Goal: Task Accomplishment & Management: Manage account settings

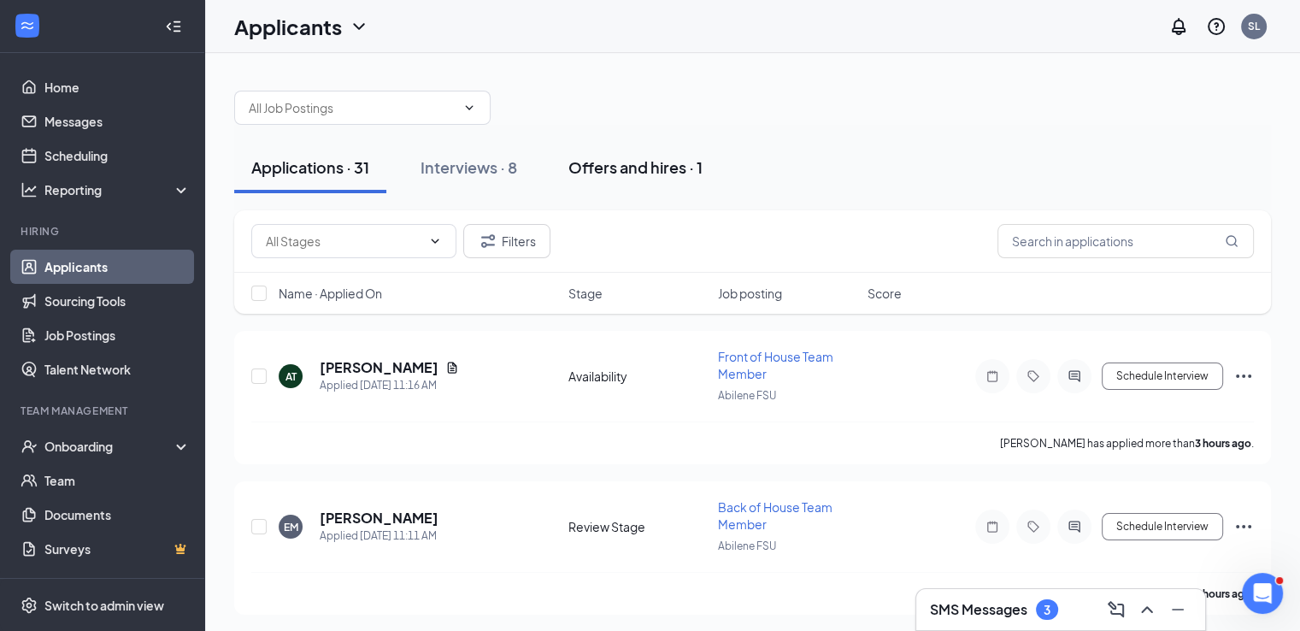
click at [641, 169] on div "Offers and hires · 1" at bounding box center [635, 166] width 134 height 21
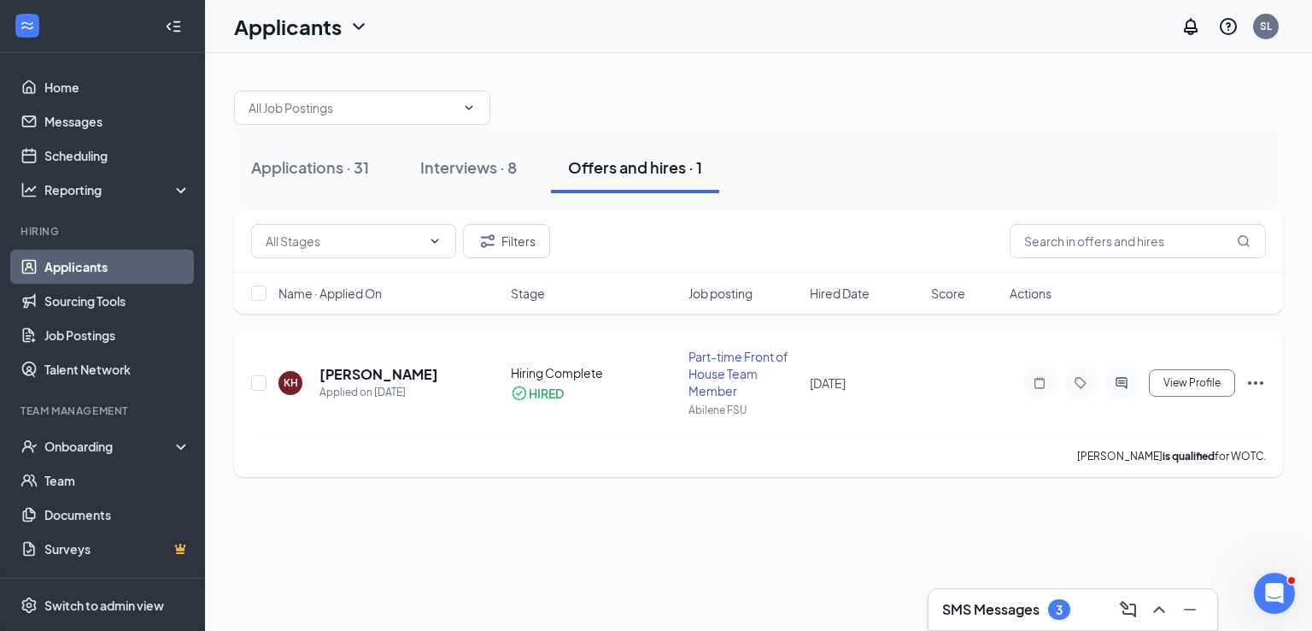
click at [1253, 385] on icon "Ellipses" at bounding box center [1256, 383] width 21 height 21
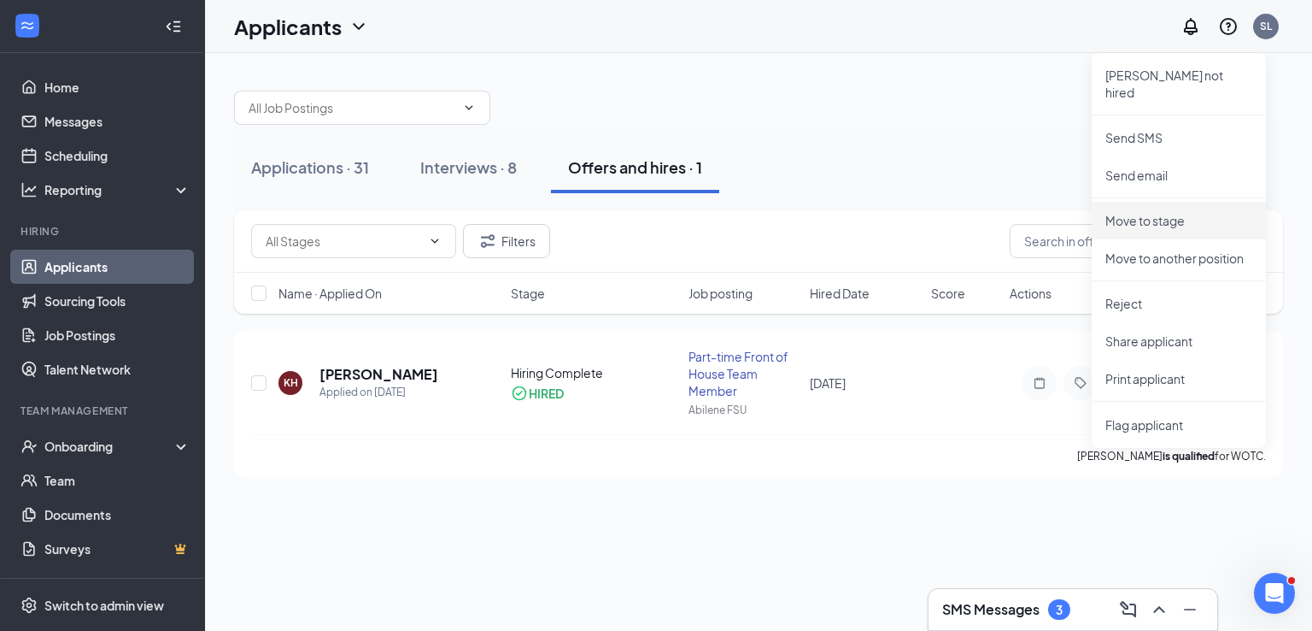
drag, startPoint x: 1128, startPoint y: 210, endPoint x: 1006, endPoint y: 175, distance: 127.1
click at [1128, 212] on p "Move to stage" at bounding box center [1179, 220] width 147 height 17
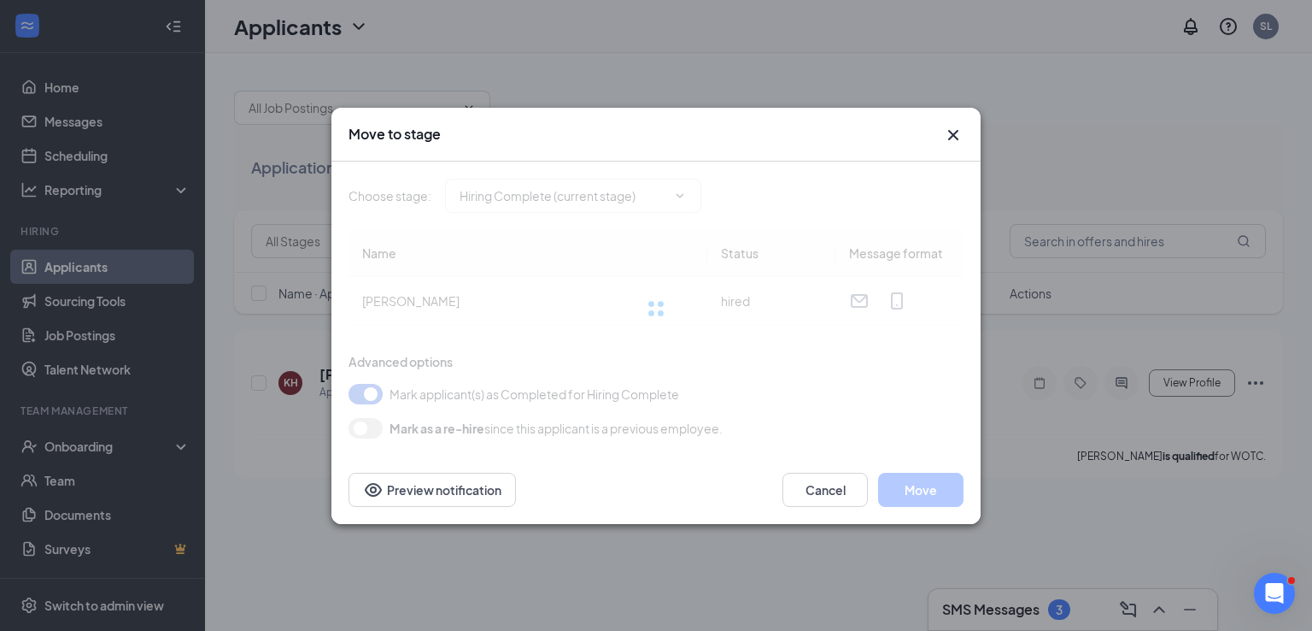
type input "Hiring Complete (current stage)"
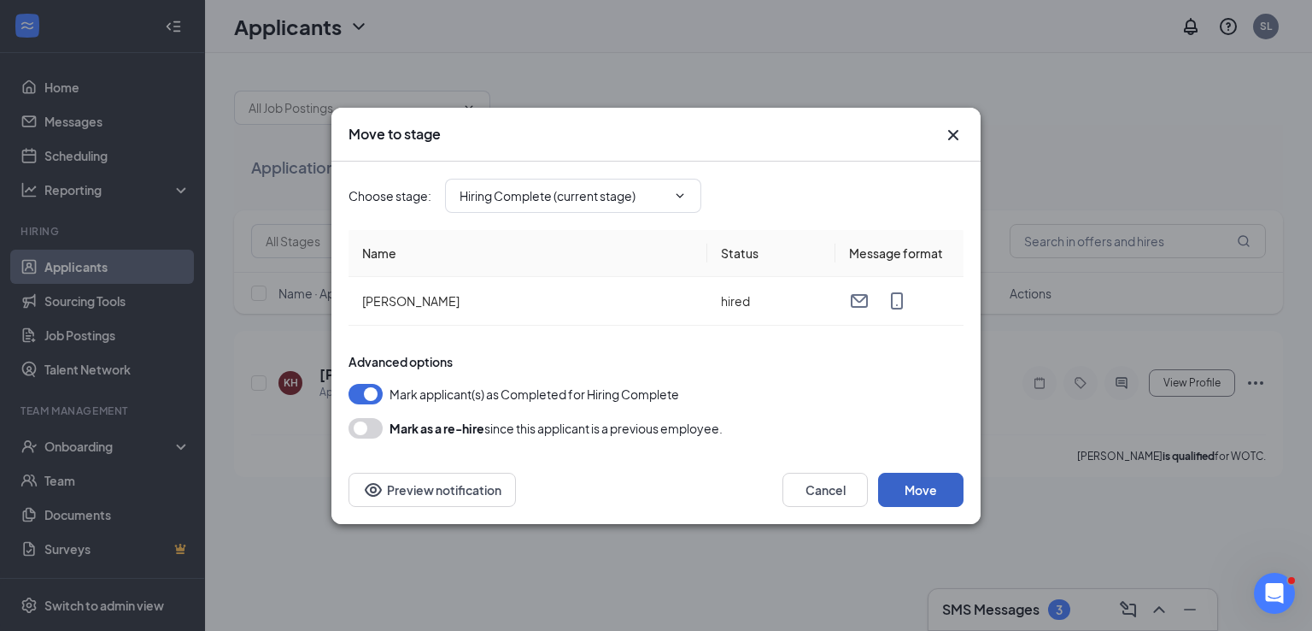
click at [895, 485] on button "Move" at bounding box center [920, 489] width 85 height 34
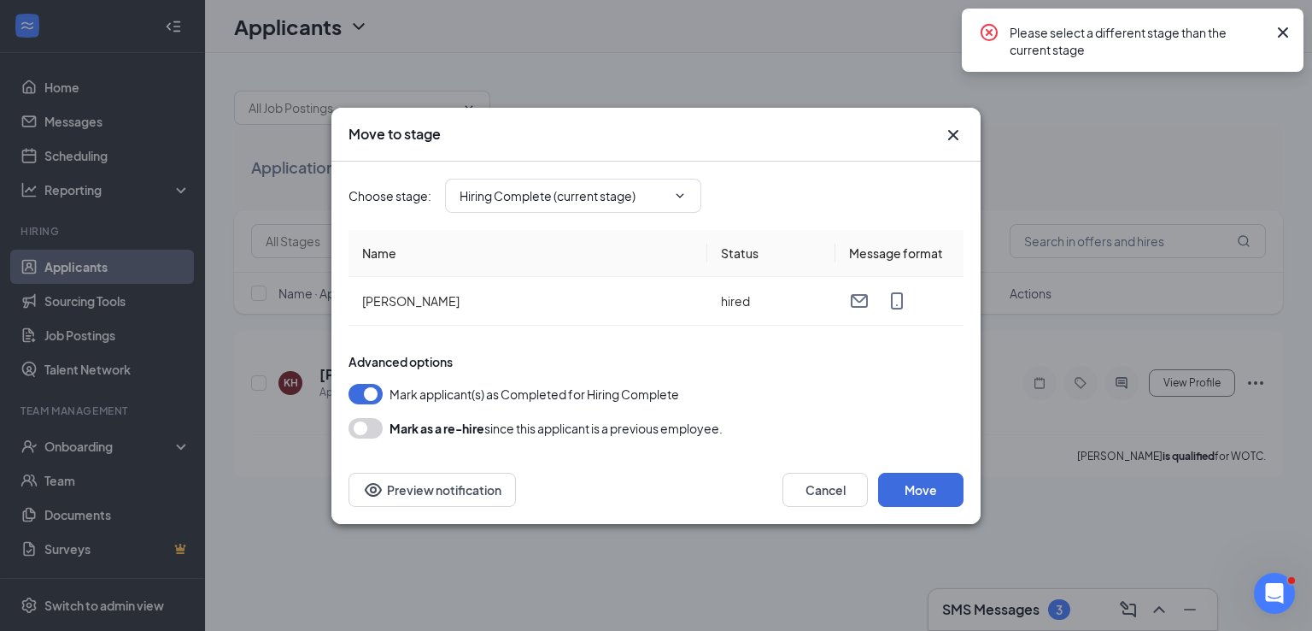
click at [952, 132] on icon "Cross" at bounding box center [953, 134] width 10 height 10
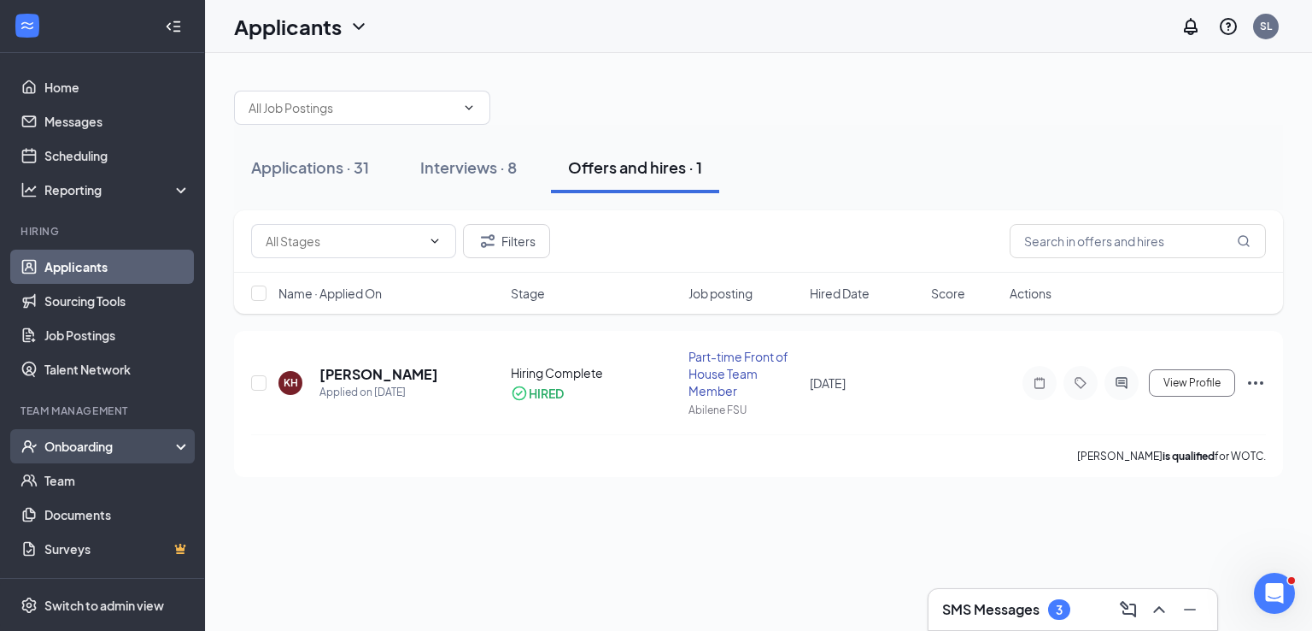
click at [97, 436] on div "Onboarding" at bounding box center [102, 446] width 205 height 34
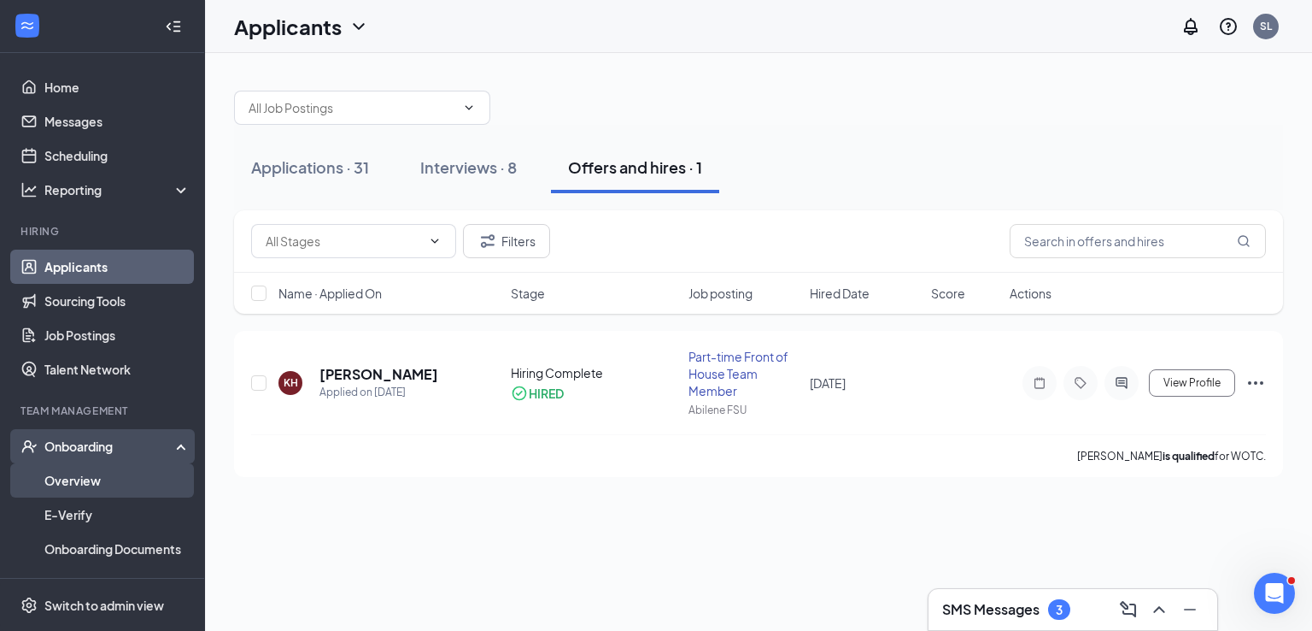
click at [91, 476] on link "Overview" at bounding box center [117, 480] width 146 height 34
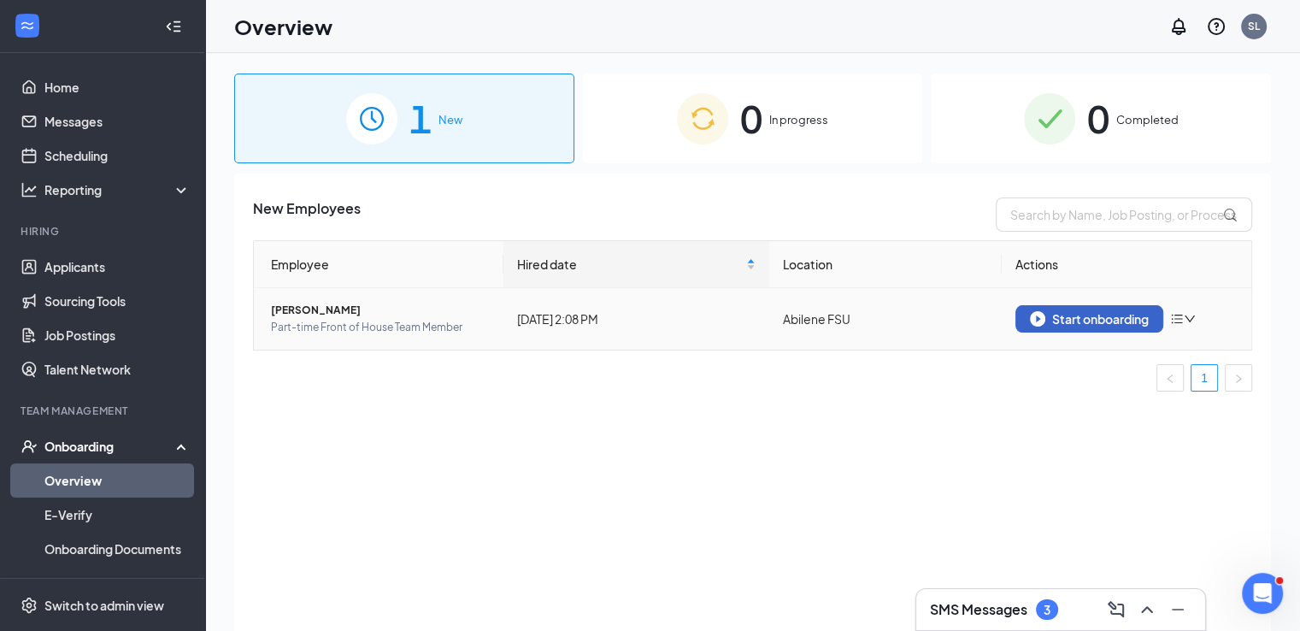
click at [1037, 318] on img "button" at bounding box center [1037, 318] width 15 height 15
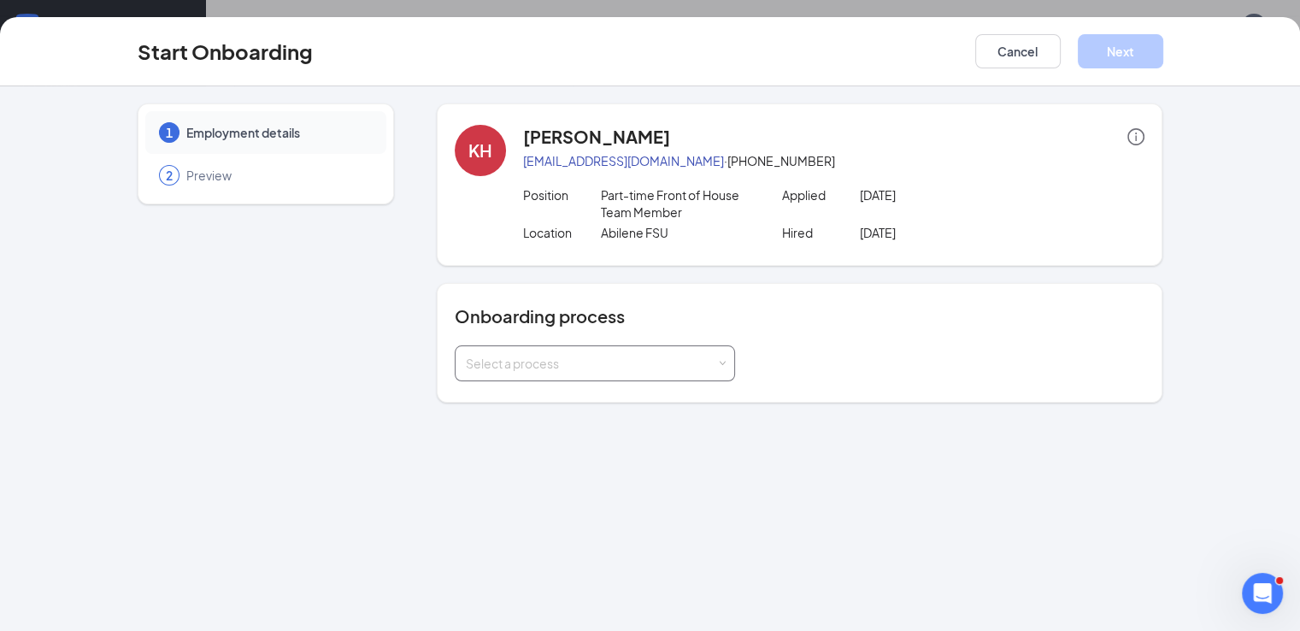
click at [562, 355] on div "Select a process" at bounding box center [591, 363] width 250 height 17
click at [718, 350] on div "Select a process" at bounding box center [800, 363] width 690 height 36
click at [1060, 53] on button "Cancel" at bounding box center [1017, 51] width 85 height 34
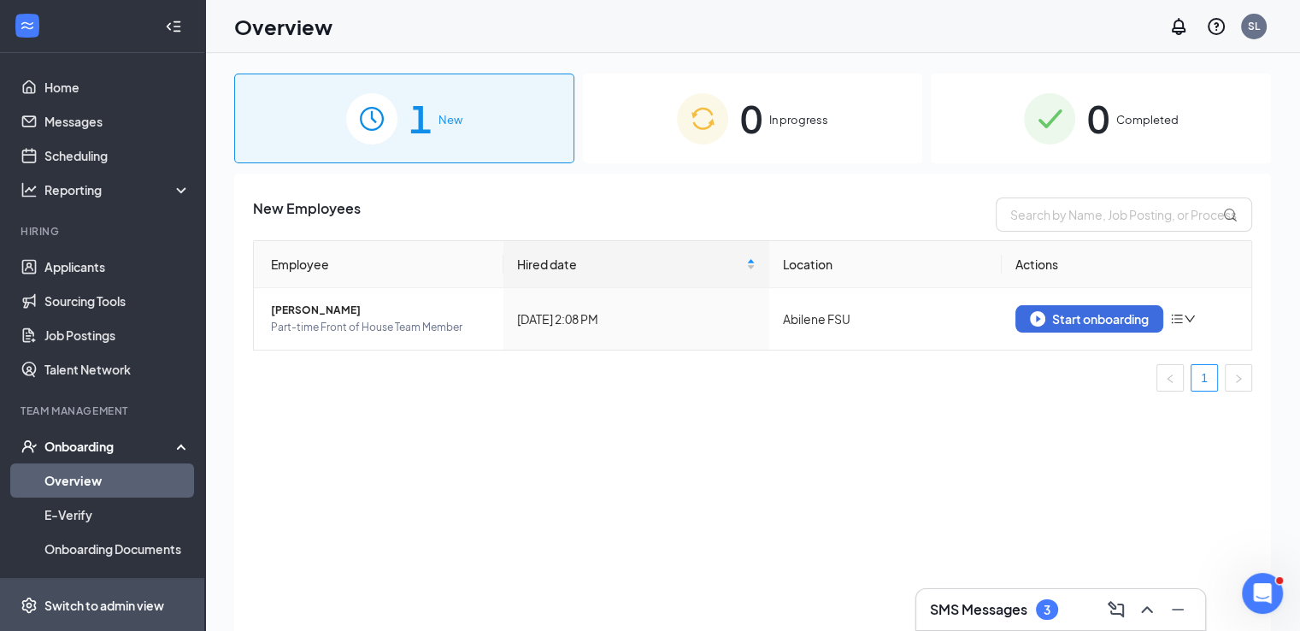
click at [88, 599] on div "Switch to admin view" at bounding box center [104, 604] width 120 height 17
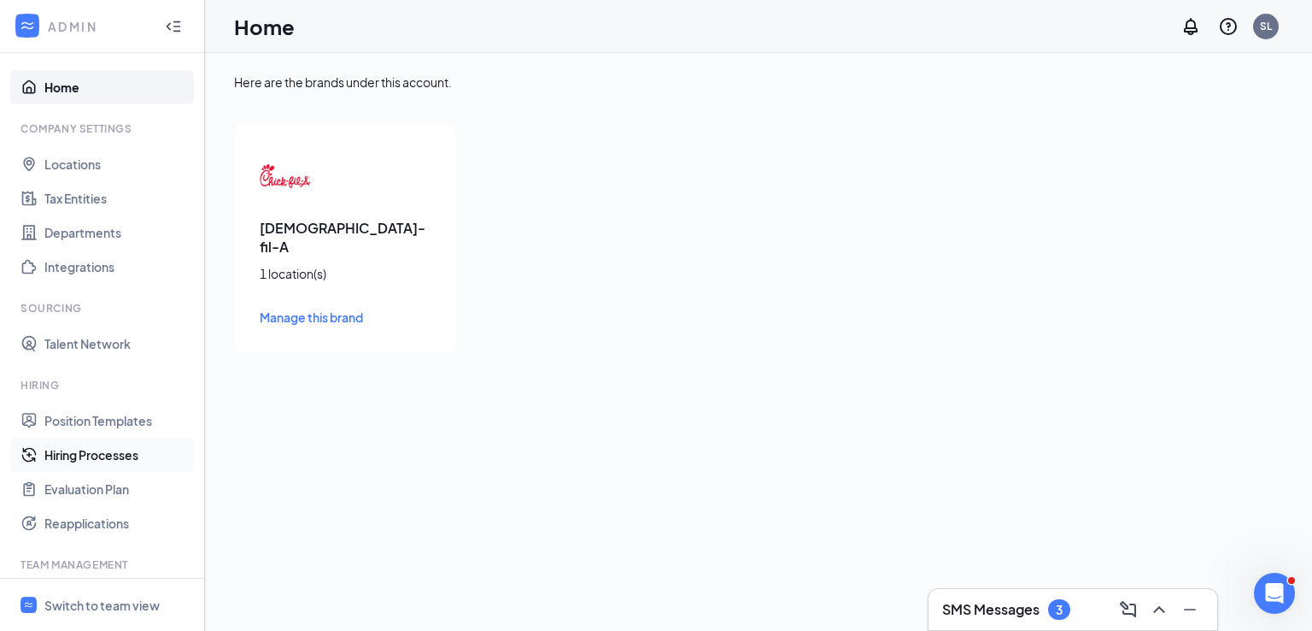
click at [94, 461] on link "Hiring Processes" at bounding box center [117, 454] width 146 height 34
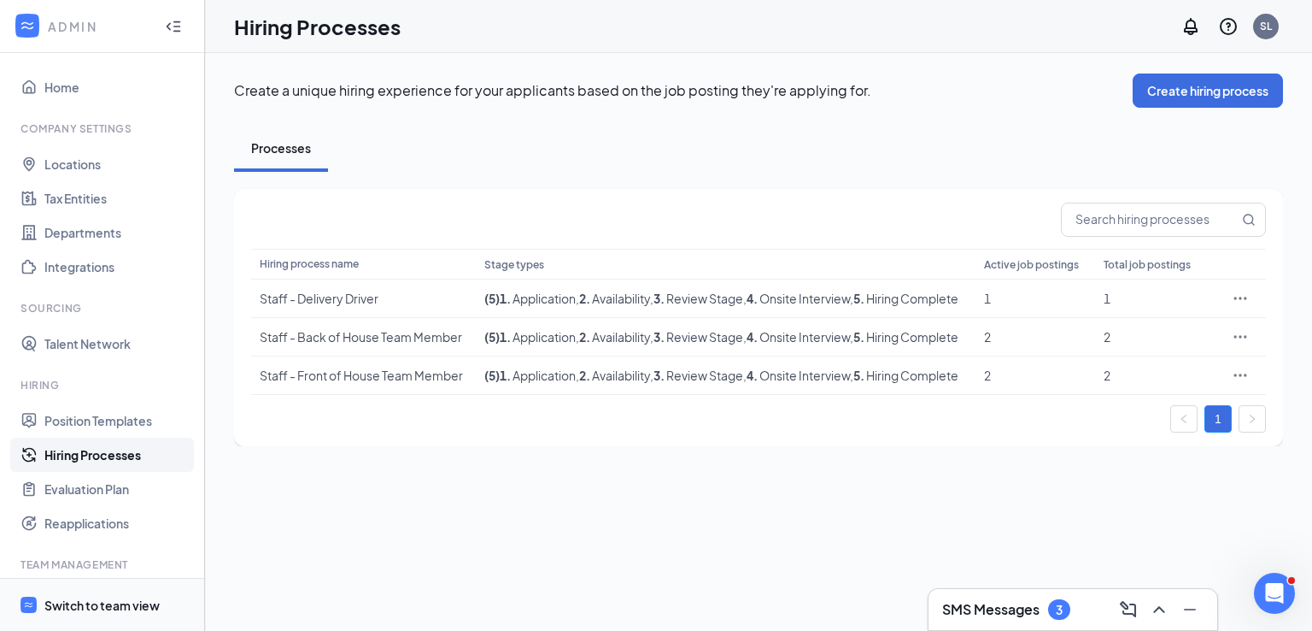
click at [95, 596] on div "Switch to team view" at bounding box center [101, 604] width 115 height 17
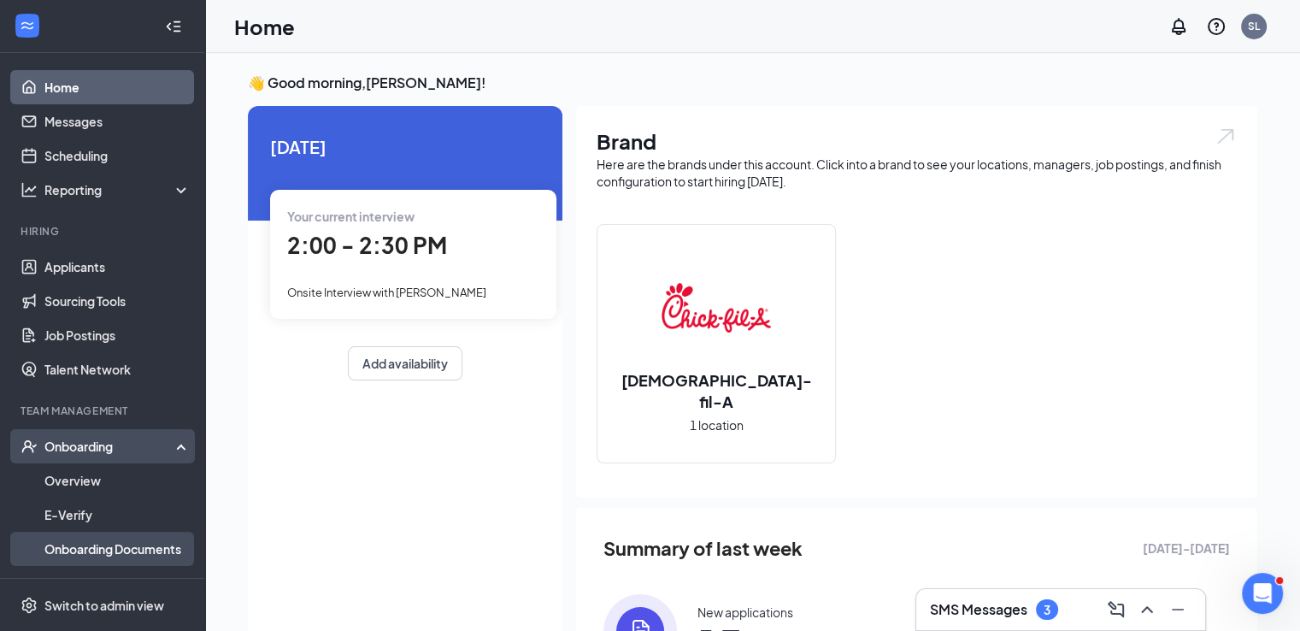
click at [120, 551] on link "Onboarding Documents" at bounding box center [117, 548] width 146 height 34
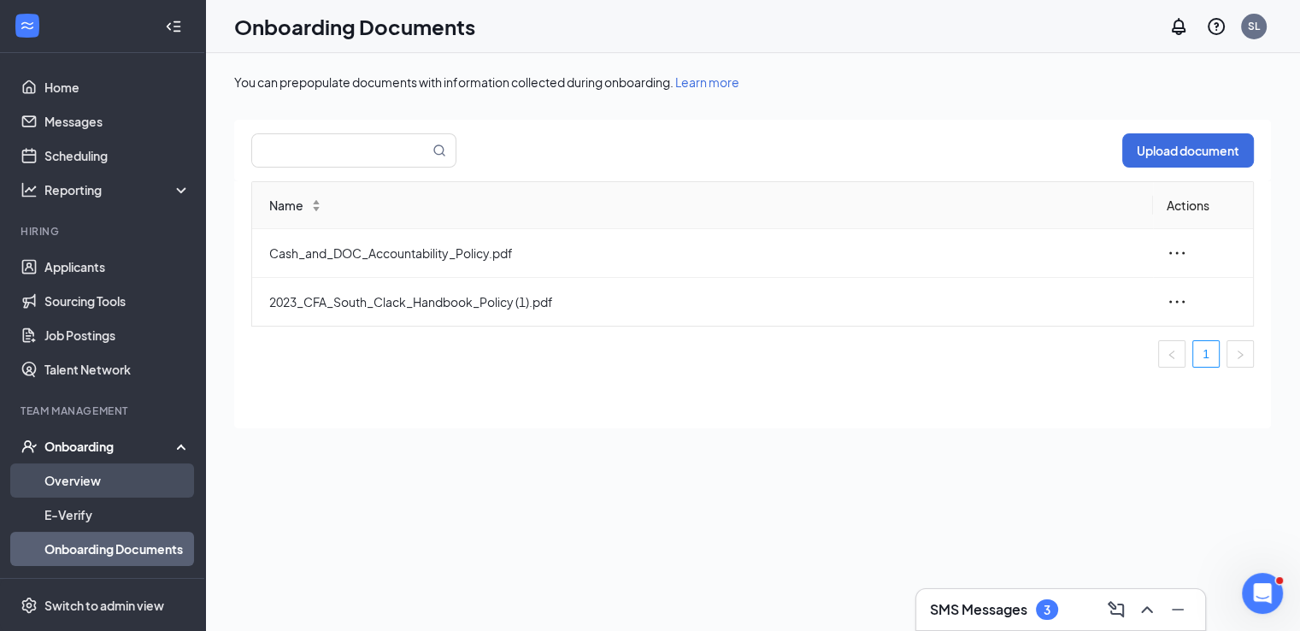
click at [112, 489] on link "Overview" at bounding box center [117, 480] width 146 height 34
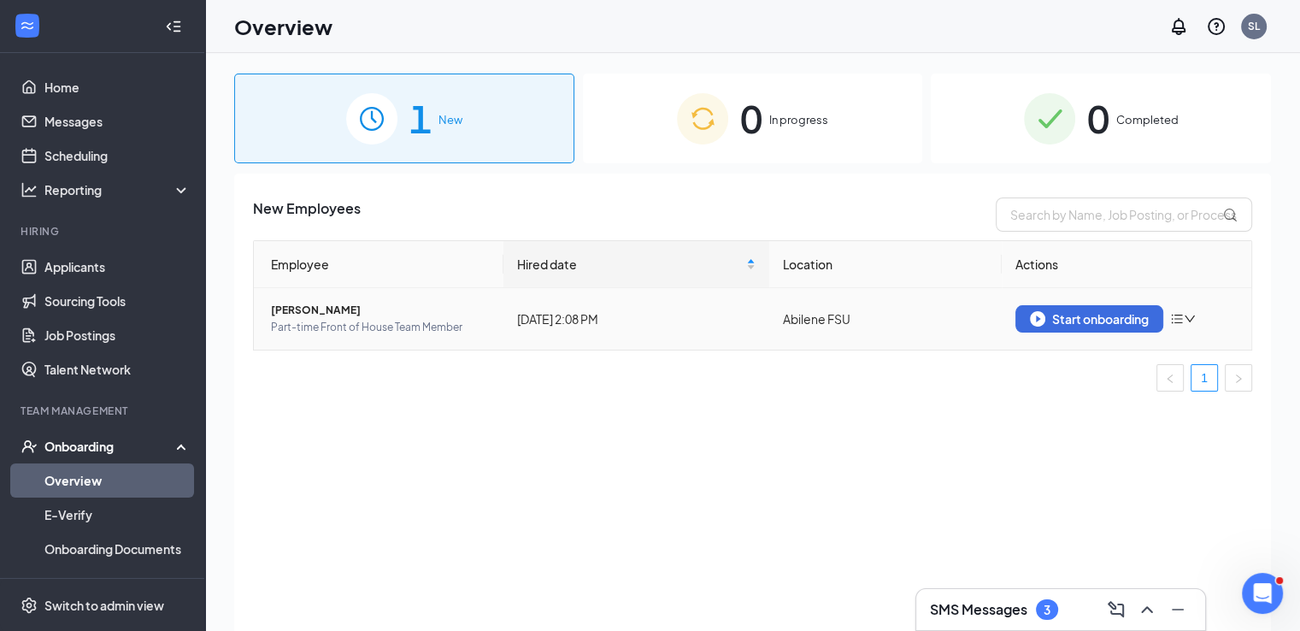
click at [1179, 323] on icon "bars" at bounding box center [1177, 319] width 14 height 14
click at [1100, 282] on th "Actions" at bounding box center [1125, 264] width 249 height 47
click at [1041, 314] on img "button" at bounding box center [1037, 318] width 15 height 15
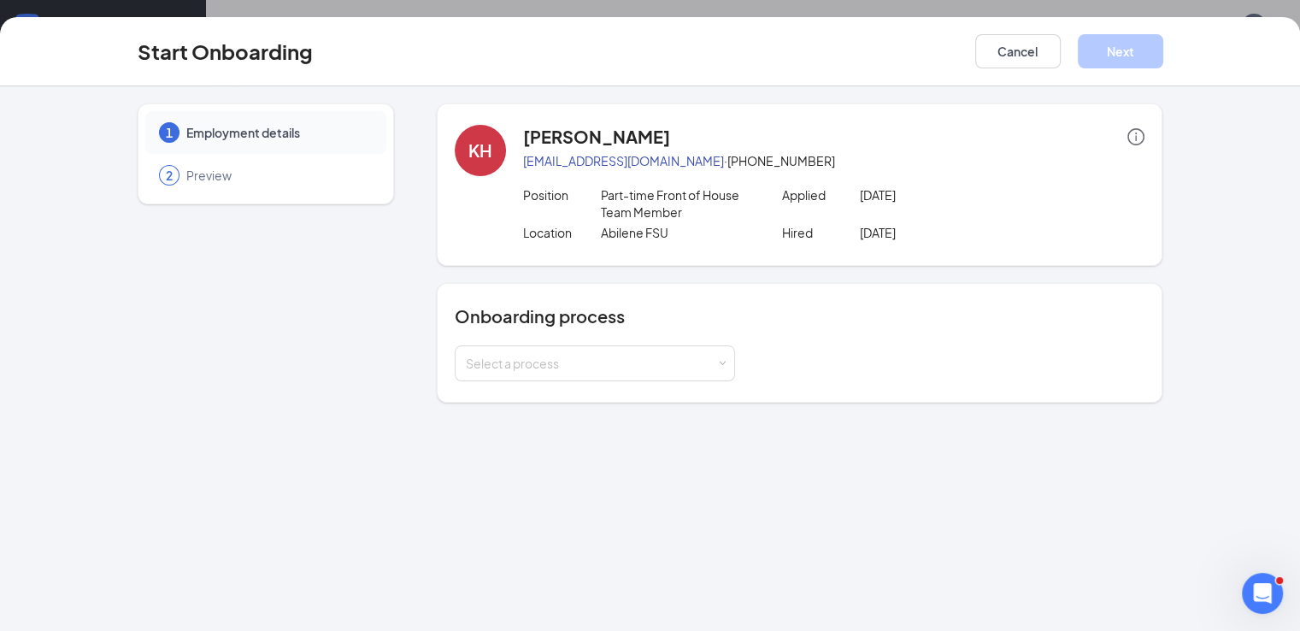
click at [186, 174] on span "Preview" at bounding box center [277, 175] width 183 height 17
click at [166, 173] on span "2" at bounding box center [169, 175] width 7 height 17
click at [598, 361] on div "Select a process" at bounding box center [591, 363] width 250 height 17
click at [566, 402] on span "General Onboarding (not ready)" at bounding box center [507, 397] width 179 height 15
click at [670, 441] on div "1 Employment details 2 Preview KH [PERSON_NAME] [EMAIL_ADDRESS][DOMAIN_NAME] · …" at bounding box center [650, 358] width 1300 height 544
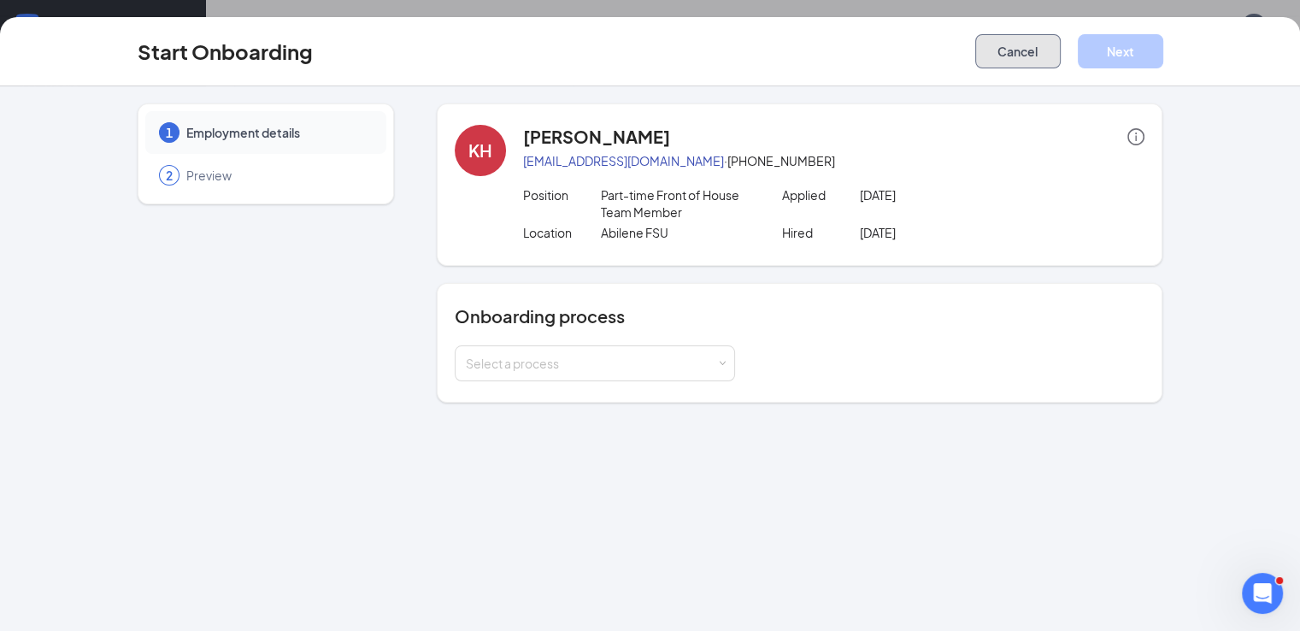
click at [1060, 51] on button "Cancel" at bounding box center [1017, 51] width 85 height 34
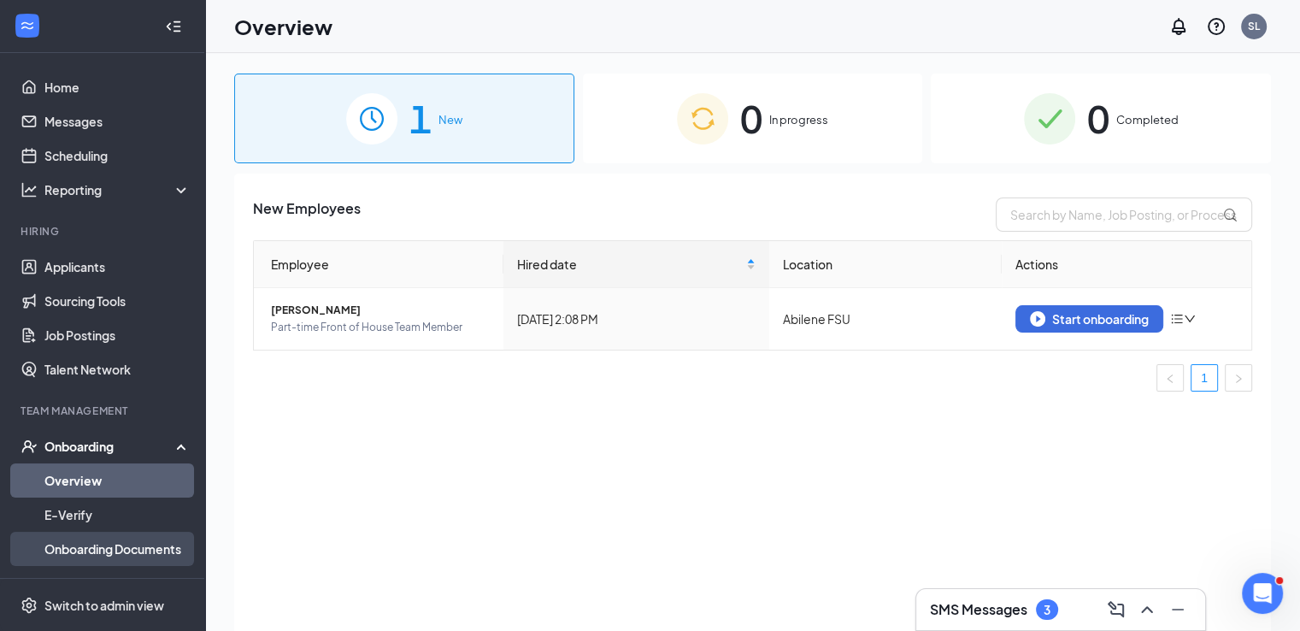
click at [92, 541] on link "Onboarding Documents" at bounding box center [117, 548] width 146 height 34
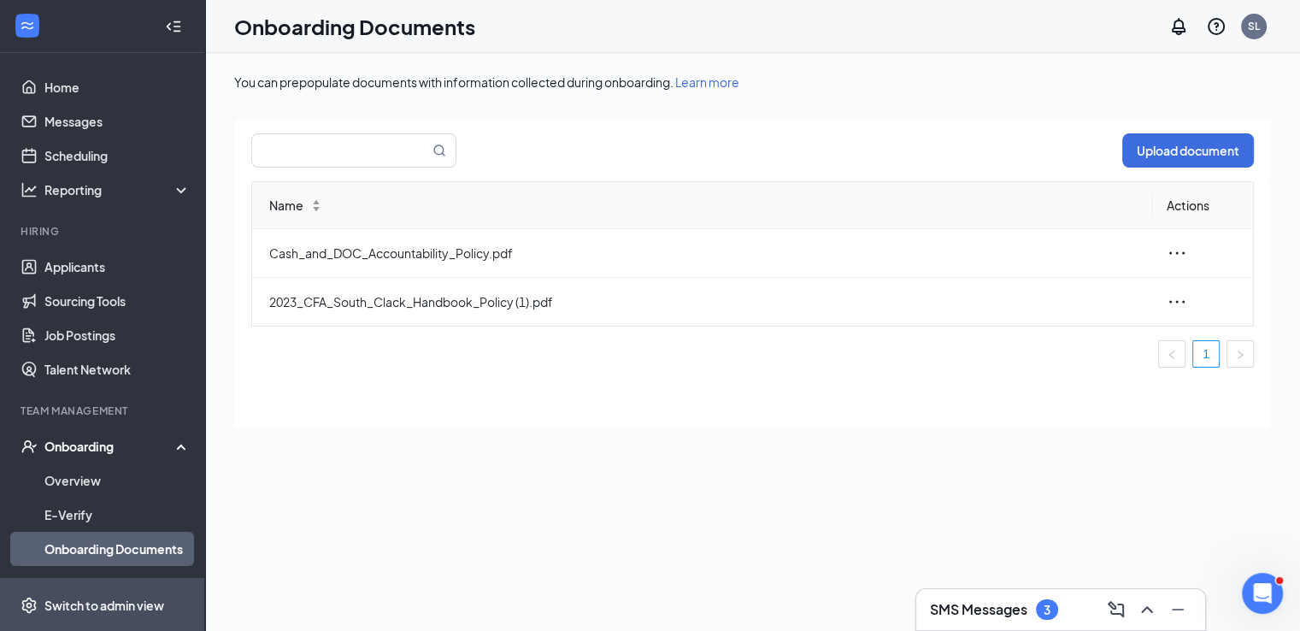
click at [137, 602] on div "Switch to admin view" at bounding box center [104, 604] width 120 height 17
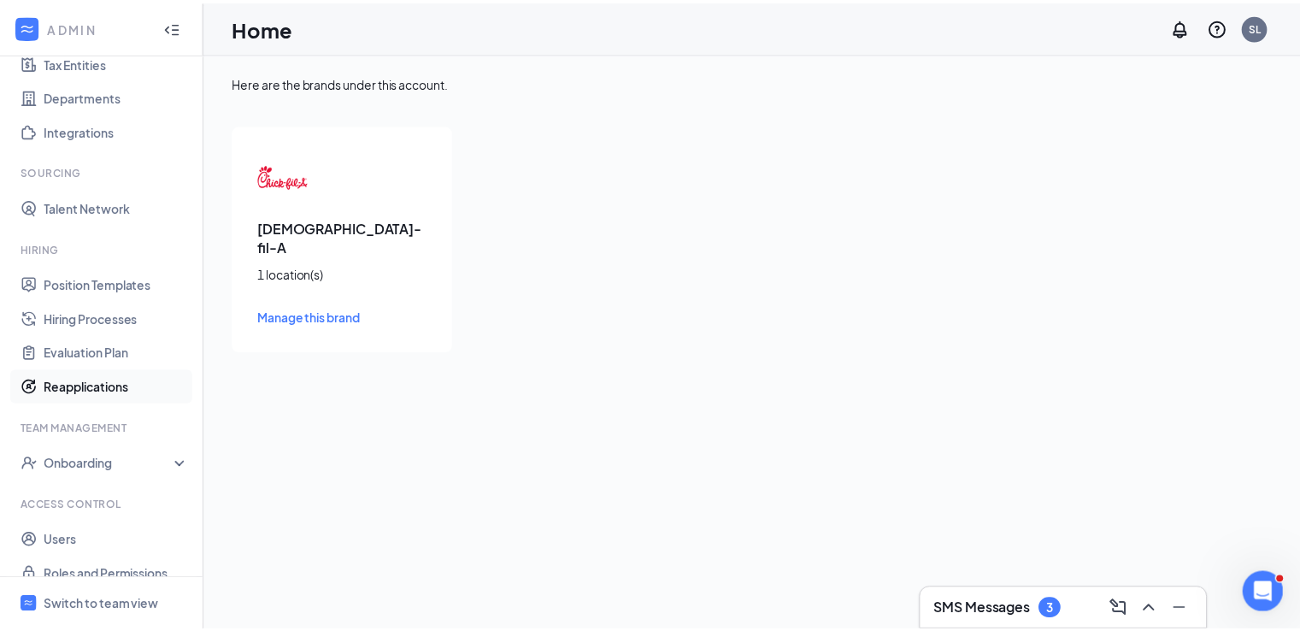
scroll to position [157, 0]
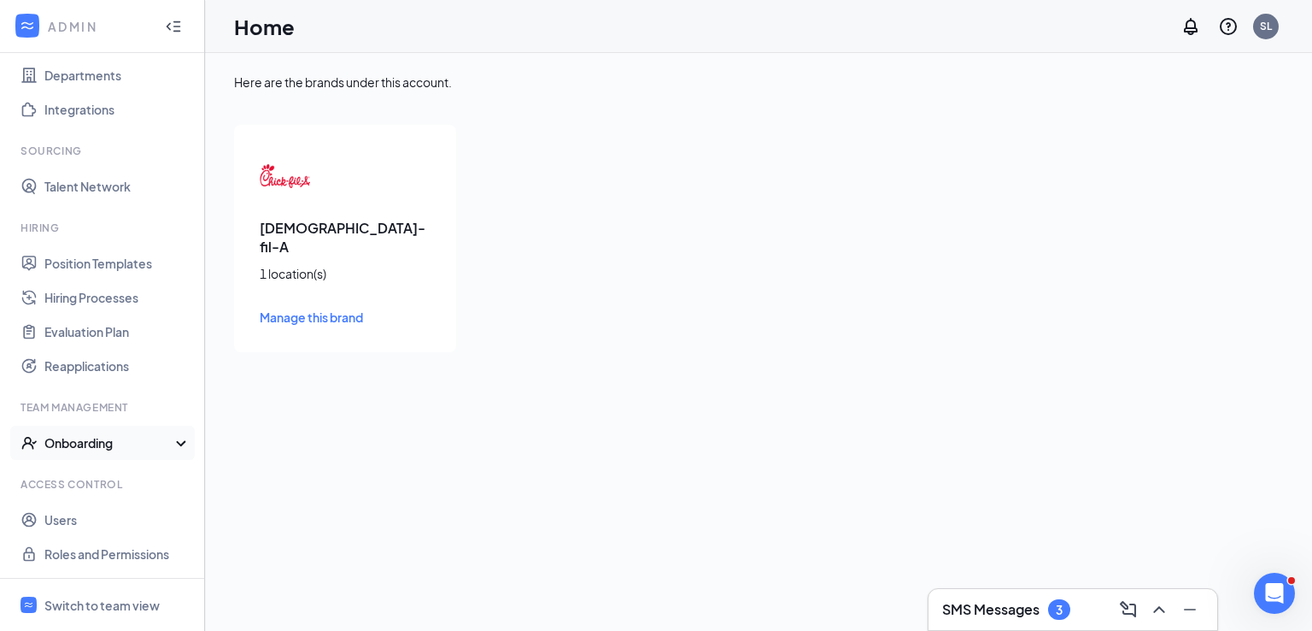
click at [127, 447] on div "Onboarding" at bounding box center [110, 442] width 132 height 17
click at [103, 476] on link "Onboarding Processes" at bounding box center [117, 477] width 146 height 34
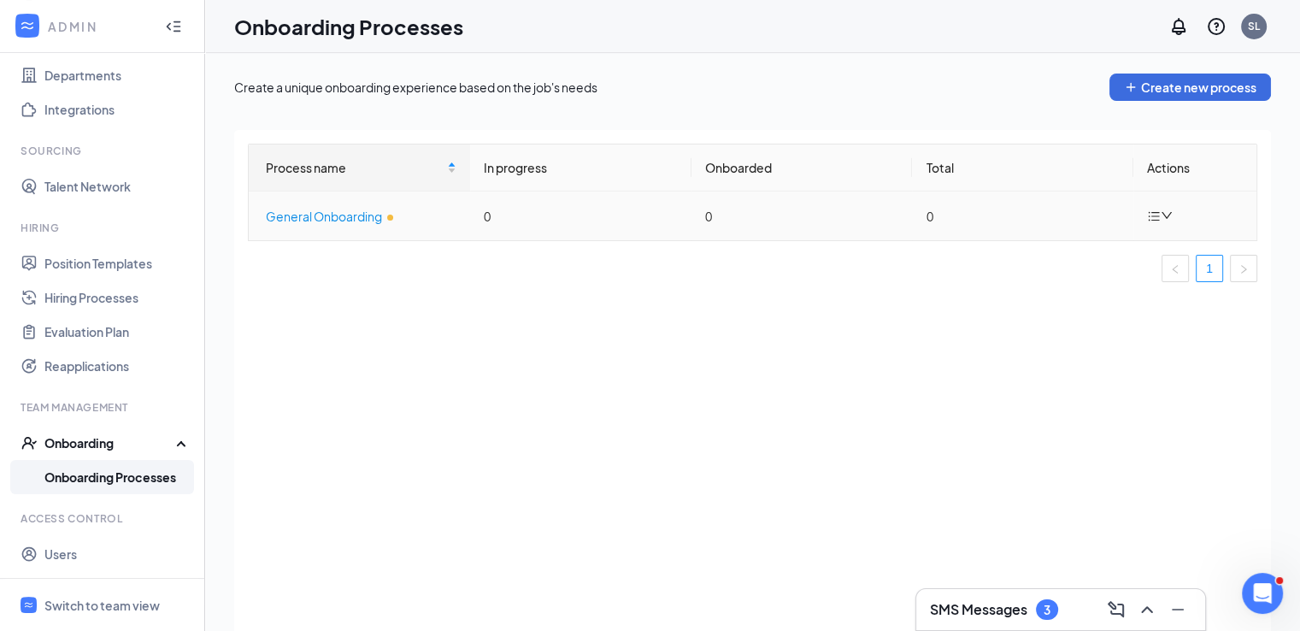
click at [356, 211] on div "General Onboarding" at bounding box center [361, 216] width 191 height 19
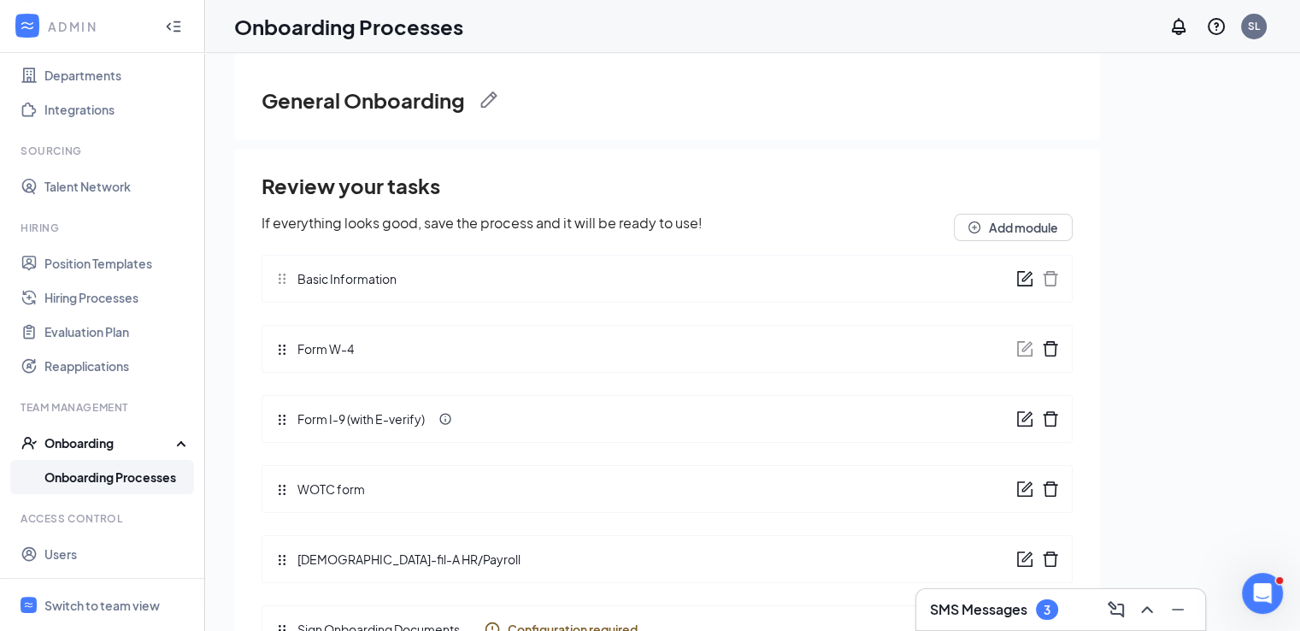
scroll to position [77, 0]
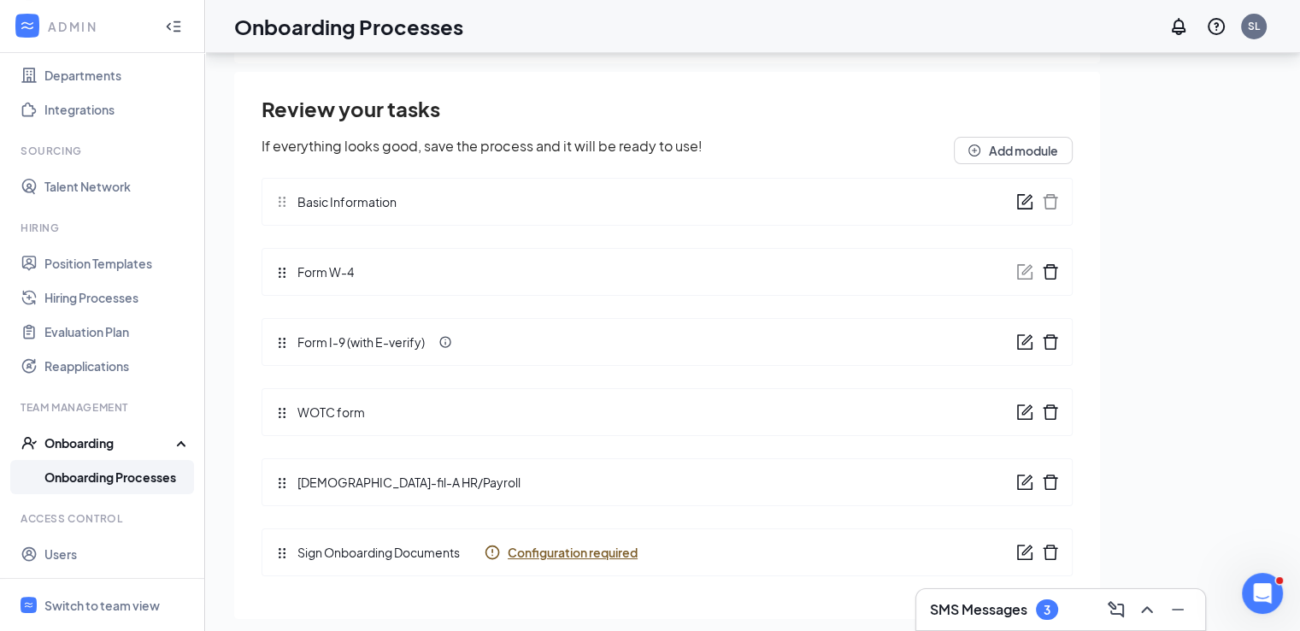
click at [578, 549] on span "Configuration required" at bounding box center [573, 551] width 130 height 17
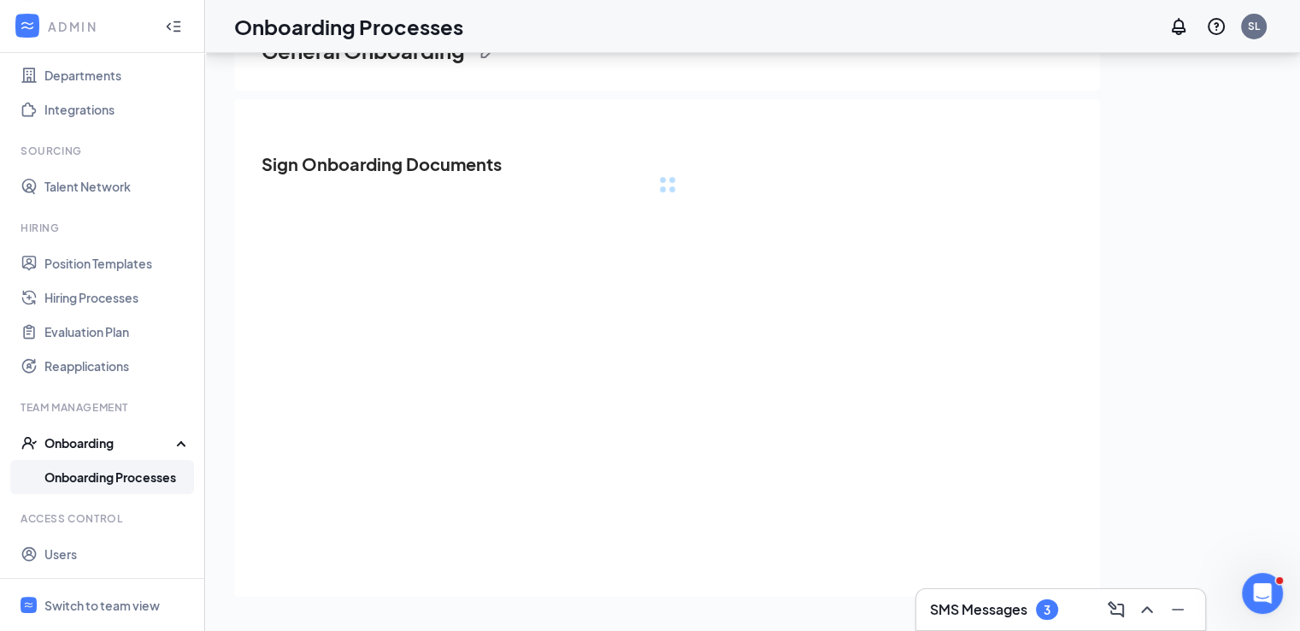
scroll to position [0, 0]
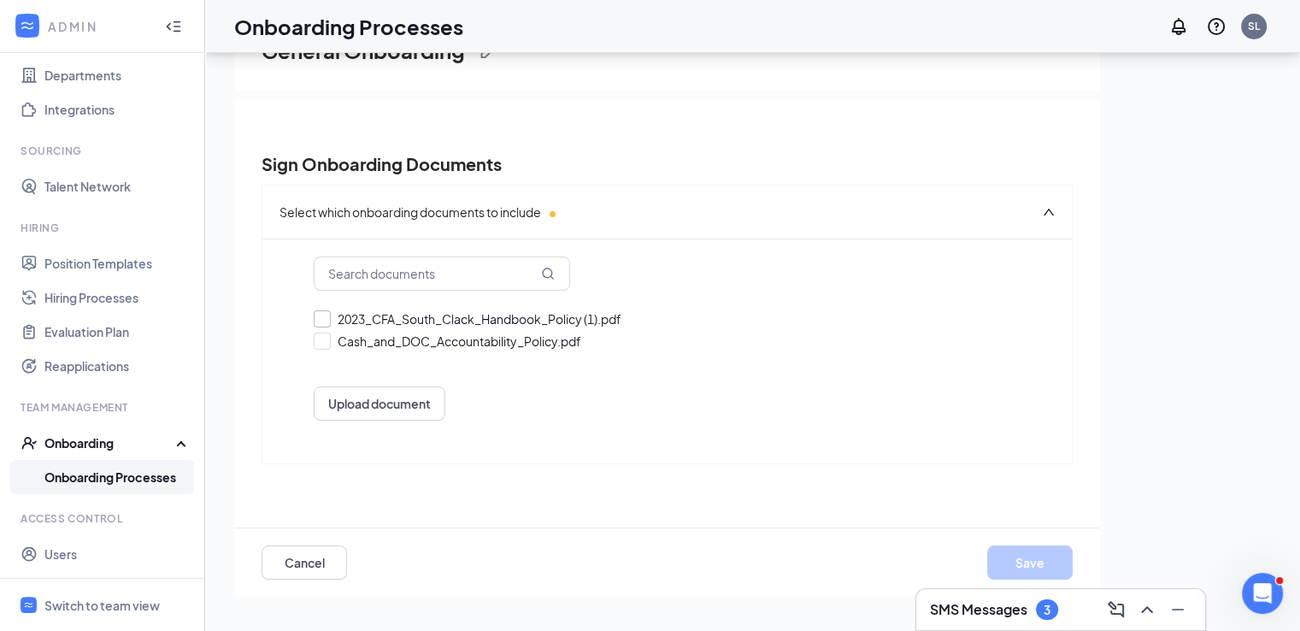
click at [325, 315] on input "2023_CFA_South_Clack_Handbook_Policy (1).pdf" at bounding box center [667, 318] width 707 height 17
checkbox input "true"
click at [326, 334] on input "Cash_and_DOC_Accountability_Policy.pdf" at bounding box center [667, 340] width 707 height 17
checkbox input "true"
click at [1018, 565] on button "Save" at bounding box center [1029, 562] width 85 height 34
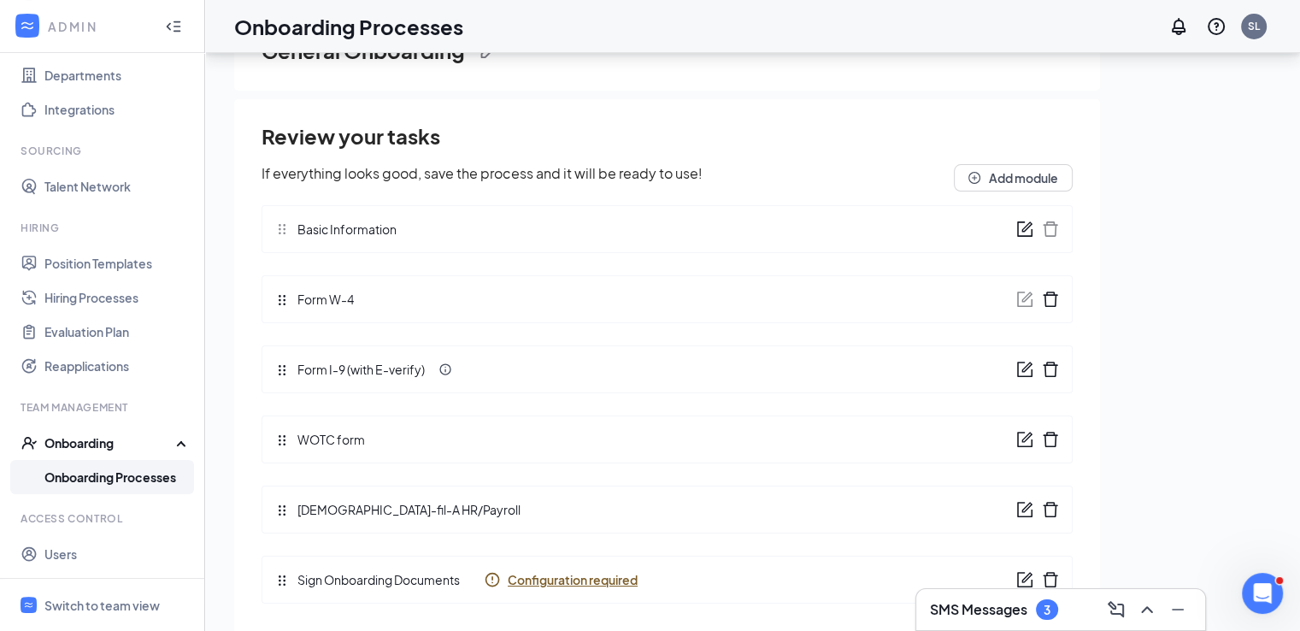
scroll to position [27, 0]
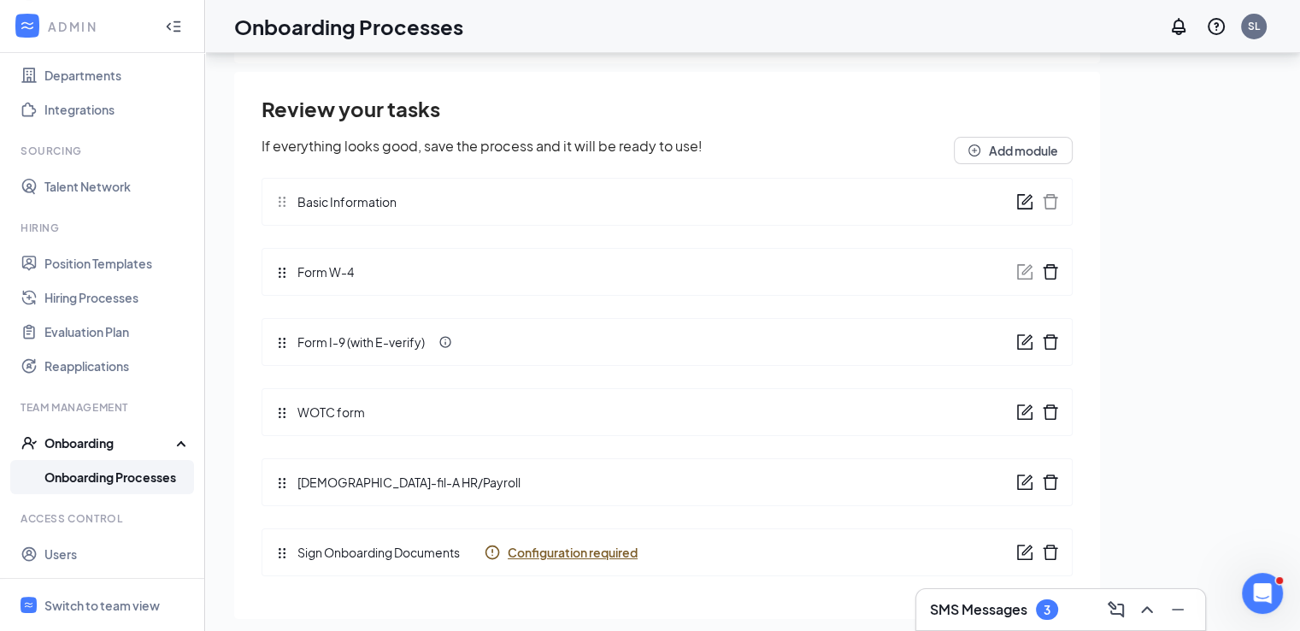
click at [595, 549] on span "Configuration required" at bounding box center [573, 551] width 130 height 17
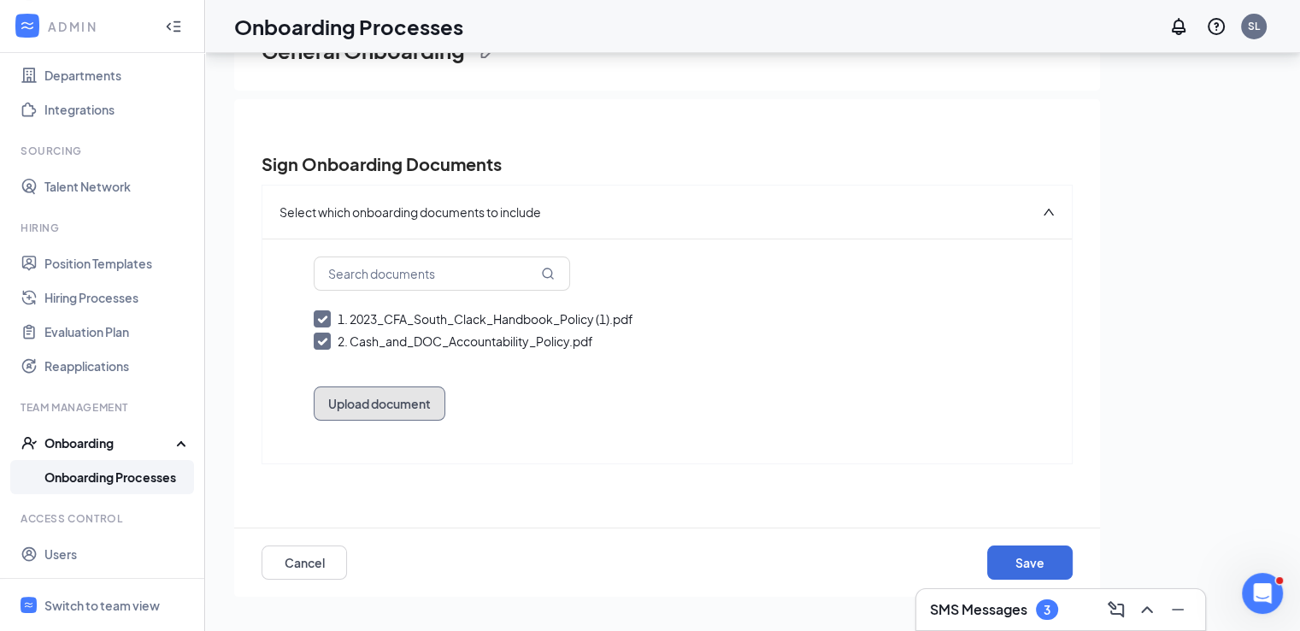
click at [402, 397] on button "Upload document" at bounding box center [380, 403] width 132 height 34
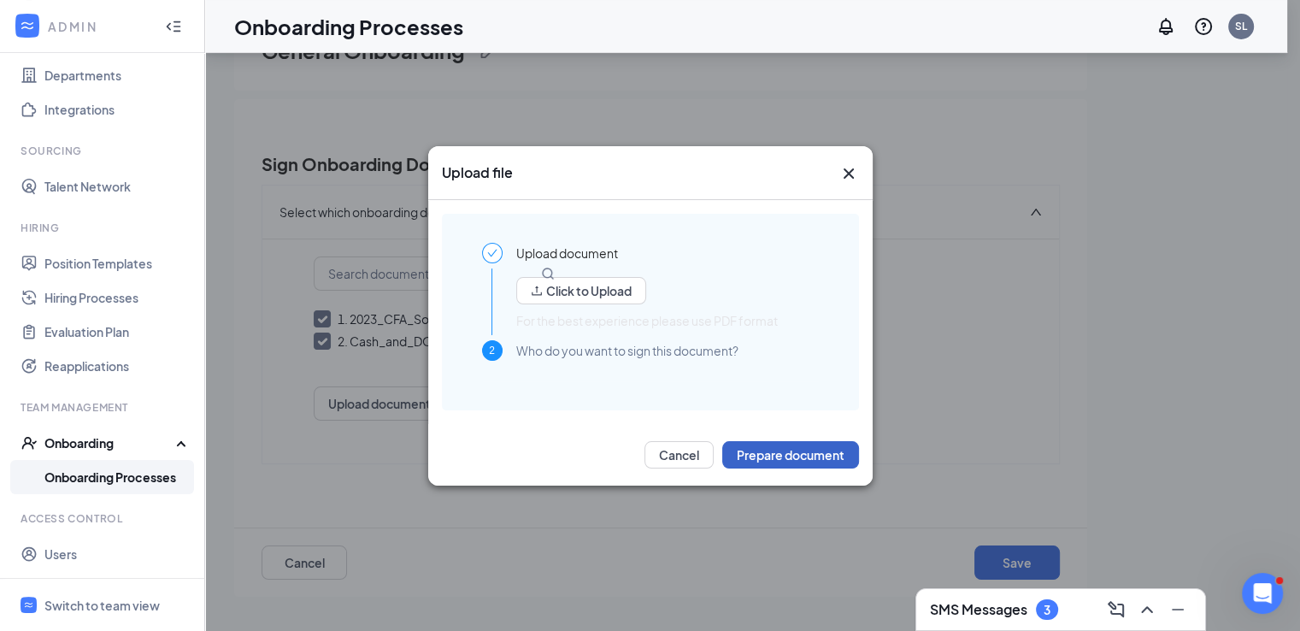
click at [772, 447] on button "Prepare document" at bounding box center [790, 454] width 137 height 27
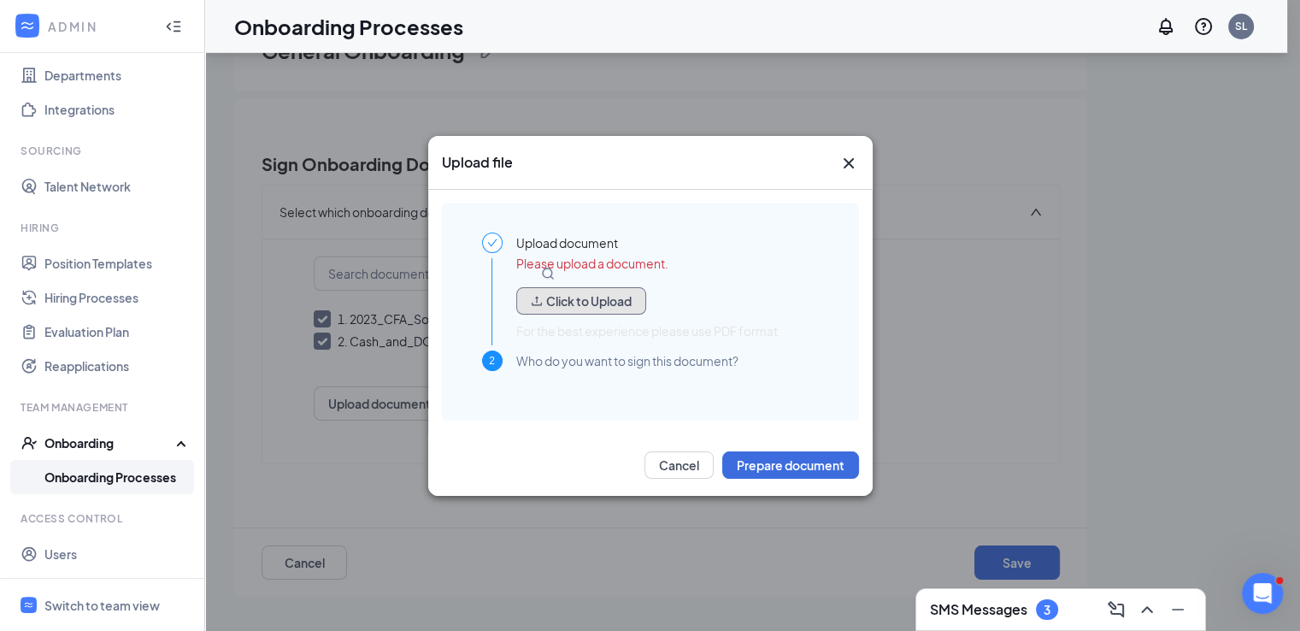
click at [617, 302] on button "Click to Upload" at bounding box center [581, 300] width 130 height 27
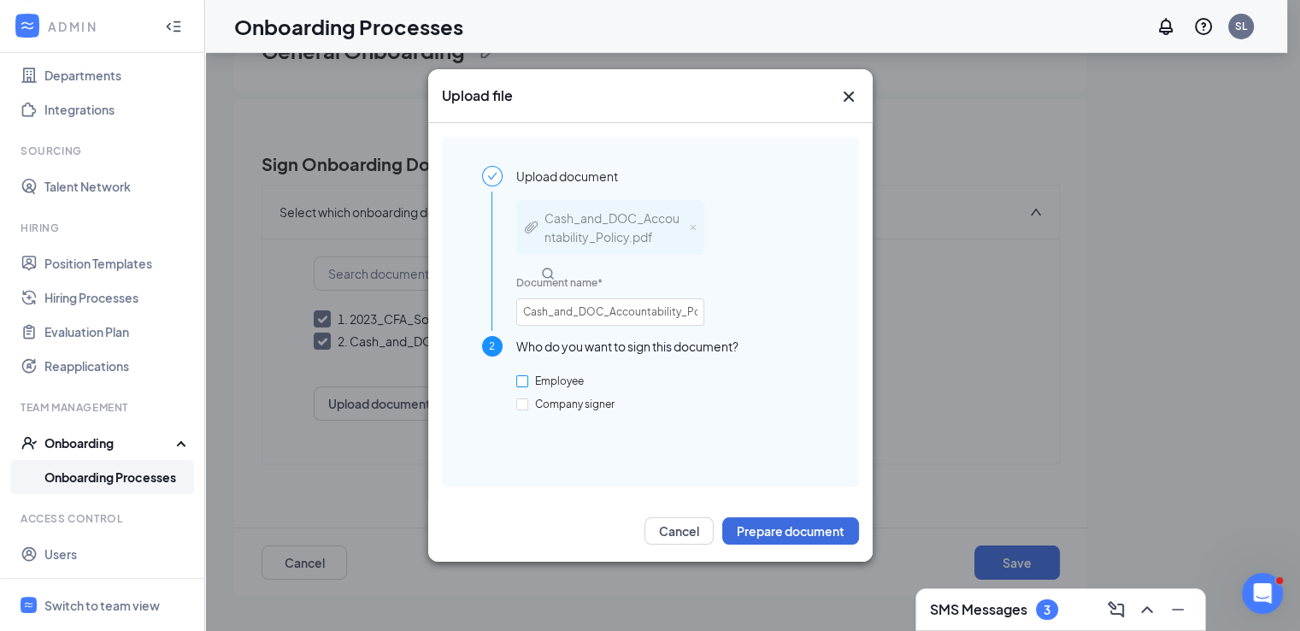
click at [544, 384] on span "Employee" at bounding box center [559, 380] width 62 height 13
click at [528, 384] on input "Employee" at bounding box center [522, 381] width 12 height 12
checkbox input "true"
click at [555, 402] on span "Company signer" at bounding box center [574, 403] width 93 height 13
click at [528, 402] on input "Company signer" at bounding box center [522, 404] width 12 height 12
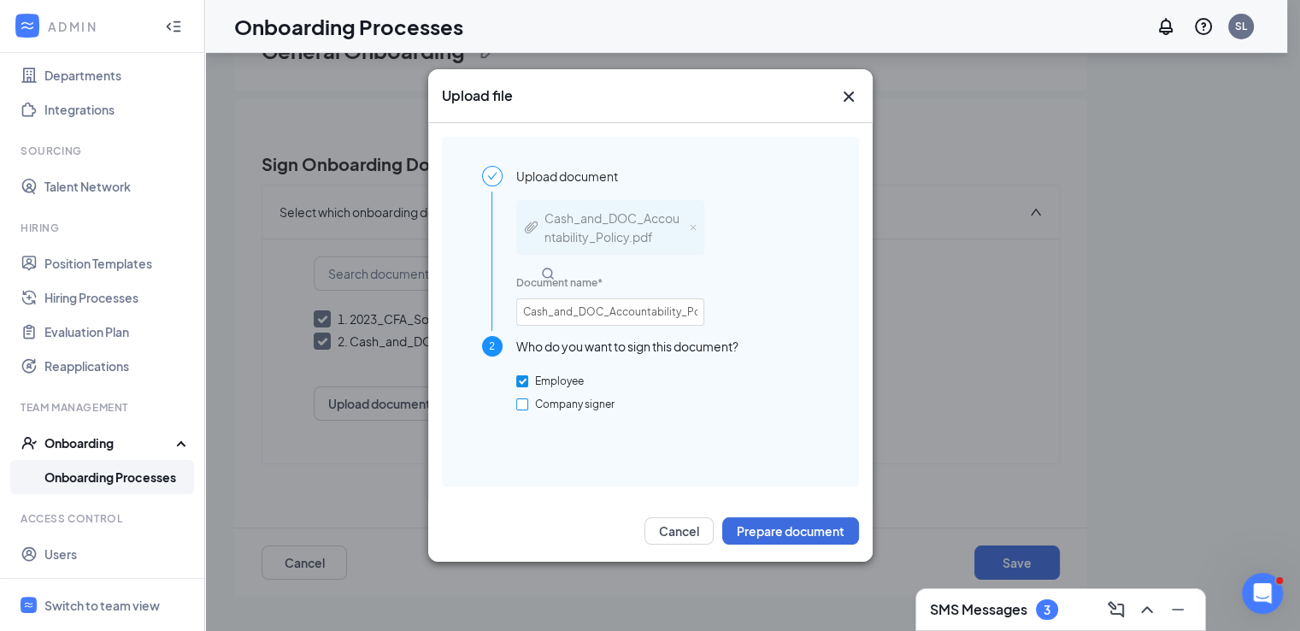
checkbox input "true"
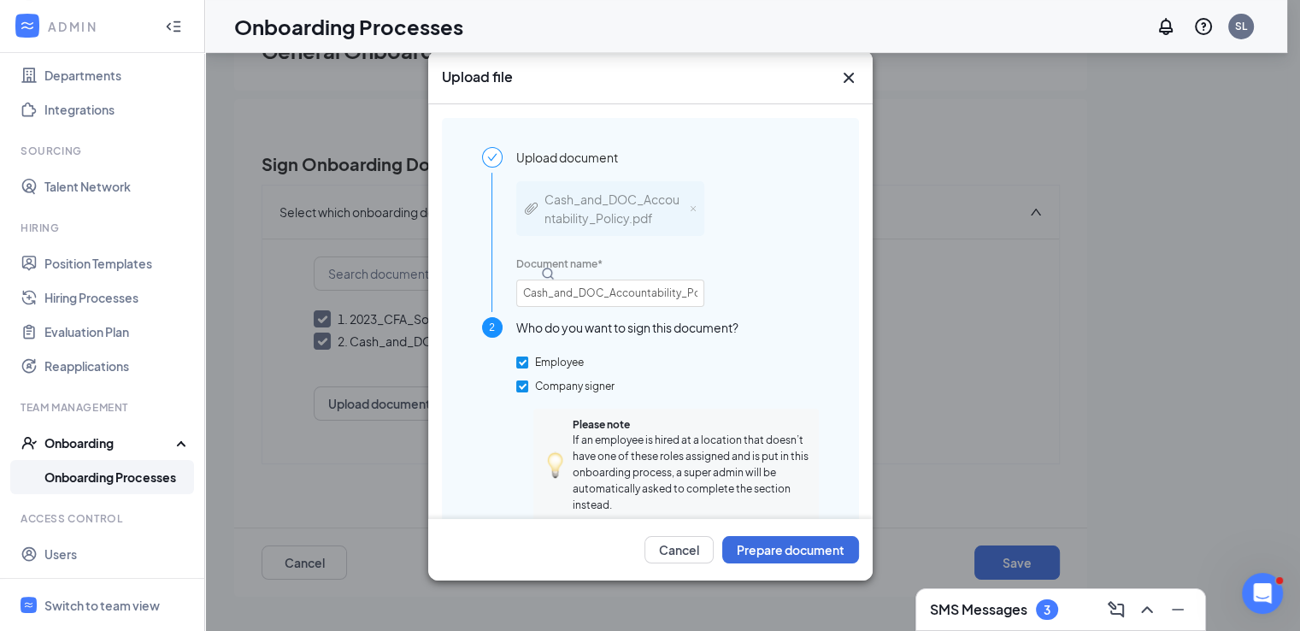
scroll to position [185, 0]
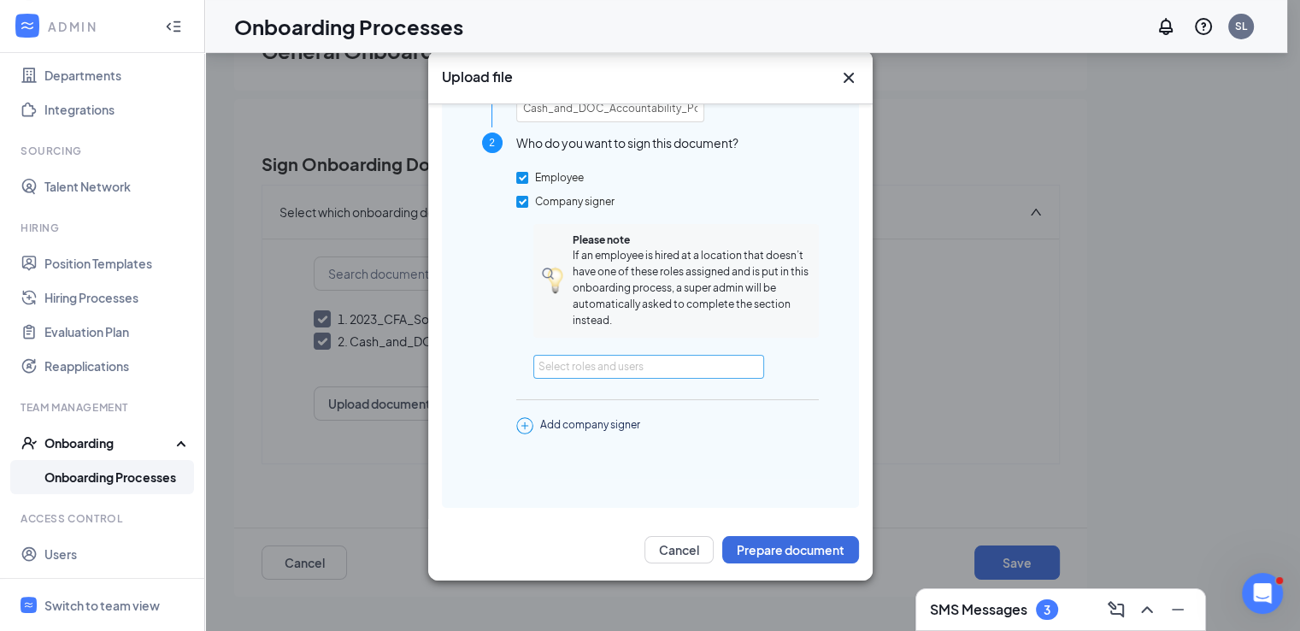
click at [686, 367] on div "Select roles and users" at bounding box center [643, 366] width 211 height 17
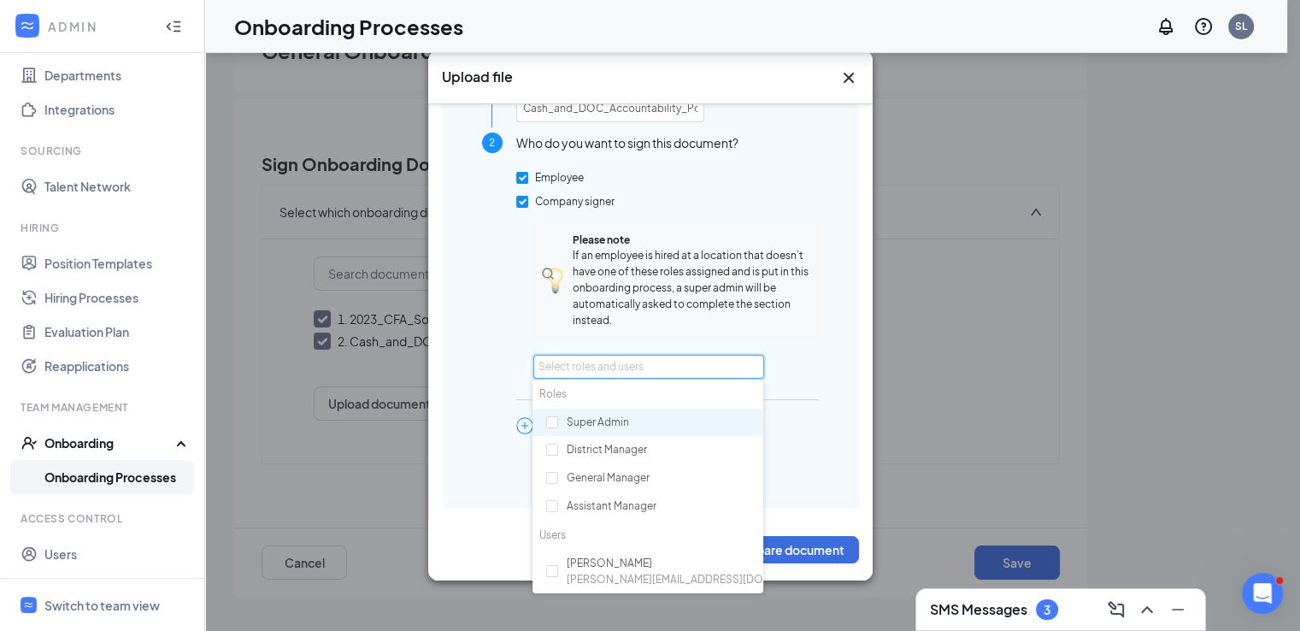
click at [591, 428] on div "Super Admin" at bounding box center [647, 422] width 231 height 29
checkbox input "true"
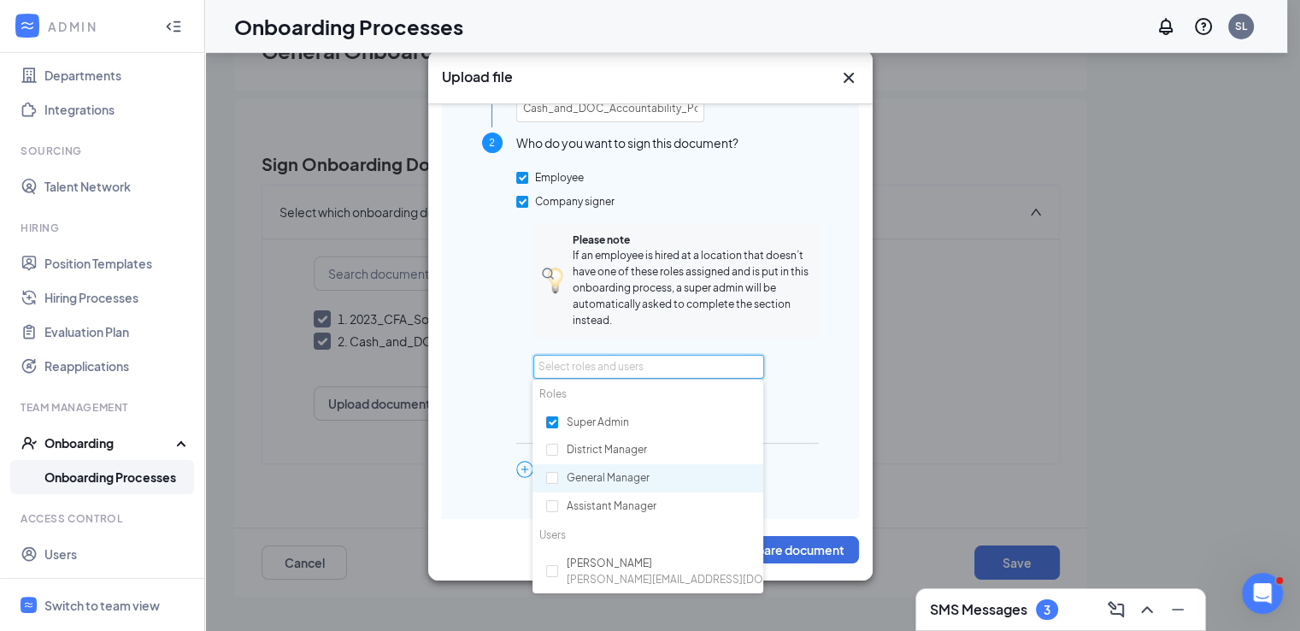
click at [584, 473] on div "General Manager" at bounding box center [647, 478] width 231 height 29
checkbox input "true"
click at [807, 512] on div "Upload document Cash_and_DOC_Accountability_Policy.pdf Document name * Cash_and…" at bounding box center [650, 258] width 364 height 593
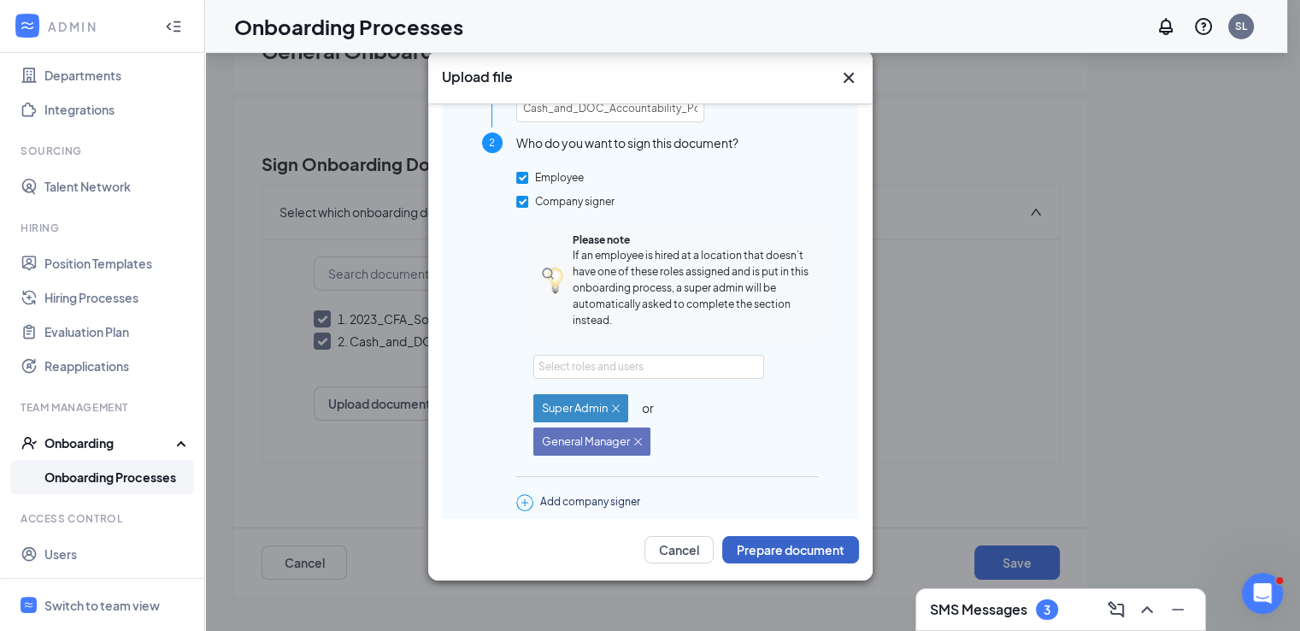
click at [771, 550] on button "Prepare document" at bounding box center [790, 549] width 137 height 27
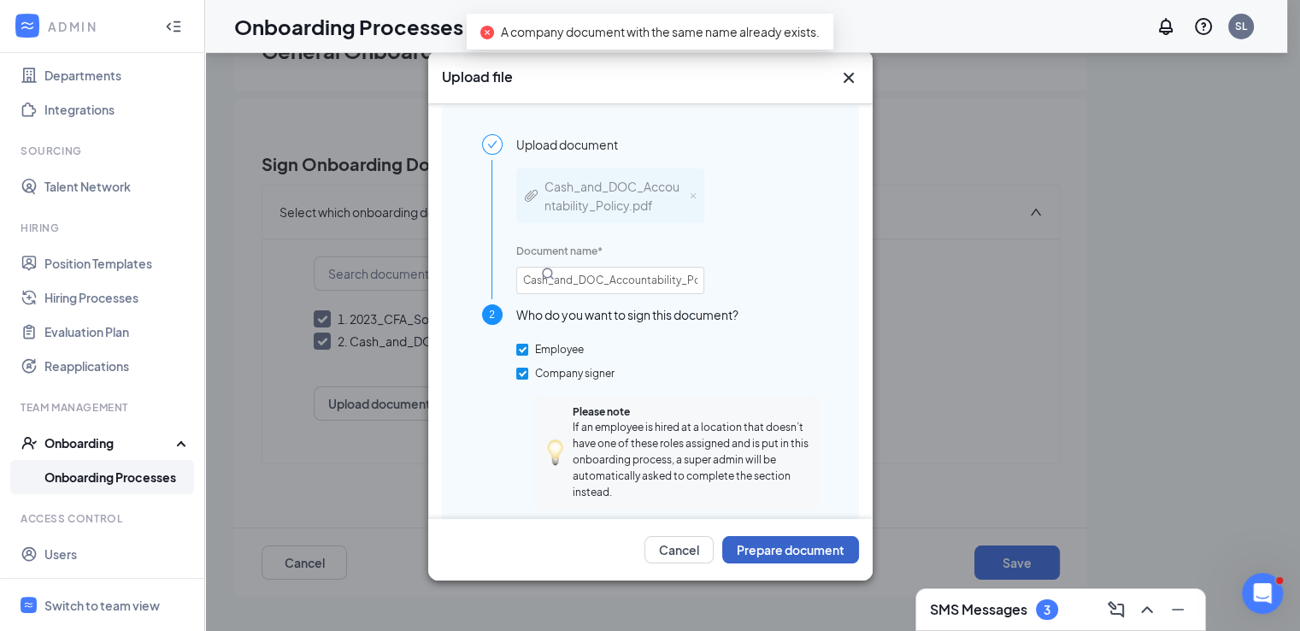
scroll to position [0, 0]
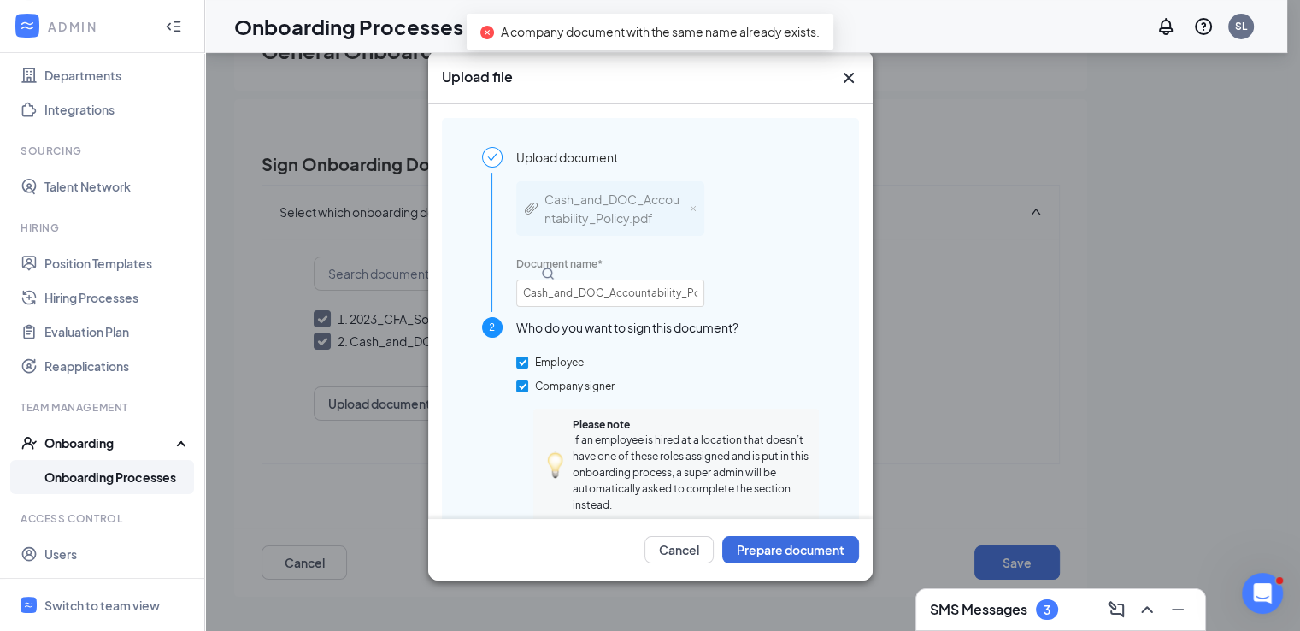
click at [848, 77] on icon "Cross" at bounding box center [847, 78] width 10 height 10
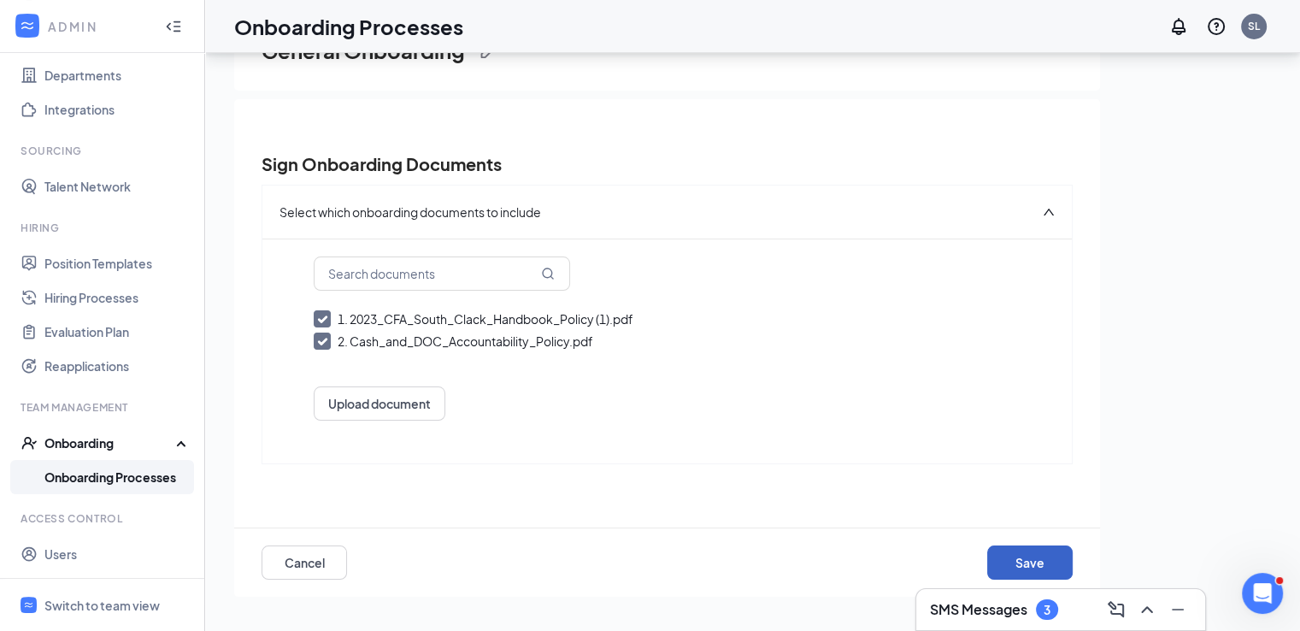
click at [1008, 556] on button "Save" at bounding box center [1029, 562] width 85 height 34
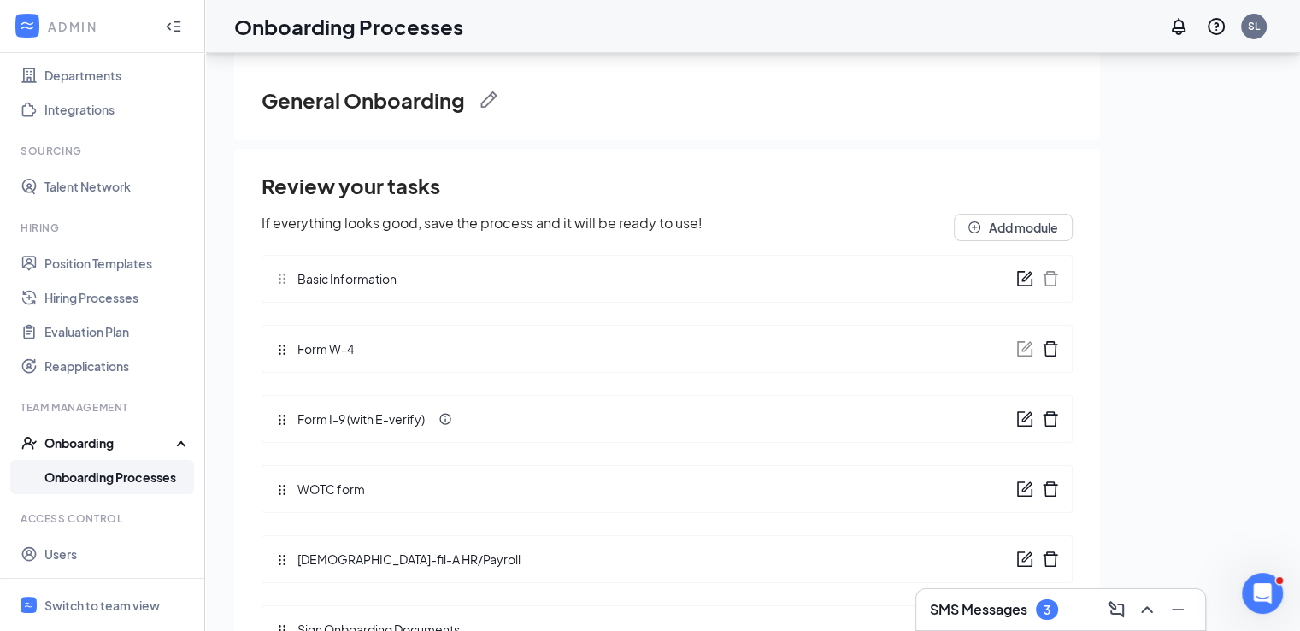
scroll to position [77, 0]
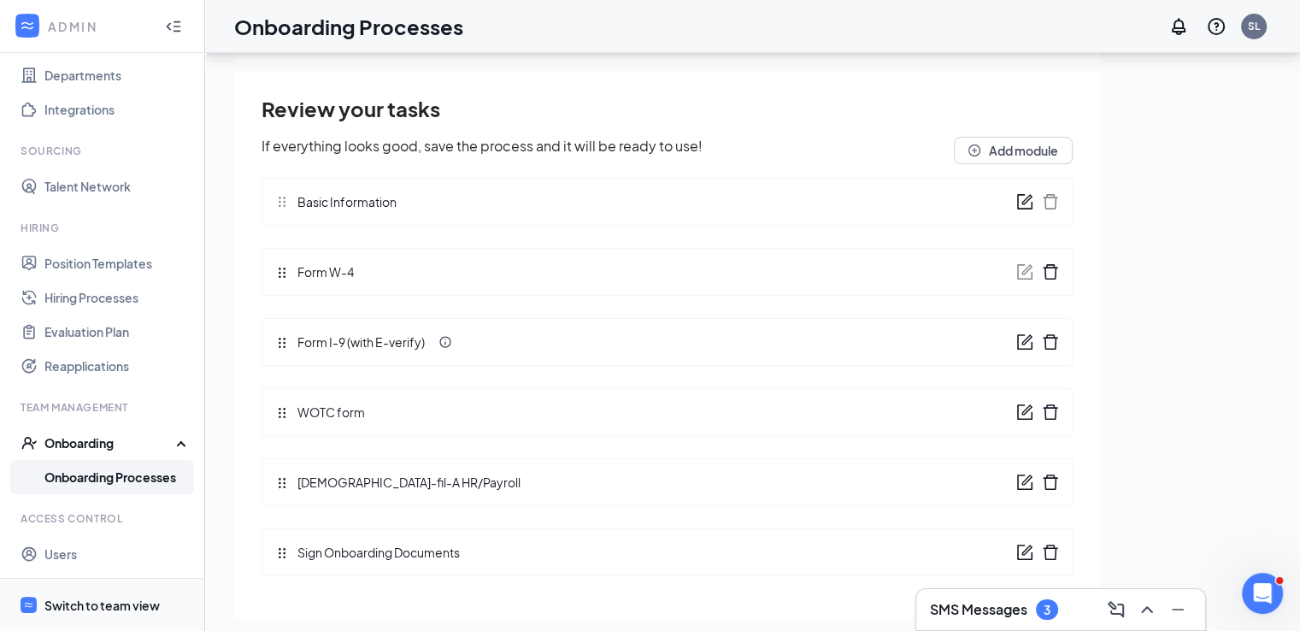
click at [70, 601] on div "Switch to team view" at bounding box center [101, 604] width 115 height 17
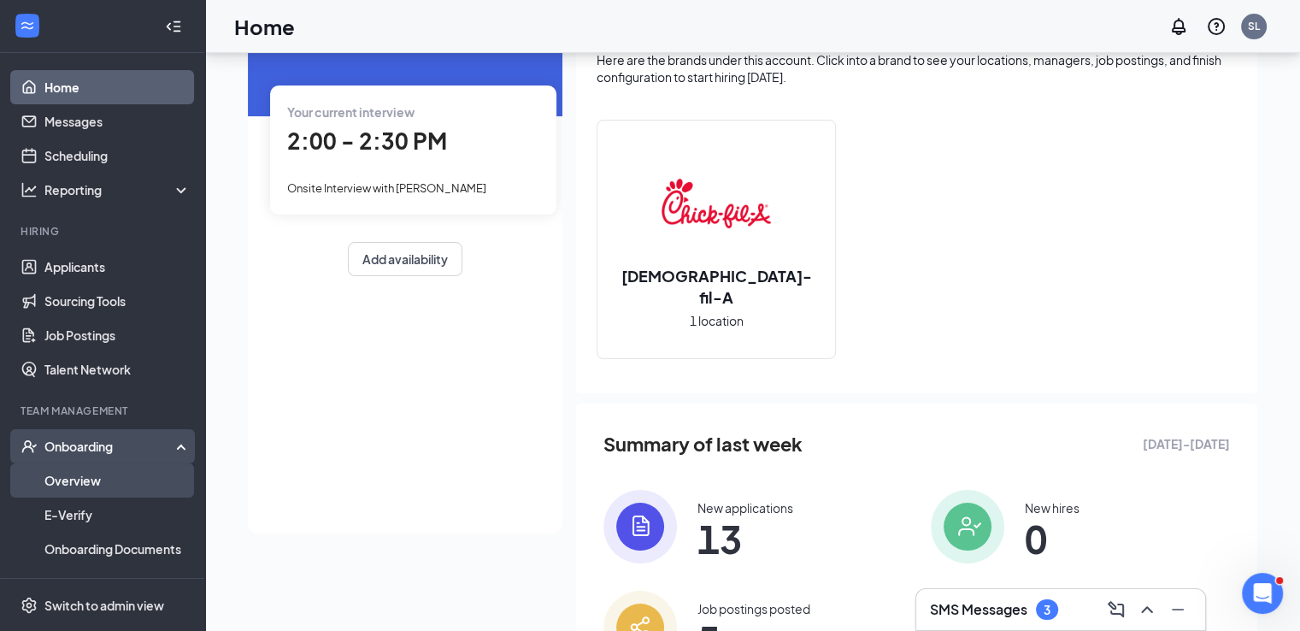
click at [91, 484] on link "Overview" at bounding box center [117, 480] width 146 height 34
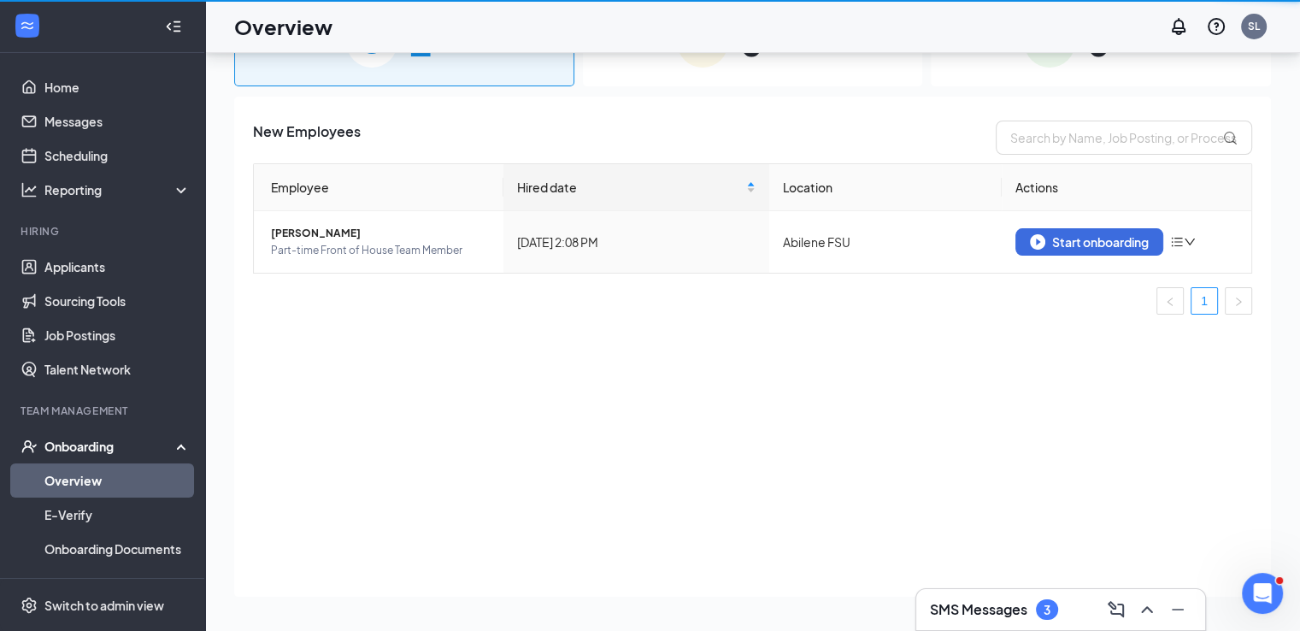
scroll to position [77, 0]
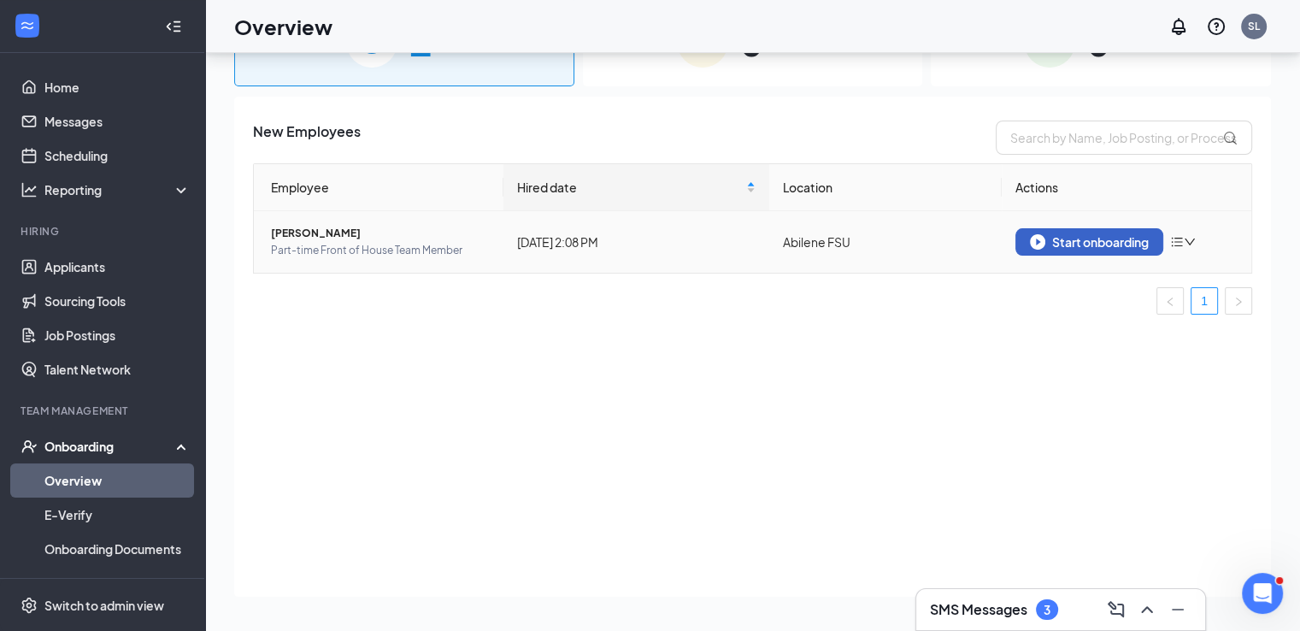
click at [1065, 240] on div "Start onboarding" at bounding box center [1089, 241] width 119 height 15
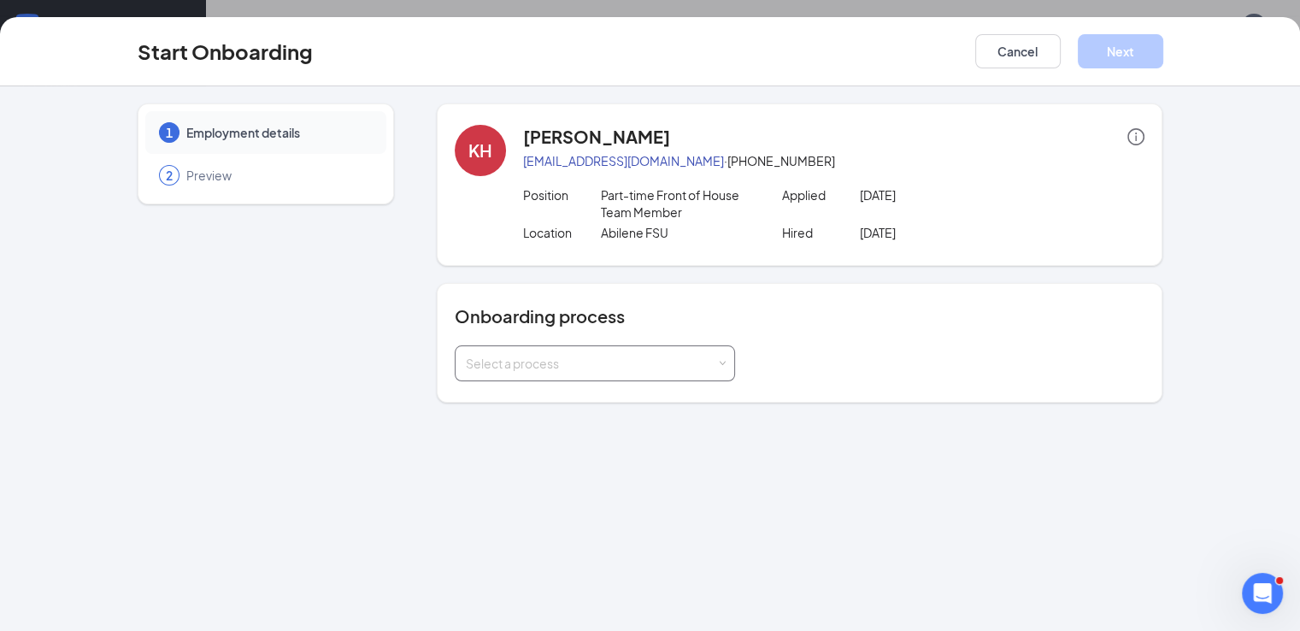
click at [609, 355] on div "Select a process" at bounding box center [591, 363] width 250 height 17
click at [527, 399] on span "General Onboarding" at bounding box center [476, 398] width 116 height 15
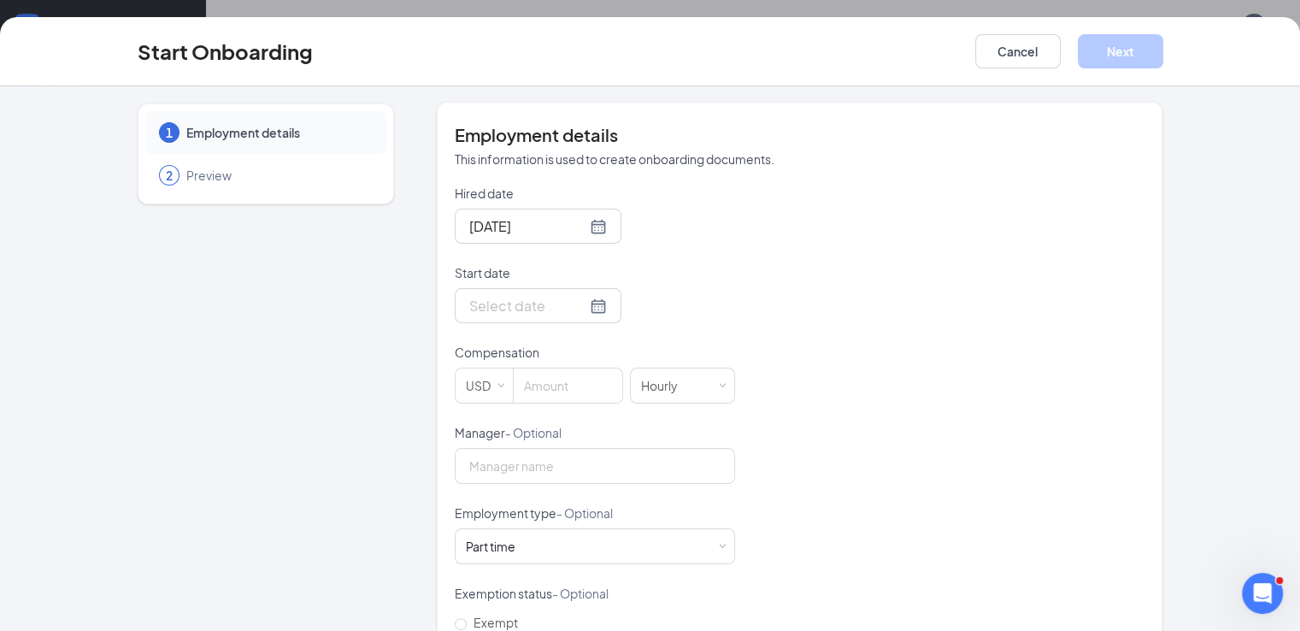
scroll to position [324, 0]
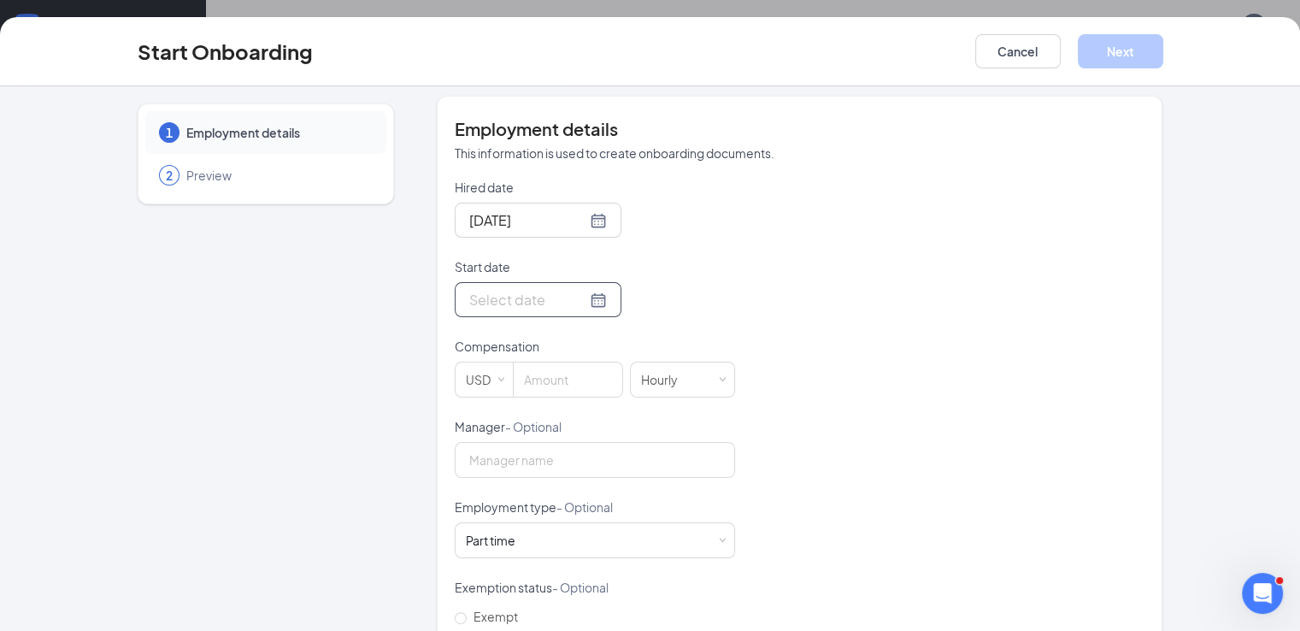
click at [538, 298] on div at bounding box center [538, 299] width 138 height 21
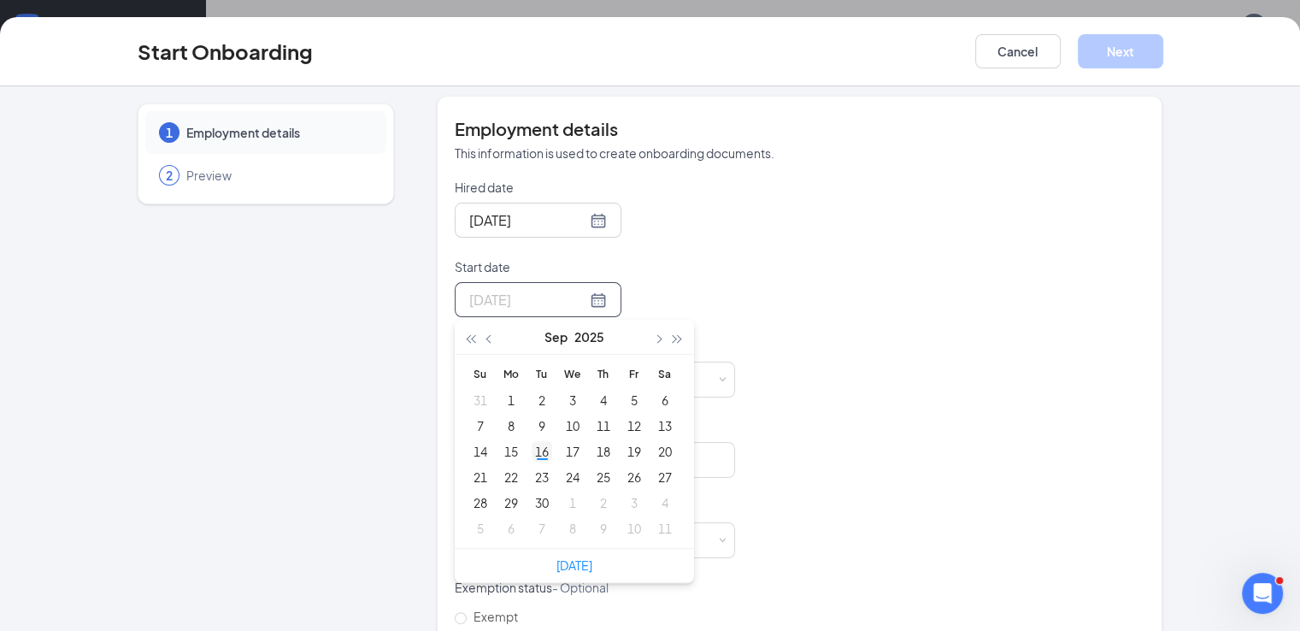
type input "[DATE]"
click at [531, 452] on div "16" at bounding box center [541, 451] width 21 height 21
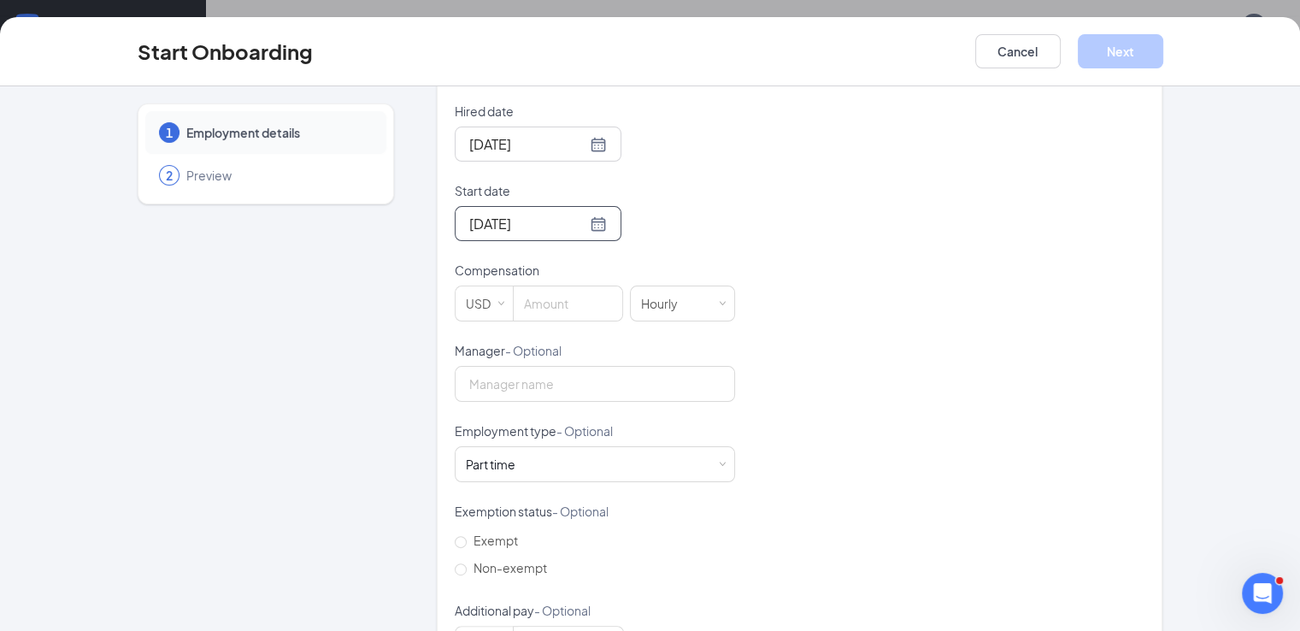
scroll to position [407, 0]
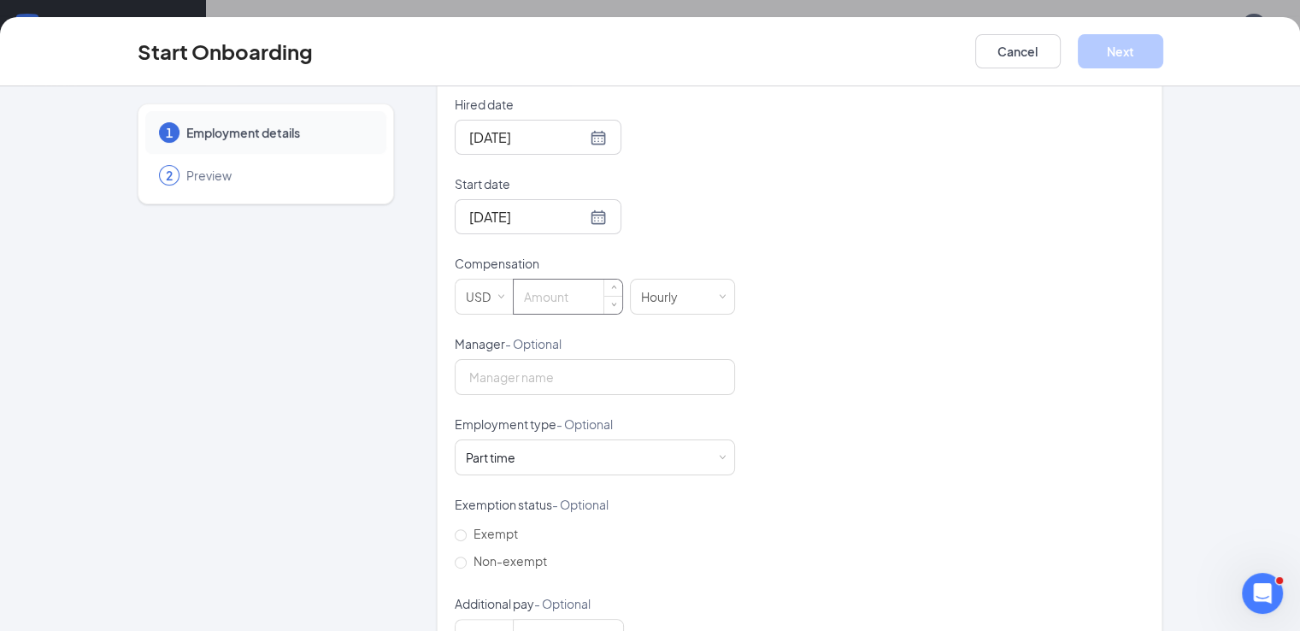
click at [531, 298] on input at bounding box center [567, 296] width 109 height 34
type input "13"
click at [745, 340] on div "Hired date [DATE] Start date [DATE] [DATE] Su Mo Tu We Th Fr Sa 31 1 2 3 4 5 6 …" at bounding box center [800, 375] width 690 height 559
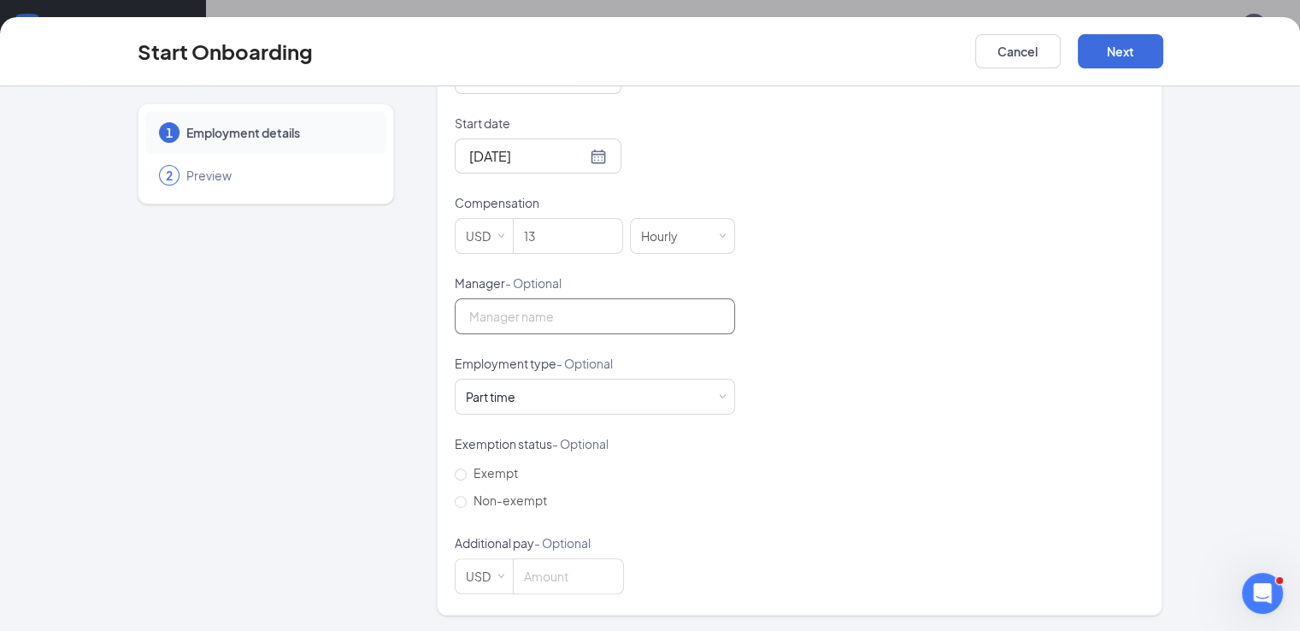
click at [506, 325] on input "Manager - Optional" at bounding box center [595, 316] width 280 height 36
click at [707, 337] on div "Hired date [DATE] Start date [DATE] [DATE] Su Mo Tu We Th Fr Sa 31 1 2 3 4 5 6 …" at bounding box center [800, 314] width 690 height 559
click at [645, 394] on div "Part time Works less than 30 hours per week and is reasonably expected to work" at bounding box center [595, 396] width 258 height 34
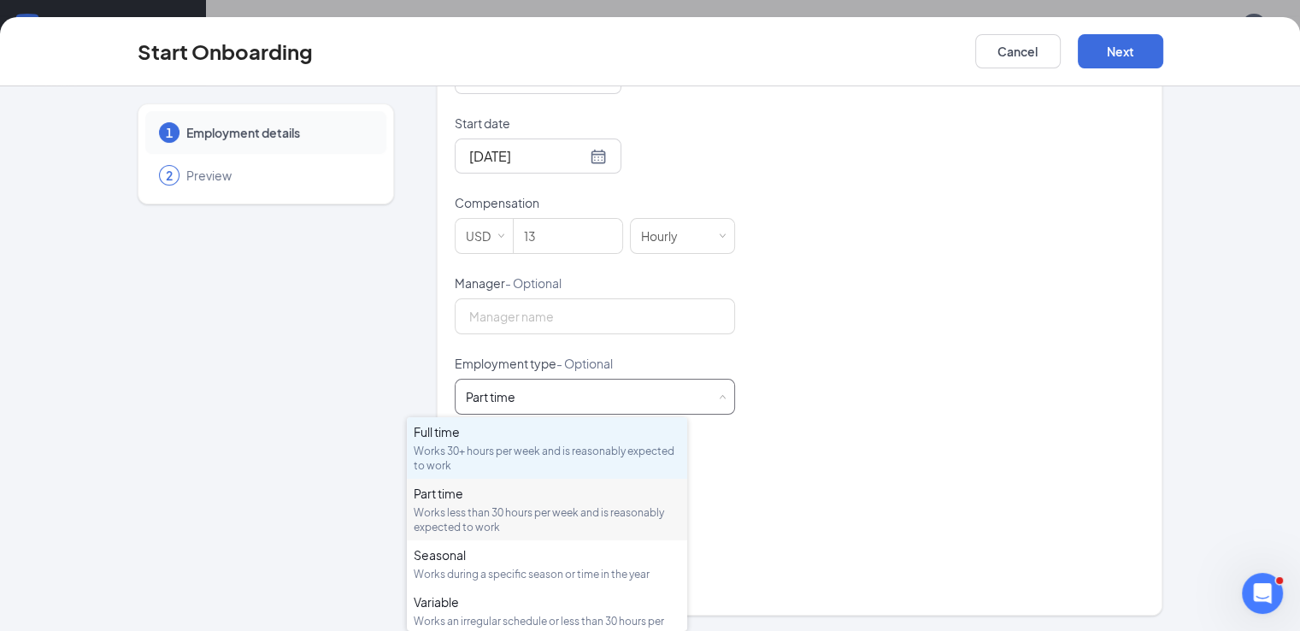
click at [552, 440] on div "Full time Works 30+ hours per week and is reasonably expected to work" at bounding box center [547, 448] width 267 height 50
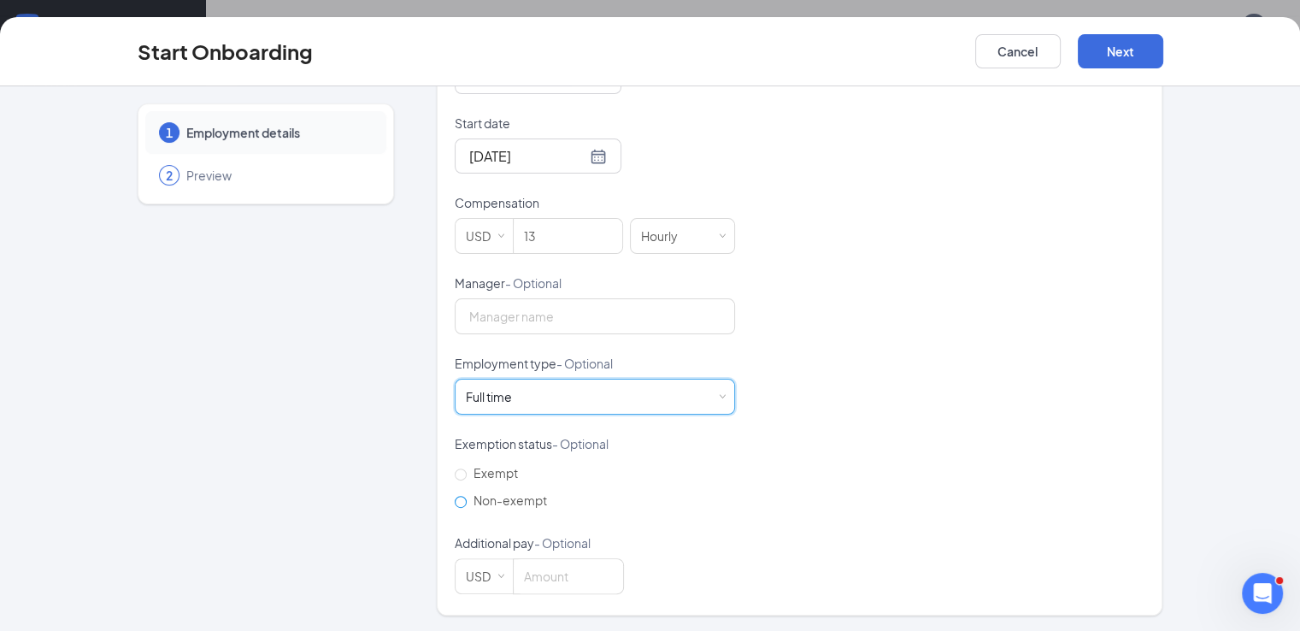
click at [467, 500] on span "Non-exempt" at bounding box center [510, 499] width 87 height 15
click at [455, 500] on input "Non-exempt" at bounding box center [461, 502] width 12 height 12
radio input "true"
click at [523, 402] on div "Full time Works 30+ hours per week and is reasonably expected to work" at bounding box center [595, 396] width 258 height 34
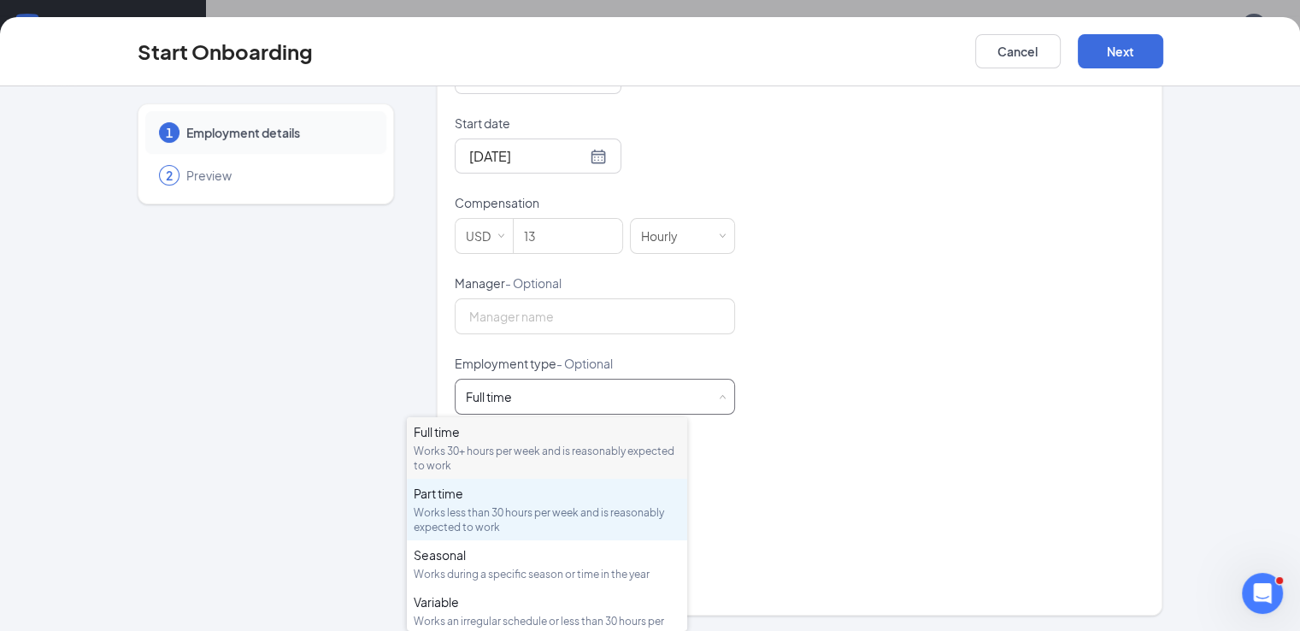
click at [473, 502] on div "Part time Works less than 30 hours per week and is reasonably expected to work" at bounding box center [547, 509] width 267 height 50
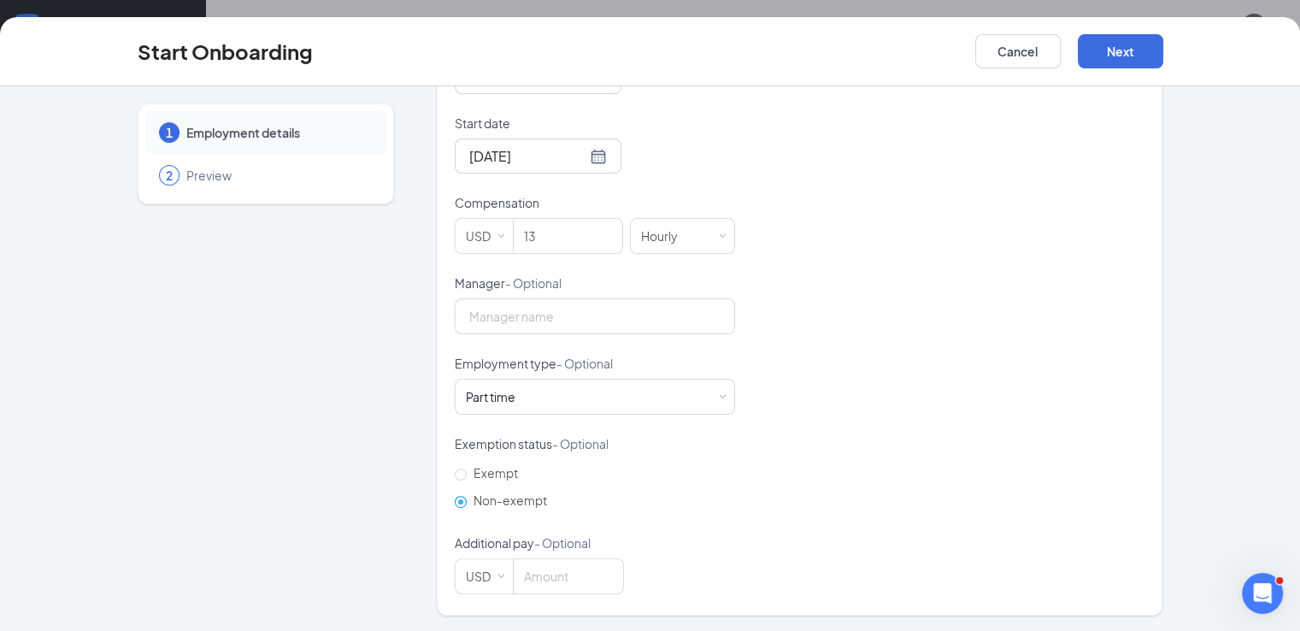
click at [636, 459] on div "Exempt Non-exempt" at bounding box center [595, 486] width 280 height 55
click at [1163, 55] on button "Next" at bounding box center [1119, 51] width 85 height 34
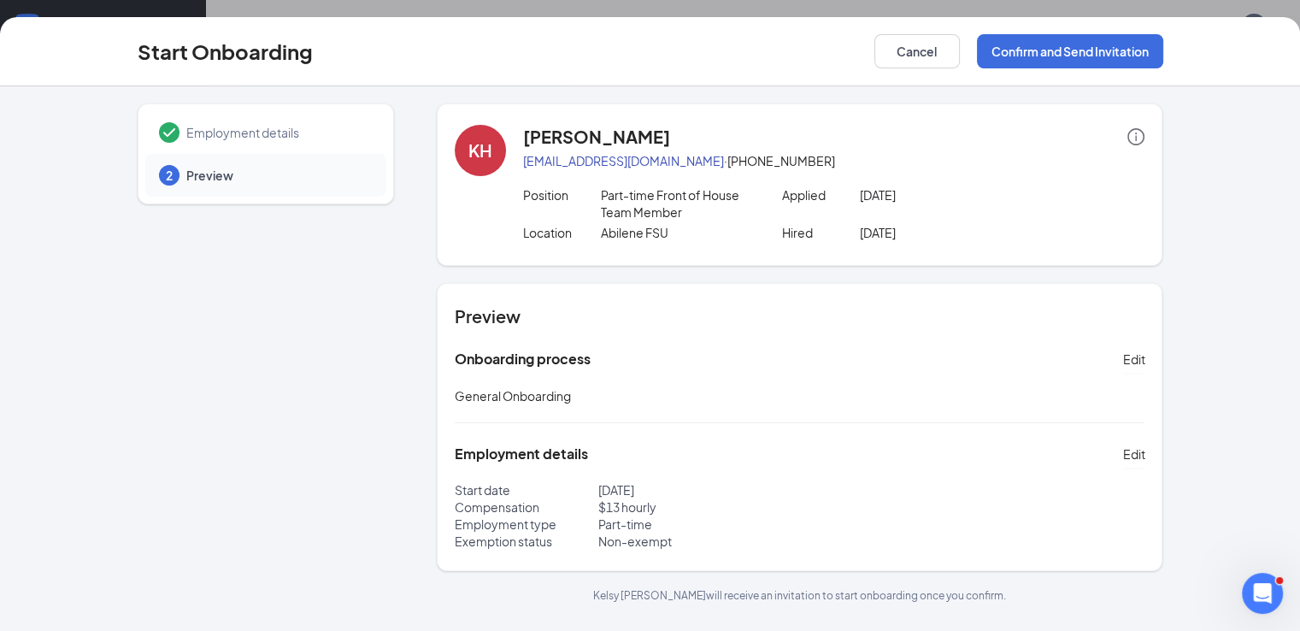
scroll to position [0, 0]
click at [1163, 49] on button "Confirm and Send Invitation" at bounding box center [1070, 51] width 186 height 34
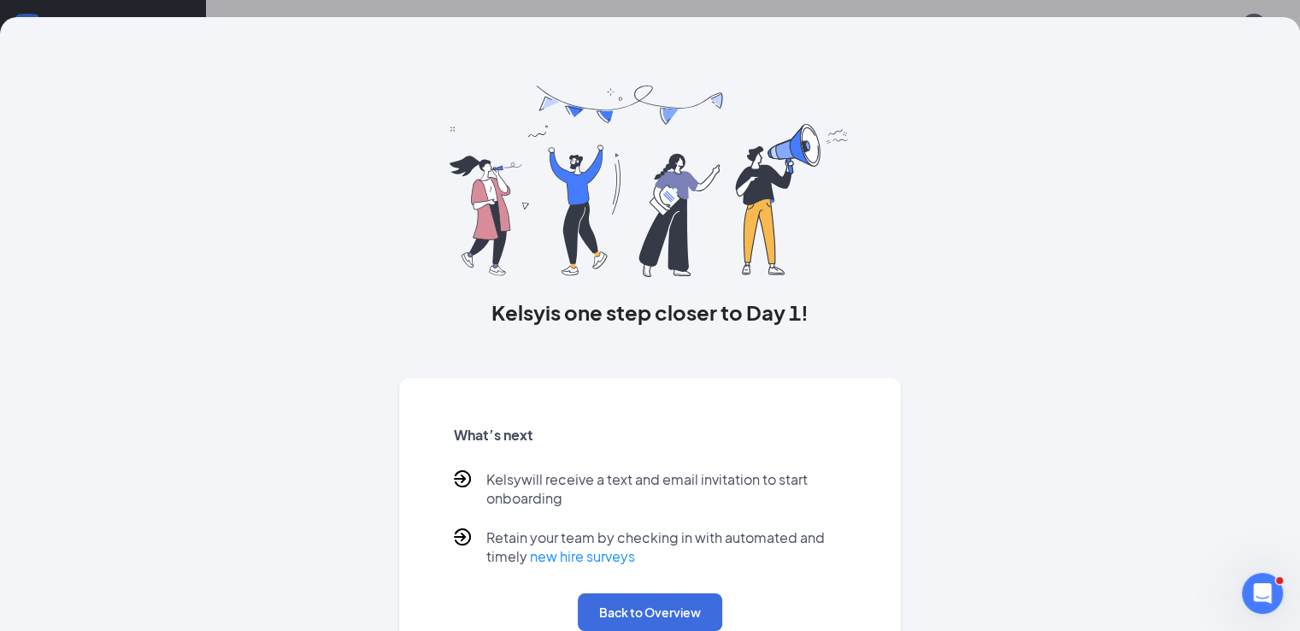
scroll to position [67, 0]
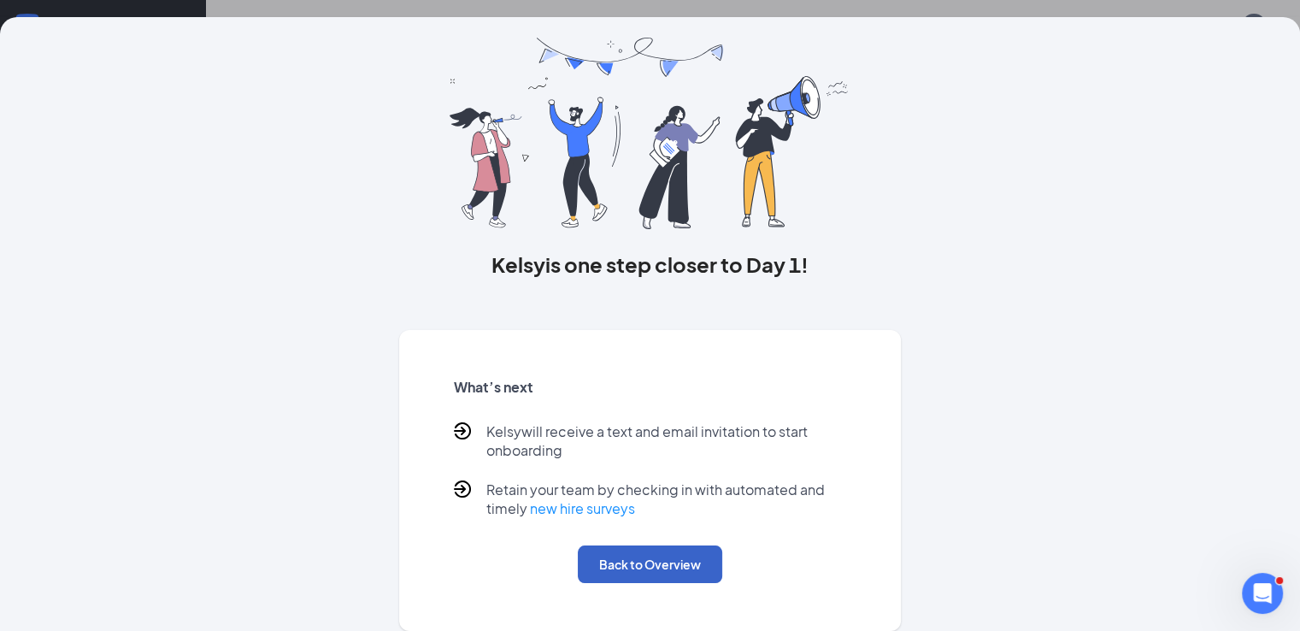
click at [675, 558] on button "Back to Overview" at bounding box center [650, 564] width 144 height 38
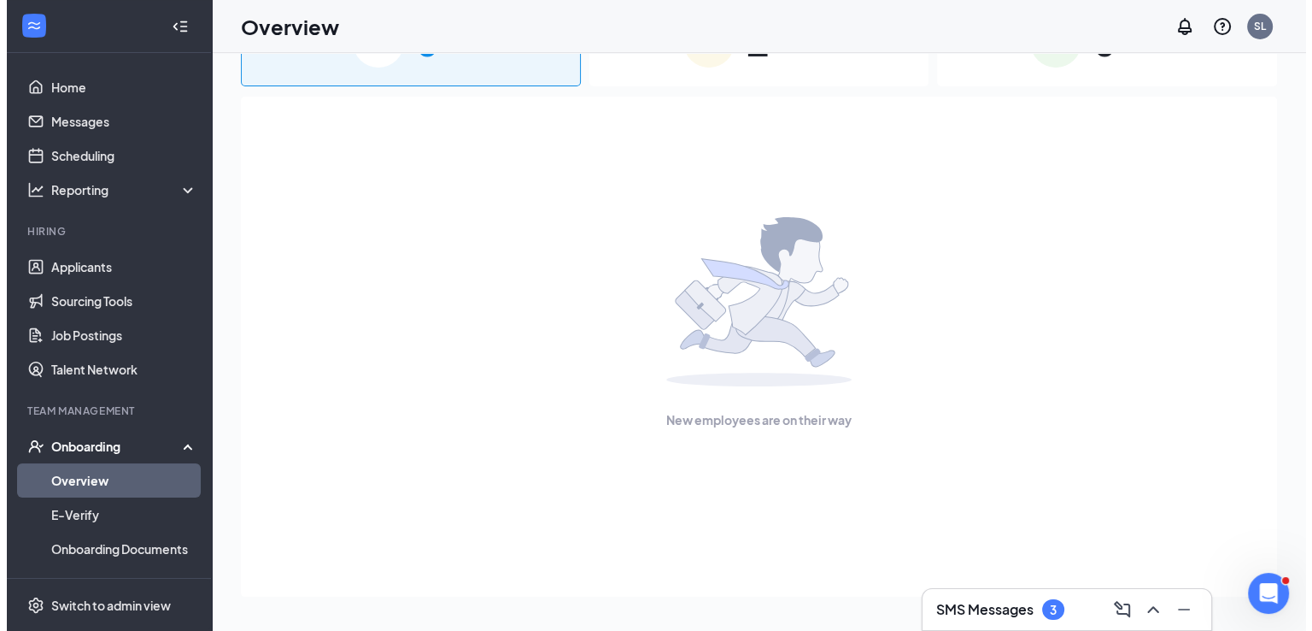
scroll to position [0, 0]
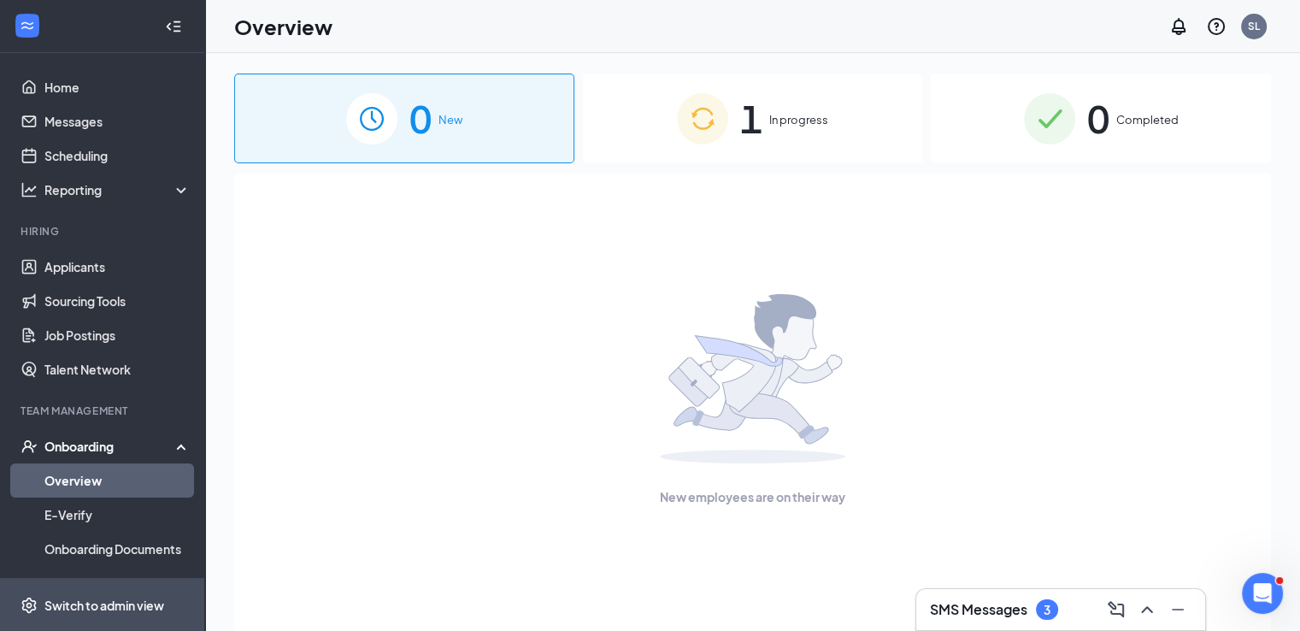
click at [133, 594] on span "Switch to admin view" at bounding box center [117, 604] width 146 height 52
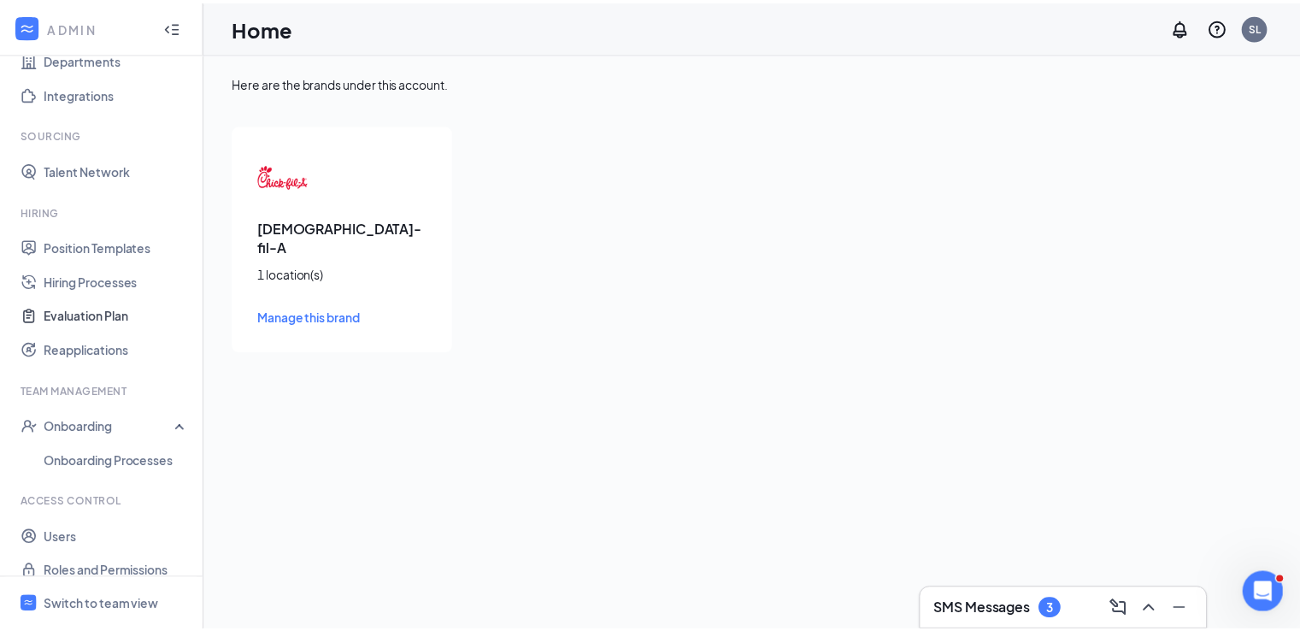
scroll to position [191, 0]
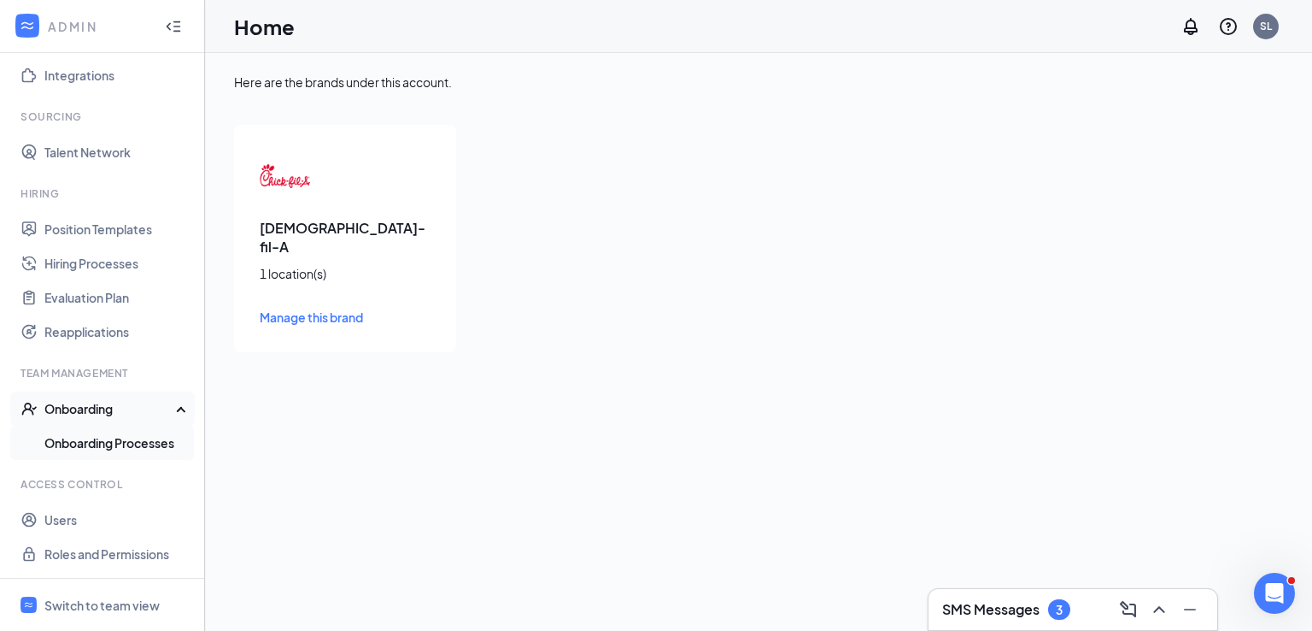
click at [92, 443] on link "Onboarding Processes" at bounding box center [117, 442] width 146 height 34
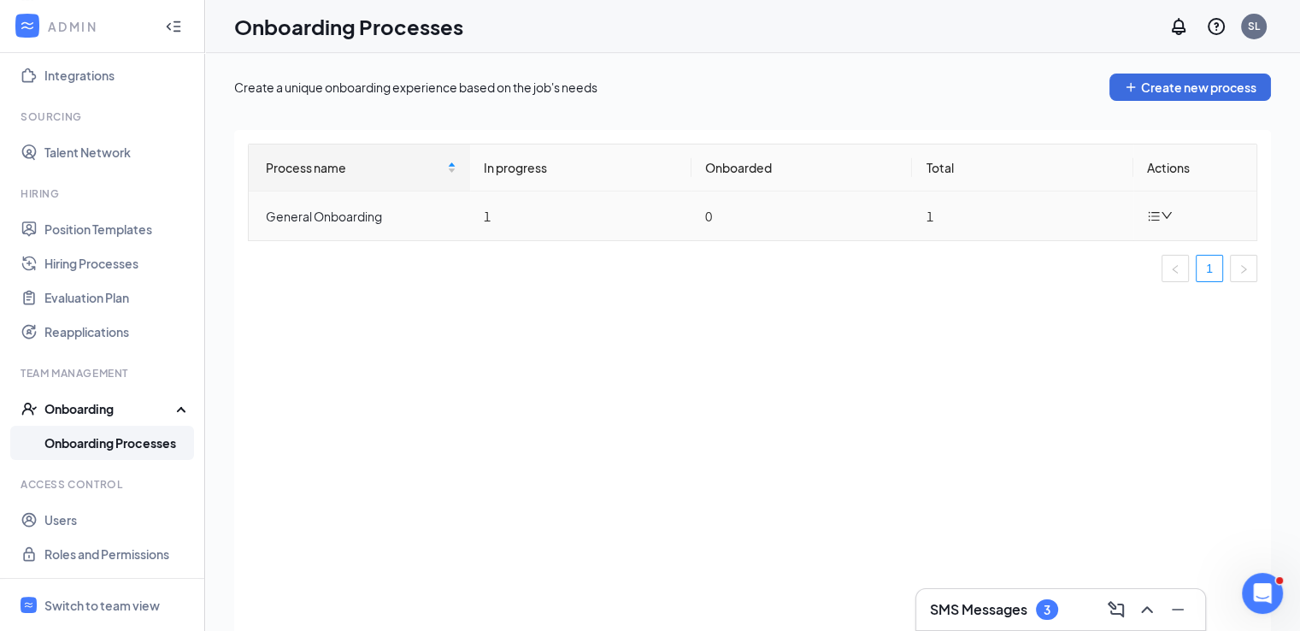
click at [1169, 214] on icon "down" at bounding box center [1166, 215] width 10 height 7
click at [1094, 245] on div "Edit process" at bounding box center [1074, 254] width 185 height 21
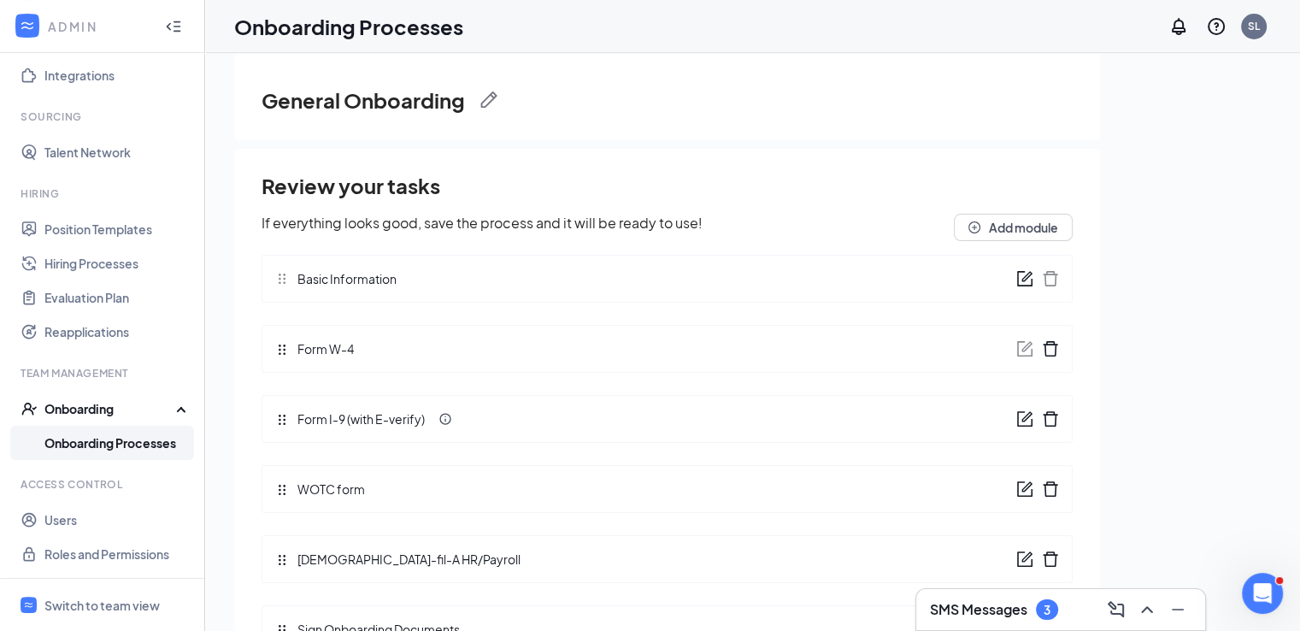
scroll to position [77, 0]
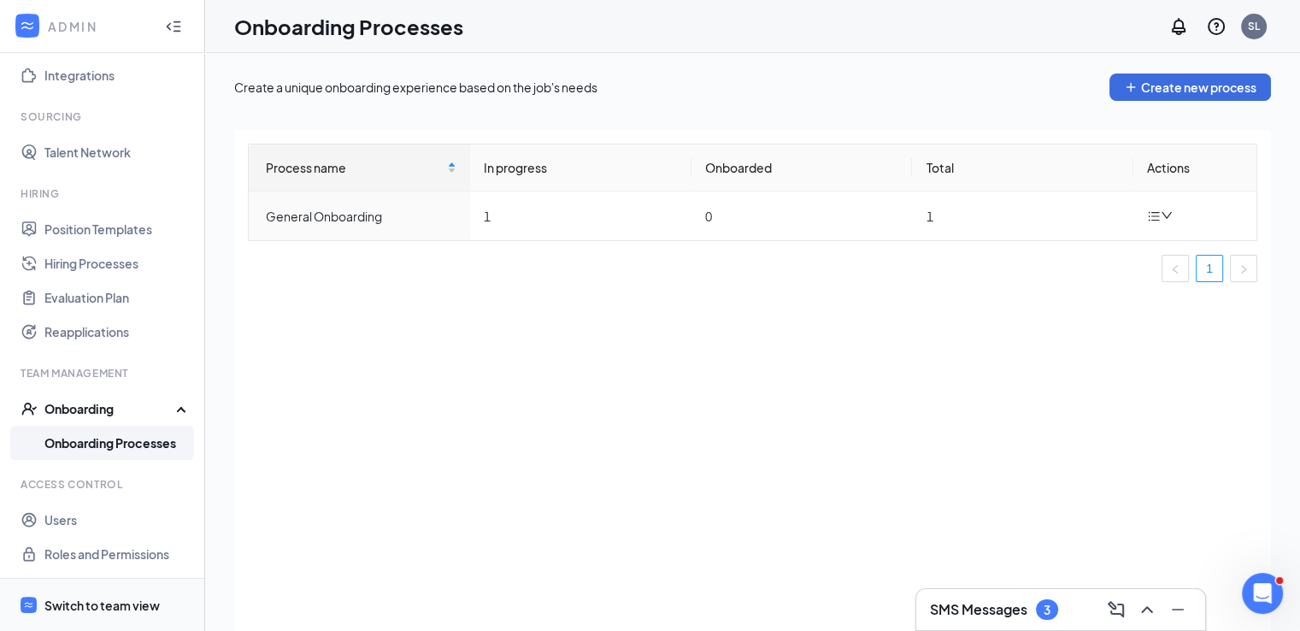
click at [103, 603] on div "Switch to team view" at bounding box center [101, 604] width 115 height 17
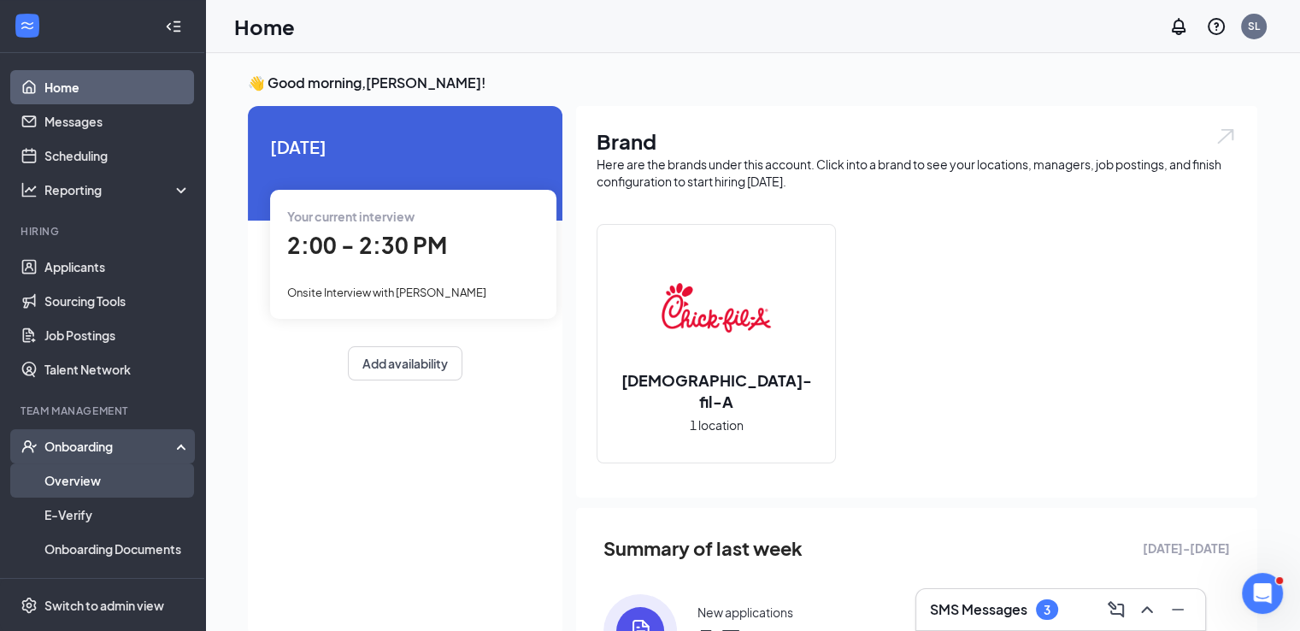
click at [77, 483] on link "Overview" at bounding box center [117, 480] width 146 height 34
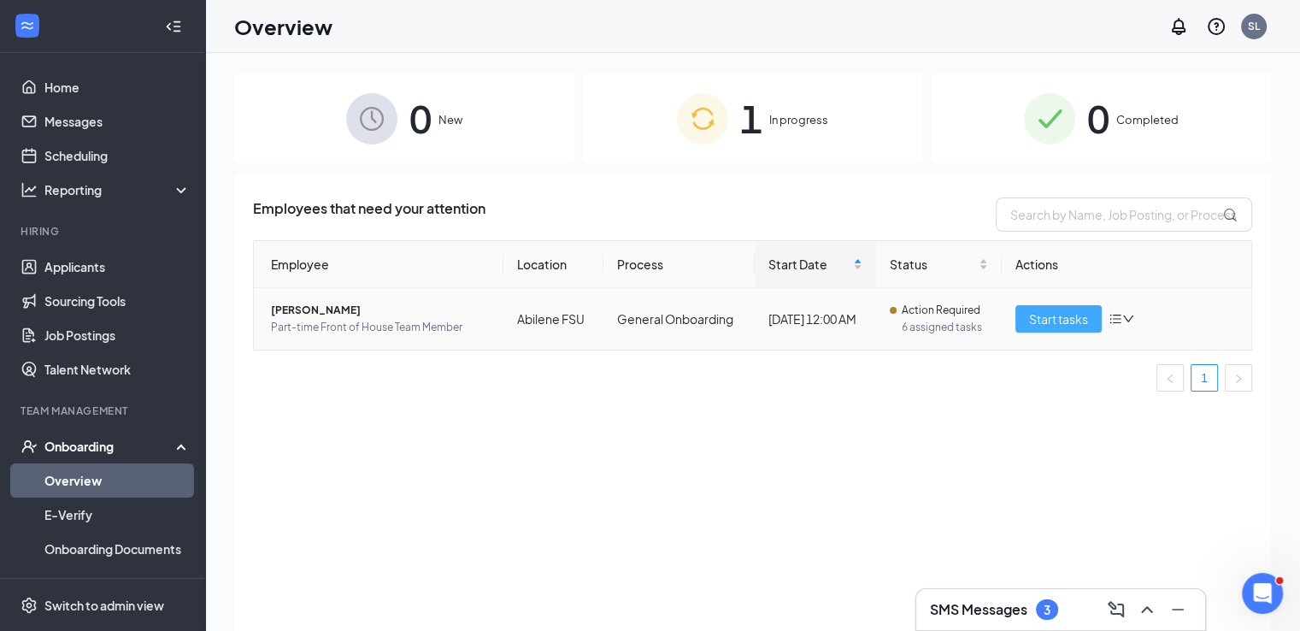
click at [1072, 325] on span "Start tasks" at bounding box center [1058, 318] width 59 height 19
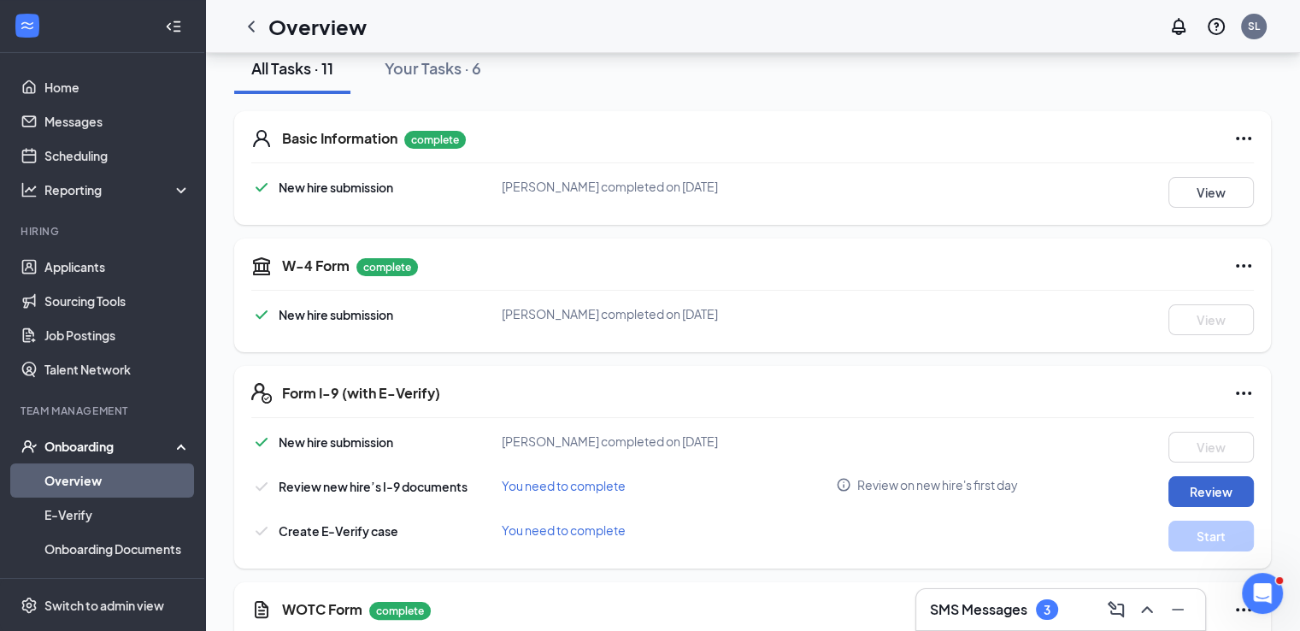
scroll to position [205, 0]
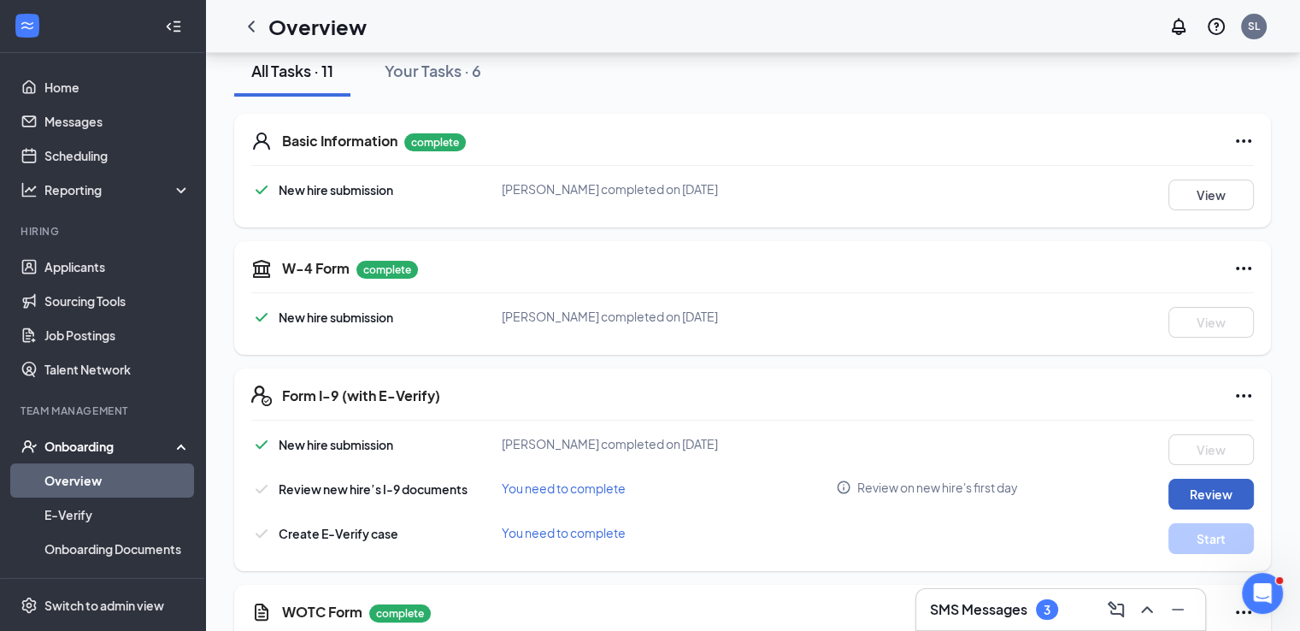
click at [1194, 489] on button "Review" at bounding box center [1210, 493] width 85 height 31
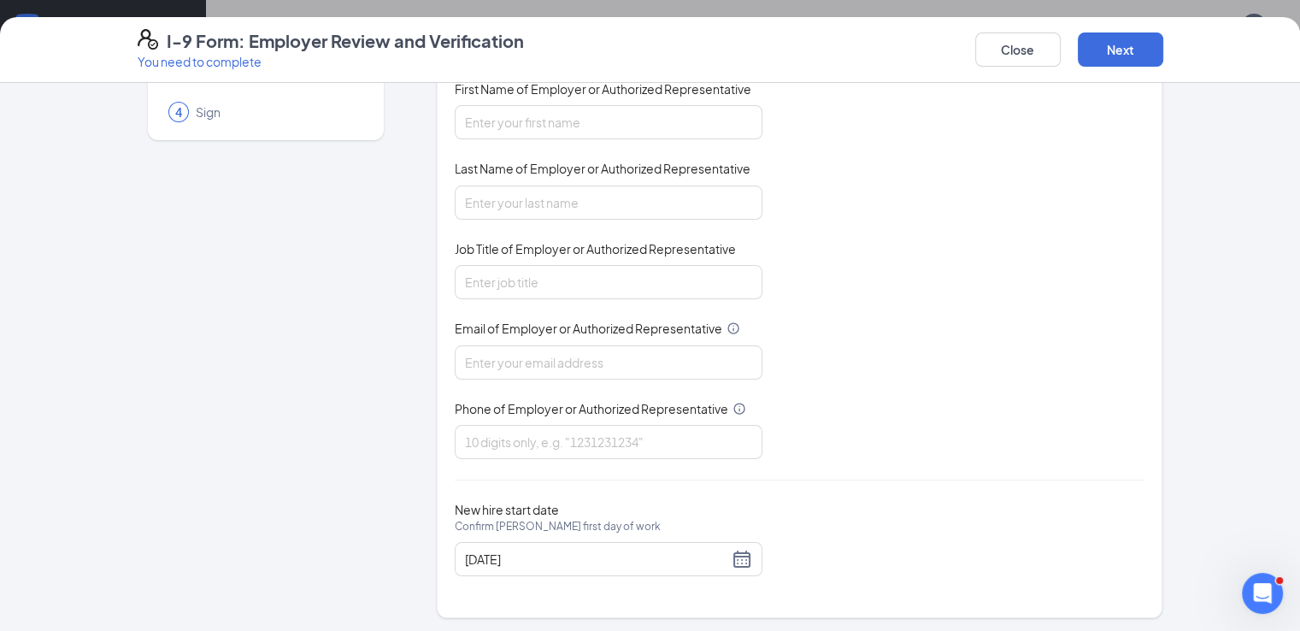
scroll to position [444, 0]
click at [576, 442] on input "Phone of Employer or Authorized Representative" at bounding box center [609, 442] width 308 height 34
click at [471, 443] on input "[PHONE_NUMBER]" at bounding box center [609, 442] width 308 height 34
type input "3257334459"
click at [469, 356] on input "Email of Employer or Authorized Representative" at bounding box center [609, 362] width 308 height 34
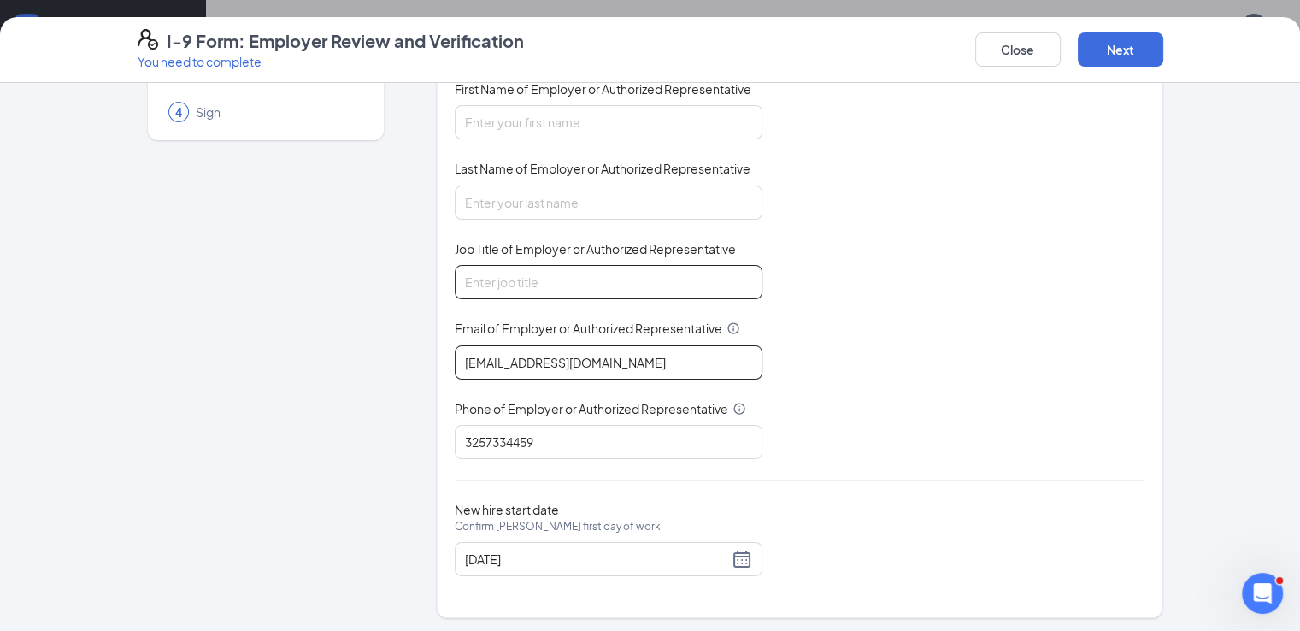
type input "[EMAIL_ADDRESS][DOMAIN_NAME]"
click at [482, 282] on input "Job Title of Employer or Authorized Representative" at bounding box center [609, 282] width 308 height 34
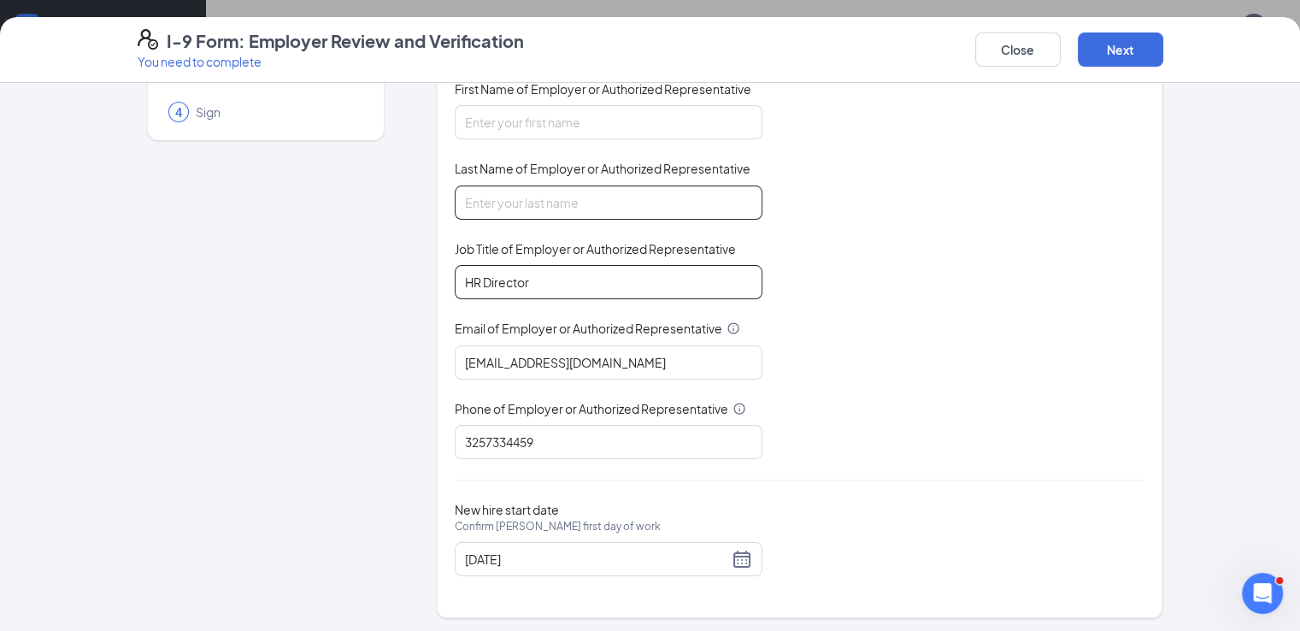
type input "HR Director"
click at [499, 194] on input "Last Name of Employer or Authorized Representative" at bounding box center [609, 202] width 308 height 34
type input "[PERSON_NAME]"
click at [508, 127] on input "First Name of Employer or Authorized Representative" at bounding box center [609, 122] width 308 height 34
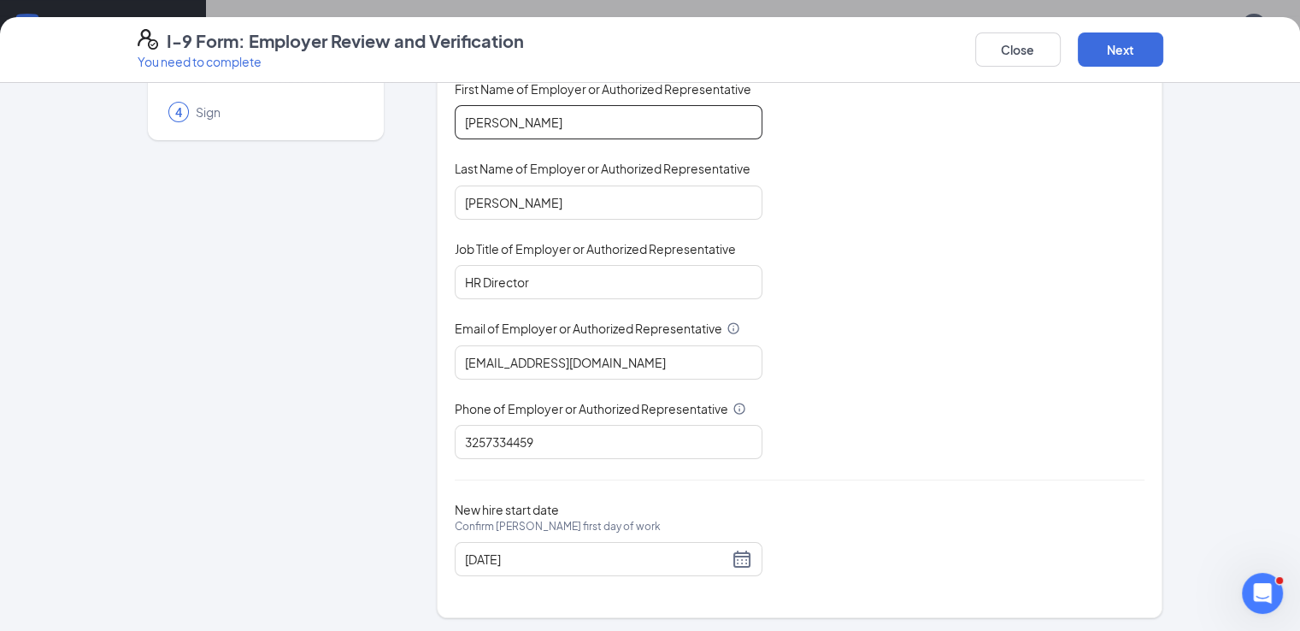
scroll to position [0, 0]
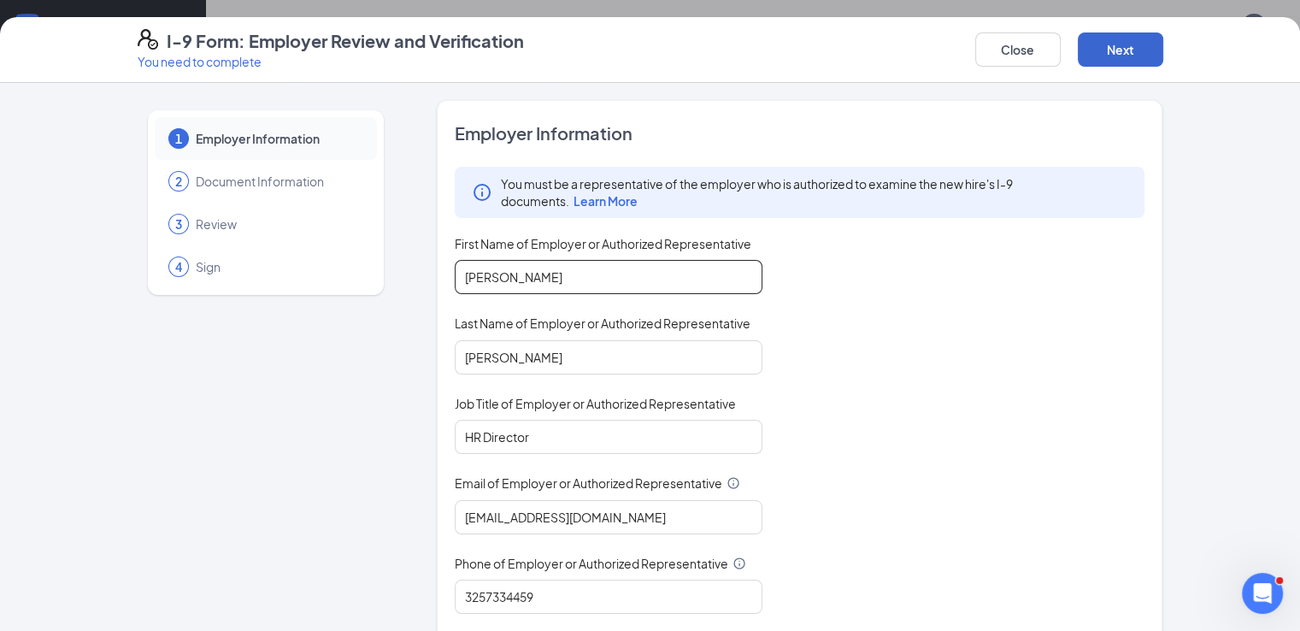
type input "[PERSON_NAME]"
click at [1163, 46] on button "Next" at bounding box center [1119, 49] width 85 height 34
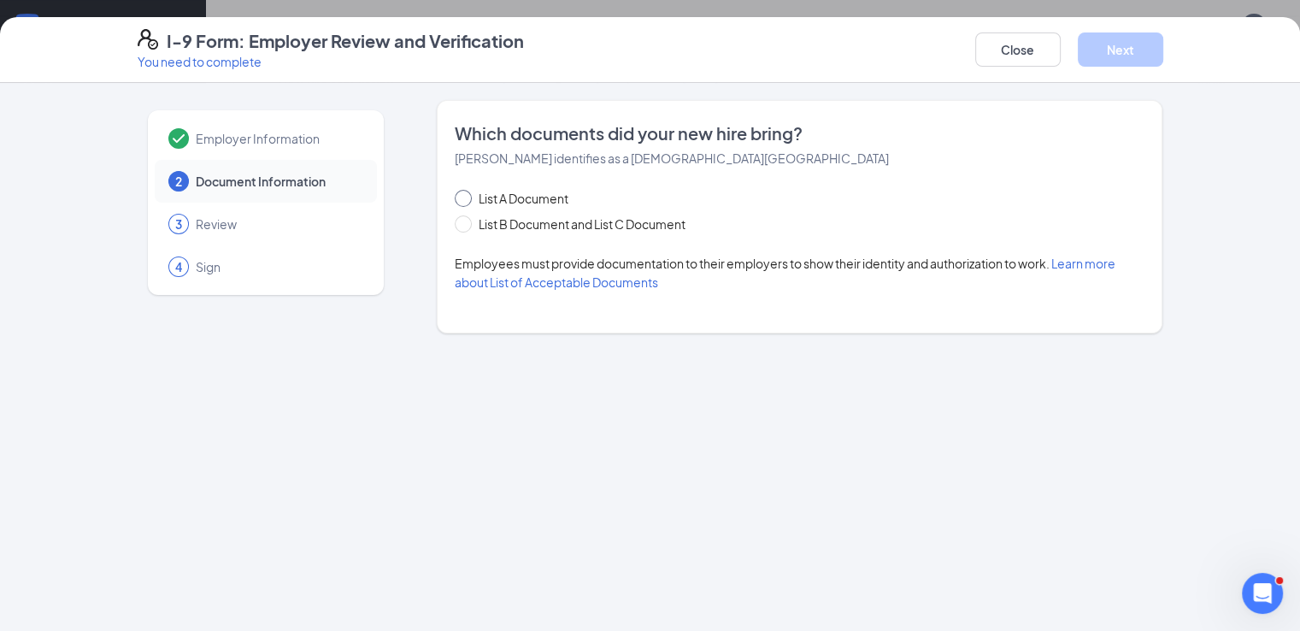
click at [482, 200] on span "List A Document" at bounding box center [523, 198] width 103 height 19
click at [467, 200] on input "List A Document" at bounding box center [461, 196] width 12 height 12
radio input "true"
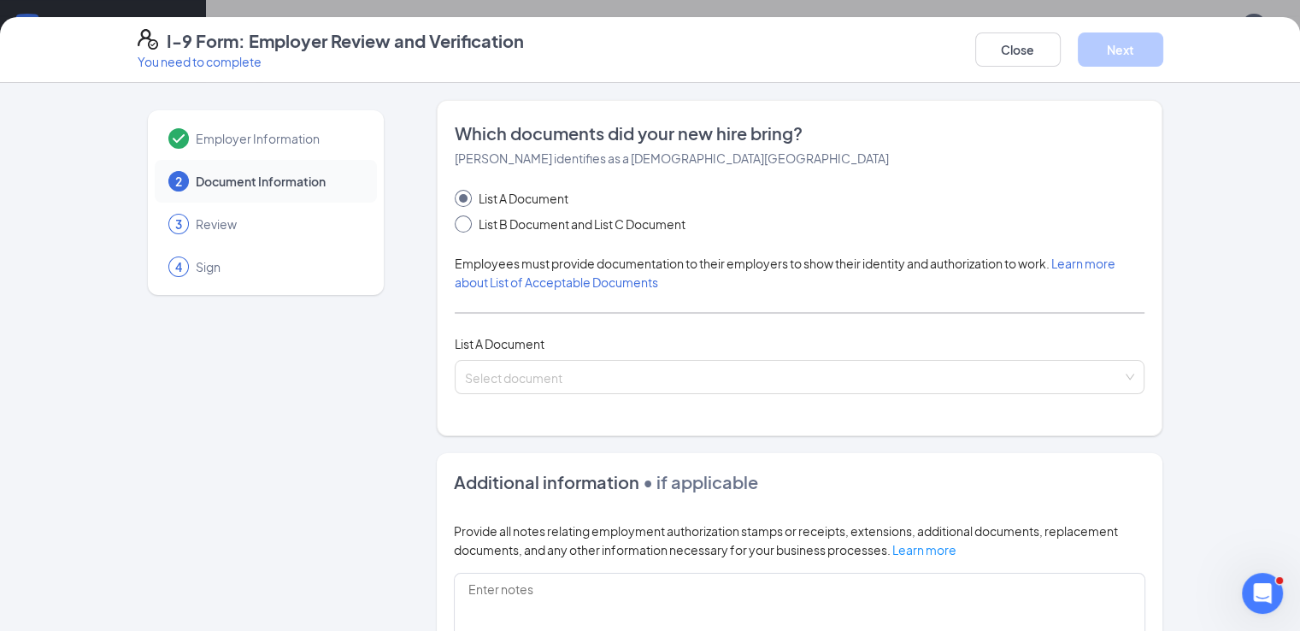
scroll to position [504, 0]
click at [472, 192] on span "List A Document" at bounding box center [523, 198] width 103 height 19
click at [455, 192] on input "List A Document" at bounding box center [461, 196] width 12 height 12
click at [455, 221] on span at bounding box center [463, 223] width 17 height 17
click at [455, 221] on input "List B Document and List C Document" at bounding box center [461, 221] width 12 height 12
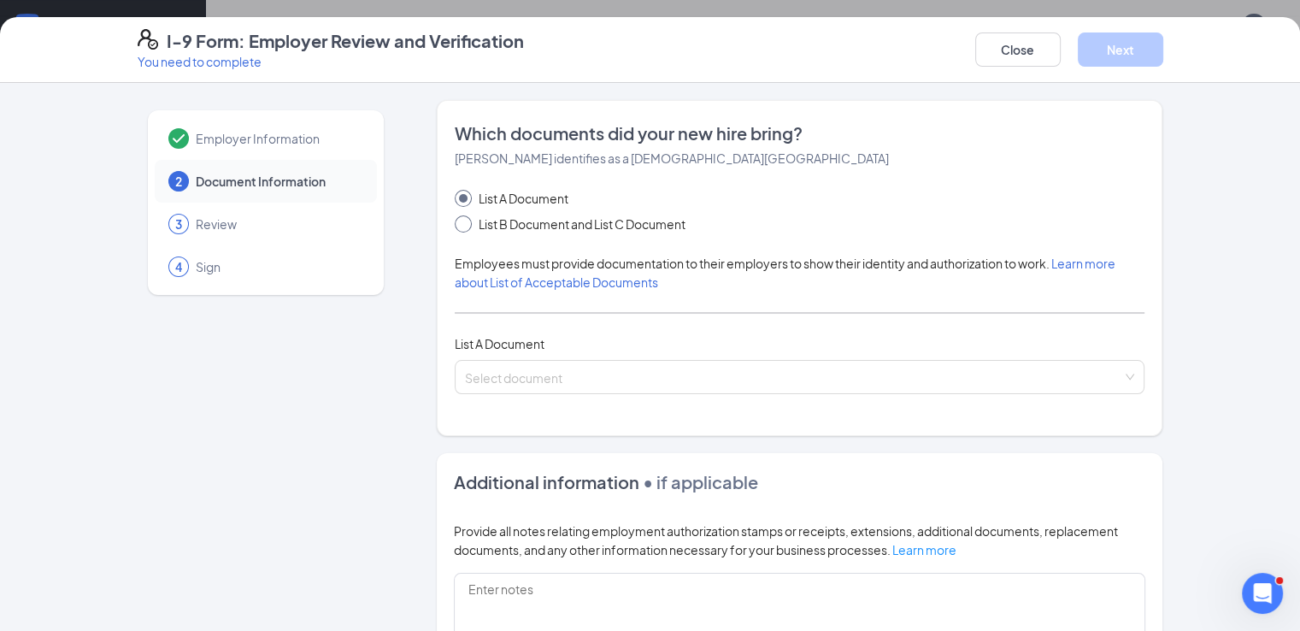
radio input "true"
radio input "false"
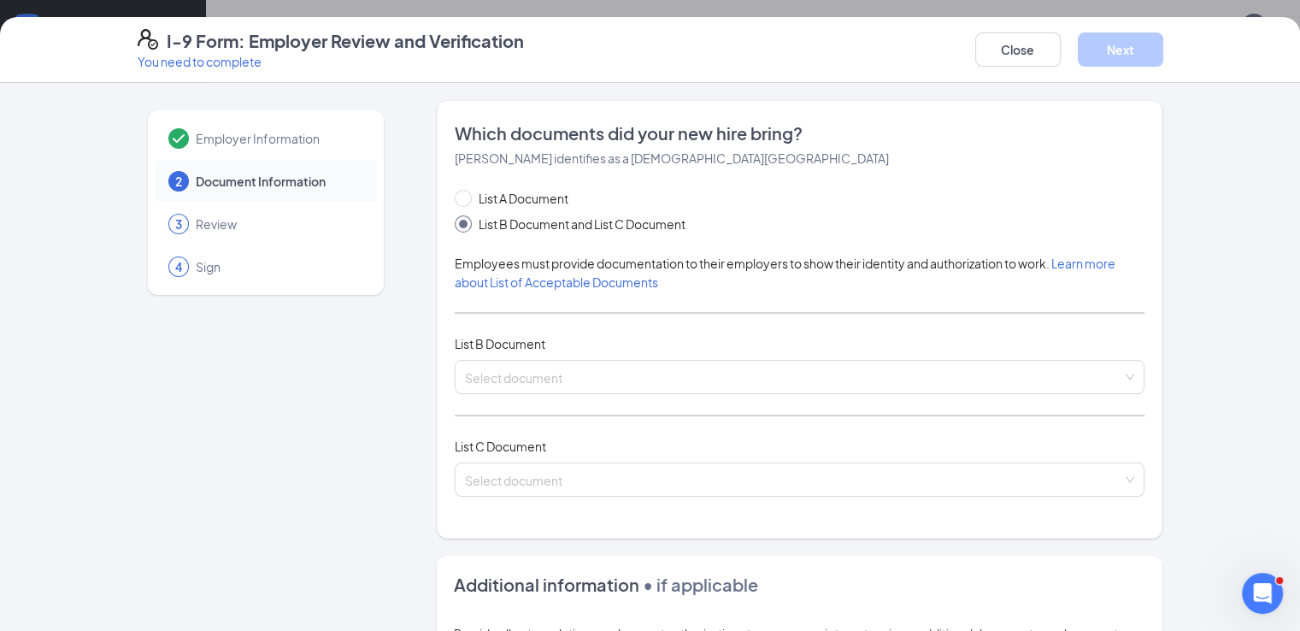
click at [455, 221] on span at bounding box center [463, 223] width 17 height 17
click at [455, 221] on input "List B Document and List C Document" at bounding box center [461, 221] width 12 height 12
click at [217, 141] on span "Employer Information" at bounding box center [278, 138] width 164 height 17
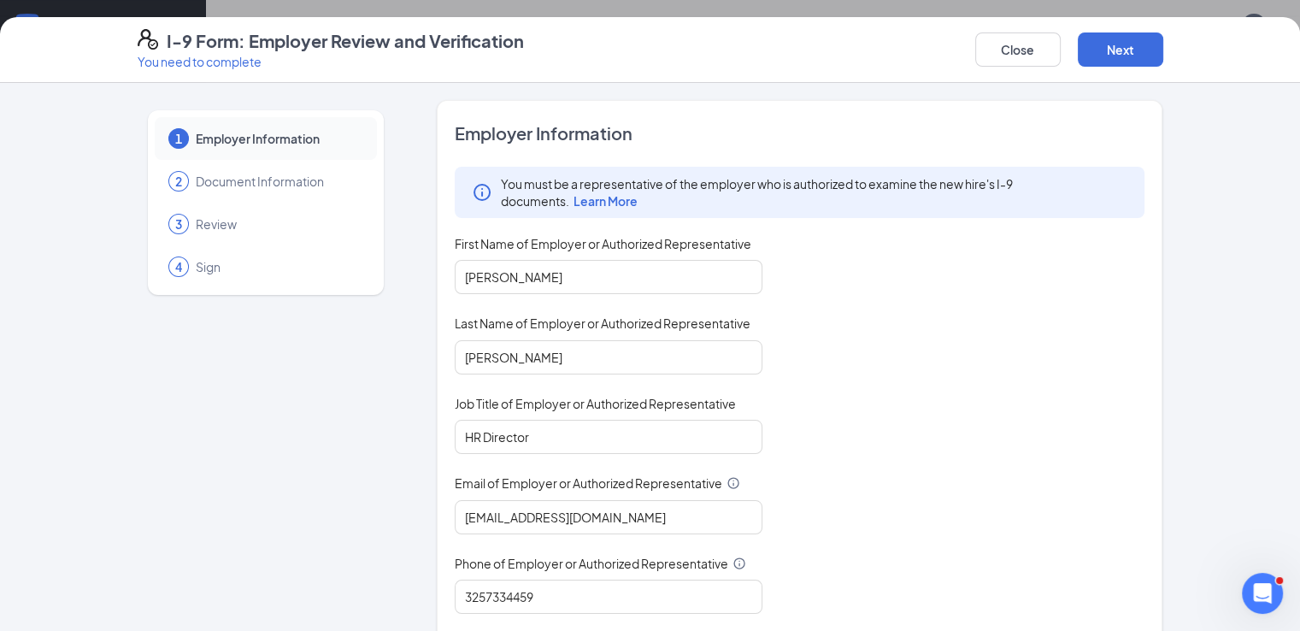
click at [208, 179] on span "Document Information" at bounding box center [278, 181] width 164 height 17
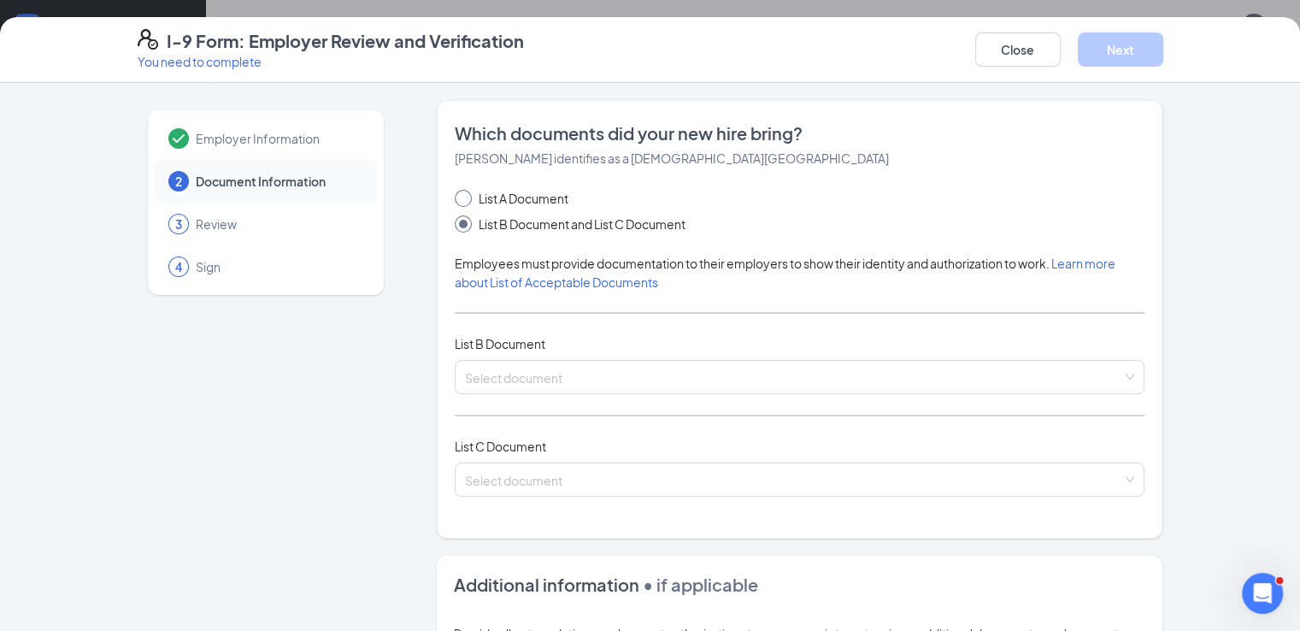
click at [455, 197] on span at bounding box center [463, 198] width 17 height 17
click at [455, 197] on input "List A Document" at bounding box center [461, 196] width 12 height 12
radio input "true"
radio input "false"
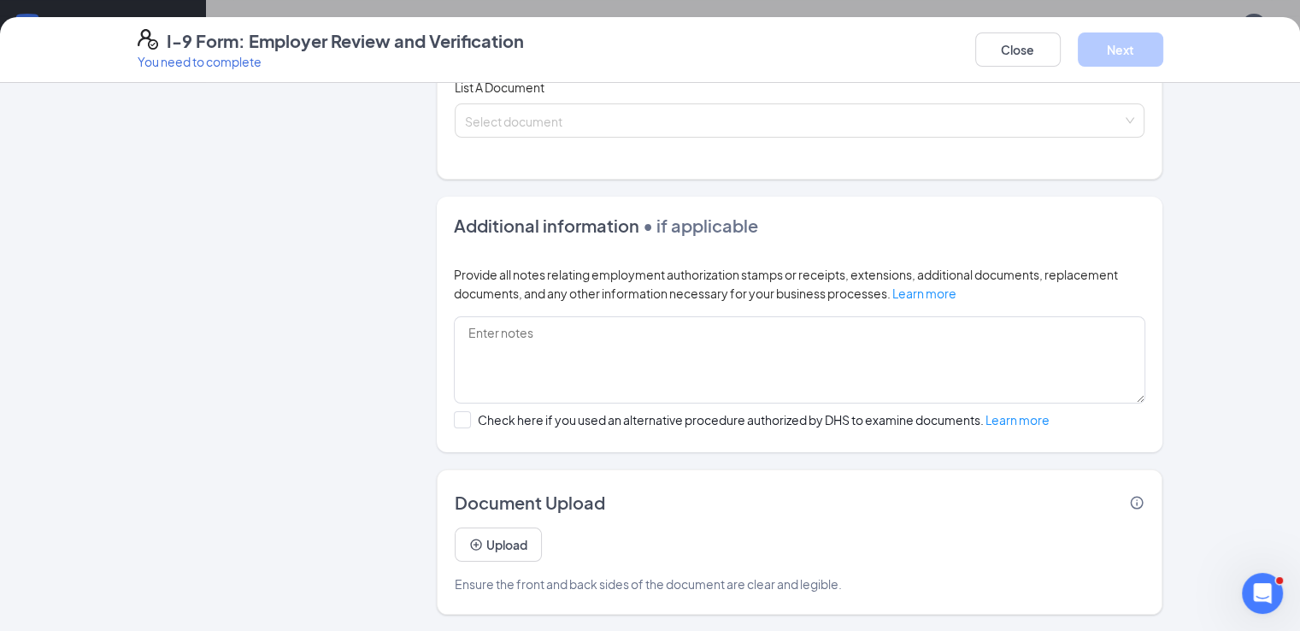
scroll to position [0, 0]
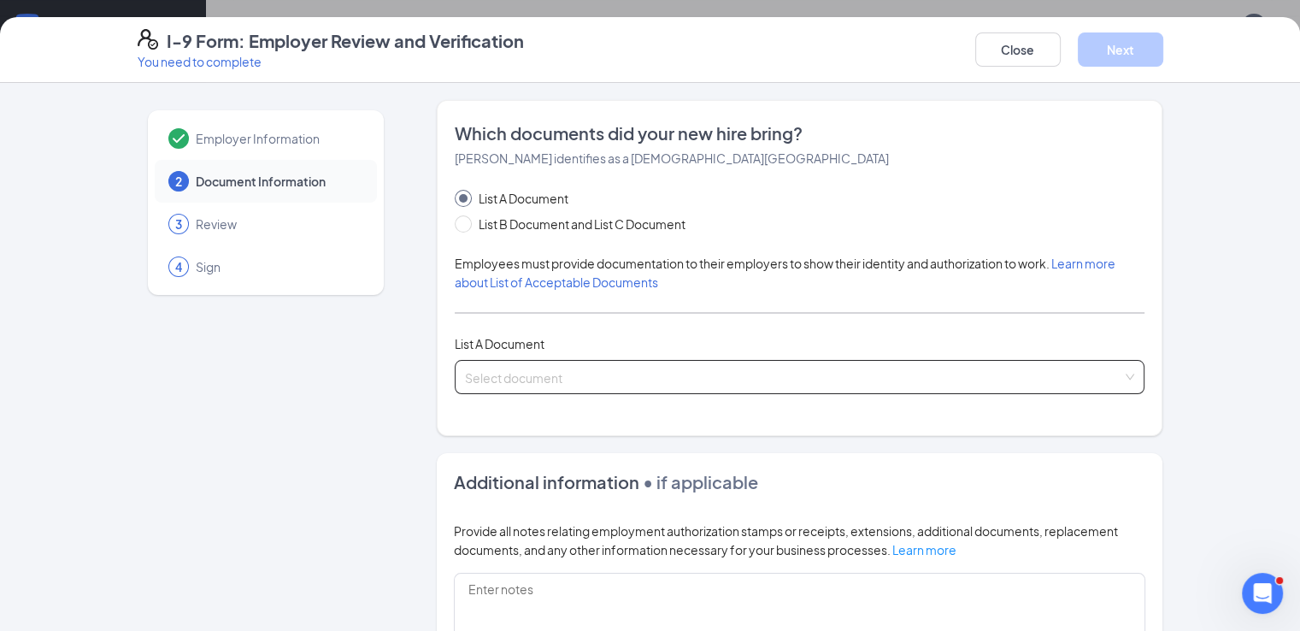
click at [480, 378] on input "search" at bounding box center [794, 374] width 658 height 26
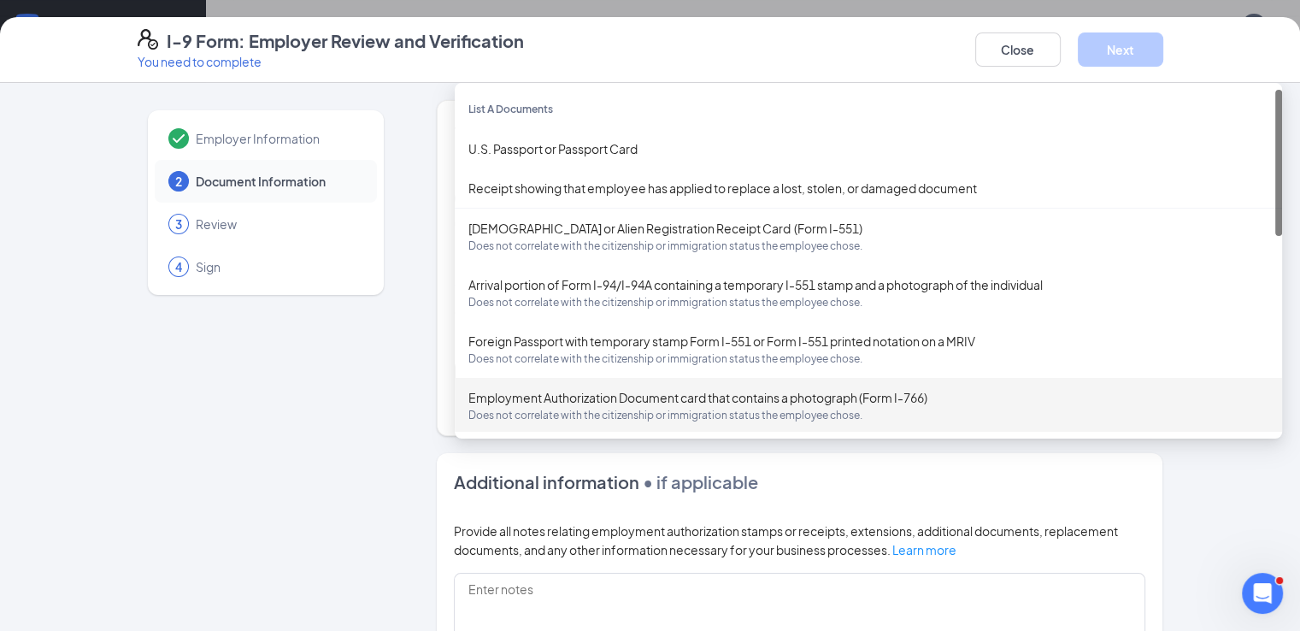
click at [342, 404] on div "Employer Information 2 Document Information 3 Review 4 Sign Which documents did…" at bounding box center [650, 485] width 1025 height 771
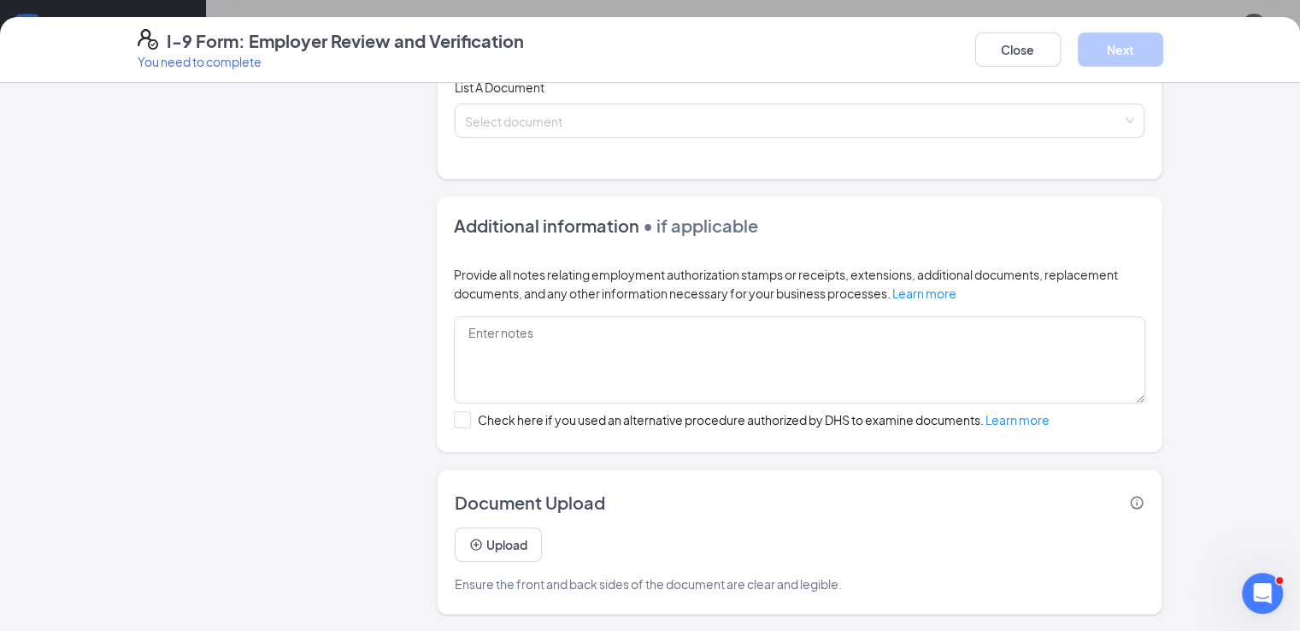
scroll to position [756, 0]
click at [1060, 49] on button "Close" at bounding box center [1017, 49] width 85 height 34
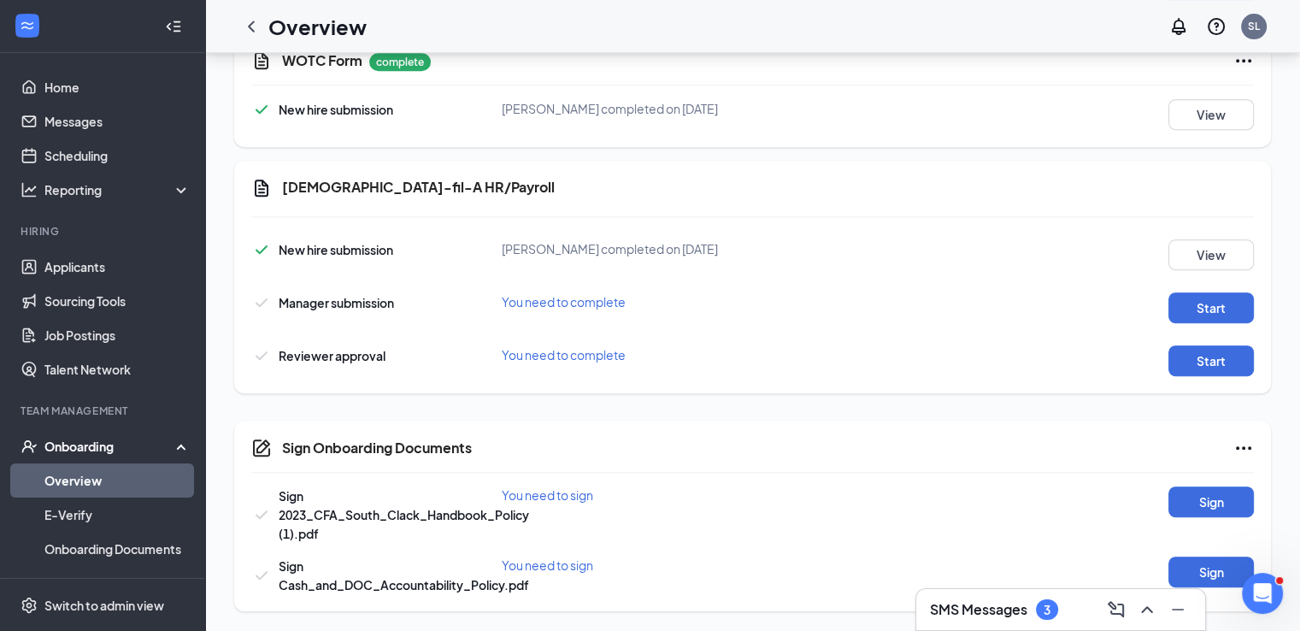
scroll to position [383, 0]
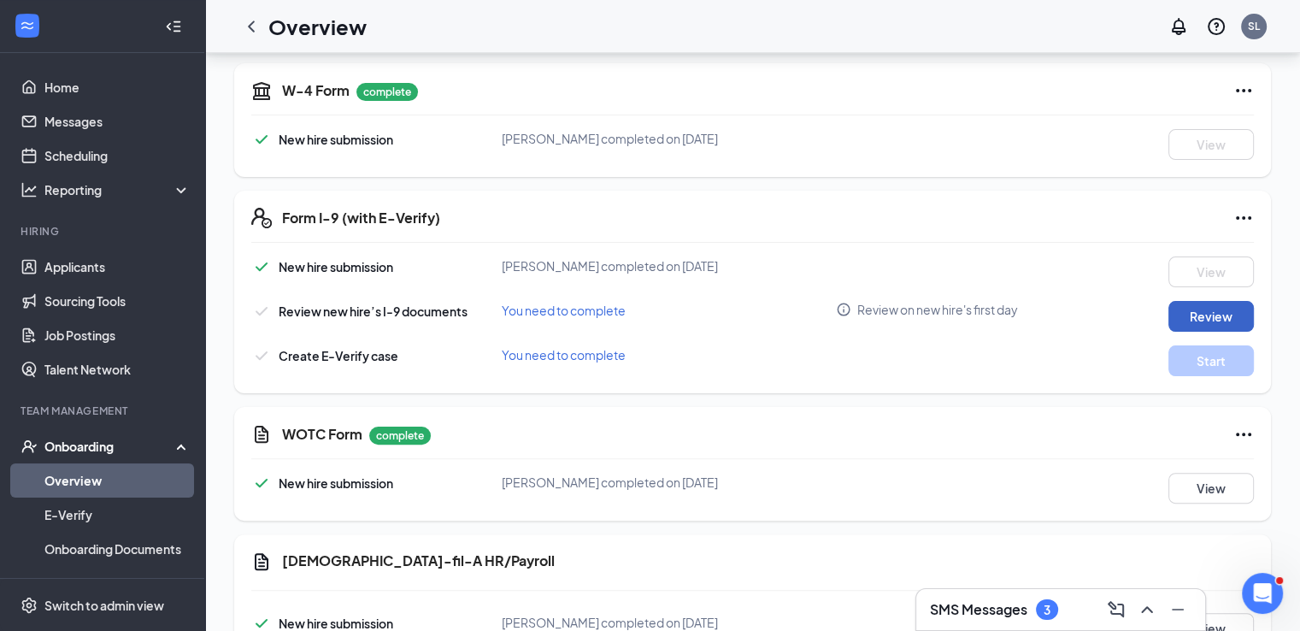
click at [1182, 308] on button "Review" at bounding box center [1210, 316] width 85 height 31
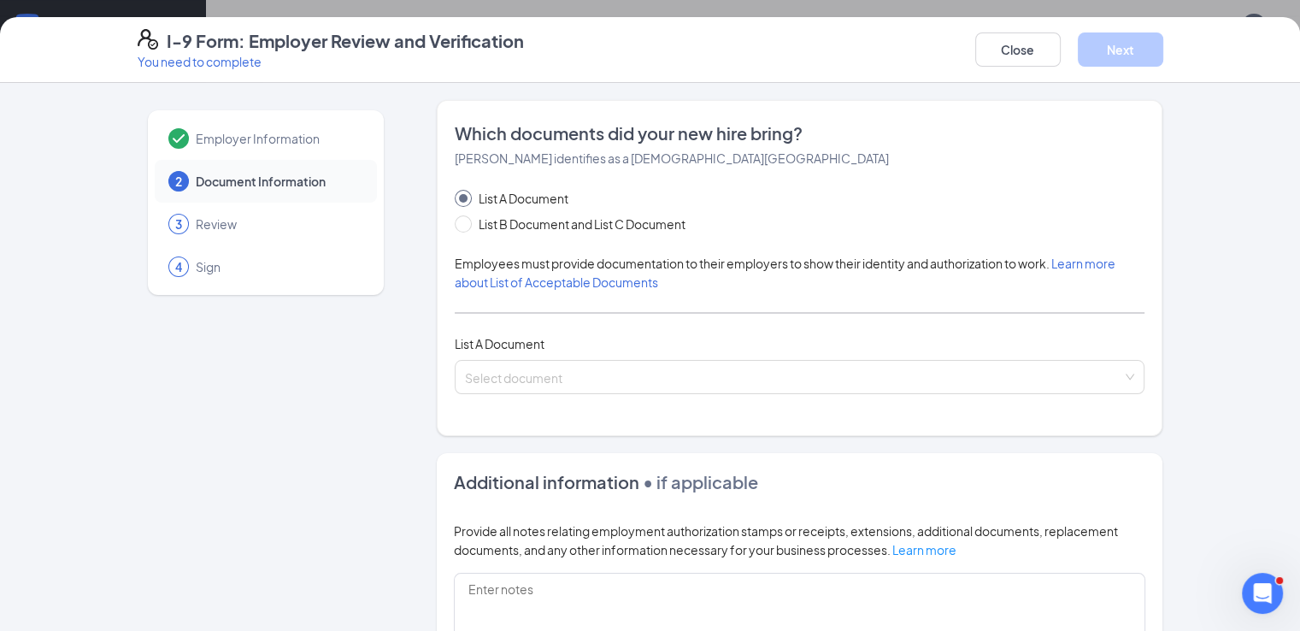
click at [155, 148] on div "Employer Information" at bounding box center [266, 138] width 222 height 43
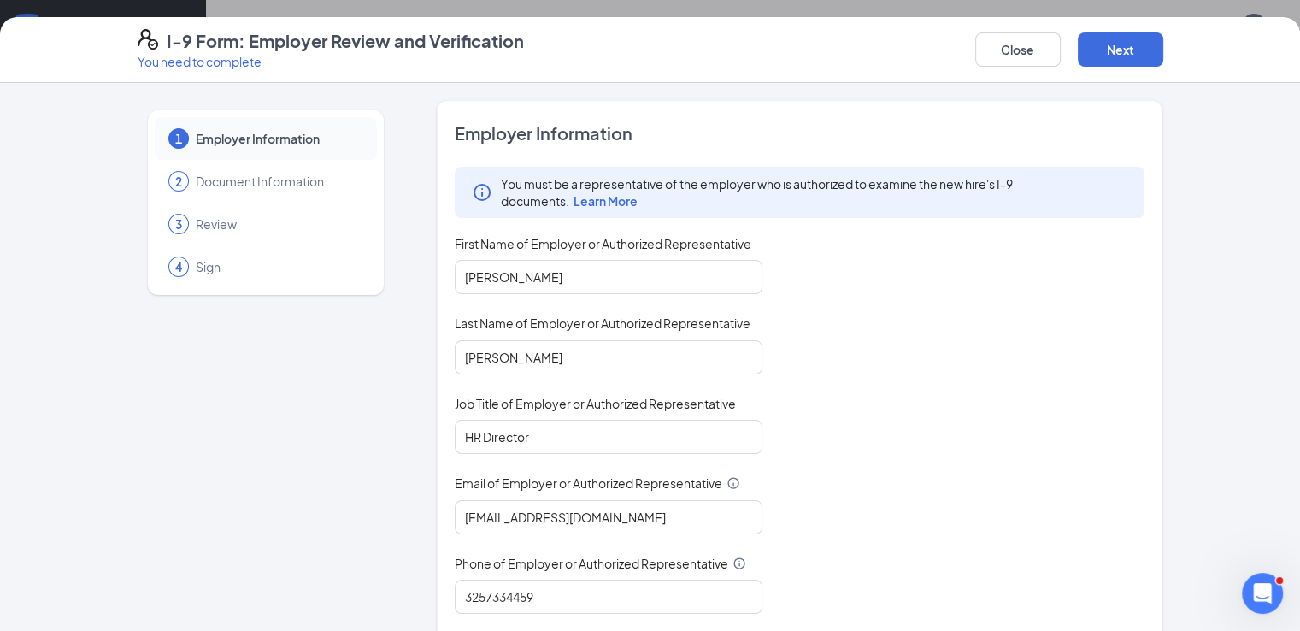
click at [196, 179] on span "Document Information" at bounding box center [278, 181] width 164 height 17
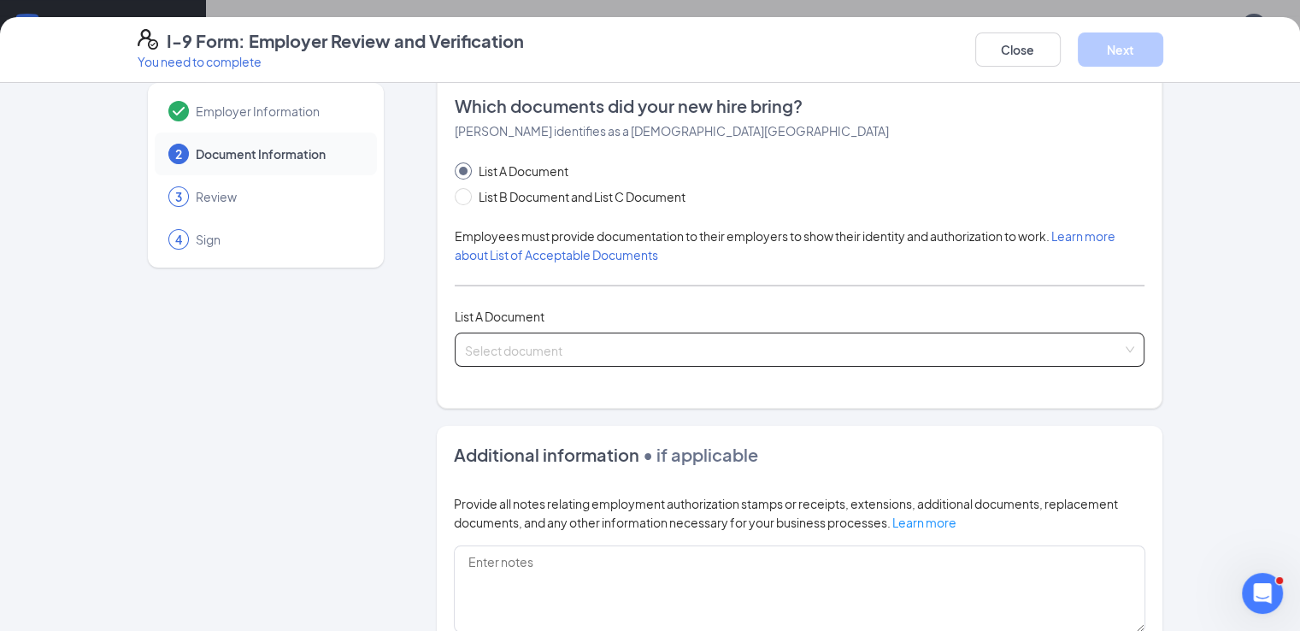
scroll to position [26, 0]
click at [479, 360] on div "Select document" at bounding box center [800, 350] width 690 height 34
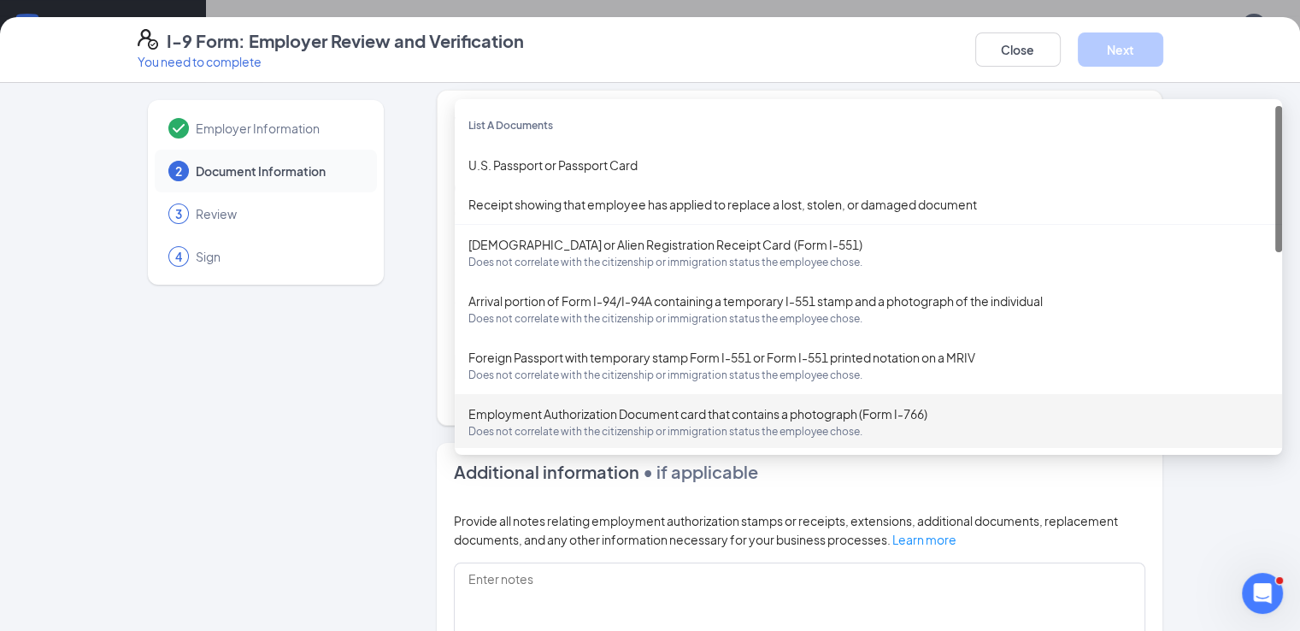
scroll to position [7, 0]
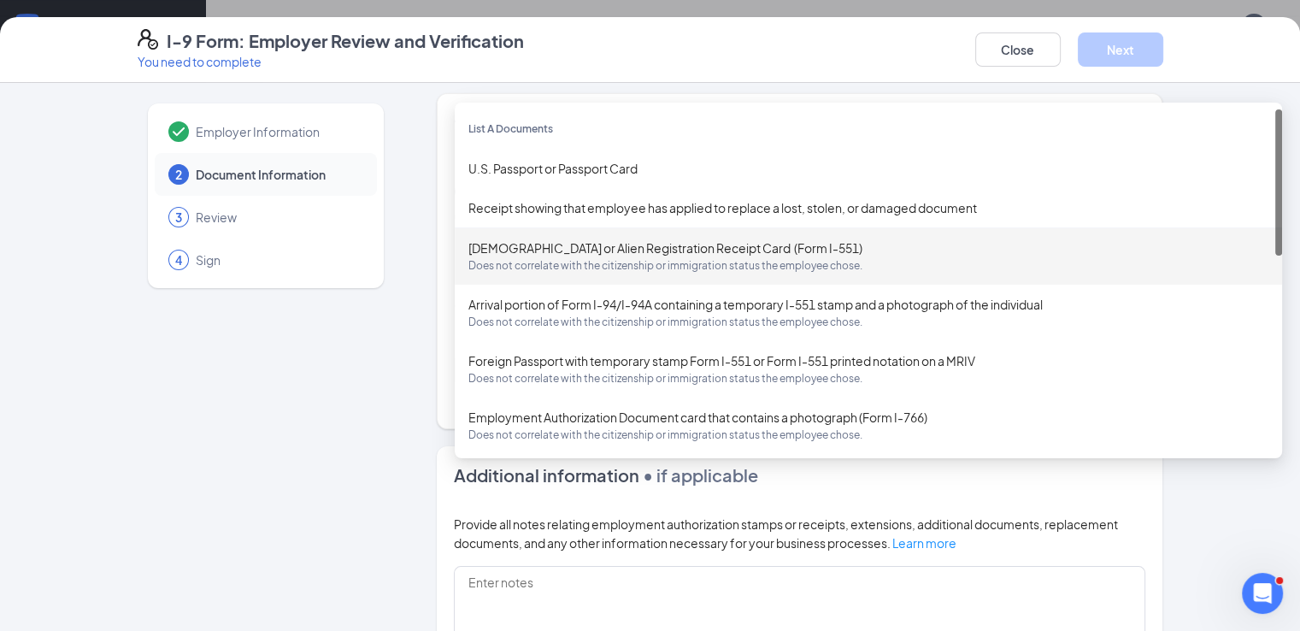
click at [361, 271] on div "Employer Information 2 Document Information 3 Review 4 Sign Which documents did…" at bounding box center [650, 478] width 1025 height 771
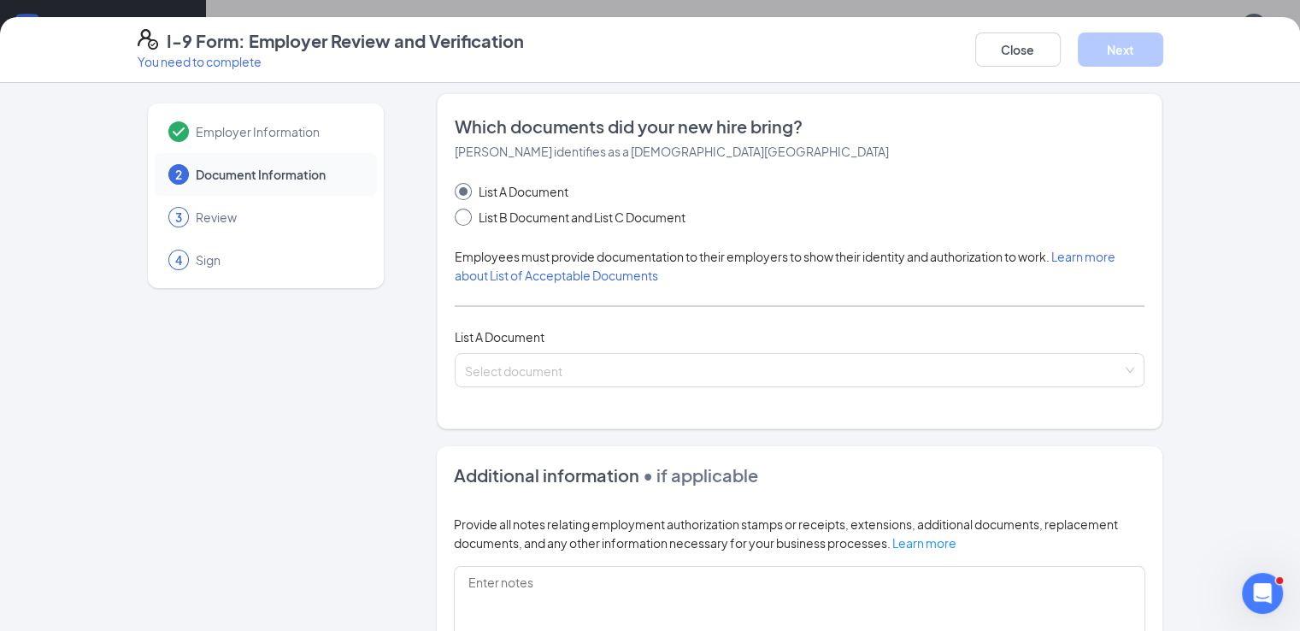
click at [455, 220] on span at bounding box center [463, 216] width 17 height 17
click at [455, 220] on input "List B Document and List C Document" at bounding box center [461, 214] width 12 height 12
radio input "true"
radio input "false"
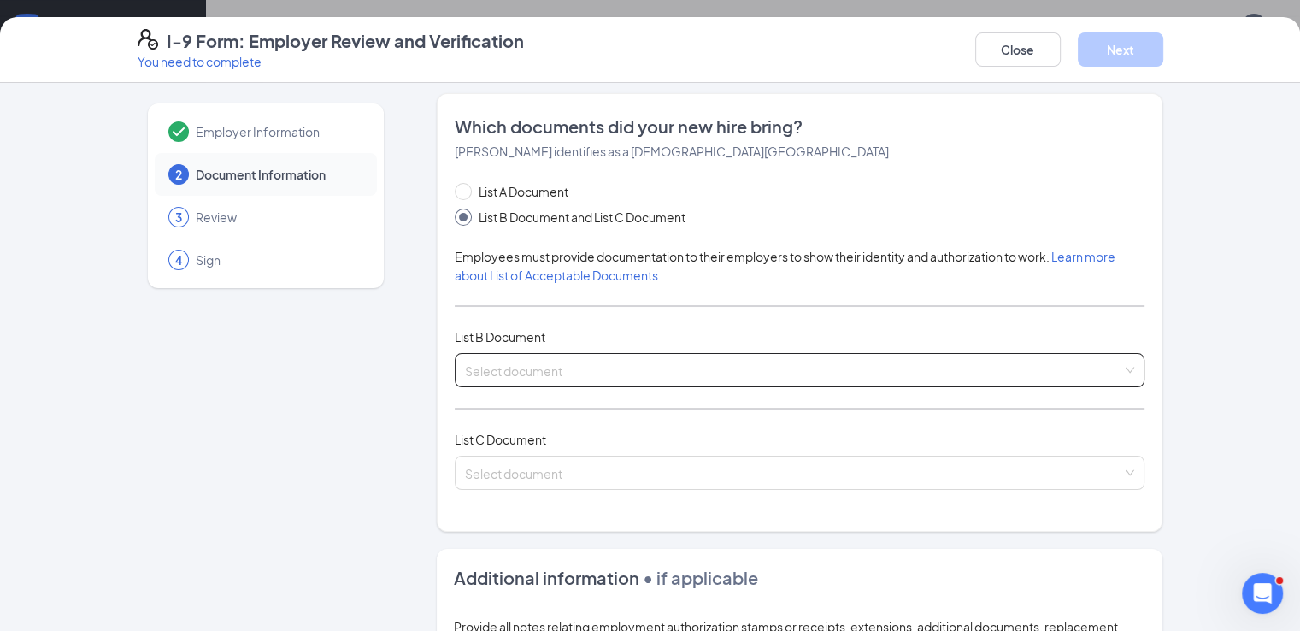
click at [467, 354] on div "Select document List B Documents Driver’s License issued by U.S State or outlyi…" at bounding box center [800, 370] width 690 height 34
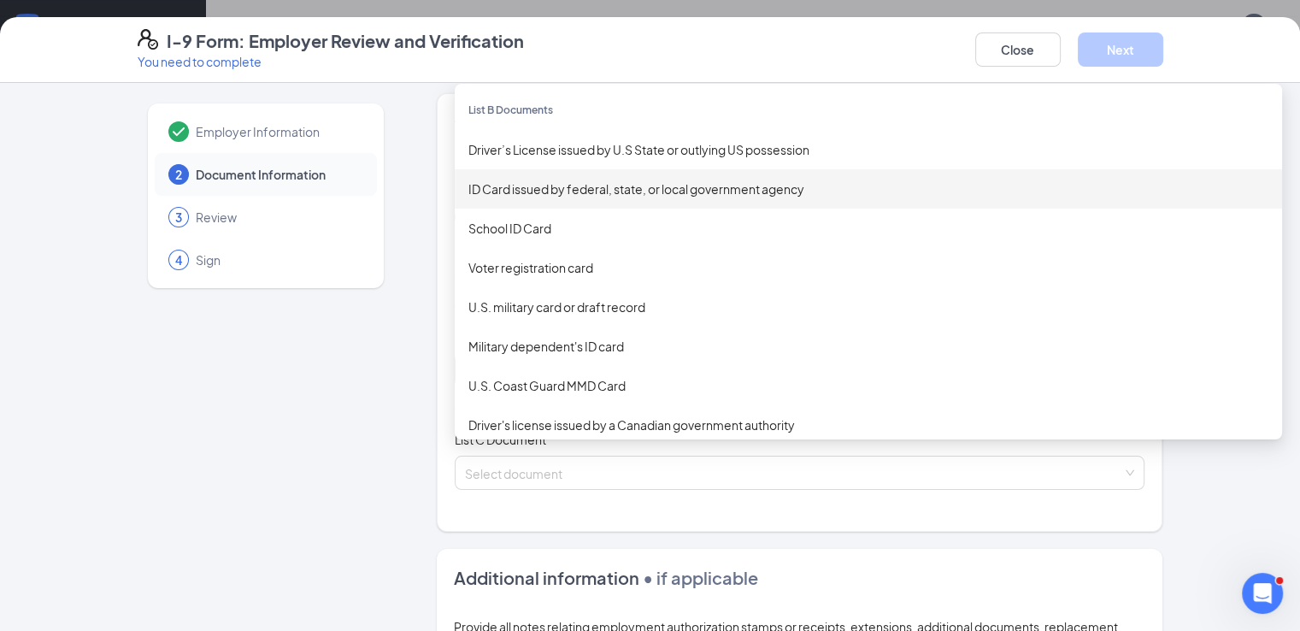
click at [551, 179] on div "ID Card issued by federal, state, or local government agency" at bounding box center [868, 188] width 800 height 19
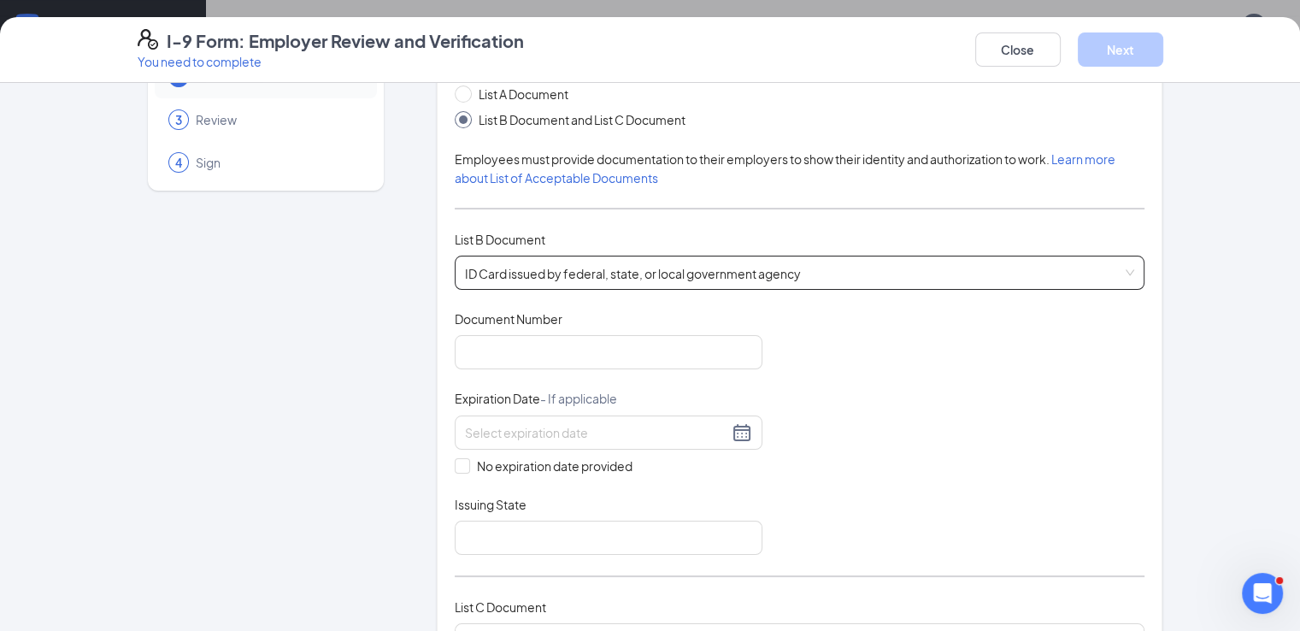
scroll to position [106, 0]
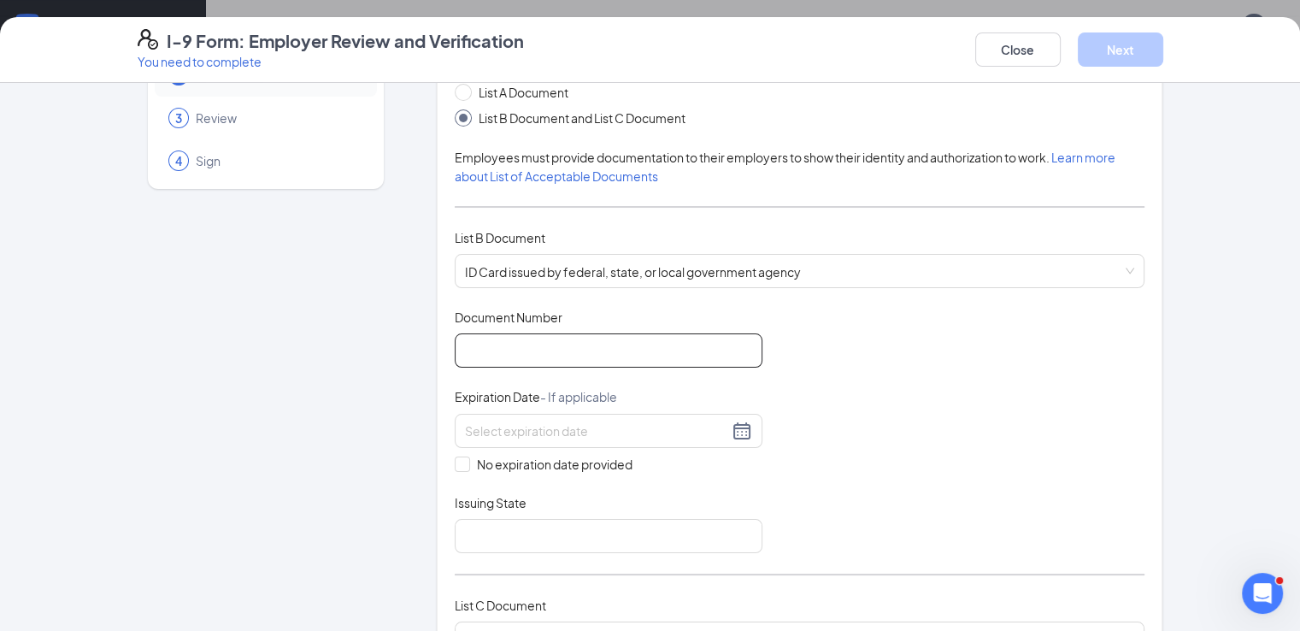
click at [513, 336] on input "Document Number" at bounding box center [609, 350] width 308 height 34
type input "47697805"
click at [529, 421] on input at bounding box center [596, 430] width 263 height 19
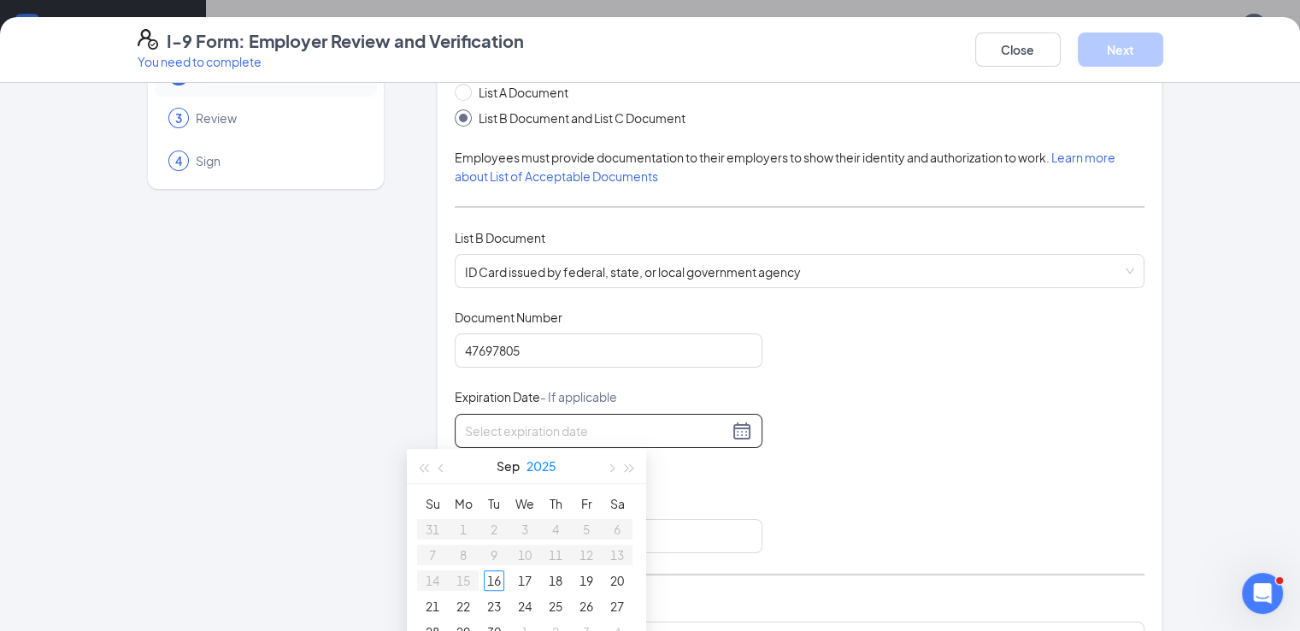
click at [540, 466] on button "2025" at bounding box center [541, 466] width 30 height 34
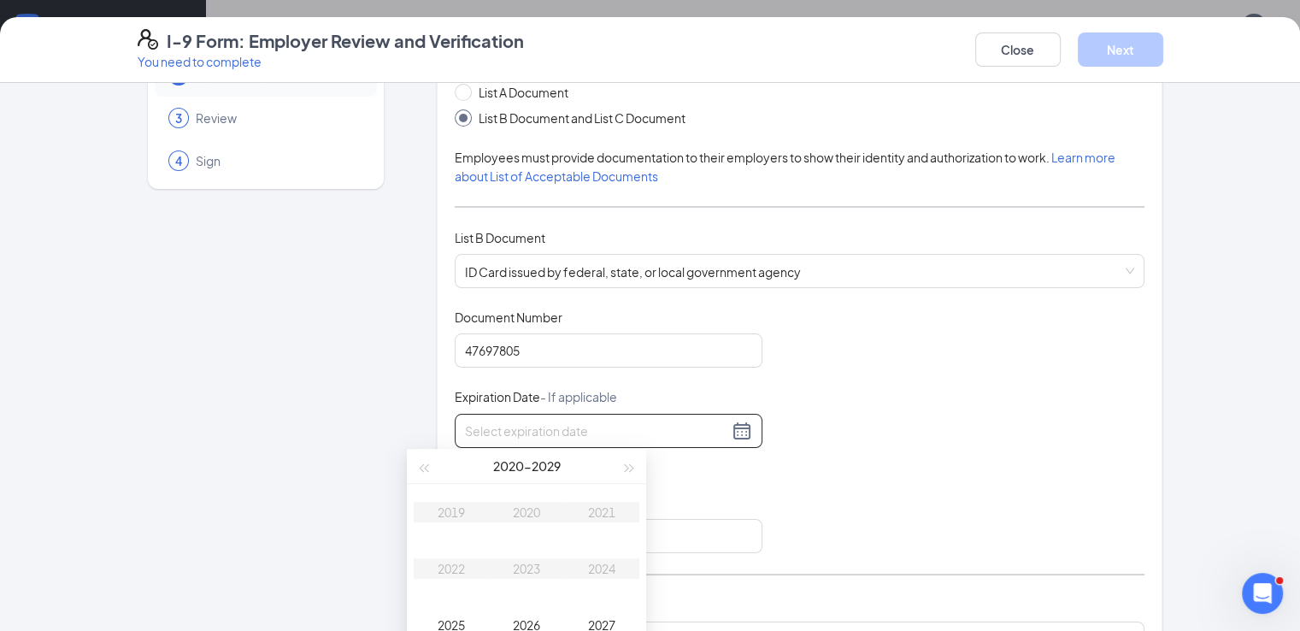
scroll to position [448, 0]
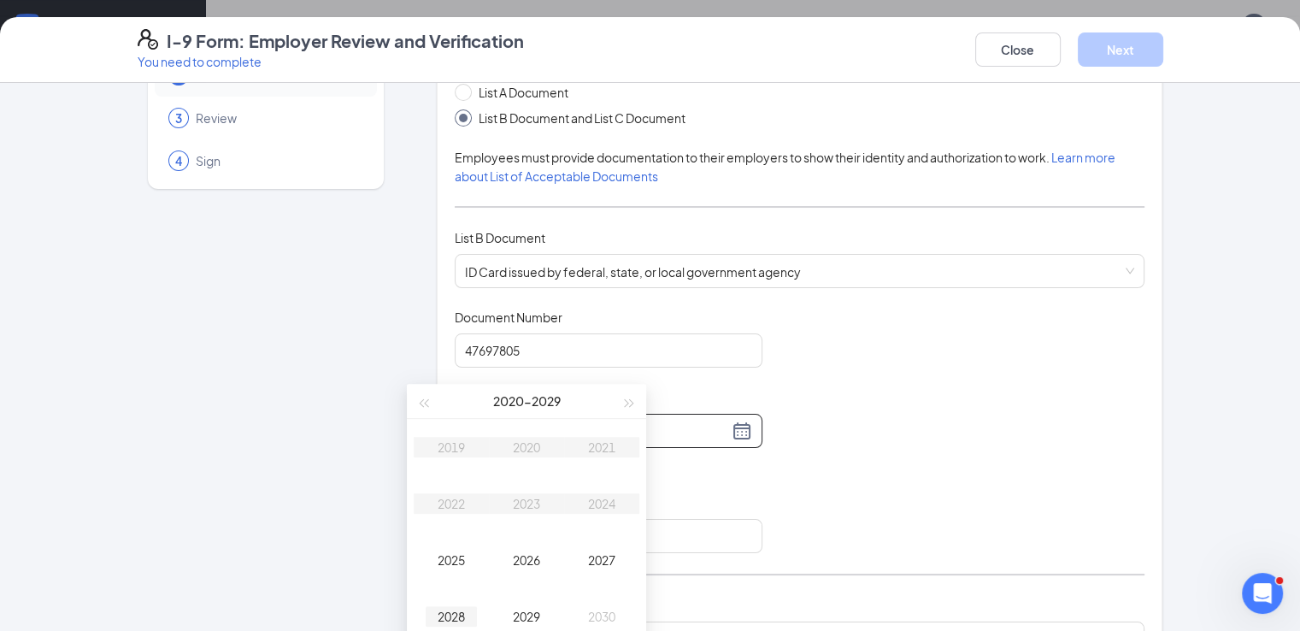
type input "[DATE]"
click at [449, 616] on div "2028" at bounding box center [450, 616] width 51 height 21
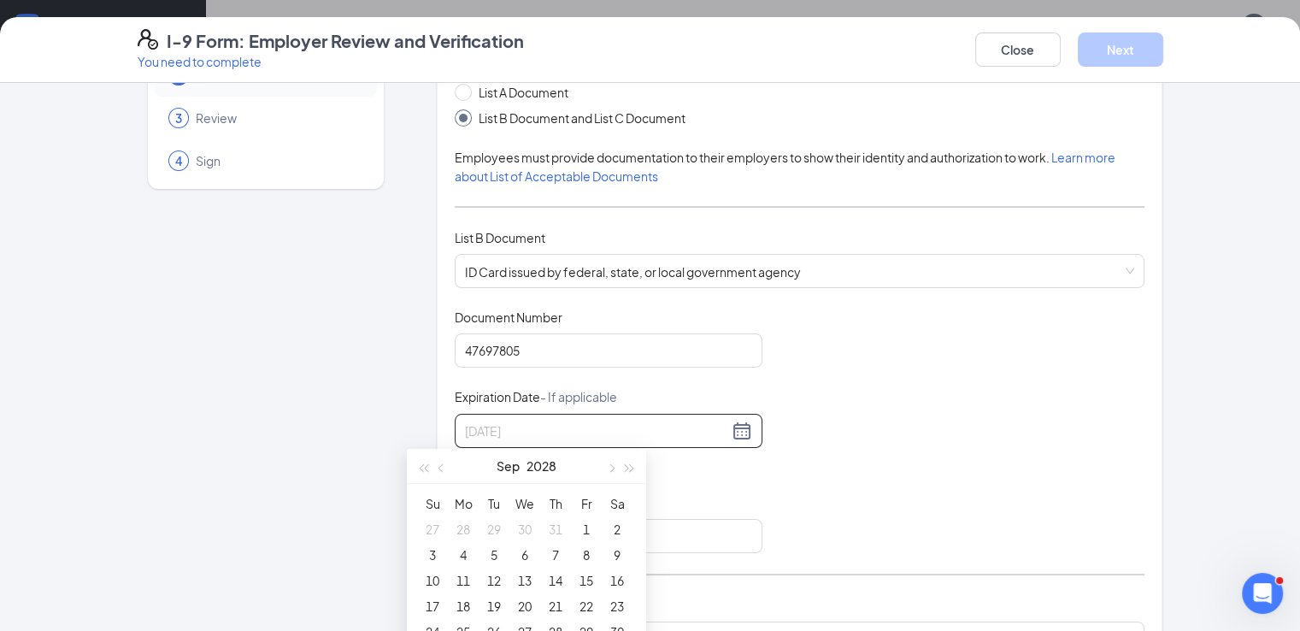
type input "[DATE]"
click at [613, 471] on button "button" at bounding box center [610, 466] width 19 height 34
type input "[DATE]"
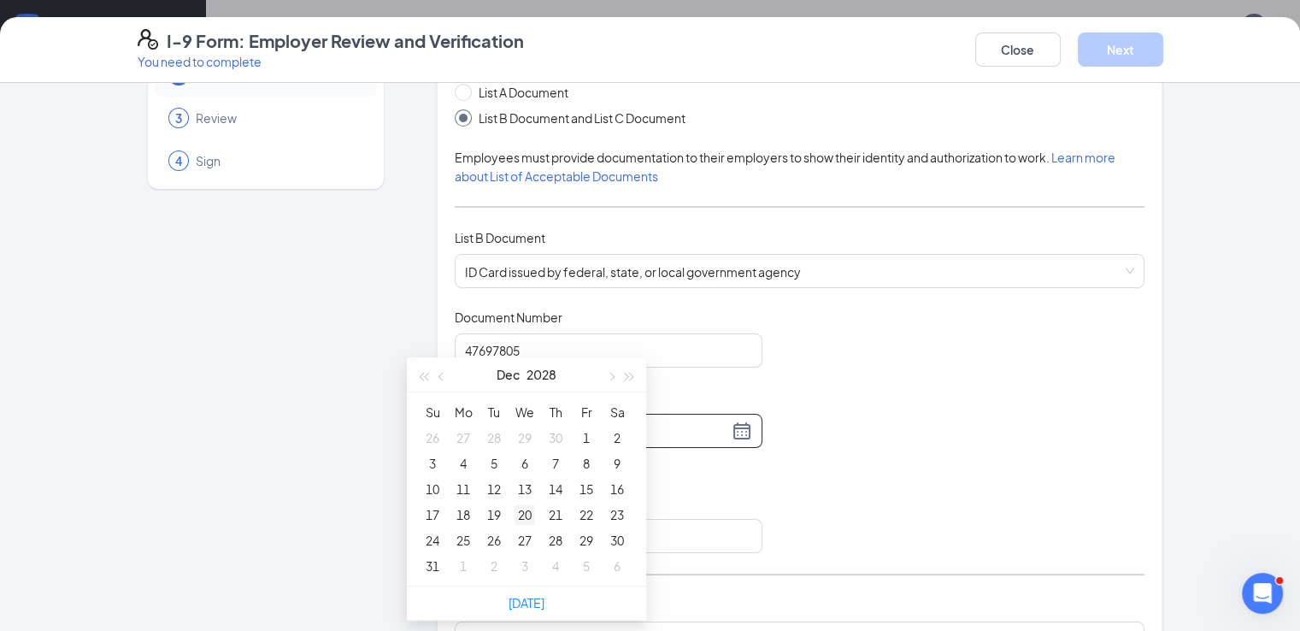
scroll to position [540, 0]
type input "[DATE]"
click at [555, 534] on div "28" at bounding box center [555, 539] width 21 height 21
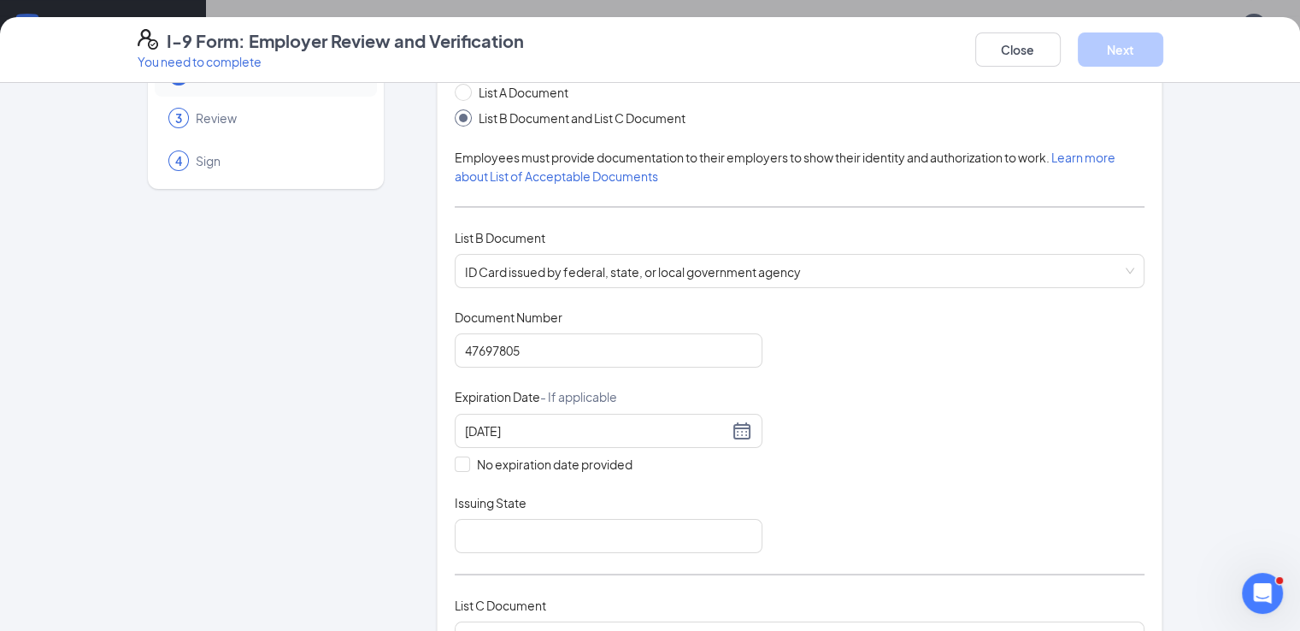
click at [654, 490] on div "Document Title ID Card issued by federal, state, or local government agency Doc…" at bounding box center [800, 430] width 690 height 244
click at [639, 520] on input "Issuing State" at bounding box center [609, 536] width 308 height 34
type input "t"
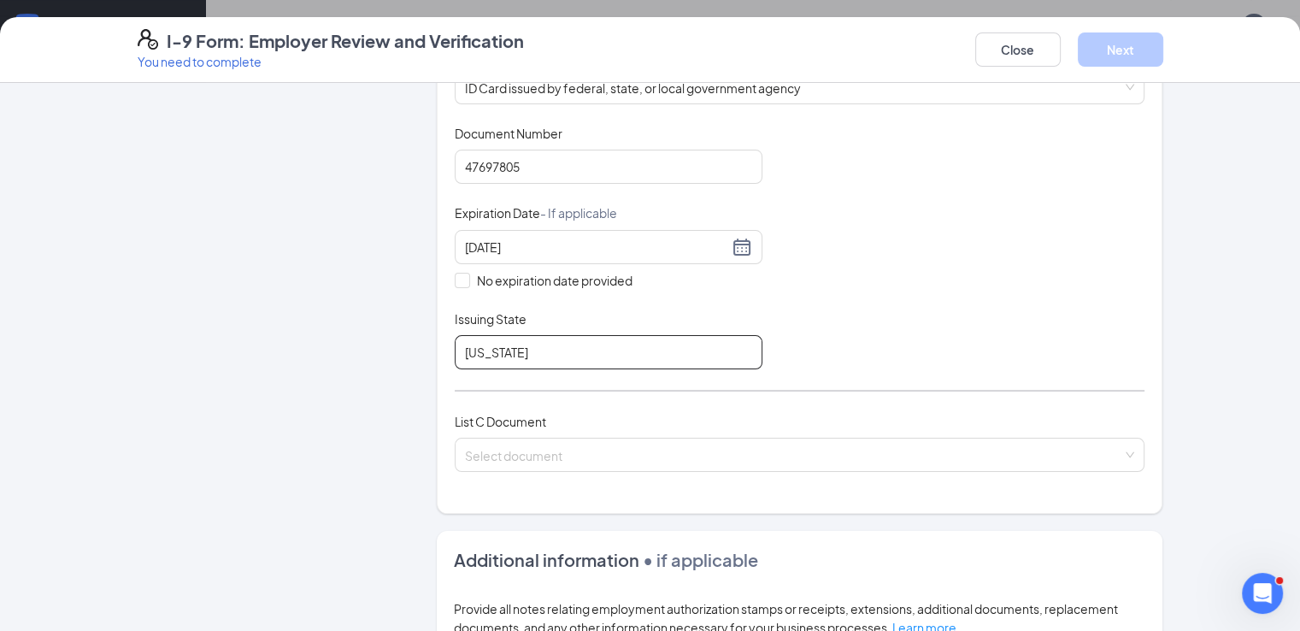
scroll to position [296, 0]
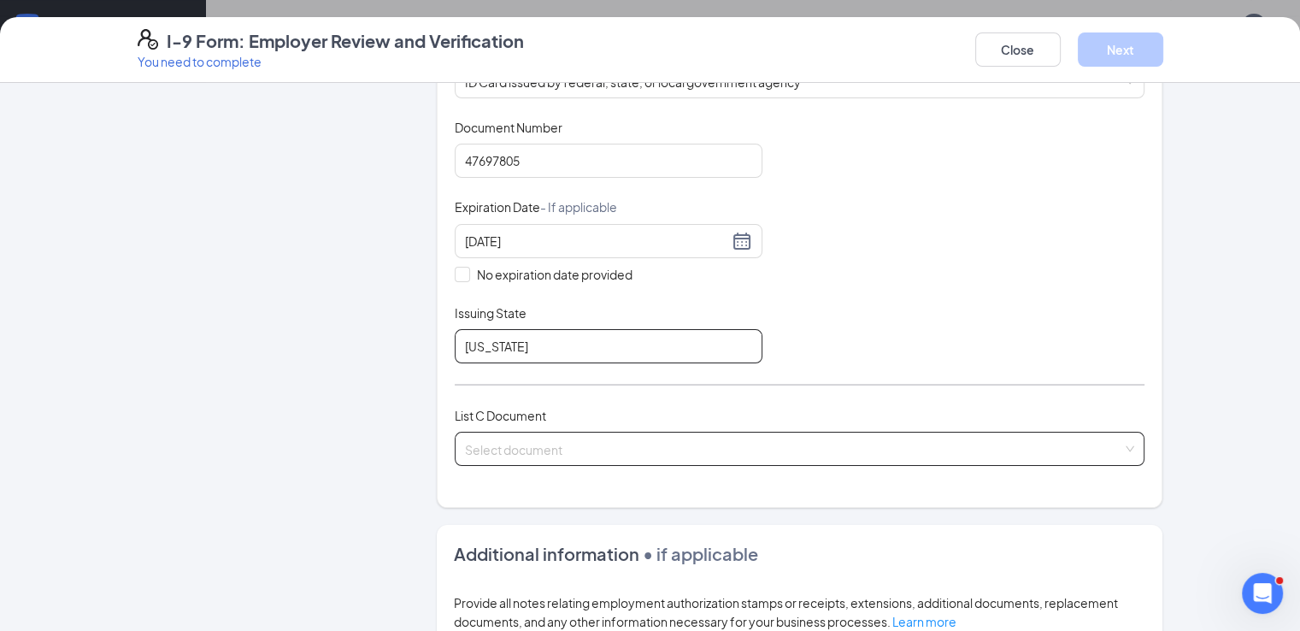
type input "[US_STATE]"
click at [630, 454] on input "search" at bounding box center [794, 445] width 658 height 26
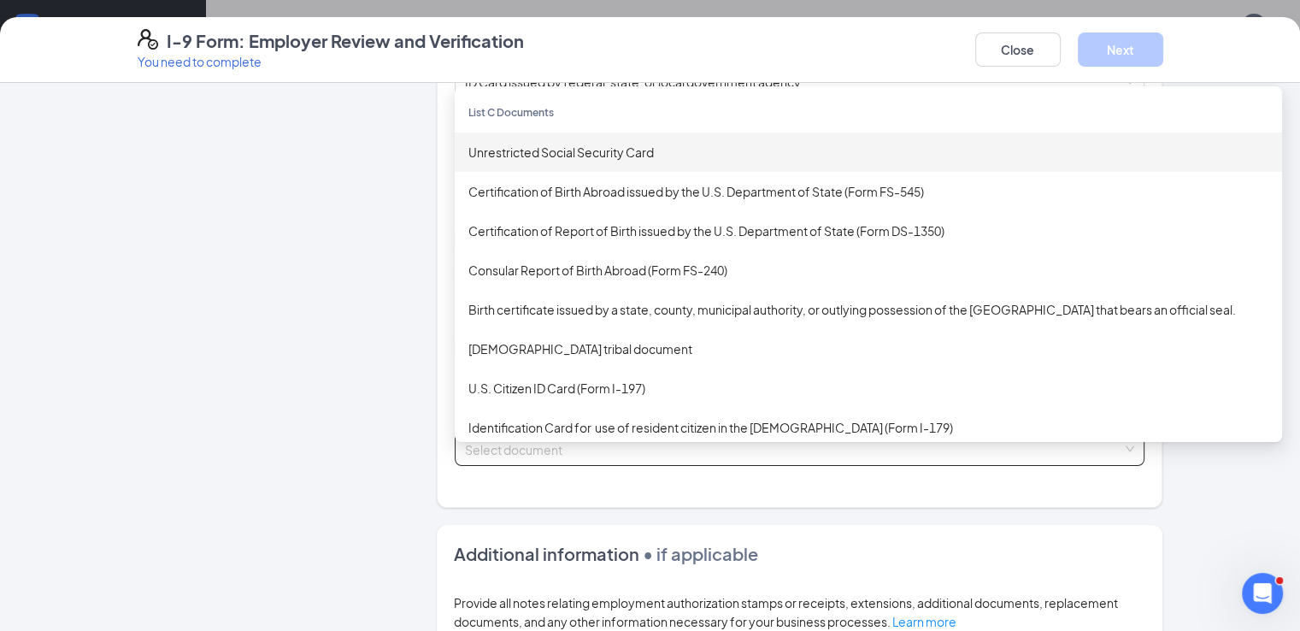
click at [479, 151] on div "Unrestricted Social Security Card" at bounding box center [868, 152] width 800 height 19
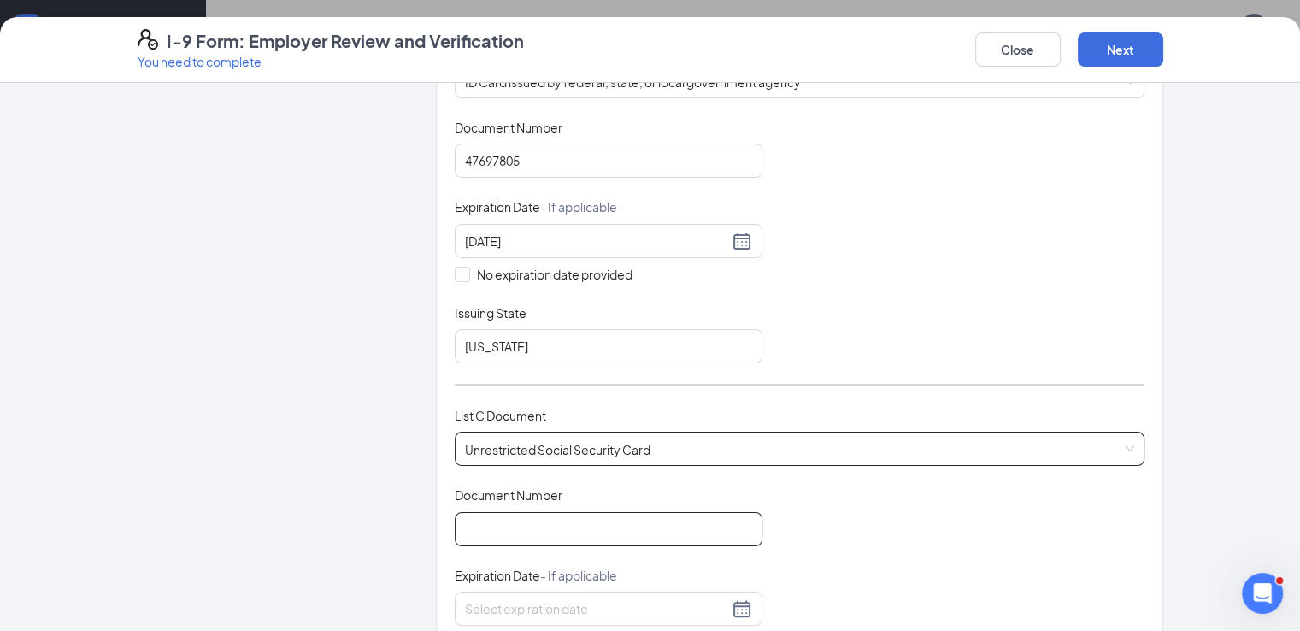
click at [669, 520] on input "Document Number" at bounding box center [609, 529] width 308 height 34
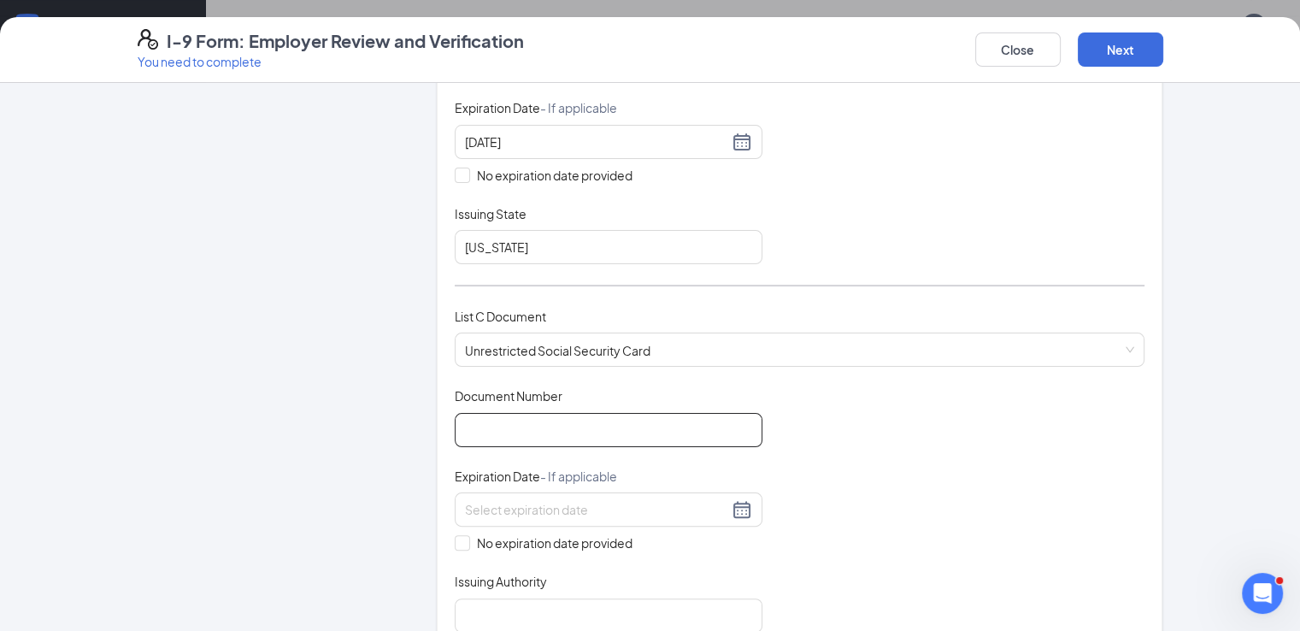
scroll to position [425, 0]
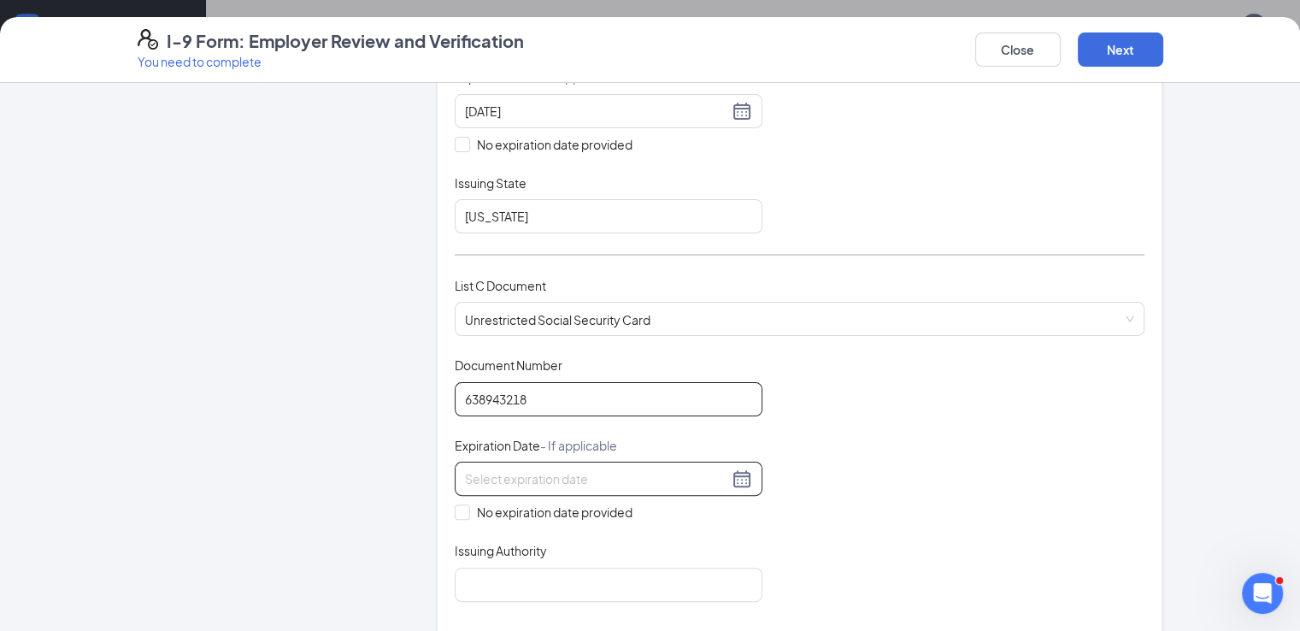
type input "638943218"
click at [692, 476] on div at bounding box center [608, 478] width 287 height 21
click at [719, 513] on div "Document Title Unrestricted Social Security Card Document Number 638943218 Expi…" at bounding box center [800, 478] width 690 height 244
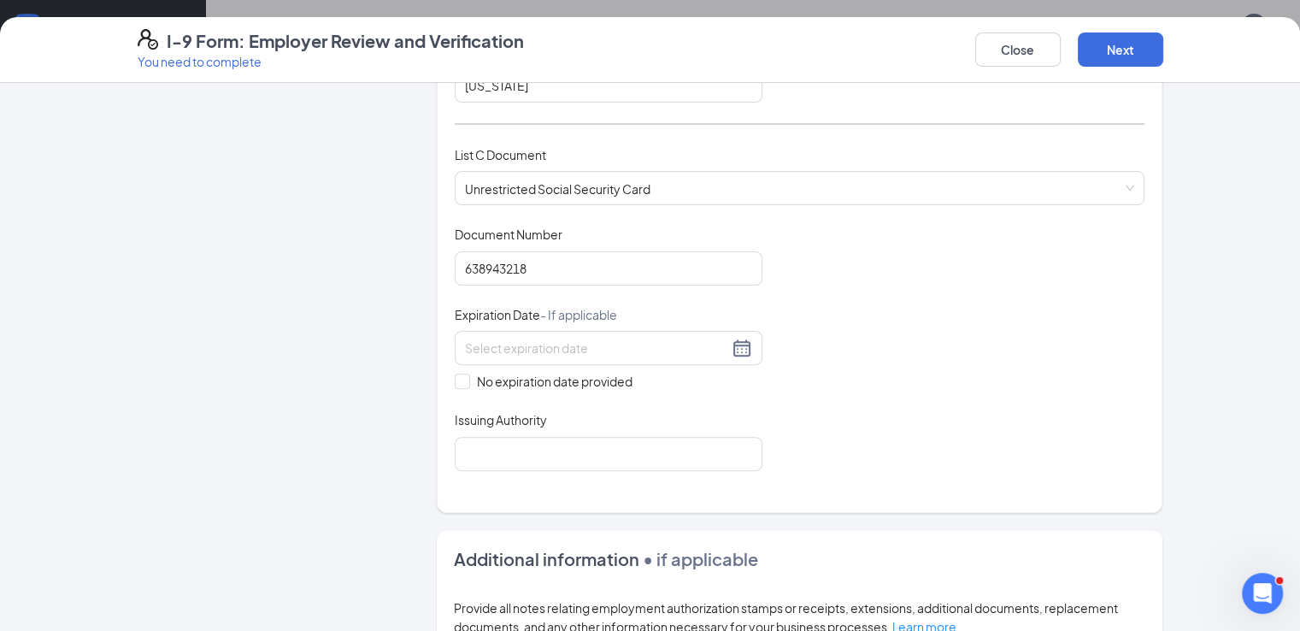
scroll to position [557, 0]
click at [528, 376] on span "No expiration date provided" at bounding box center [554, 380] width 169 height 19
click at [467, 376] on input "No expiration date provided" at bounding box center [461, 379] width 12 height 12
checkbox input "true"
click at [494, 455] on input "Issuing Authority" at bounding box center [609, 455] width 308 height 34
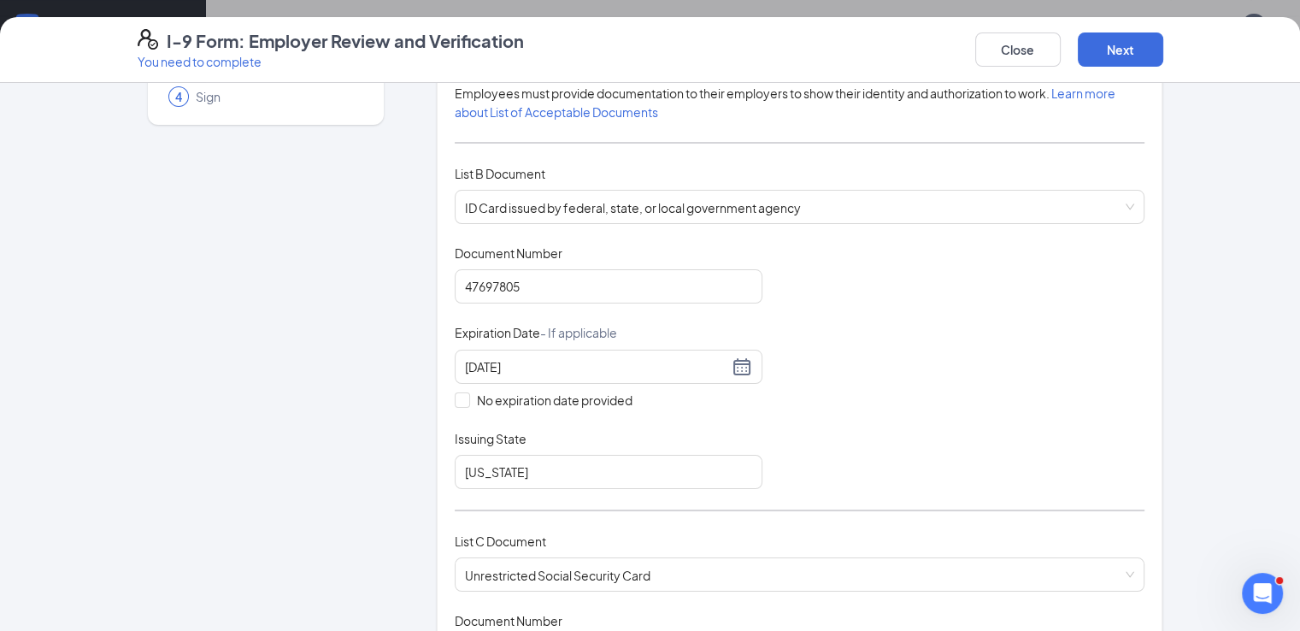
scroll to position [161, 0]
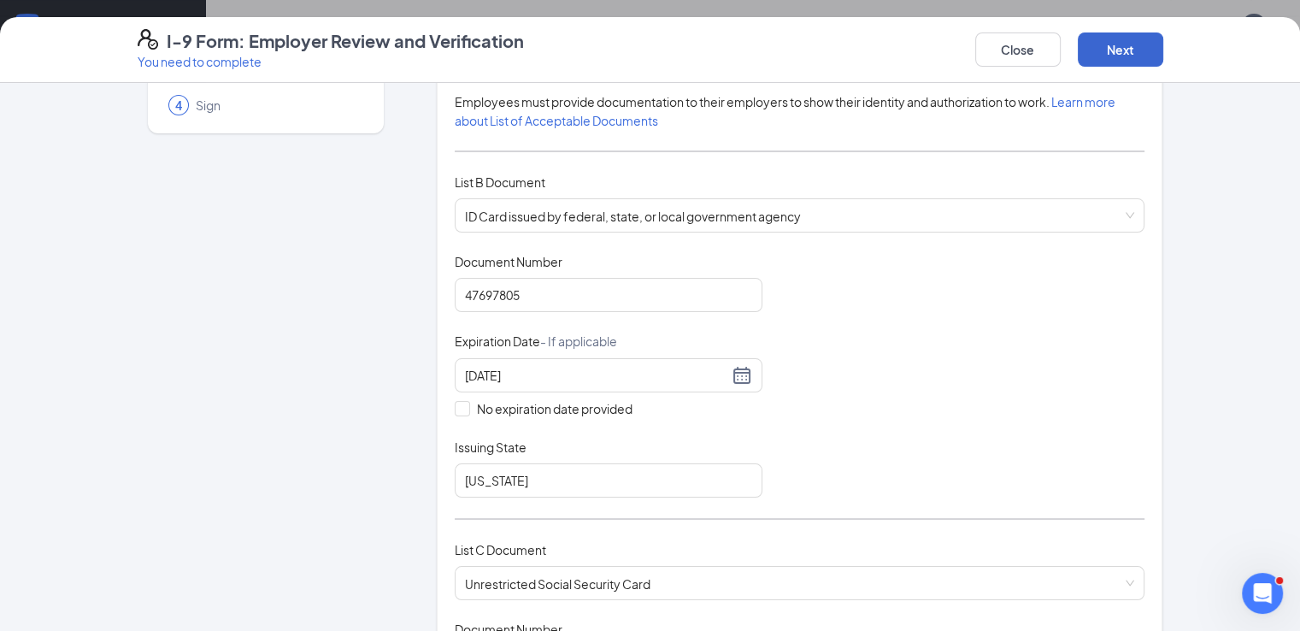
type input "[US_STATE]"
click at [1163, 50] on button "Next" at bounding box center [1119, 49] width 85 height 34
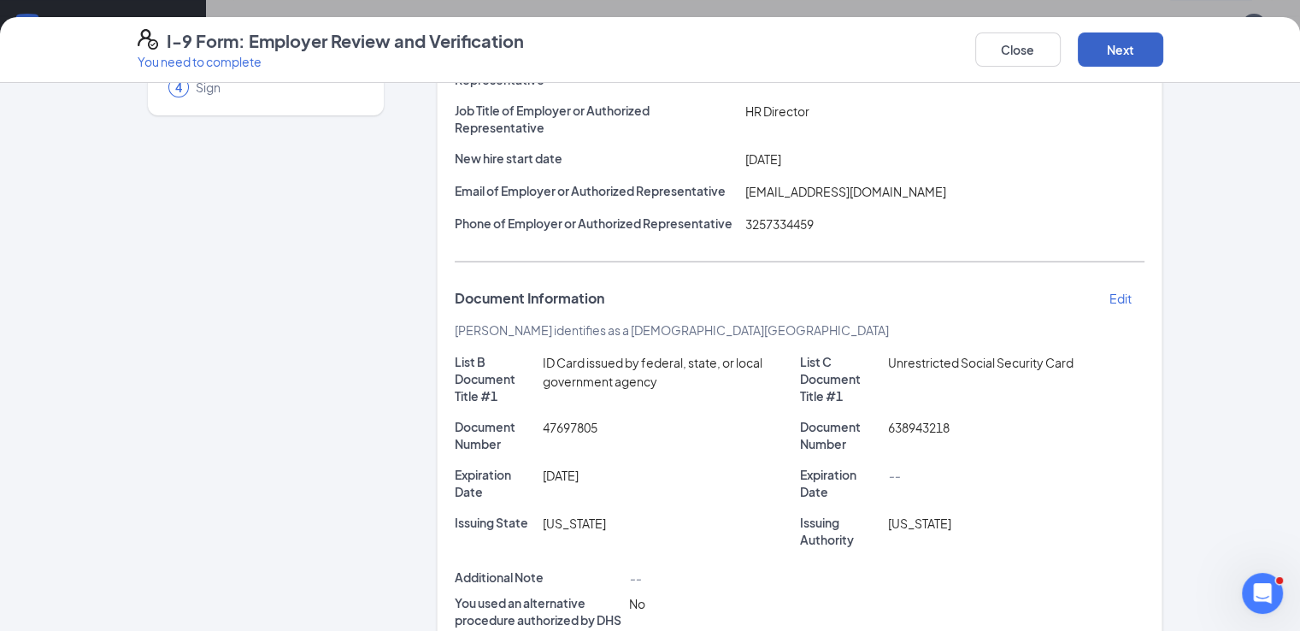
scroll to position [0, 0]
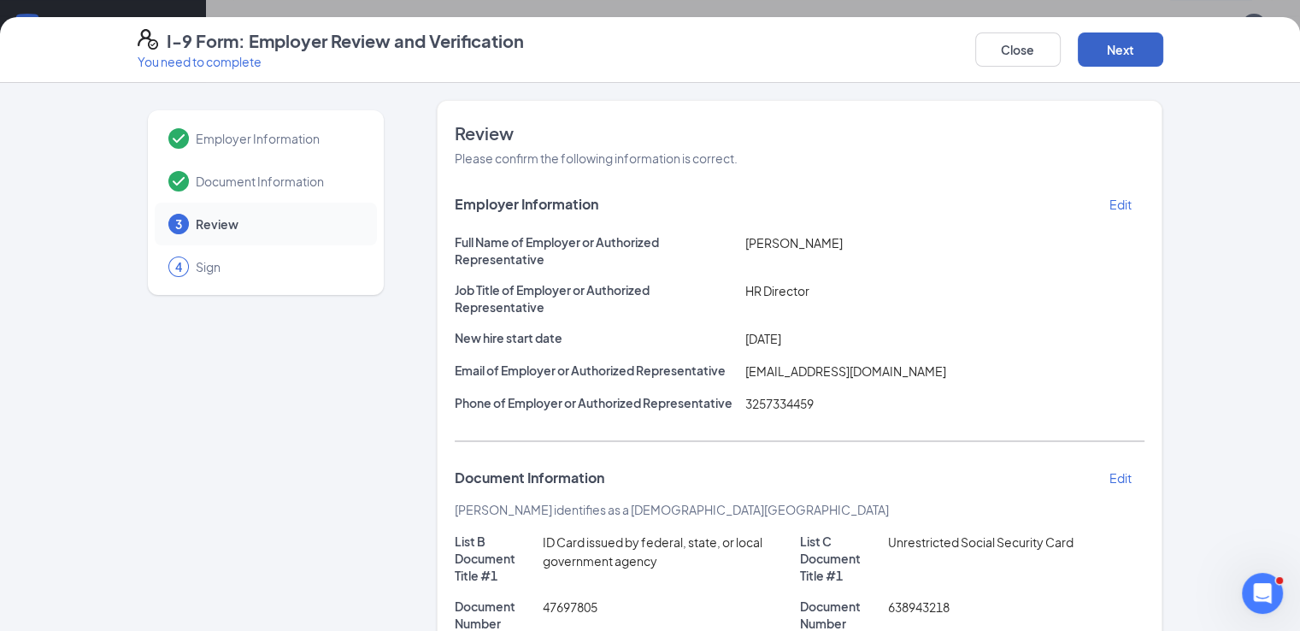
click at [1163, 55] on button "Next" at bounding box center [1119, 49] width 85 height 34
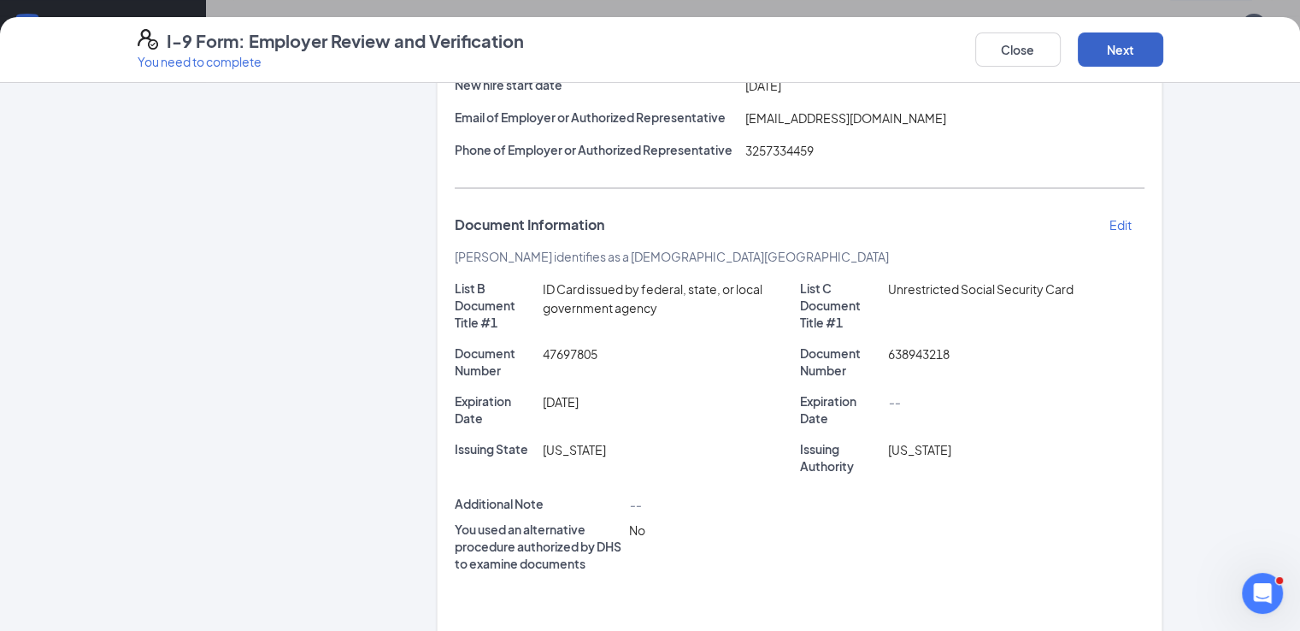
scroll to position [351, 0]
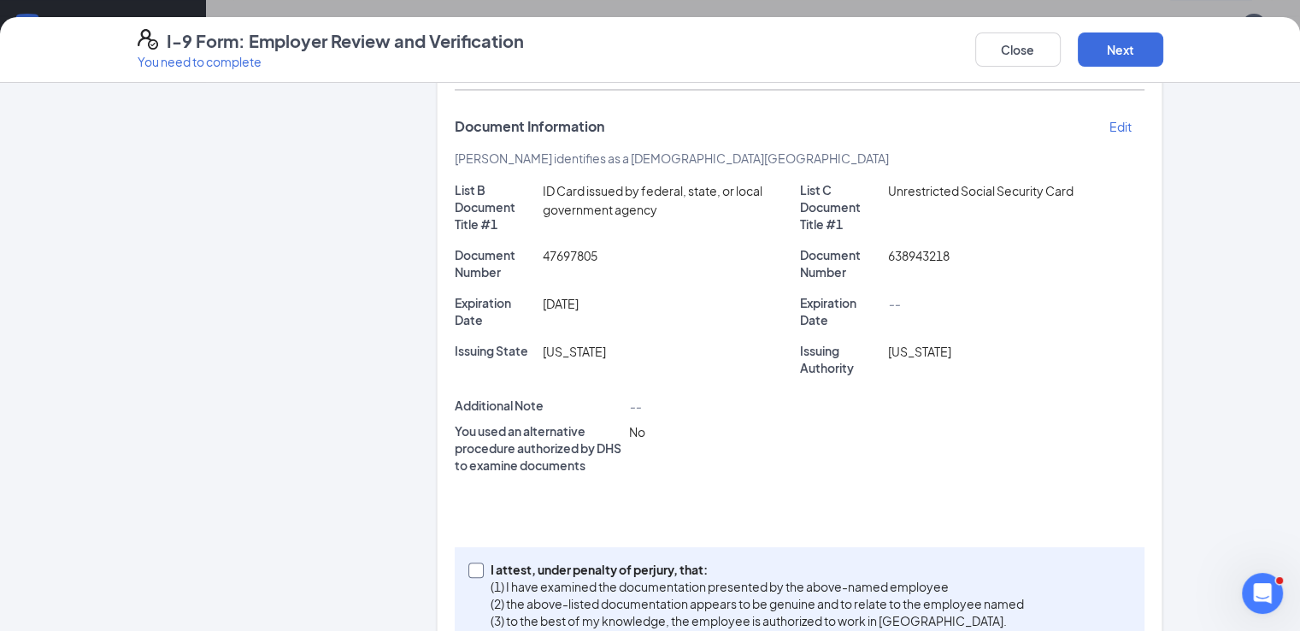
click at [468, 562] on input "I attest, under penalty of [PERSON_NAME], that: (1) I have examined the documen…" at bounding box center [474, 568] width 12 height 12
checkbox input "true"
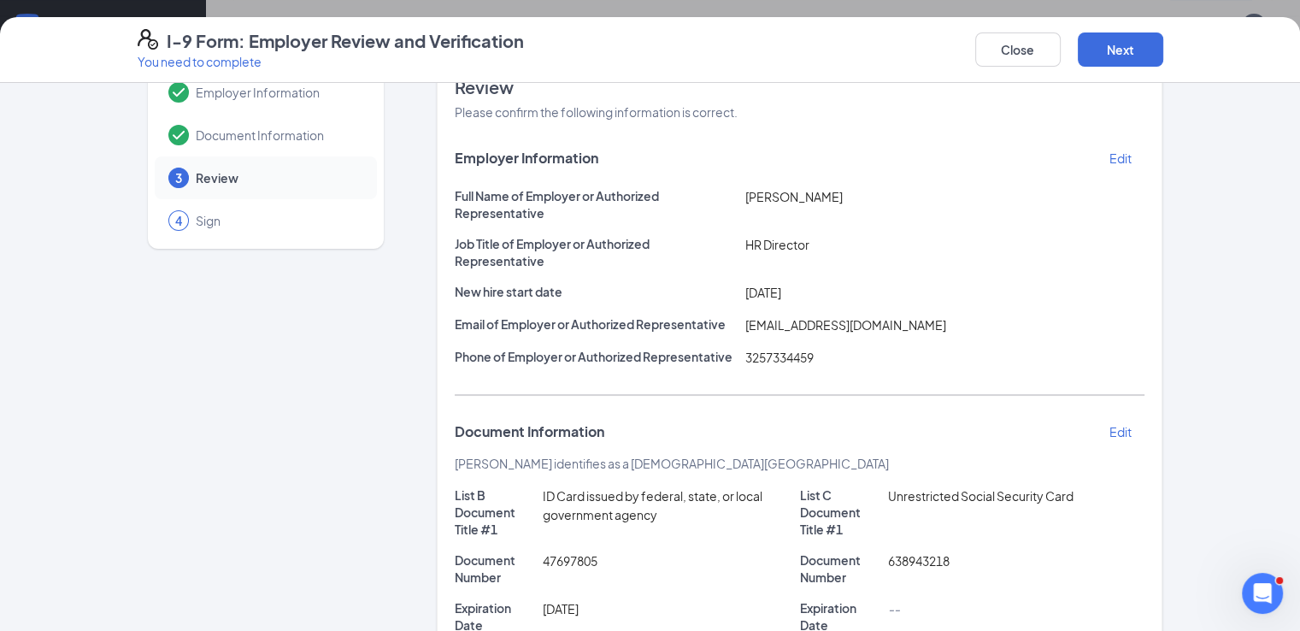
scroll to position [25, 0]
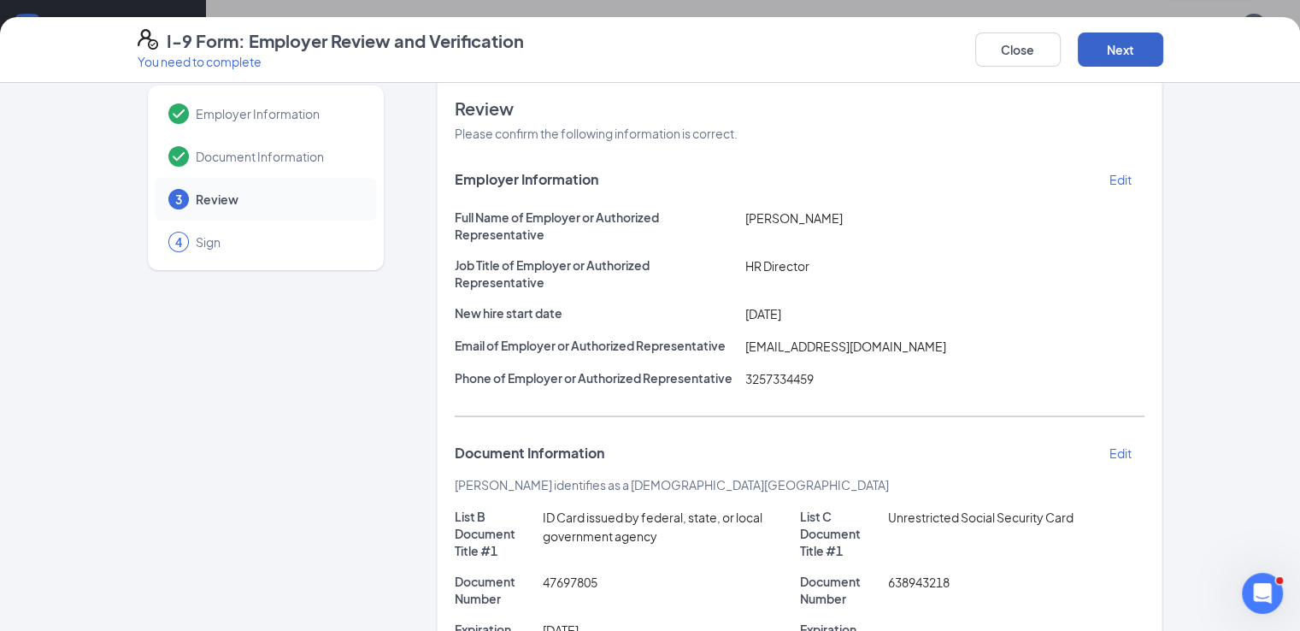
click at [1163, 44] on button "Next" at bounding box center [1119, 49] width 85 height 34
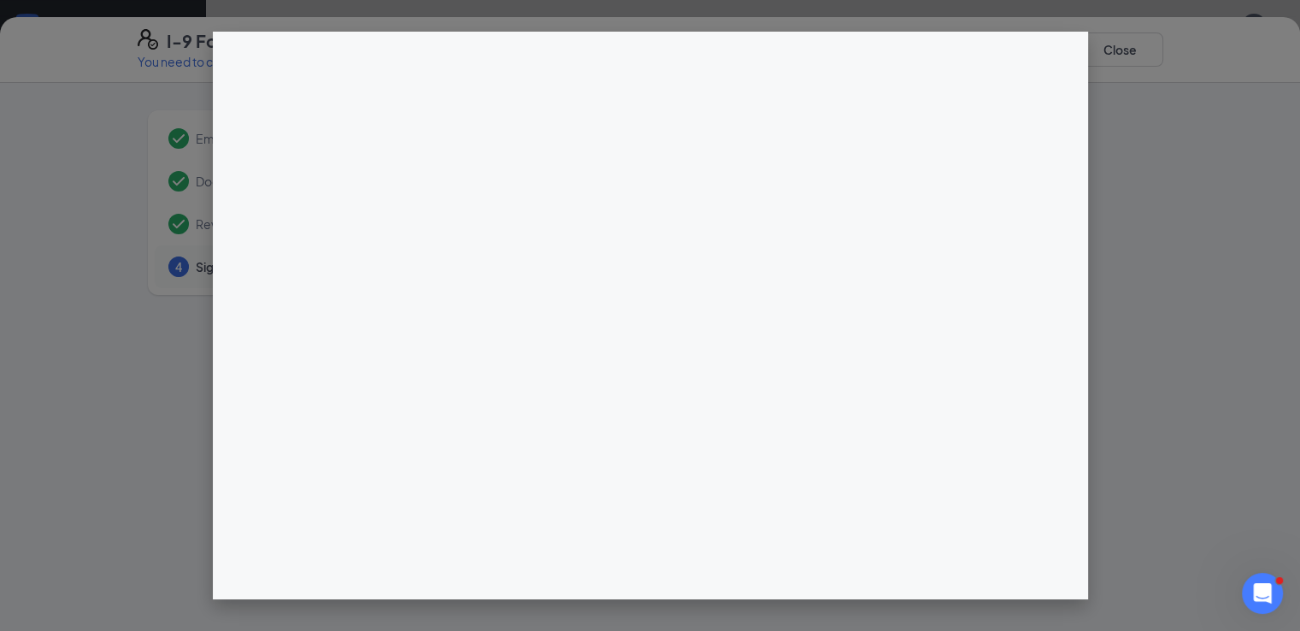
scroll to position [0, 0]
click at [1143, 201] on div at bounding box center [650, 315] width 1300 height 631
click at [112, 352] on div at bounding box center [650, 315] width 1300 height 631
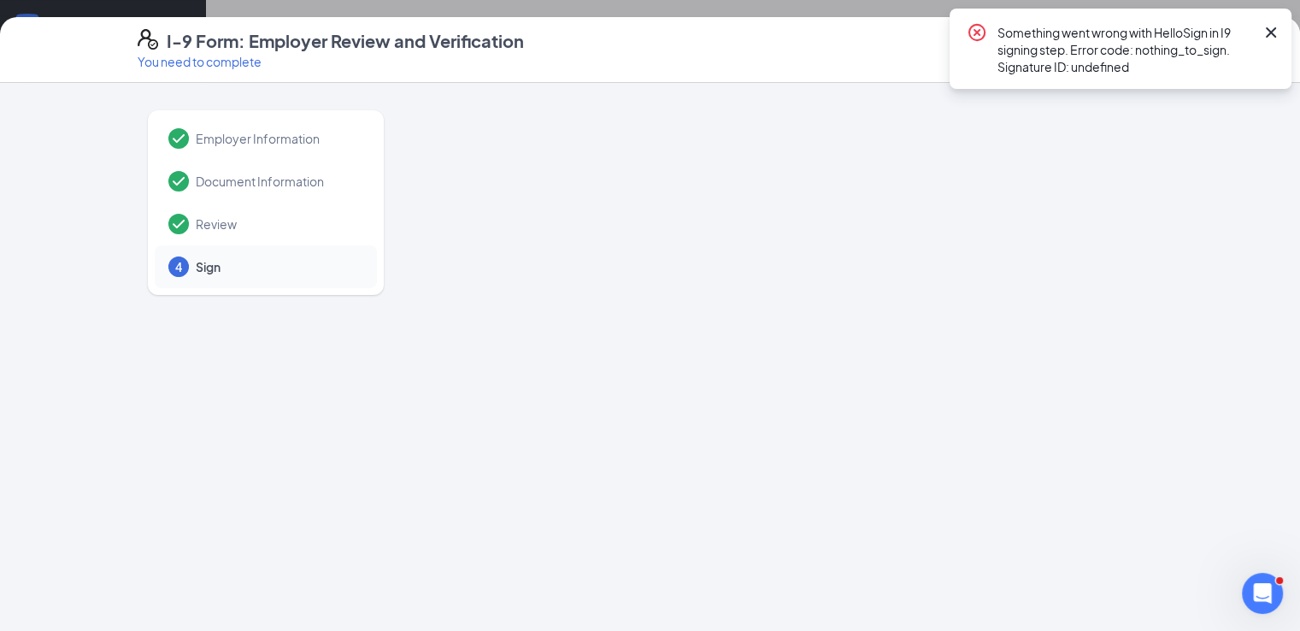
click at [1279, 31] on icon "Cross" at bounding box center [1270, 32] width 21 height 21
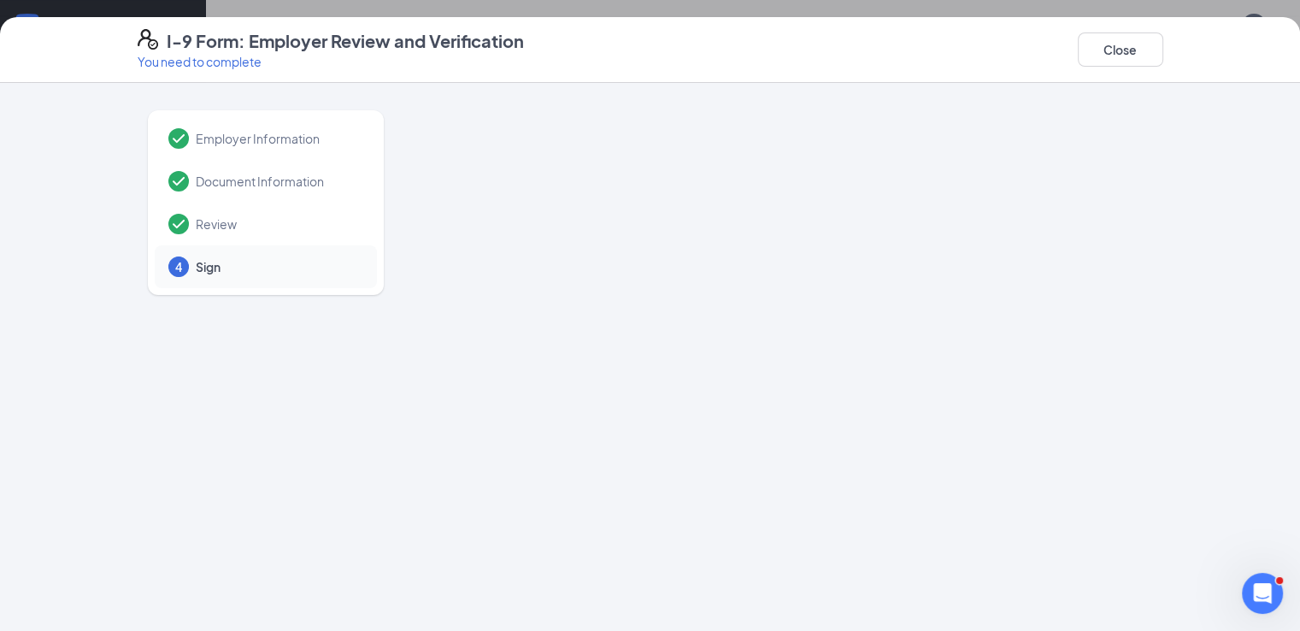
click at [196, 184] on span "Document Information" at bounding box center [278, 181] width 164 height 17
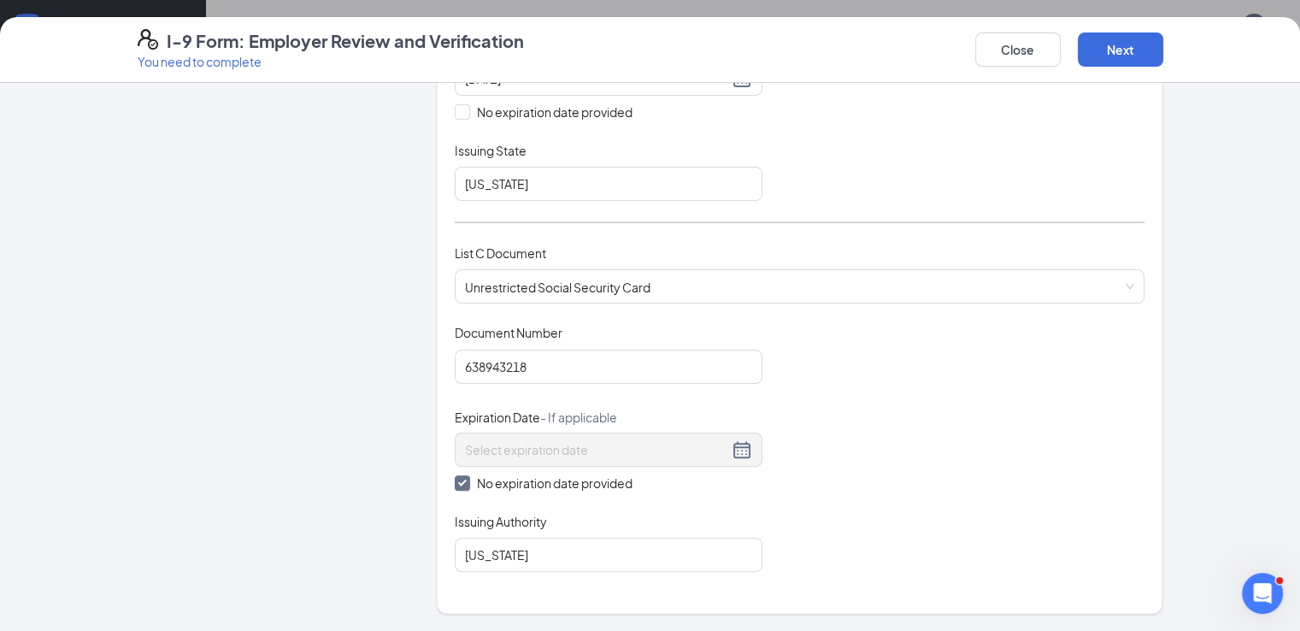
scroll to position [468, 0]
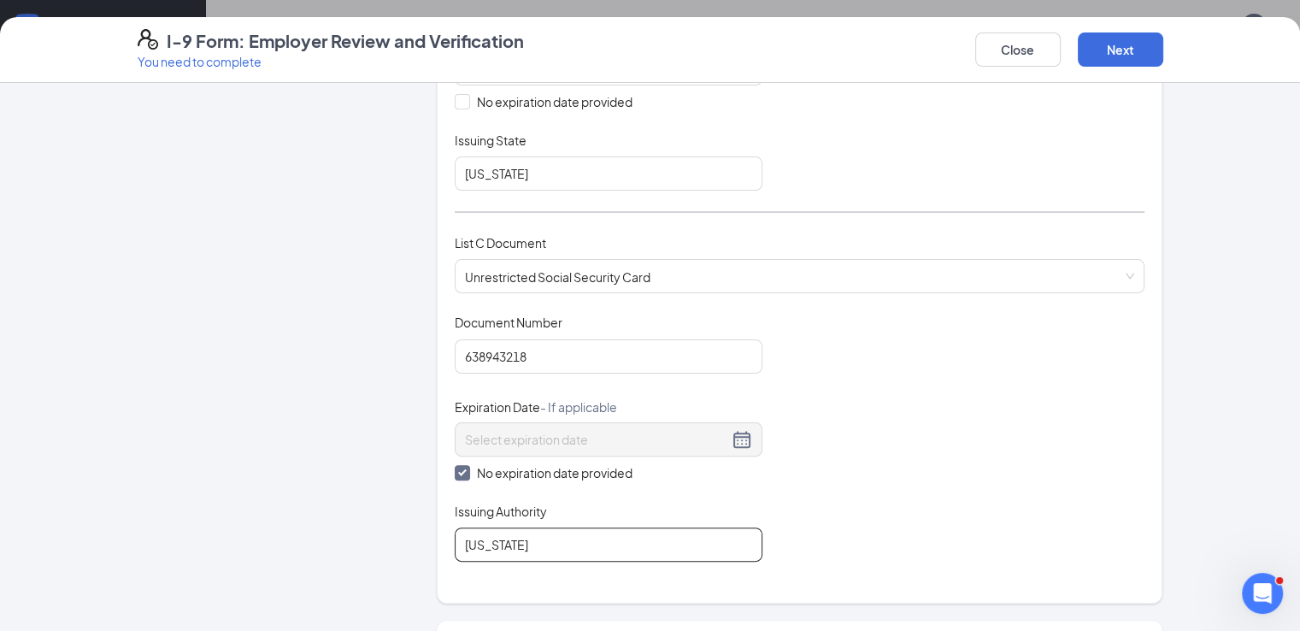
click at [494, 537] on input "[US_STATE]" at bounding box center [609, 544] width 308 height 34
type input "Social Security Administration"
click at [775, 572] on div "Which documents did your new hire bring? [PERSON_NAME] identifies as a [DEMOGRA…" at bounding box center [800, 117] width 690 height 929
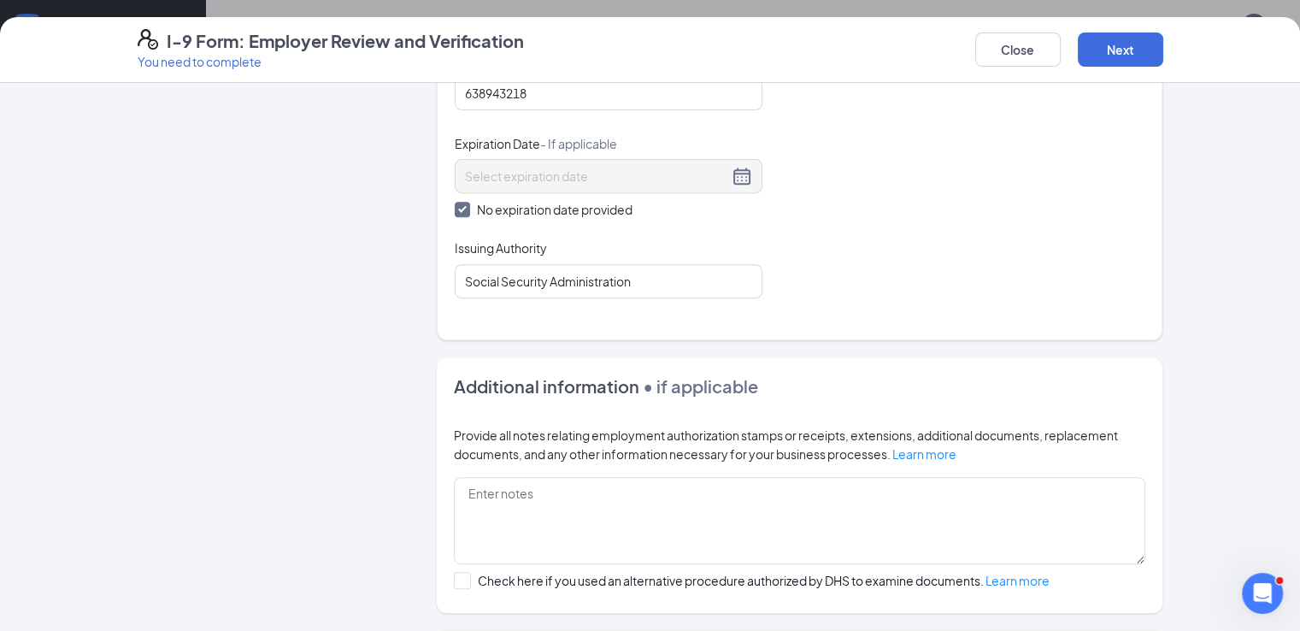
scroll to position [750, 0]
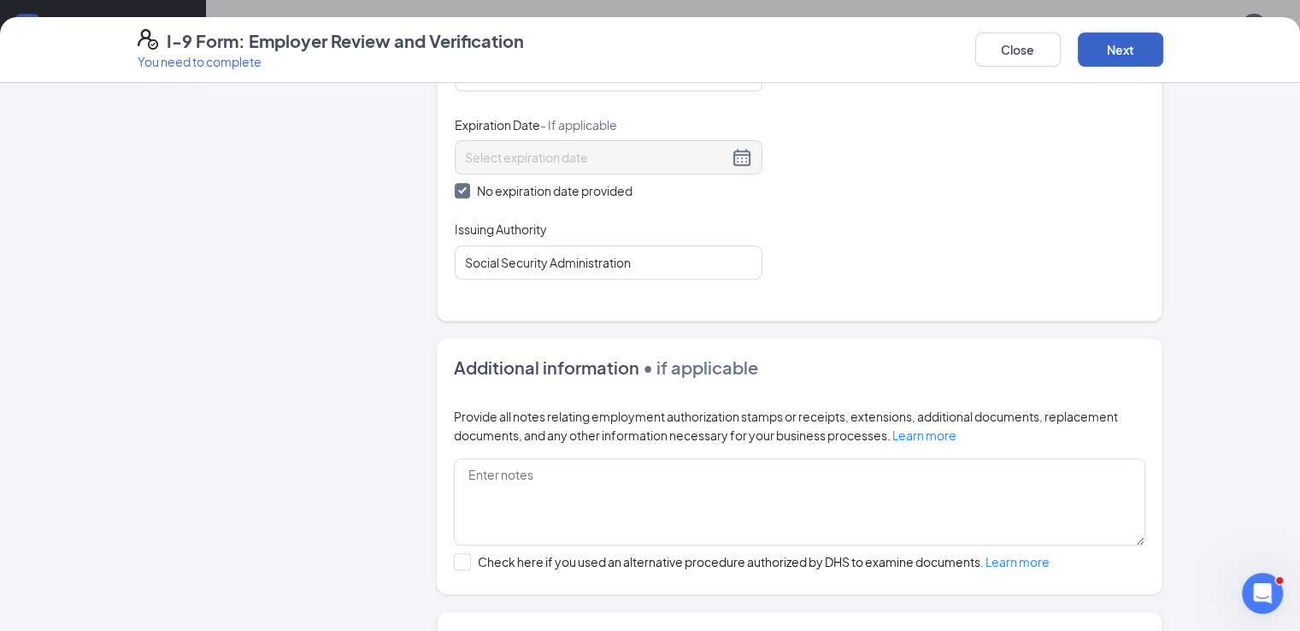
click at [1163, 59] on button "Next" at bounding box center [1119, 49] width 85 height 34
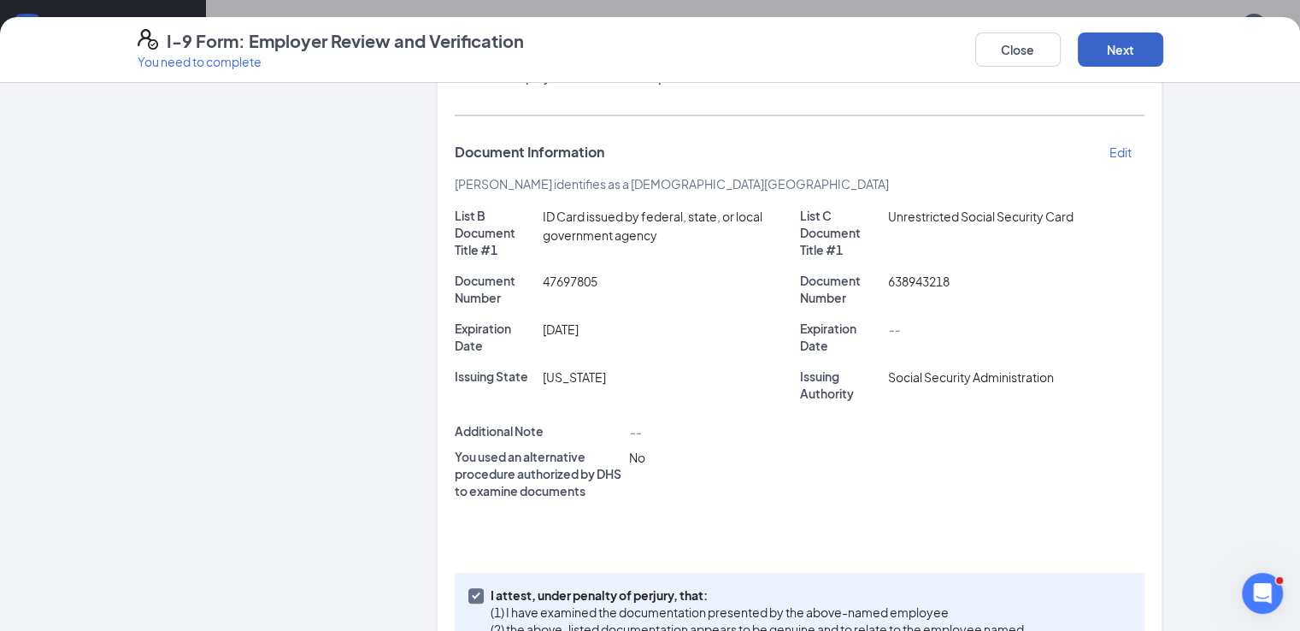
click at [1163, 59] on button "Next" at bounding box center [1119, 49] width 85 height 34
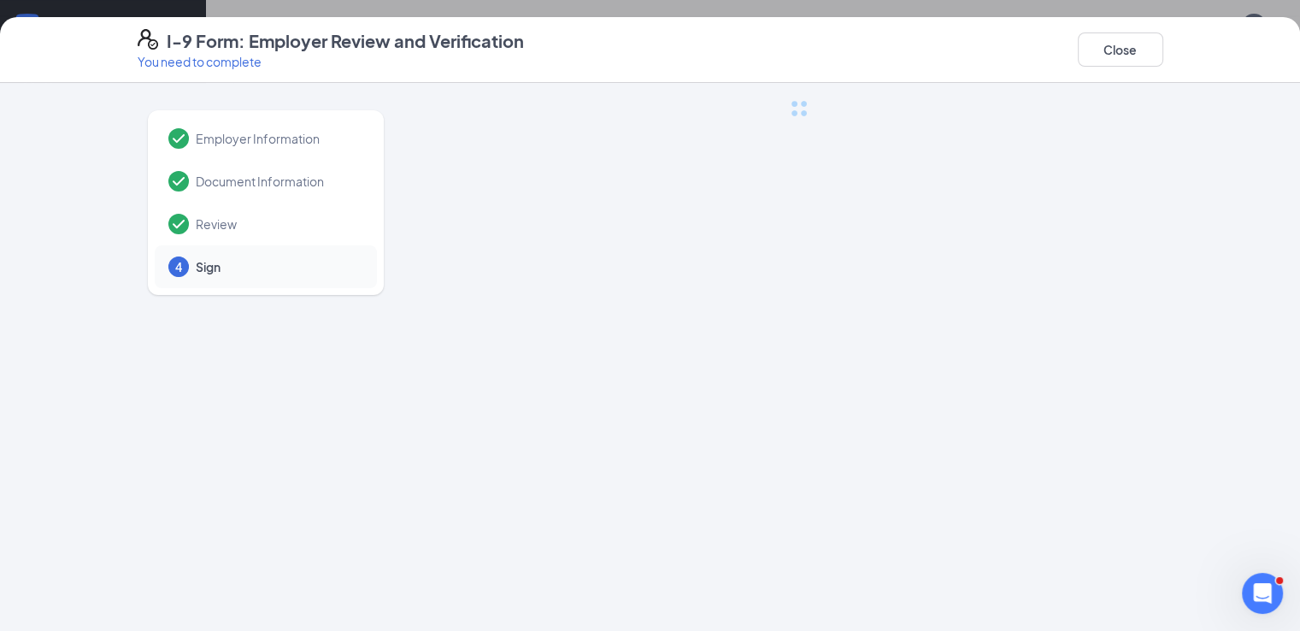
scroll to position [0, 0]
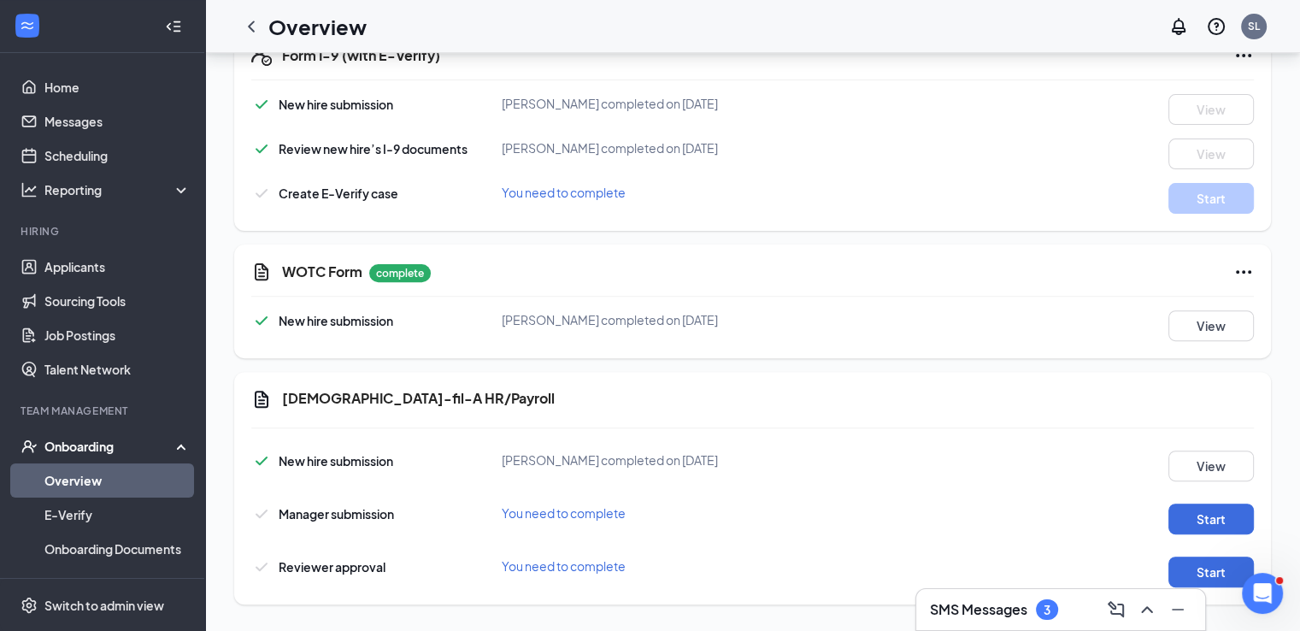
scroll to position [549, 0]
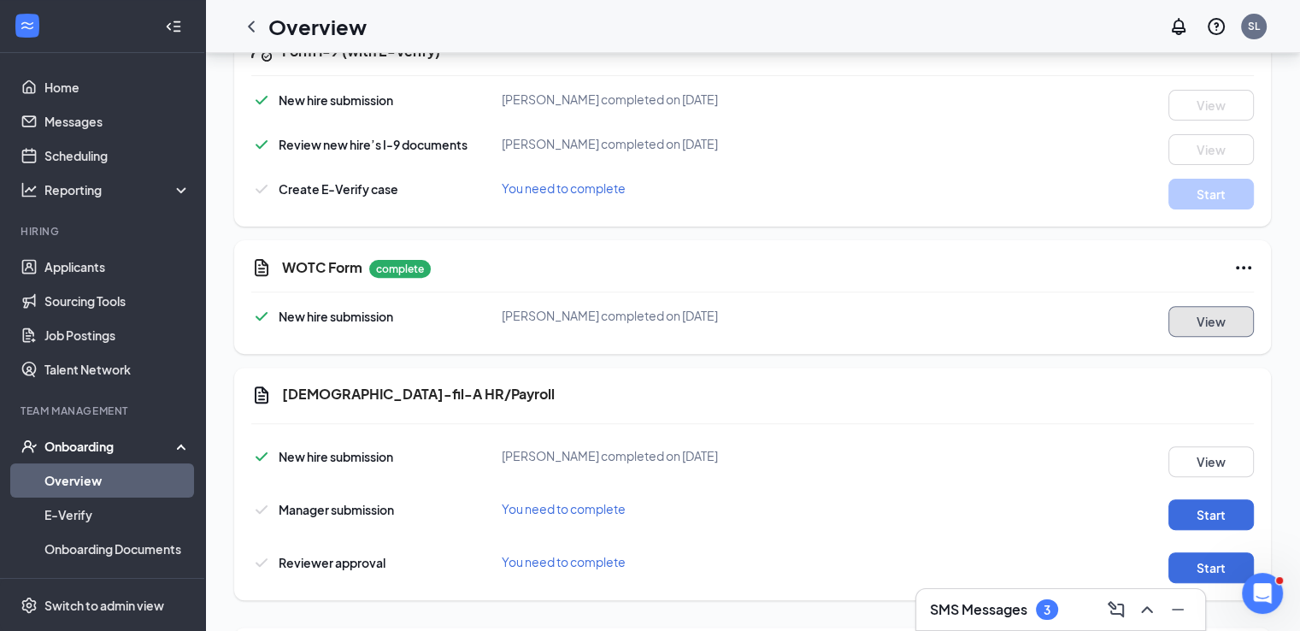
click at [1200, 321] on button "View" at bounding box center [1210, 321] width 85 height 31
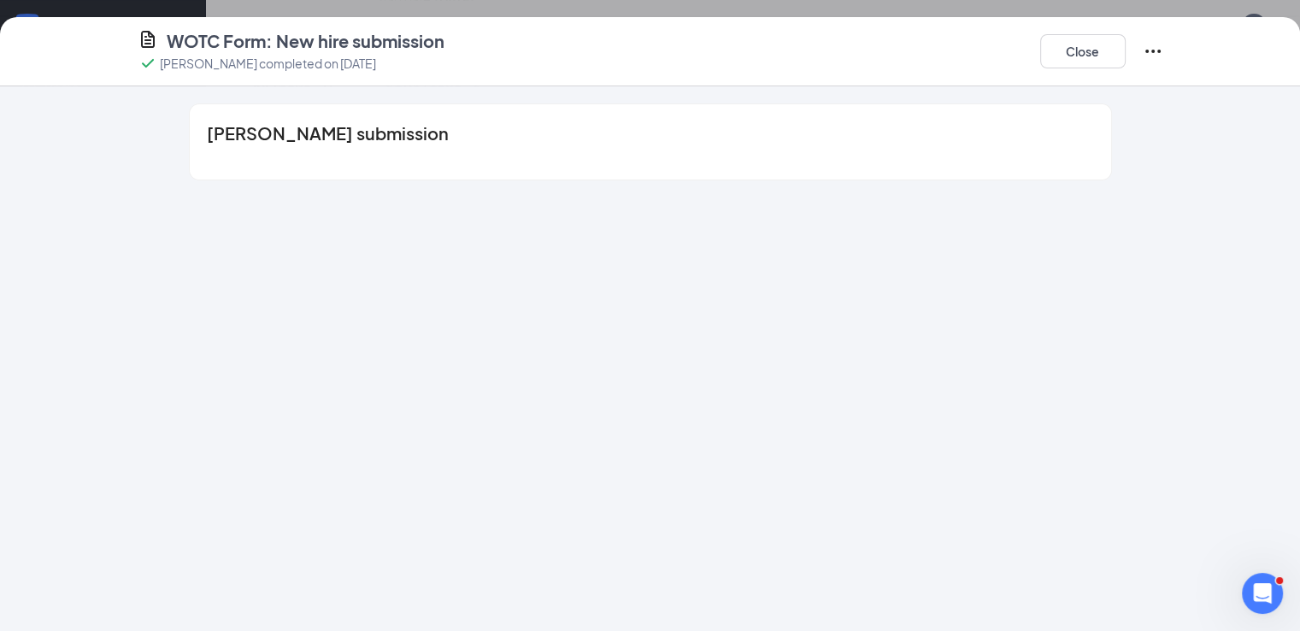
scroll to position [188, 0]
click at [1125, 55] on button "Close" at bounding box center [1082, 51] width 85 height 34
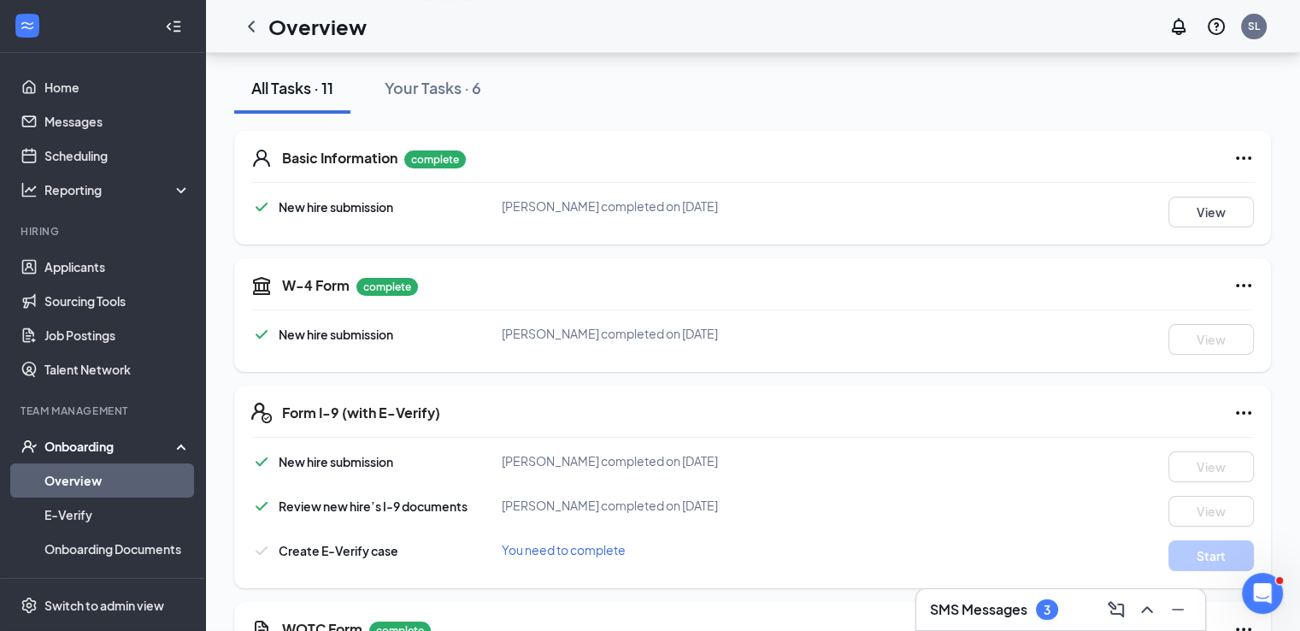
scroll to position [554, 0]
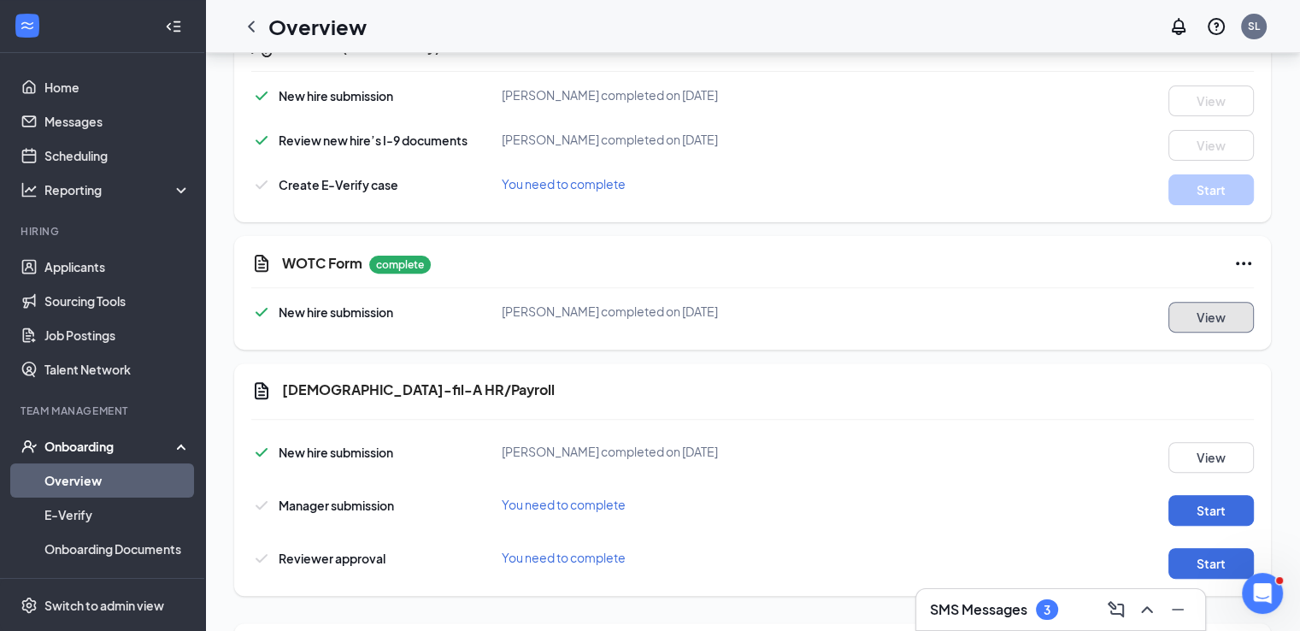
click at [1195, 312] on button "View" at bounding box center [1210, 317] width 85 height 31
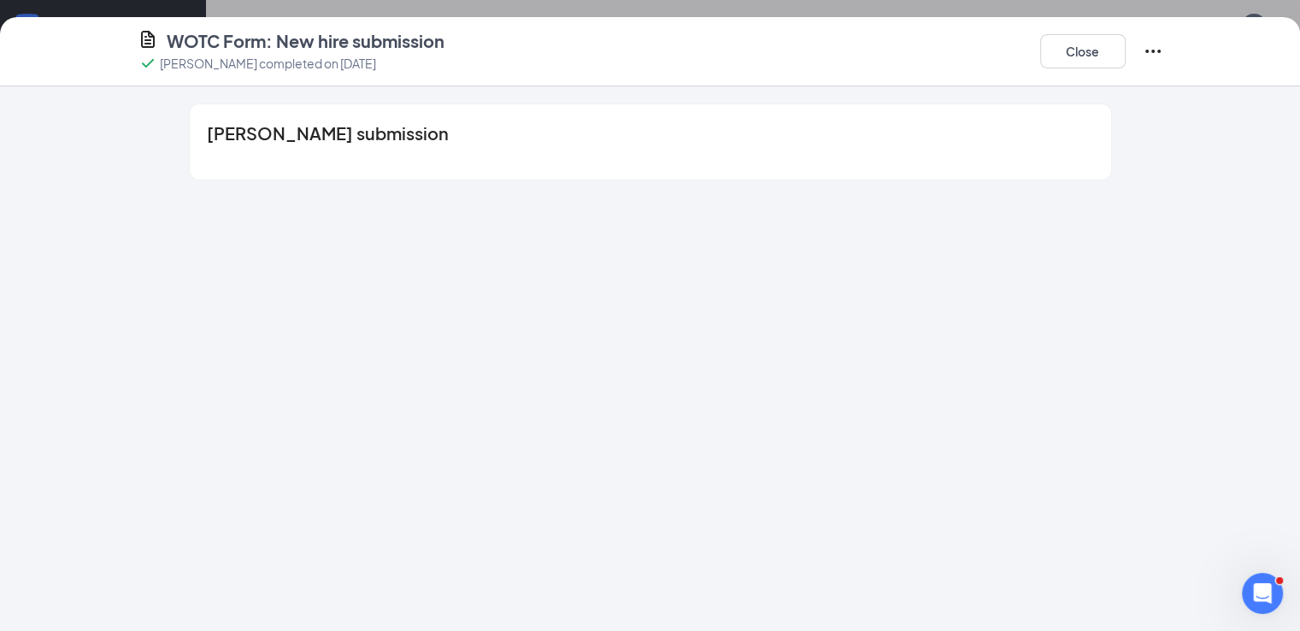
click at [138, 45] on icon "CustomFormIcon" at bounding box center [148, 39] width 21 height 21
click at [304, 155] on div "[PERSON_NAME] submission" at bounding box center [650, 141] width 921 height 75
click at [1163, 55] on icon "Ellipses" at bounding box center [1152, 51] width 21 height 21
click at [292, 156] on div "[PERSON_NAME] submission" at bounding box center [650, 141] width 921 height 75
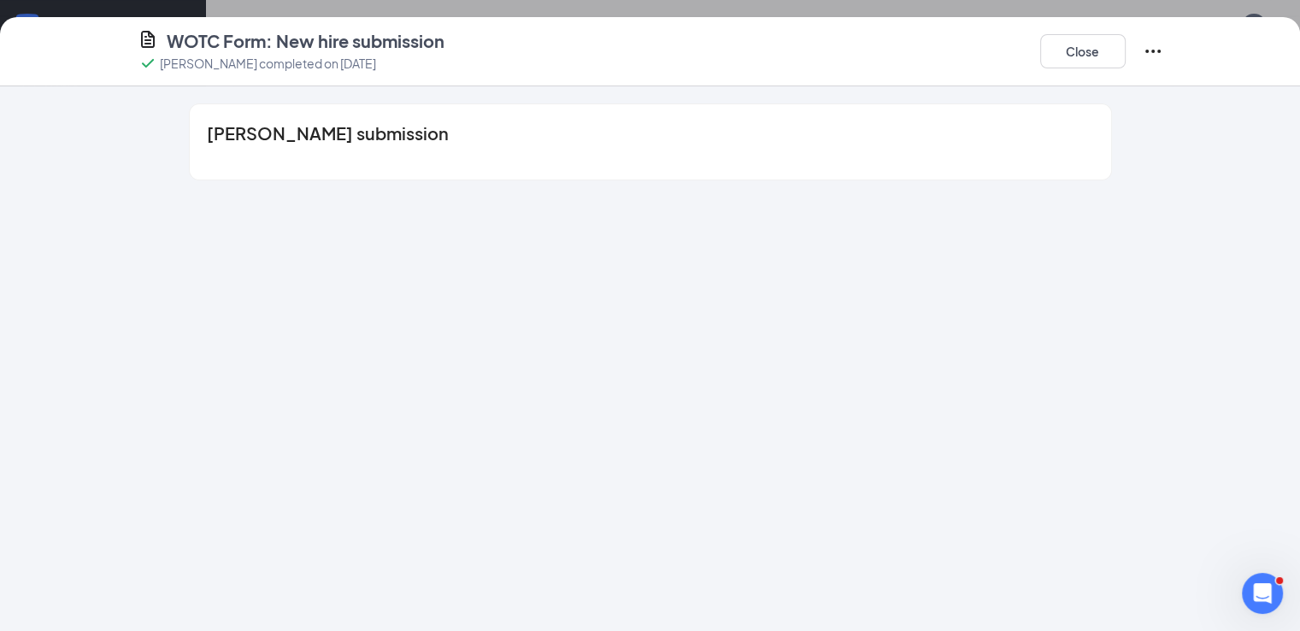
click at [292, 156] on div "[PERSON_NAME] submission" at bounding box center [650, 141] width 921 height 75
click at [372, 229] on div "[PERSON_NAME] submission" at bounding box center [650, 358] width 1300 height 544
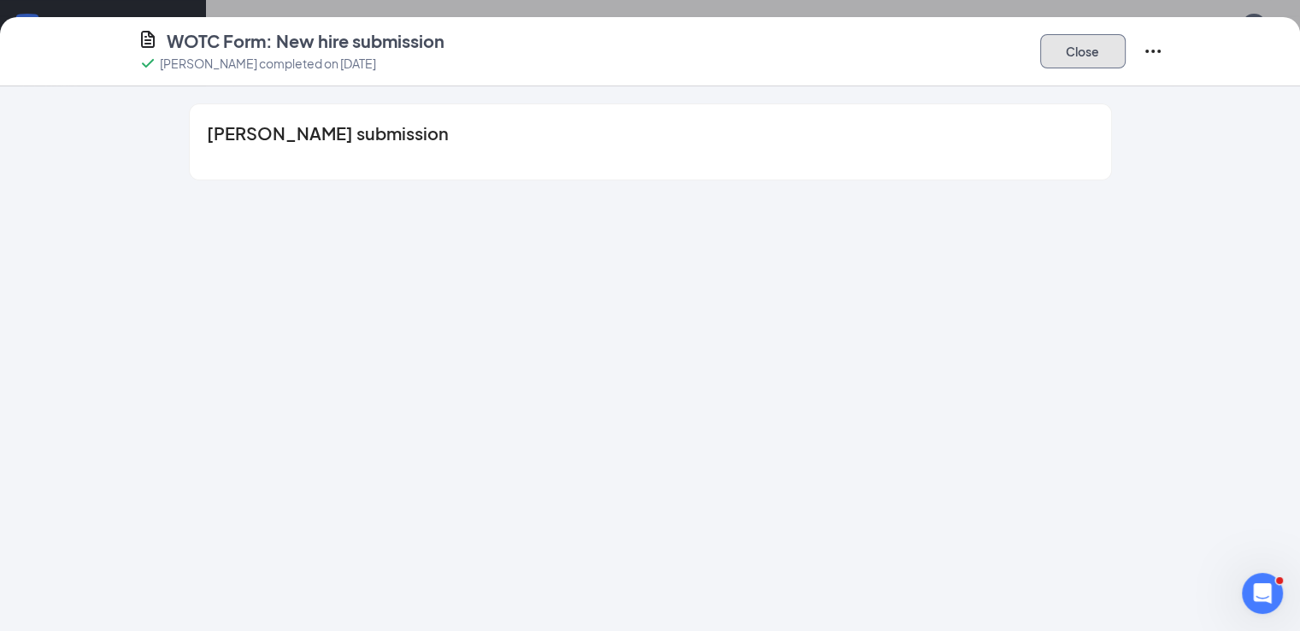
click at [1125, 54] on button "Close" at bounding box center [1082, 51] width 85 height 34
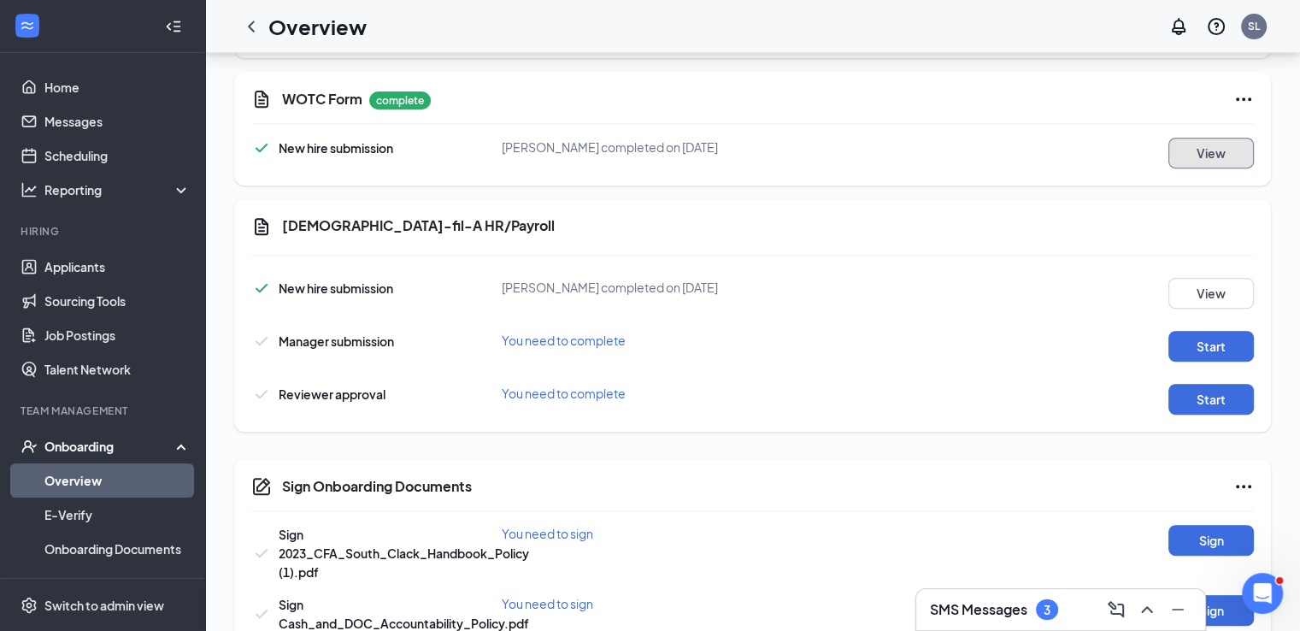
scroll to position [715, 0]
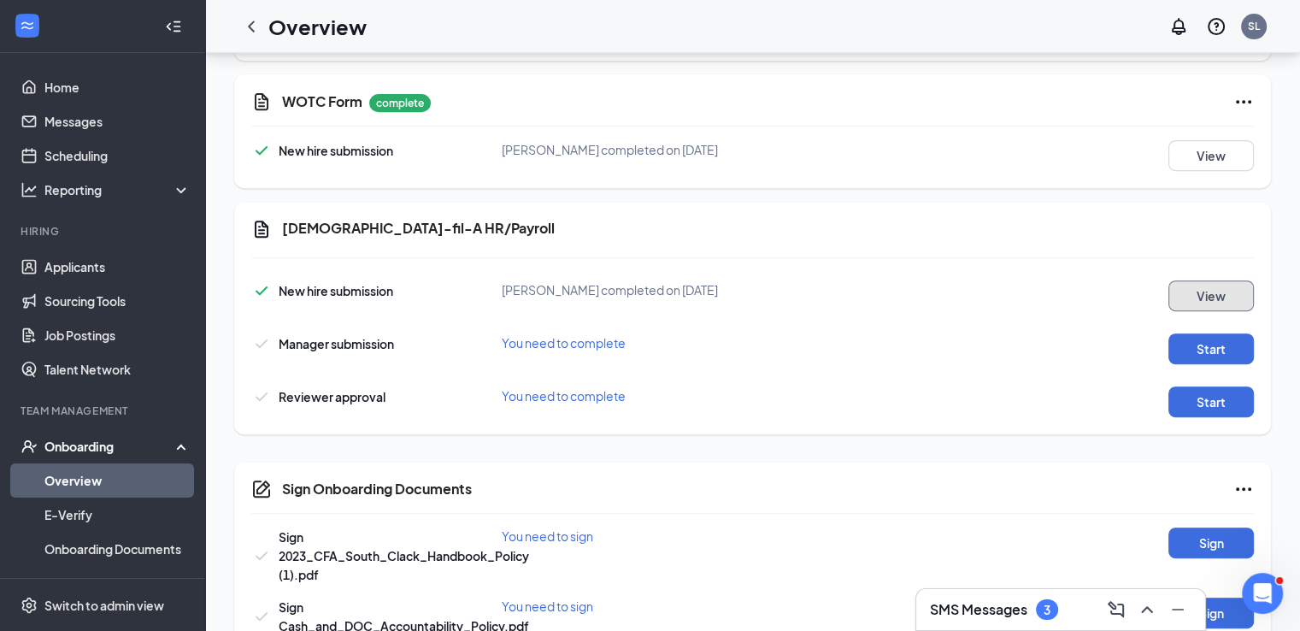
click at [1207, 290] on button "View" at bounding box center [1210, 295] width 85 height 31
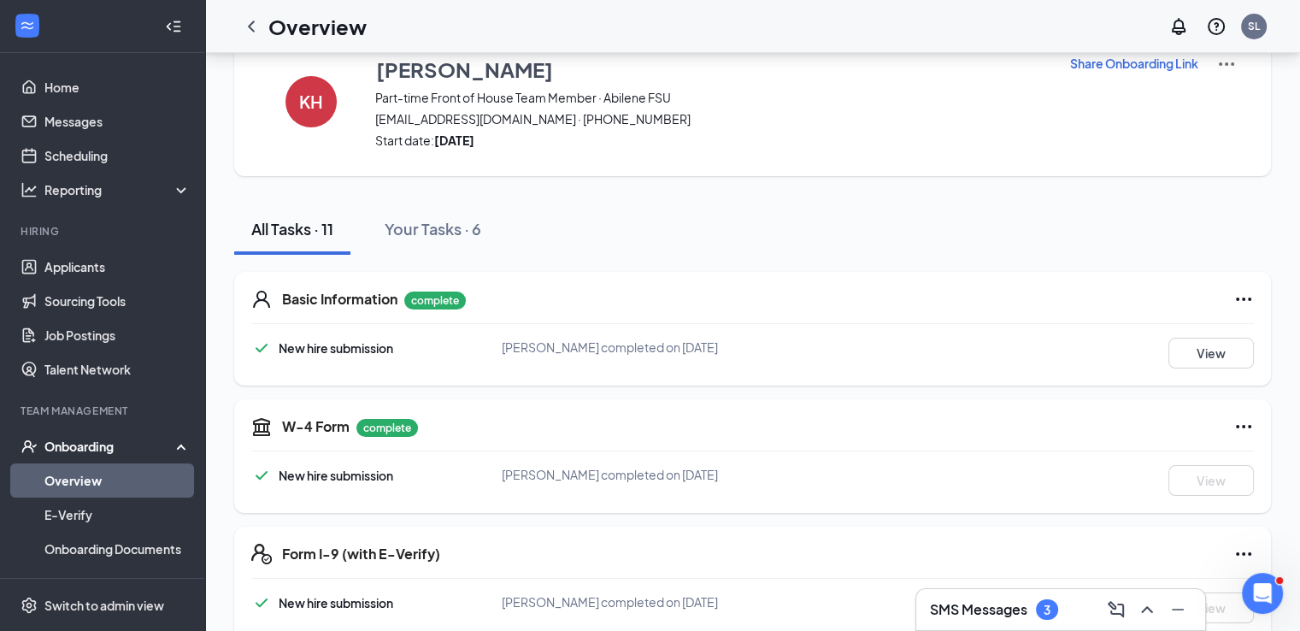
scroll to position [695, 0]
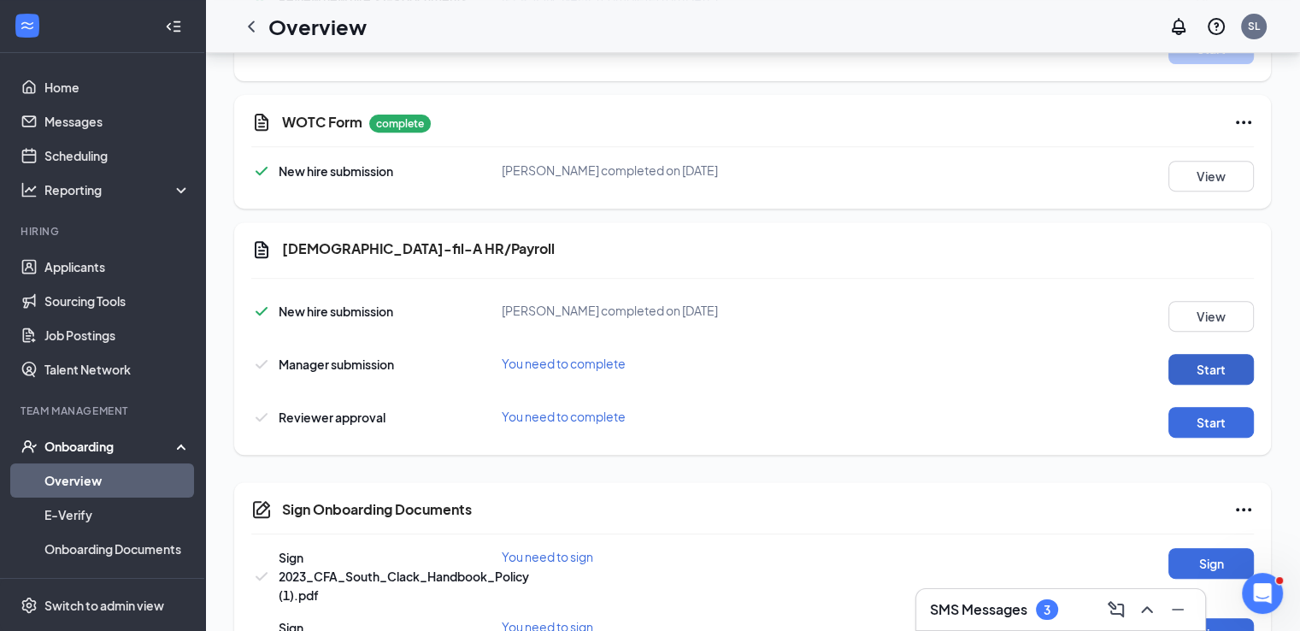
click at [1208, 364] on button "Start" at bounding box center [1210, 369] width 85 height 31
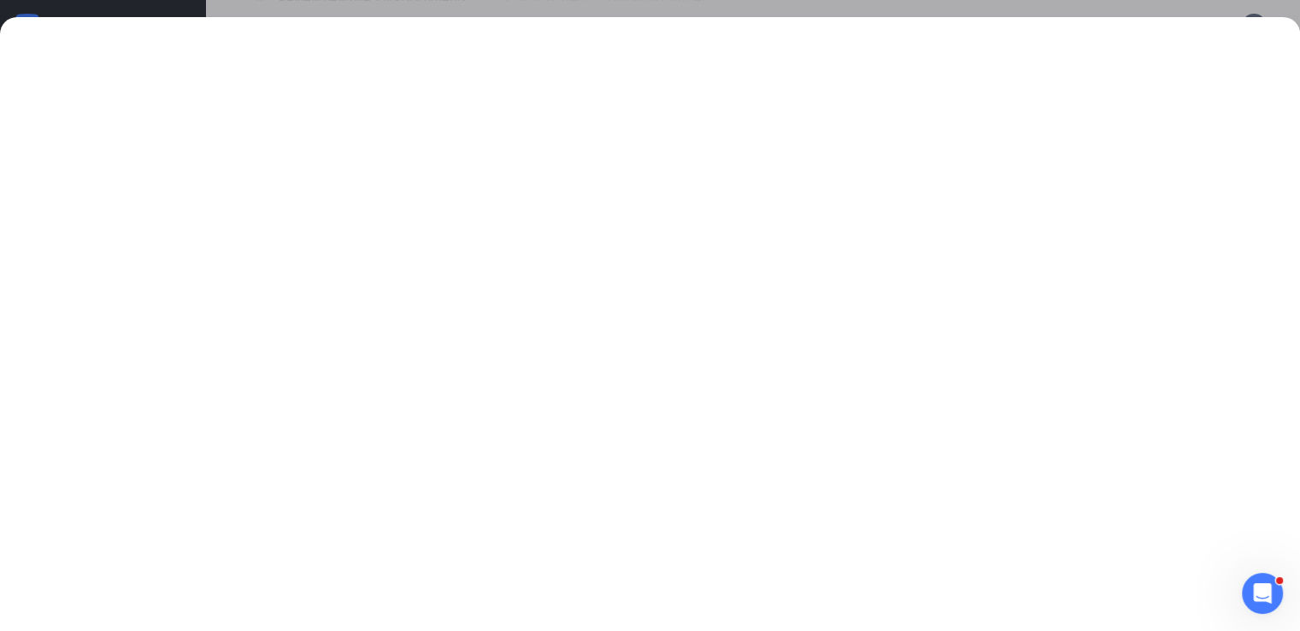
scroll to position [756, 0]
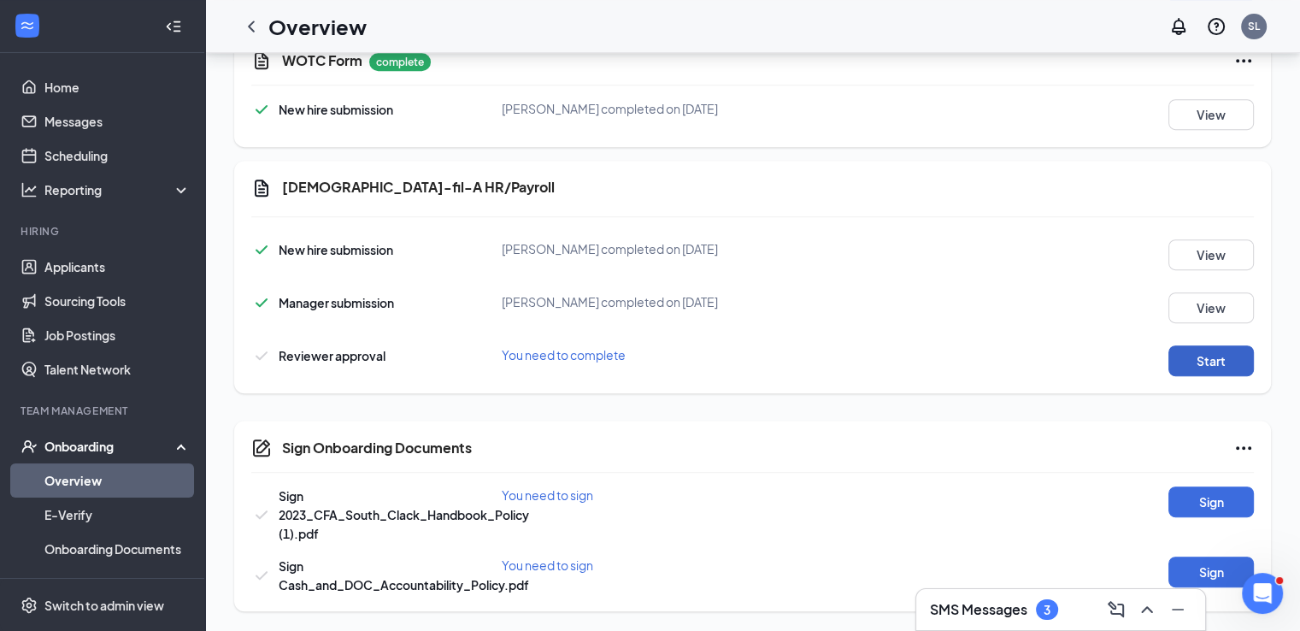
click at [1194, 364] on button "Start" at bounding box center [1210, 360] width 85 height 31
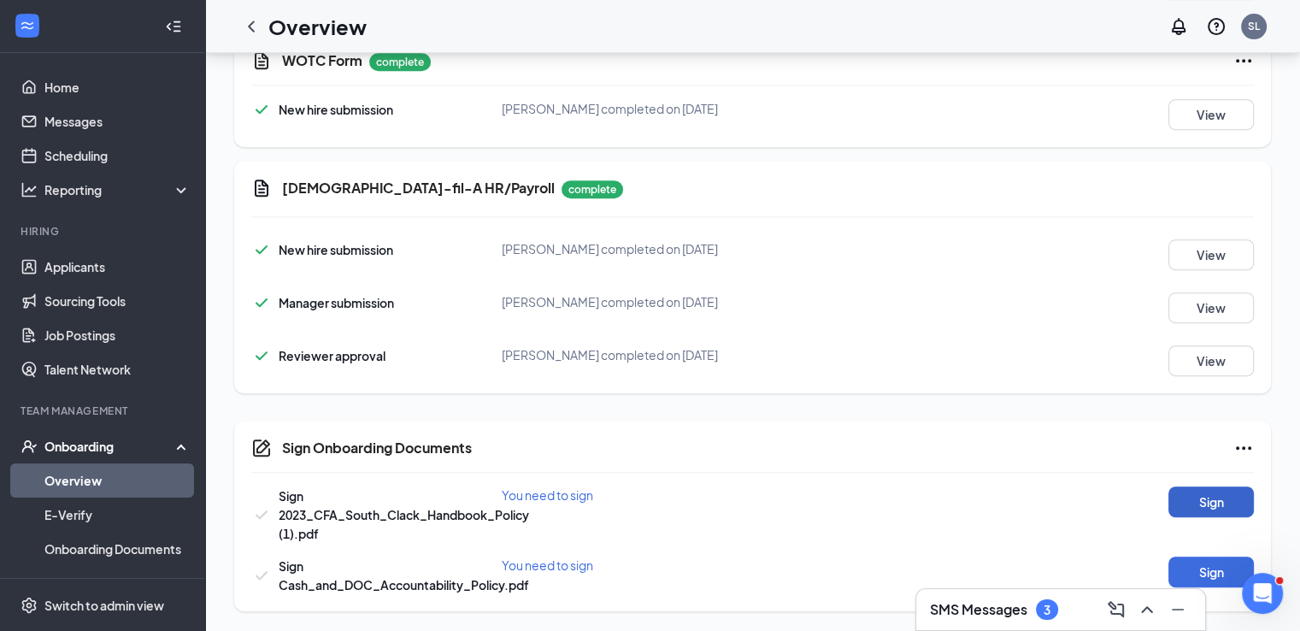
click at [1193, 496] on button "Sign" at bounding box center [1210, 501] width 85 height 31
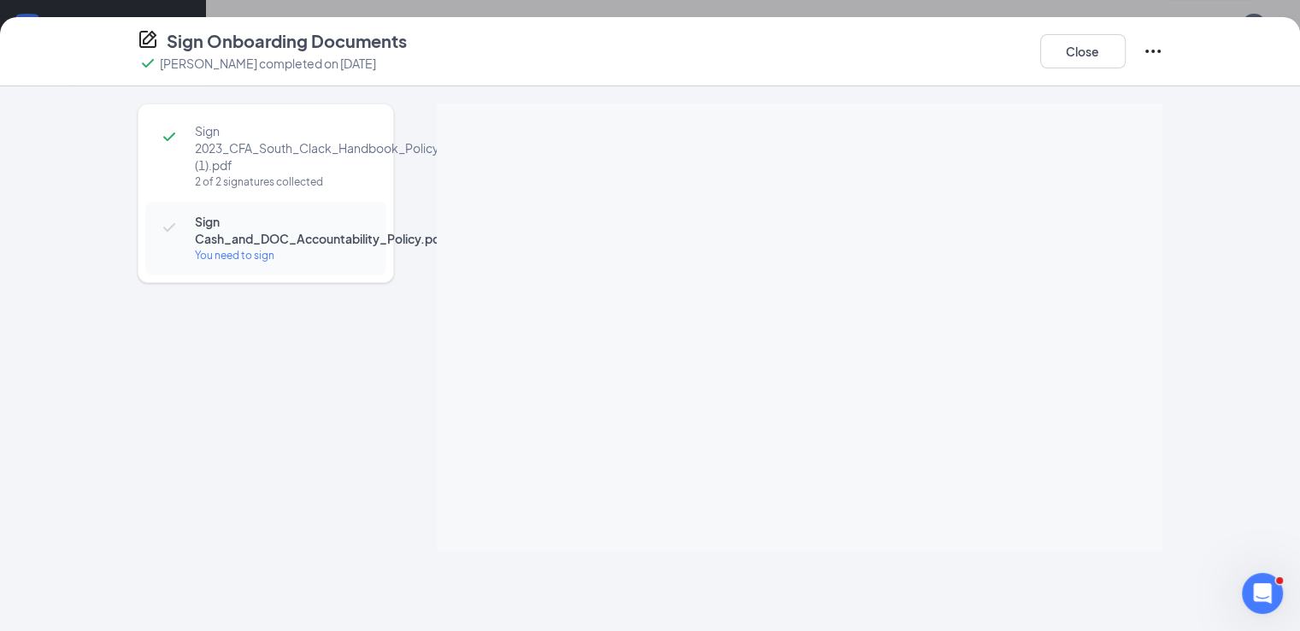
click at [839, 302] on div at bounding box center [800, 326] width 726 height 447
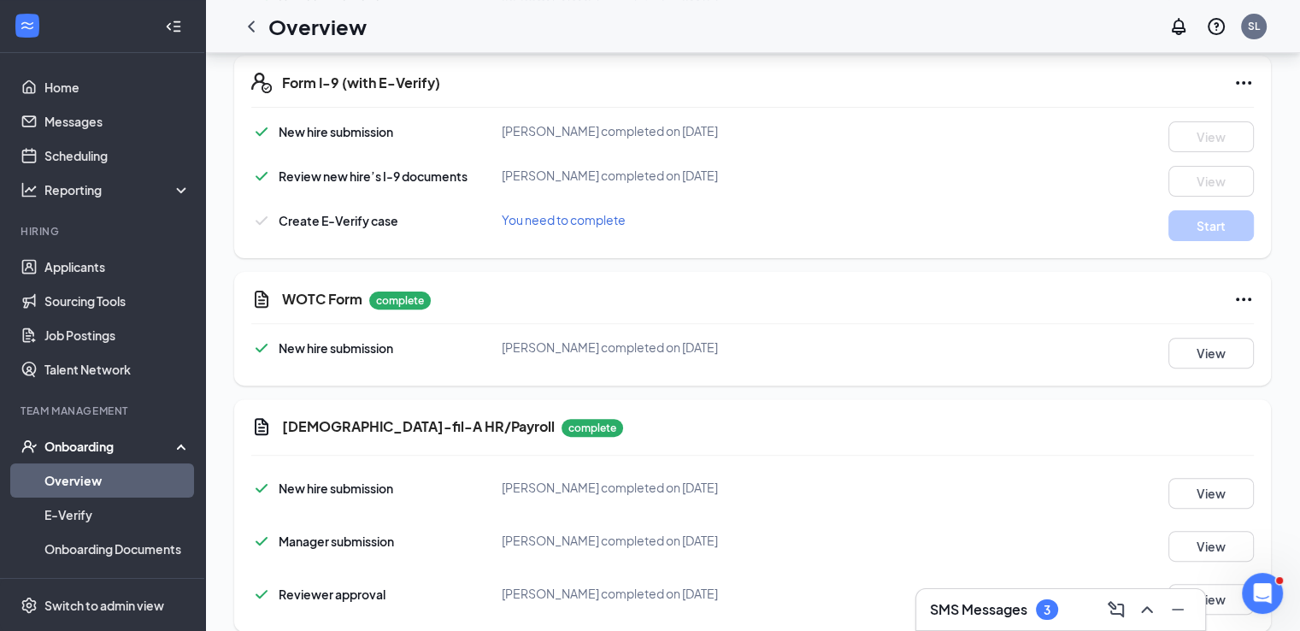
scroll to position [490, 0]
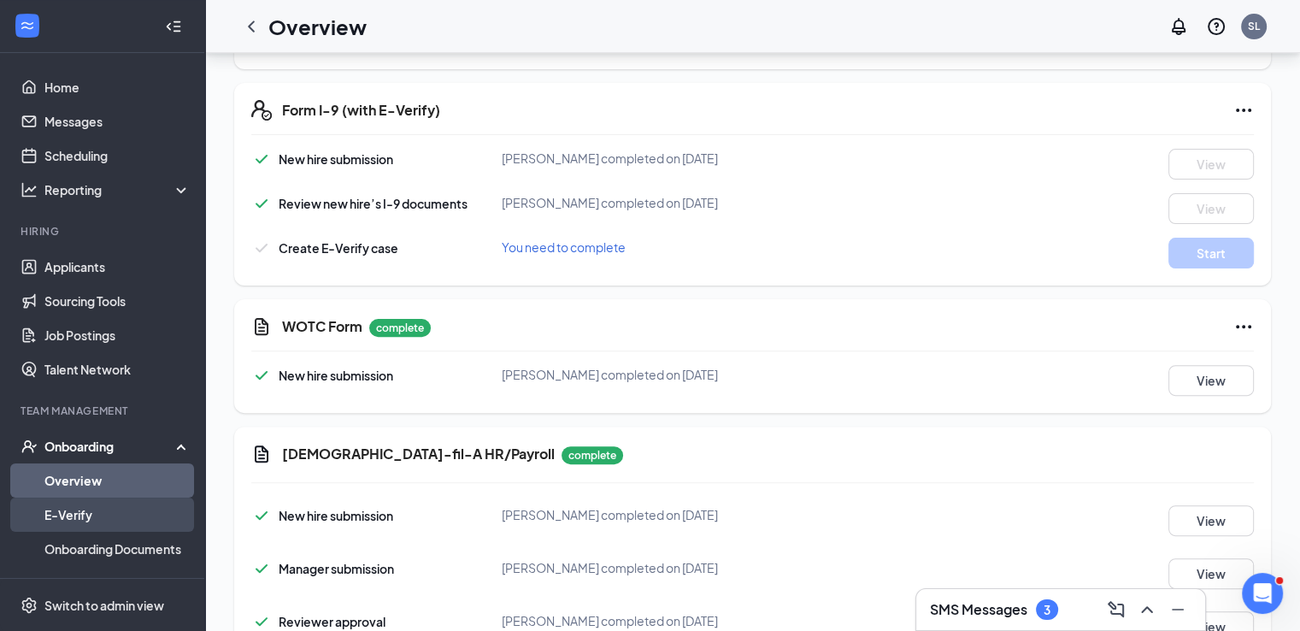
click at [64, 501] on link "E-Verify" at bounding box center [117, 514] width 146 height 34
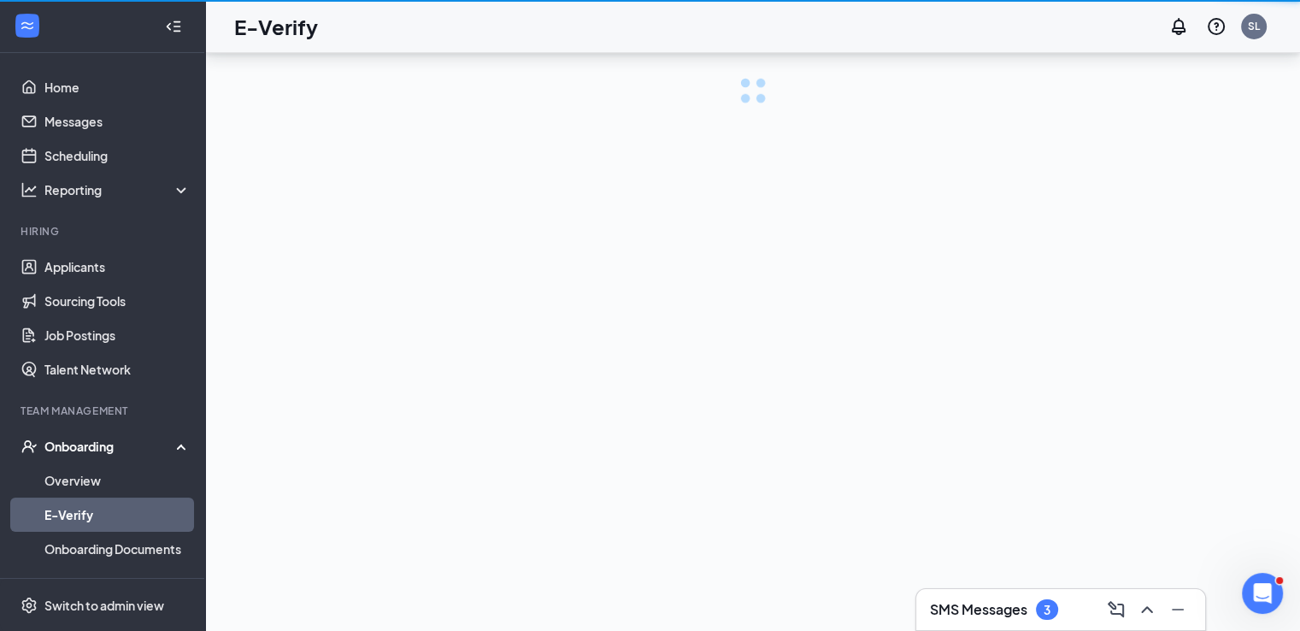
scroll to position [77, 0]
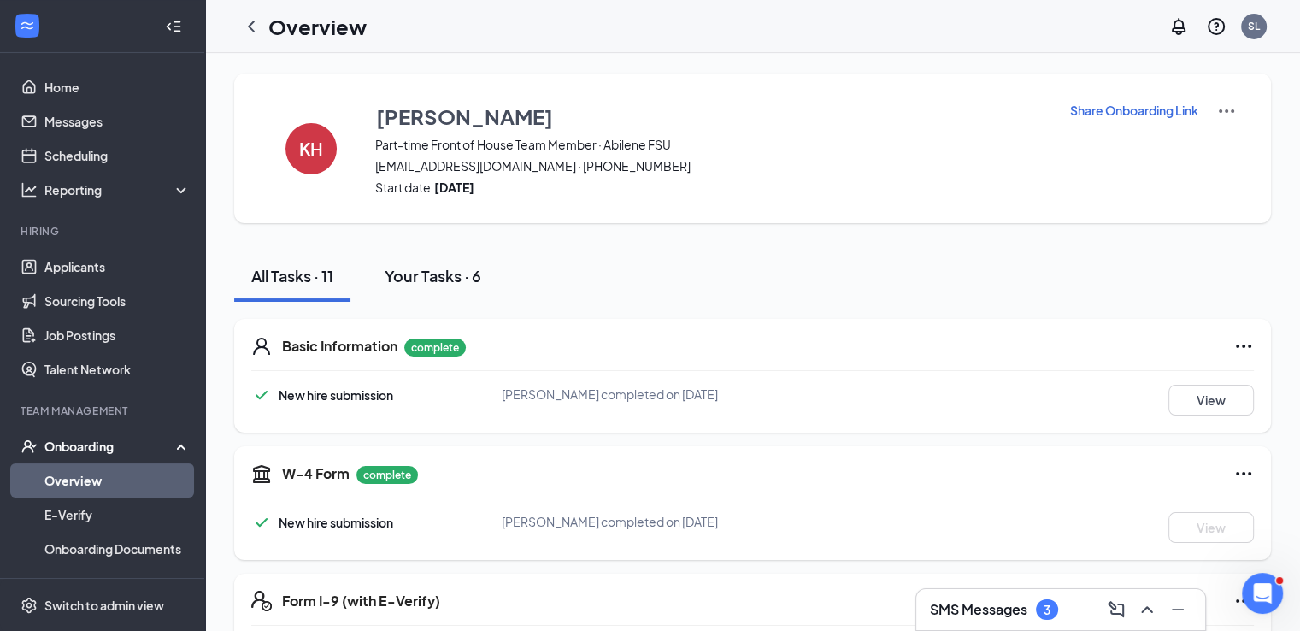
click at [413, 283] on div "Your Tasks · 6" at bounding box center [432, 275] width 97 height 21
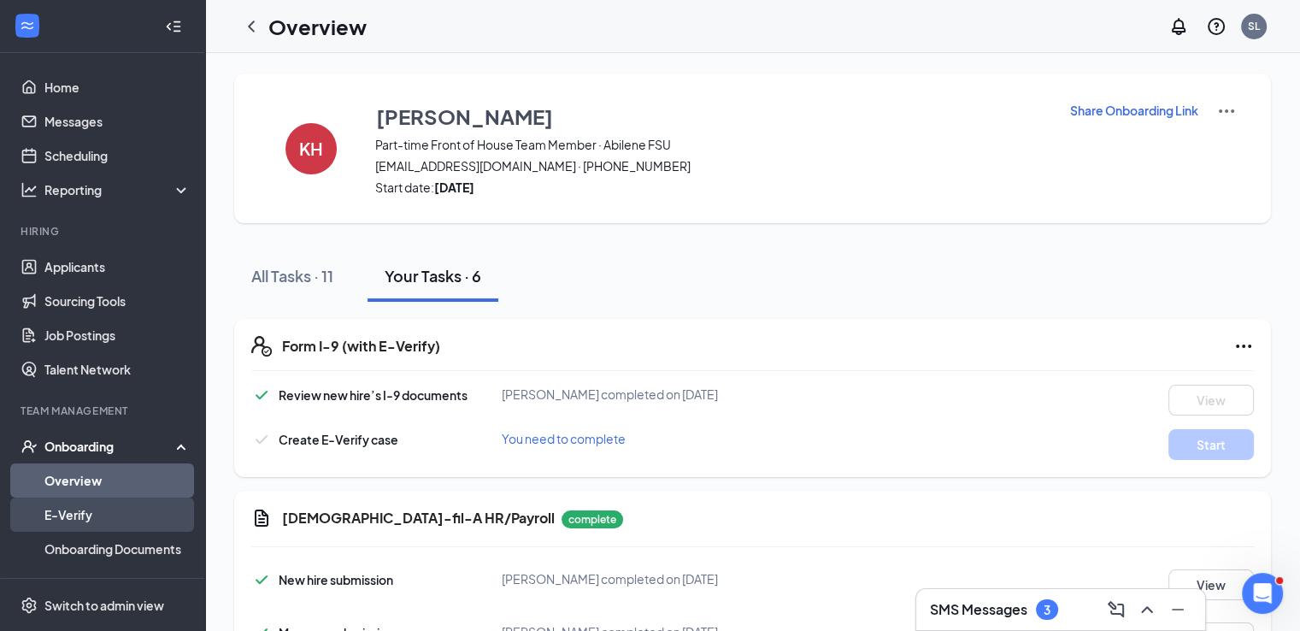
click at [104, 507] on link "E-Verify" at bounding box center [117, 514] width 146 height 34
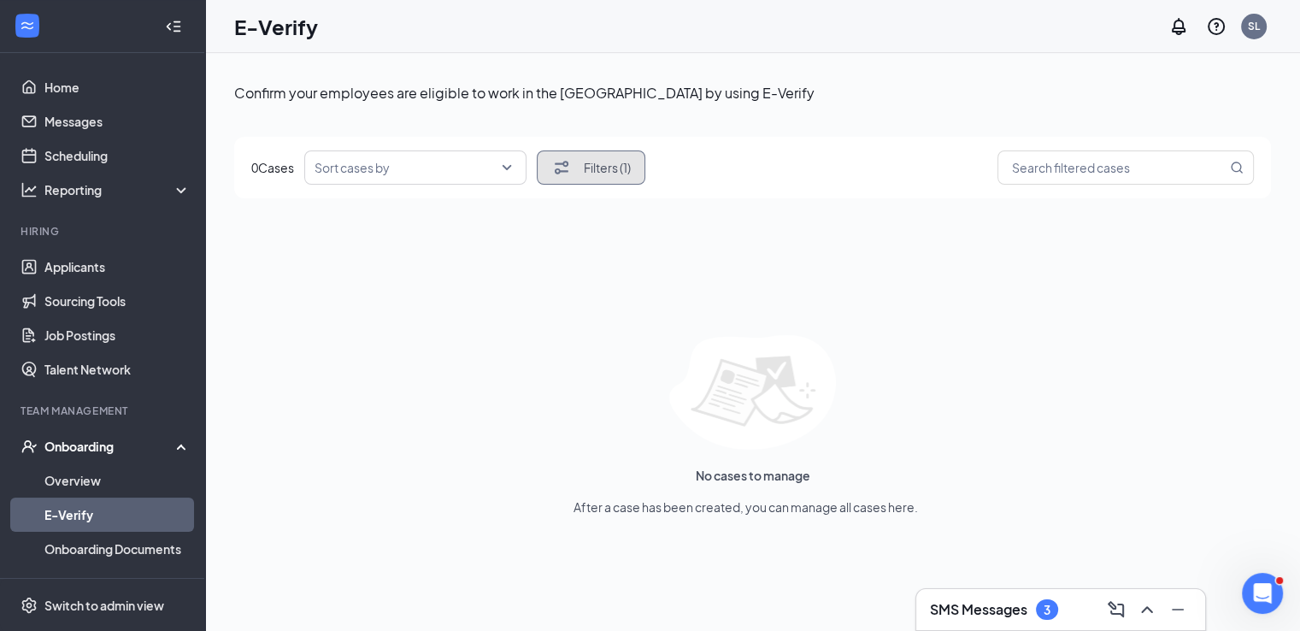
click at [543, 172] on button "Filters (1)" at bounding box center [591, 167] width 109 height 34
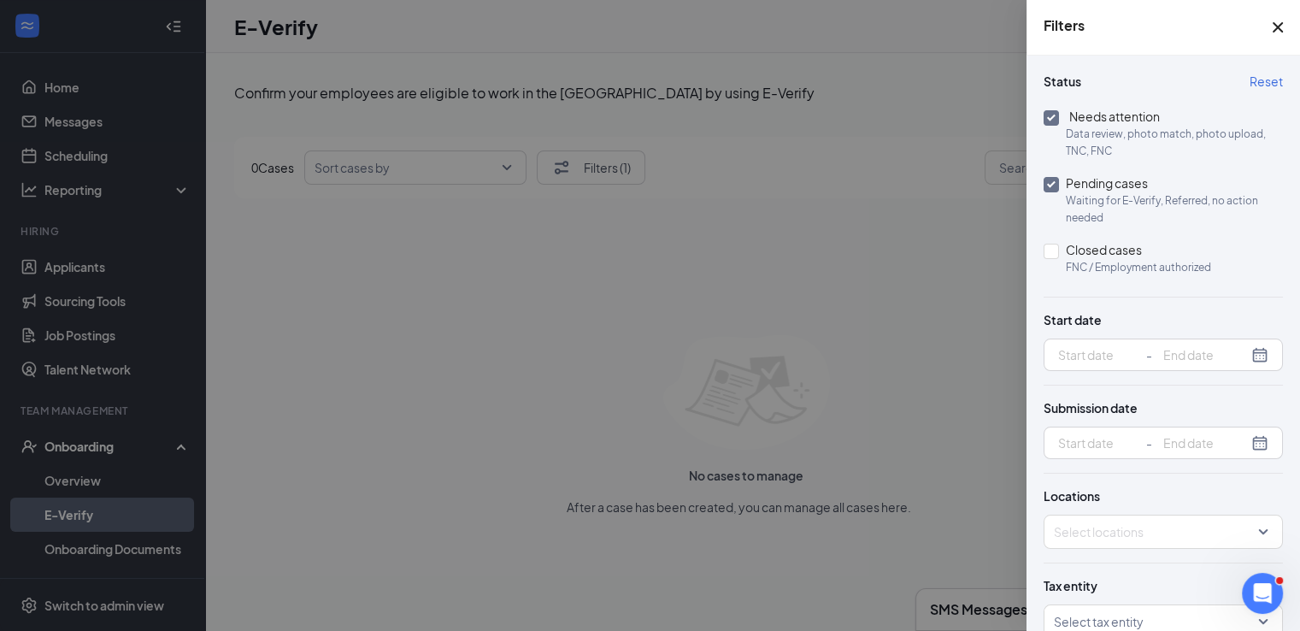
click at [962, 266] on div at bounding box center [650, 315] width 1300 height 631
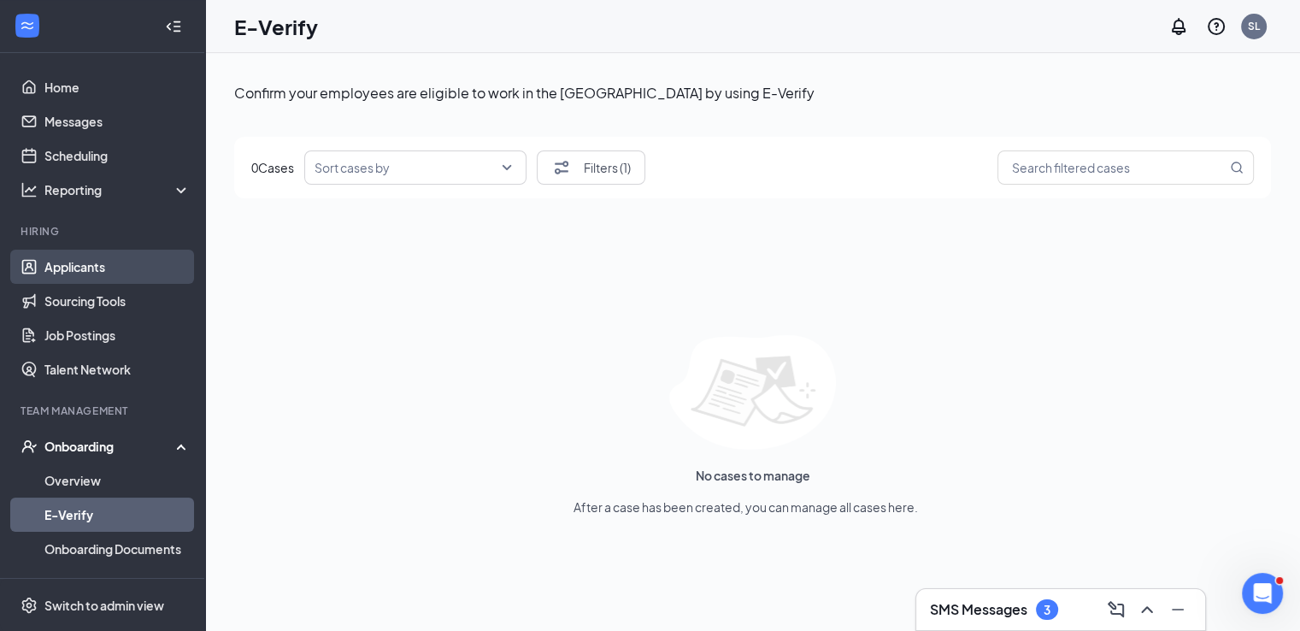
click at [84, 274] on link "Applicants" at bounding box center [117, 266] width 146 height 34
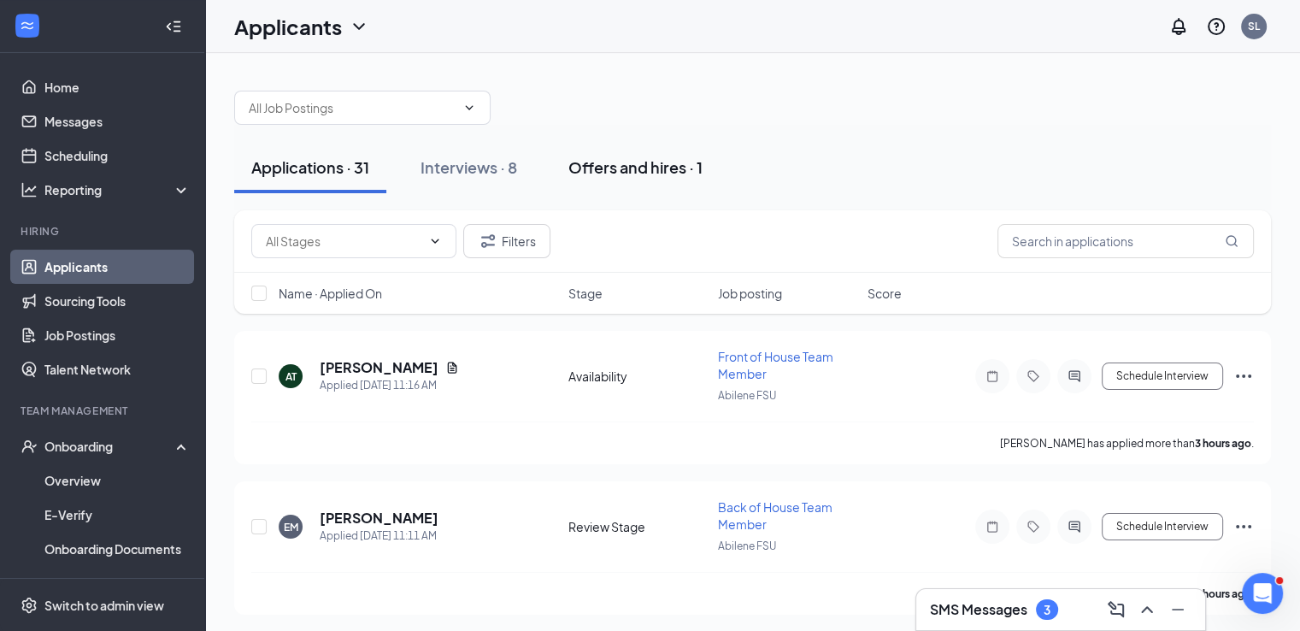
click at [612, 163] on div "Offers and hires · 1" at bounding box center [635, 166] width 134 height 21
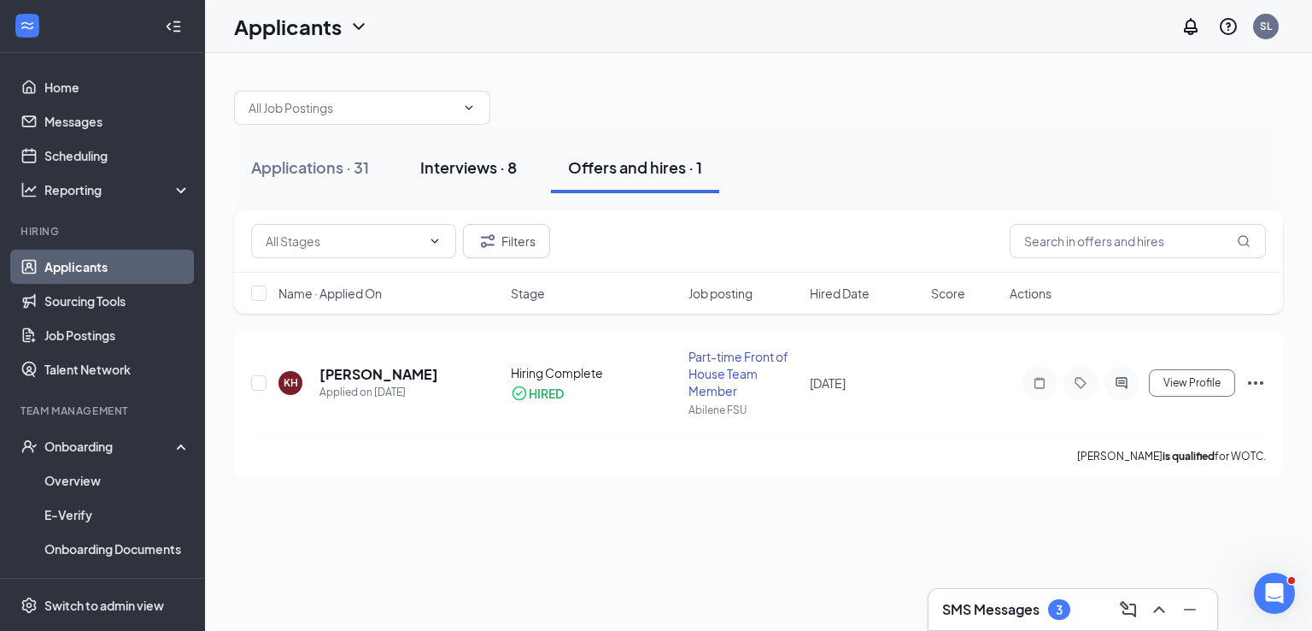
click at [509, 175] on div "Interviews · 8" at bounding box center [468, 166] width 97 height 21
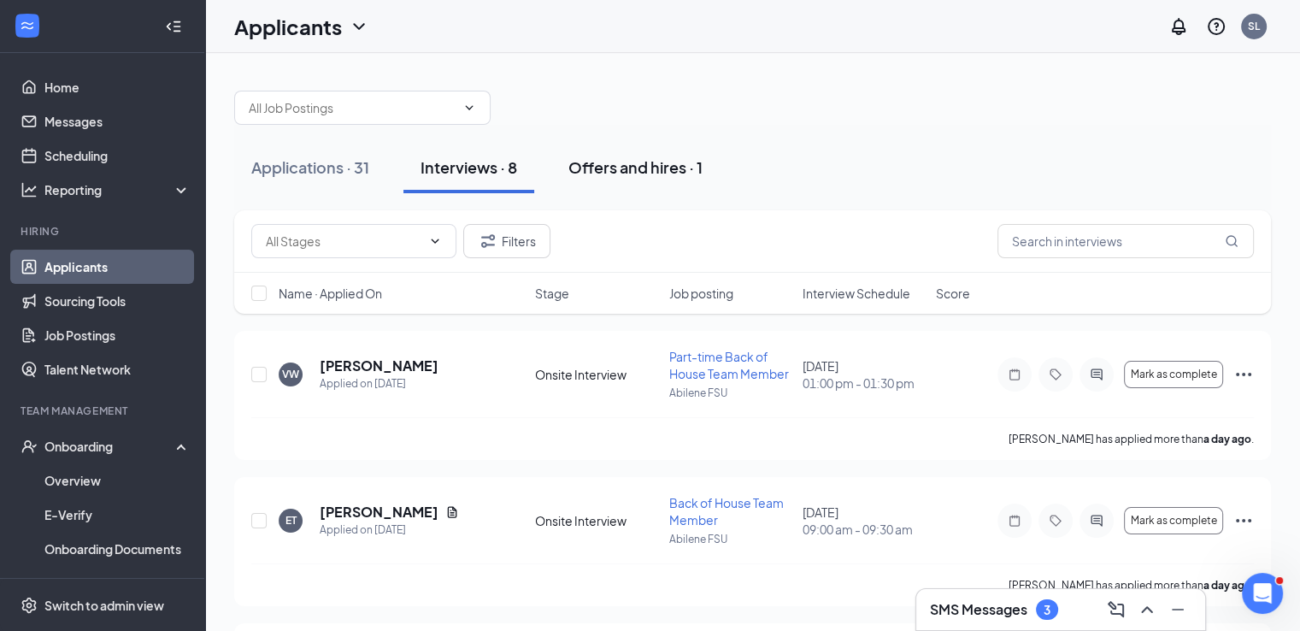
click at [628, 175] on div "Offers and hires · 1" at bounding box center [635, 166] width 134 height 21
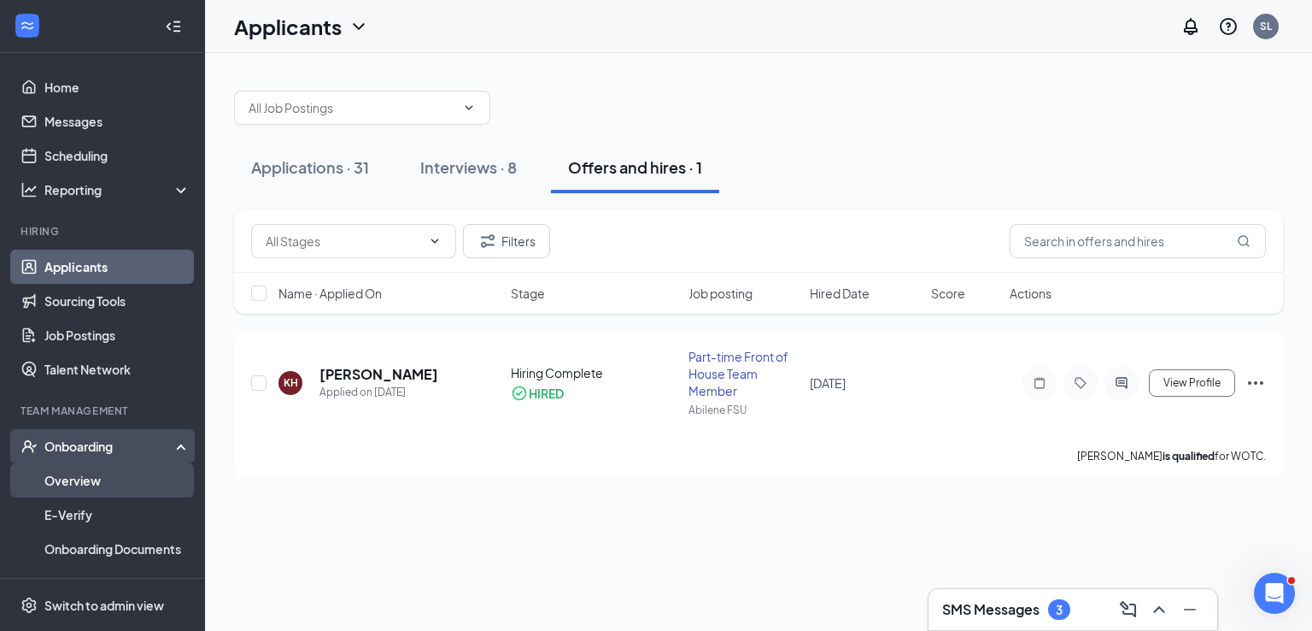
click at [106, 472] on link "Overview" at bounding box center [117, 480] width 146 height 34
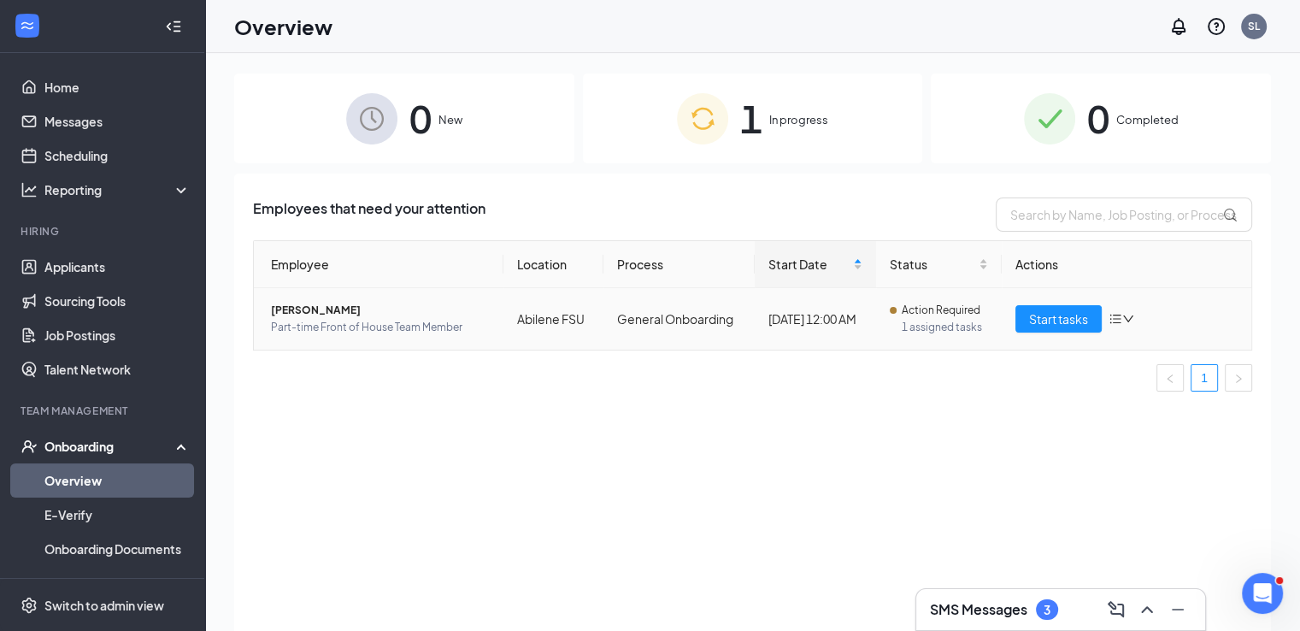
click at [1109, 320] on icon "bars" at bounding box center [1115, 319] width 14 height 14
click at [1026, 298] on td "Start tasks" at bounding box center [1125, 319] width 249 height 62
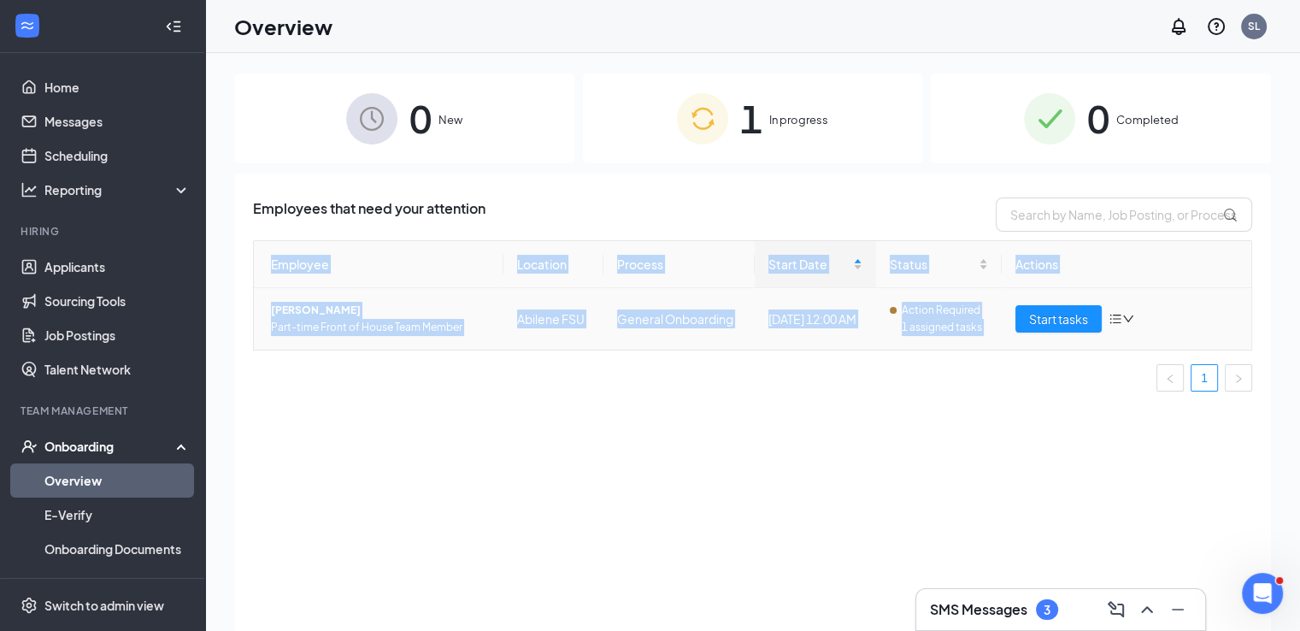
click at [1026, 298] on td "Start tasks" at bounding box center [1125, 319] width 249 height 62
click at [1047, 315] on span "Start tasks" at bounding box center [1058, 318] width 59 height 19
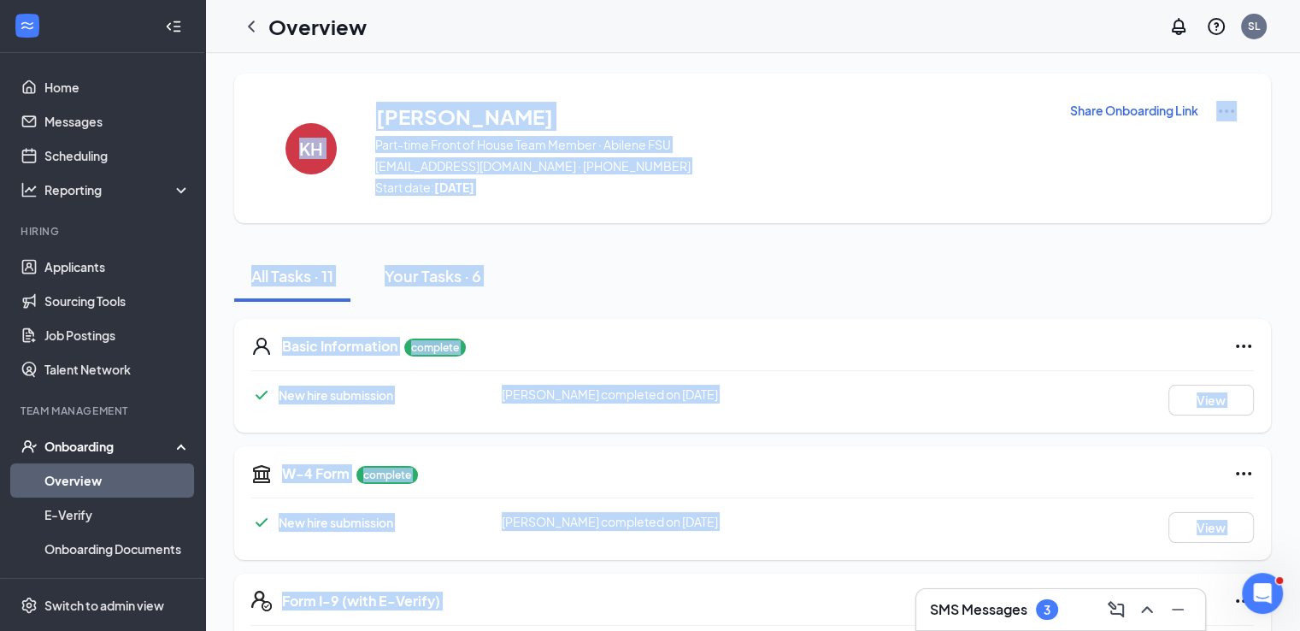
click at [749, 301] on div "All Tasks · 11 Your Tasks · 6" at bounding box center [752, 275] width 1036 height 51
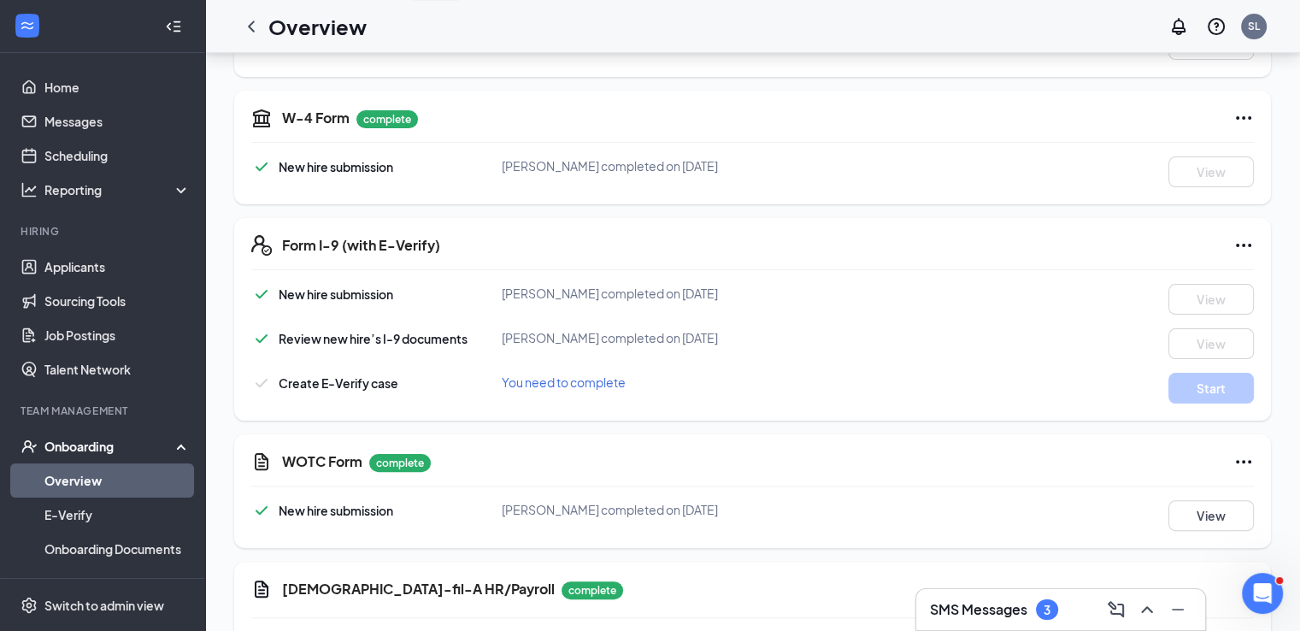
scroll to position [362, 0]
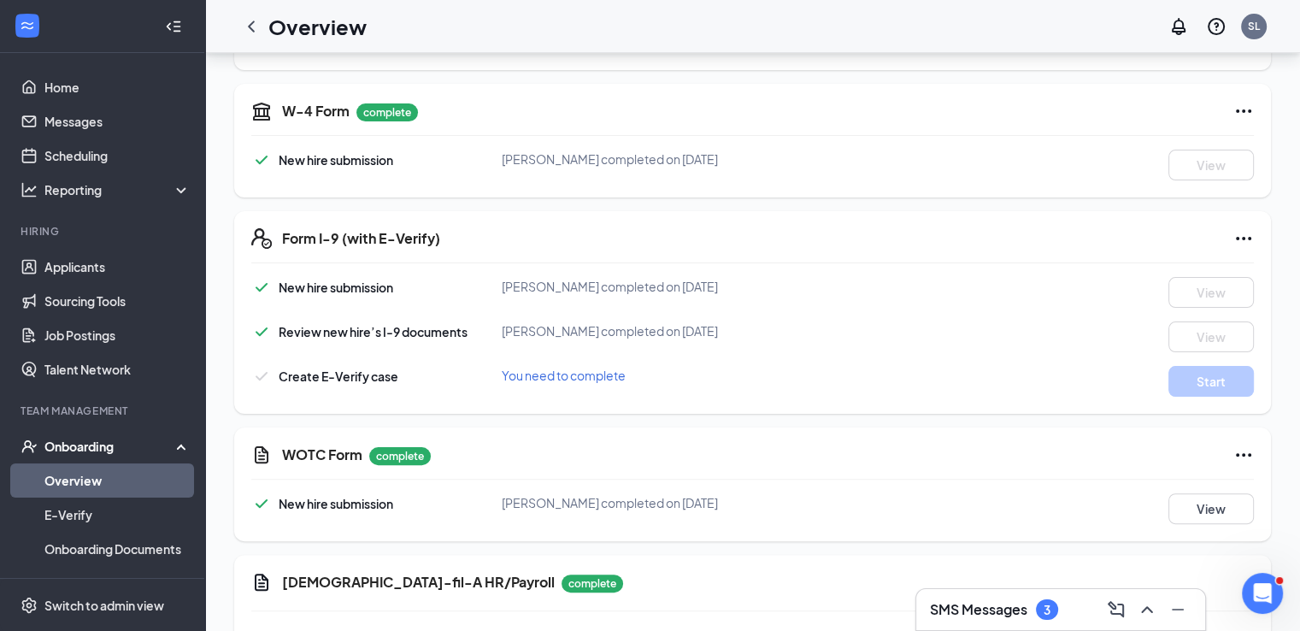
click at [266, 374] on icon "Checkmark" at bounding box center [261, 376] width 21 height 21
click at [262, 238] on icon "FormI9EVerifyIcon" at bounding box center [258, 236] width 15 height 17
click at [1249, 238] on icon "Ellipses" at bounding box center [1242, 238] width 15 height 3
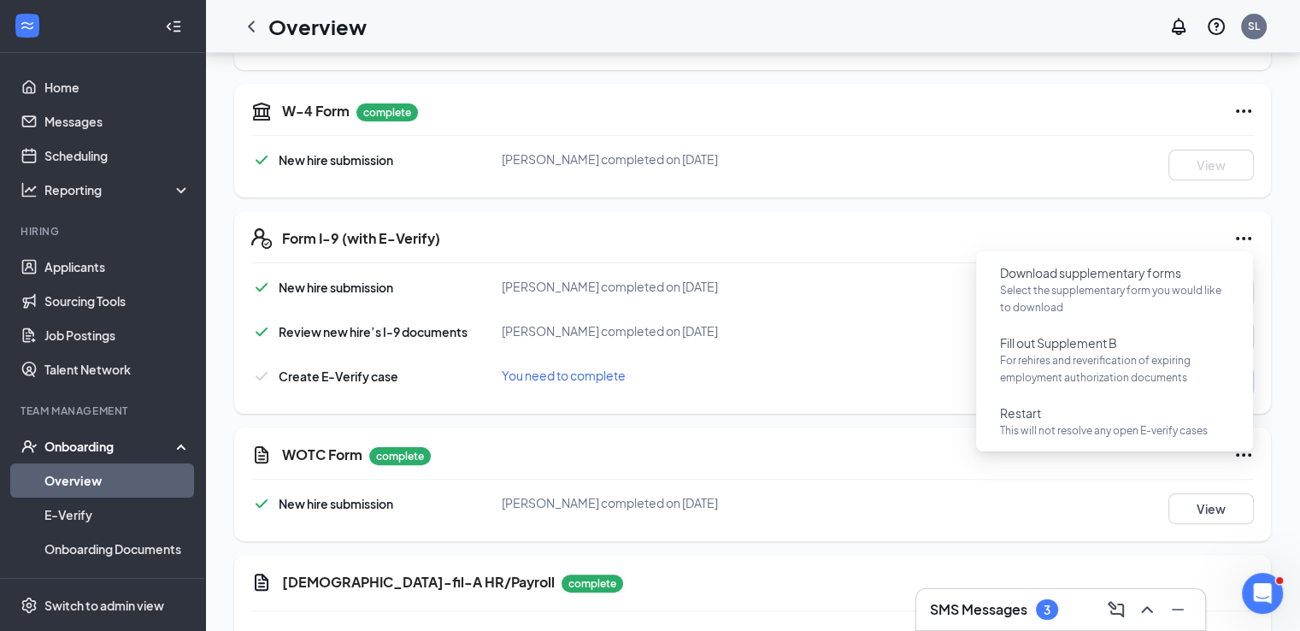
click at [1249, 238] on icon "Ellipses" at bounding box center [1242, 238] width 15 height 3
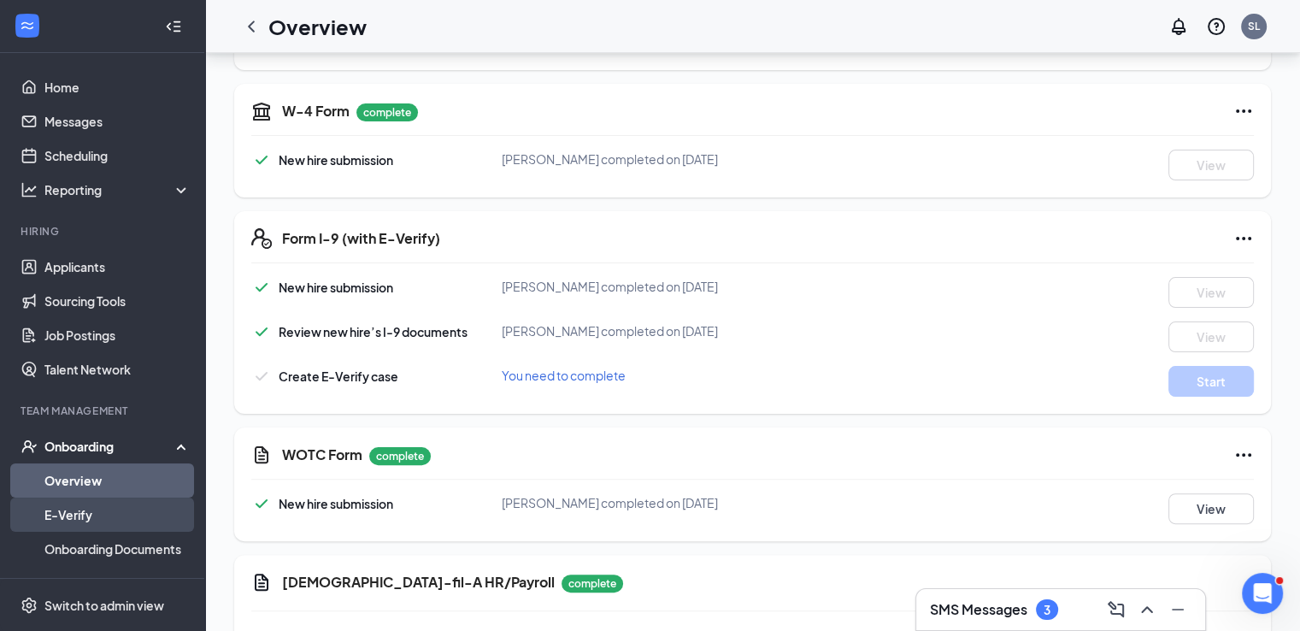
click at [95, 508] on link "E-Verify" at bounding box center [117, 514] width 146 height 34
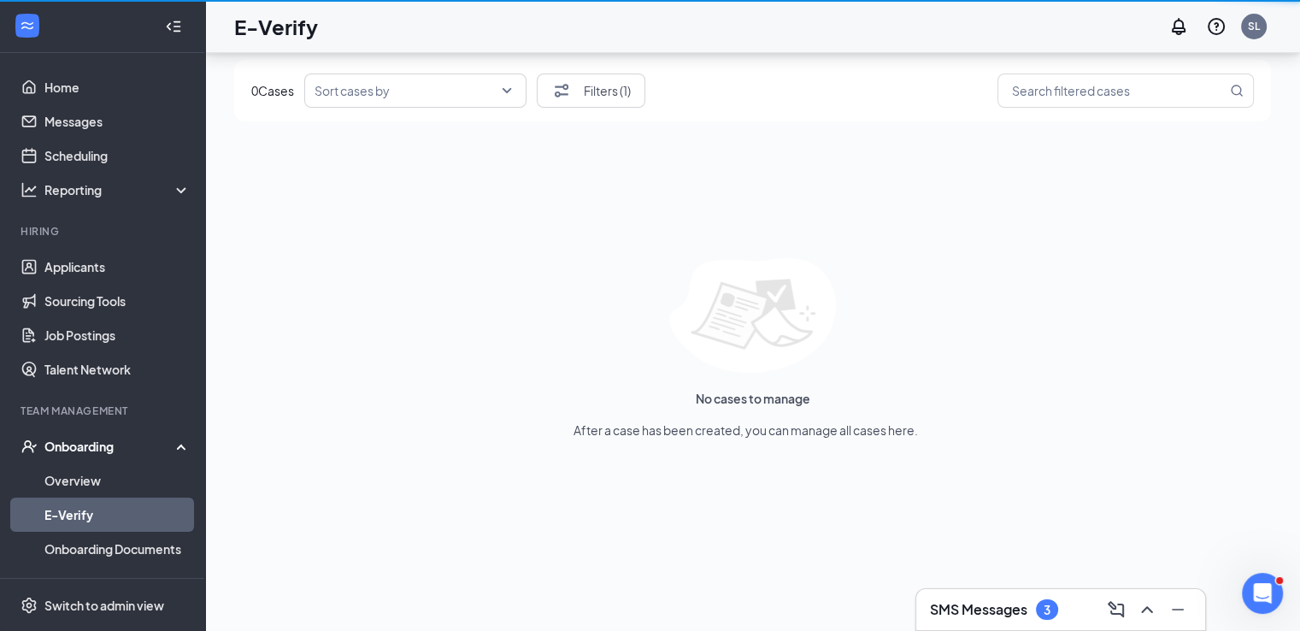
scroll to position [77, 0]
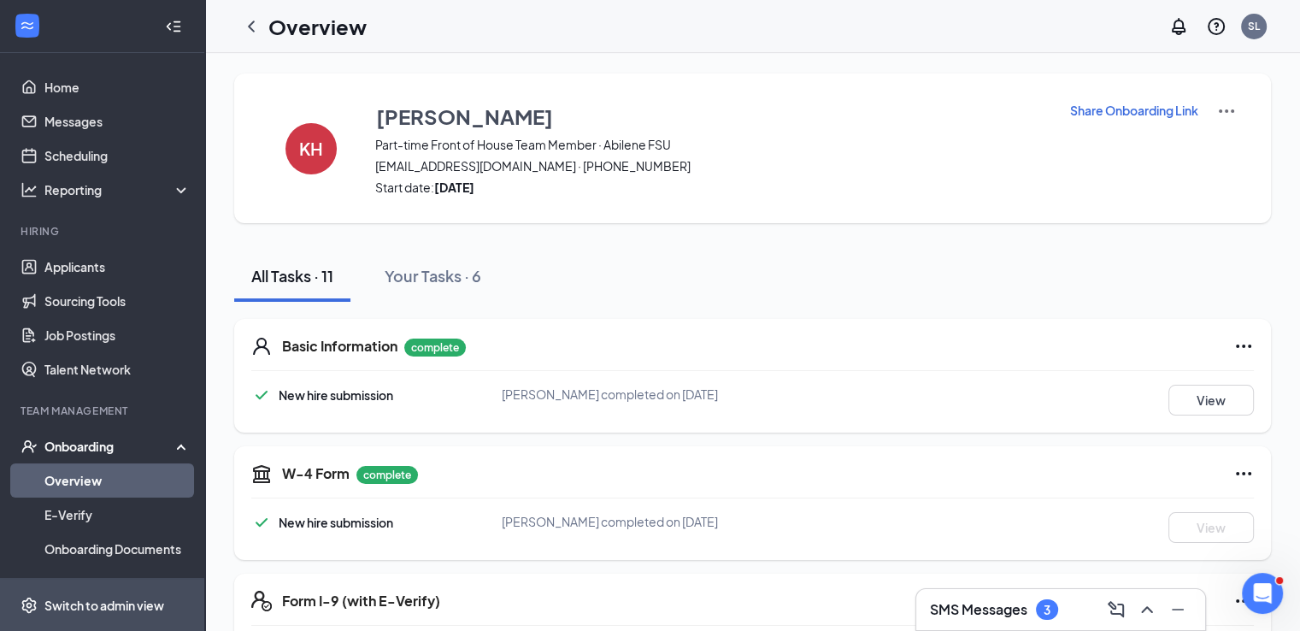
click at [75, 601] on div "Switch to admin view" at bounding box center [104, 604] width 120 height 17
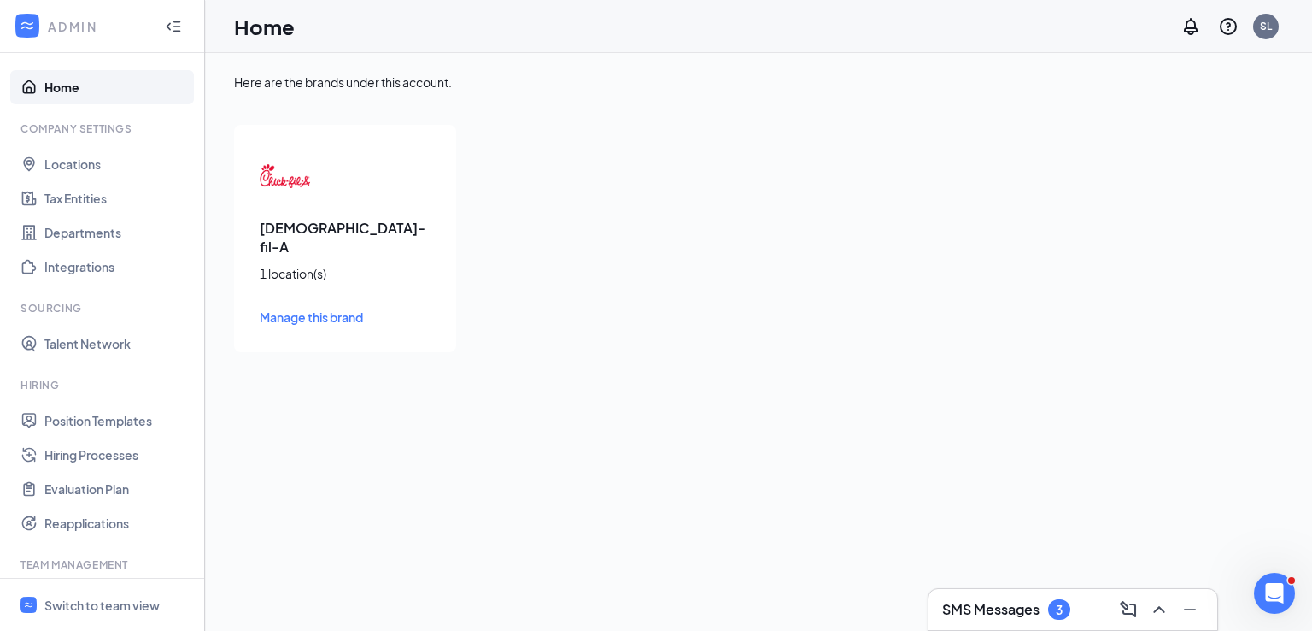
scroll to position [191, 0]
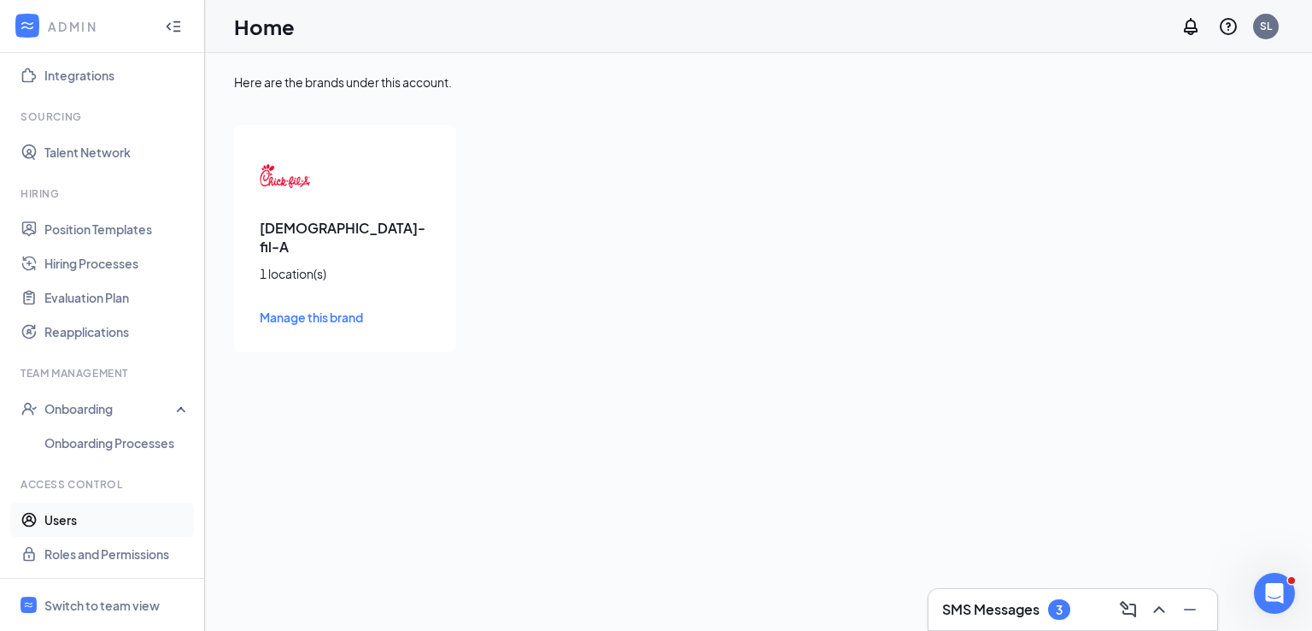
click at [52, 518] on link "Users" at bounding box center [117, 519] width 146 height 34
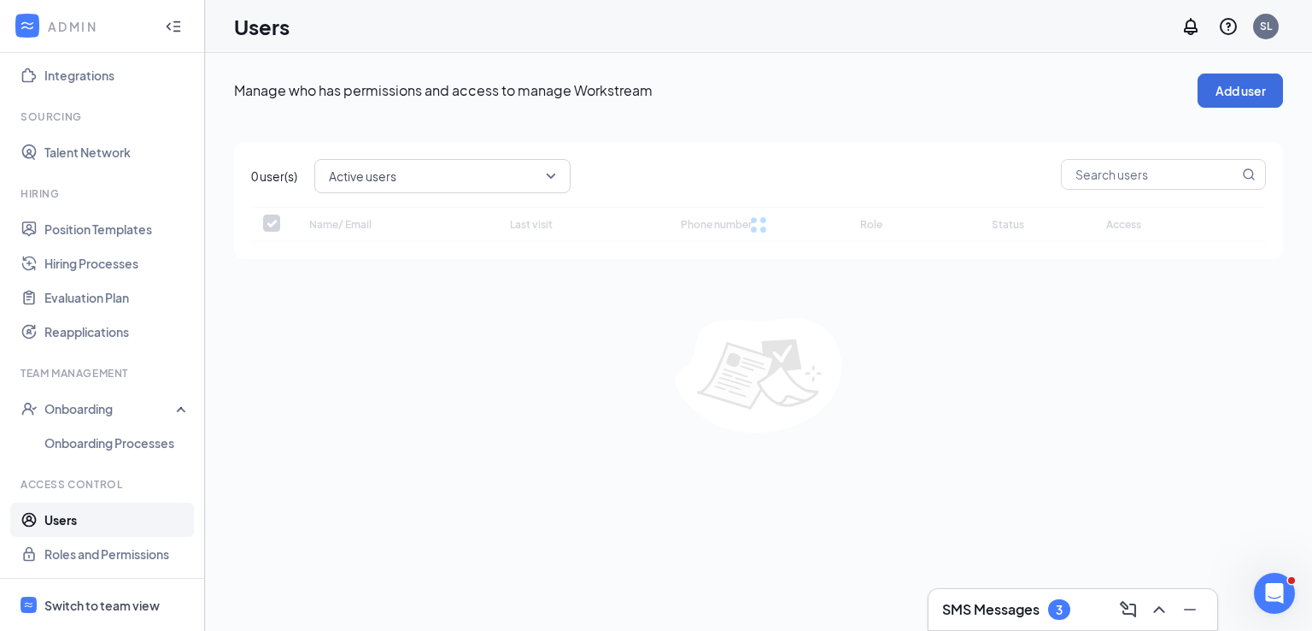
checkbox input "false"
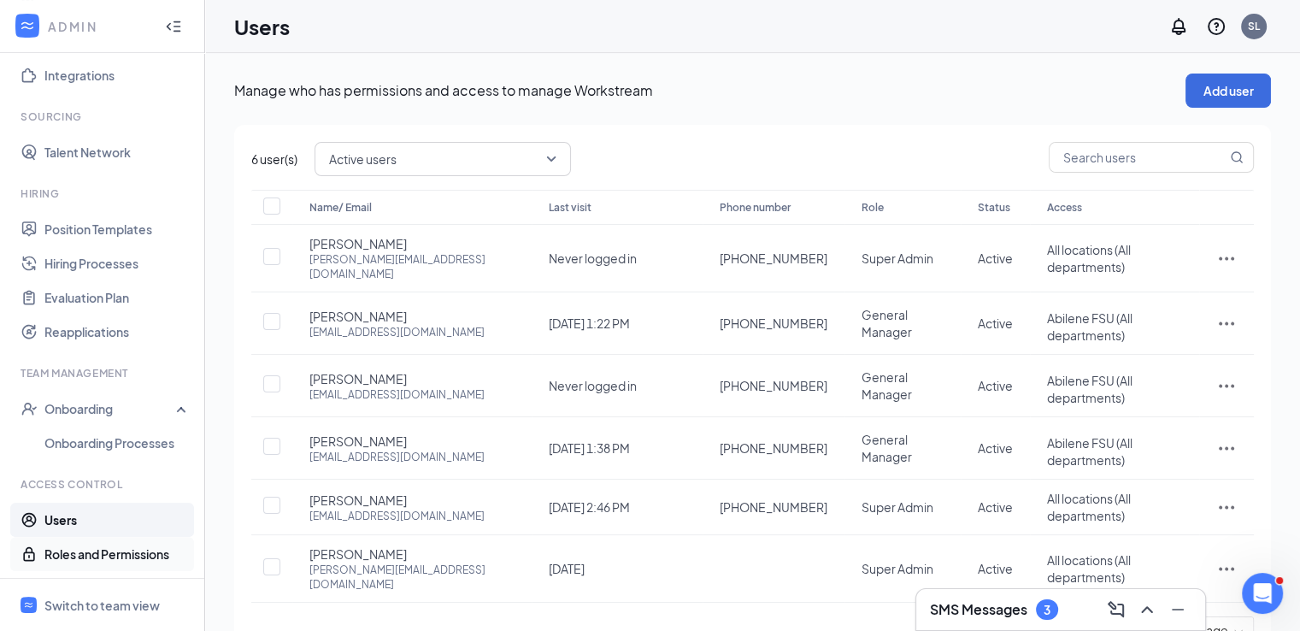
click at [143, 564] on link "Roles and Permissions" at bounding box center [117, 554] width 146 height 34
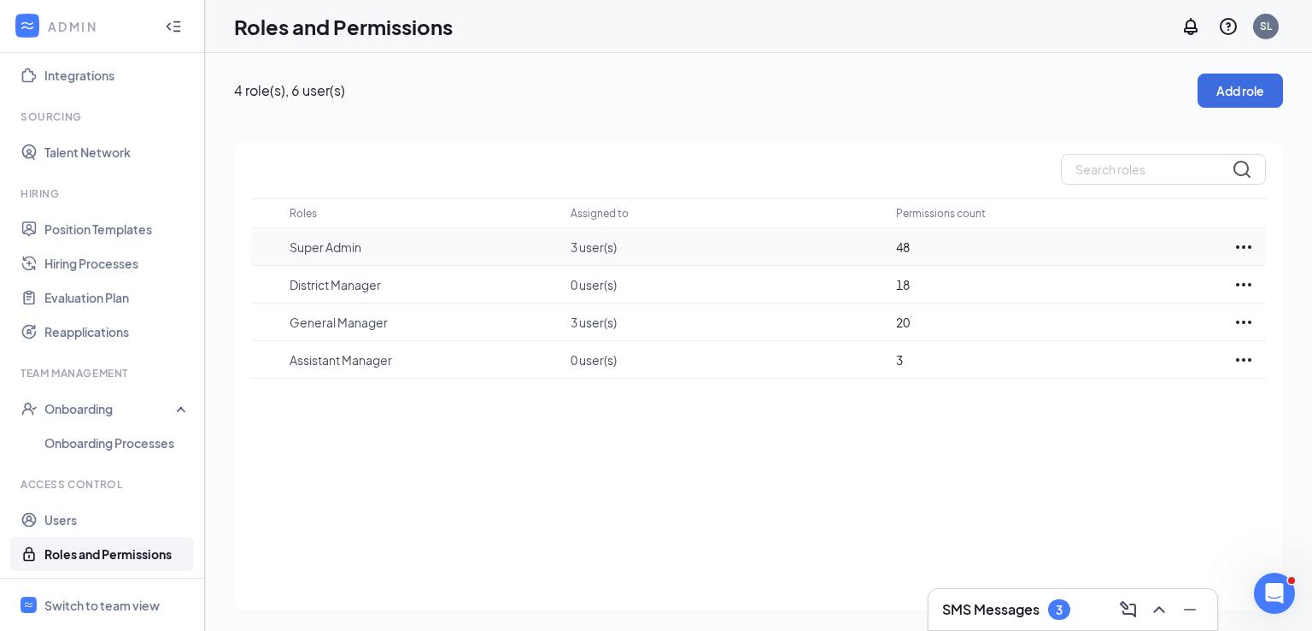
click at [1241, 244] on icon "Ellipses" at bounding box center [1244, 247] width 21 height 21
click at [1128, 298] on p "Edit" at bounding box center [1168, 298] width 144 height 17
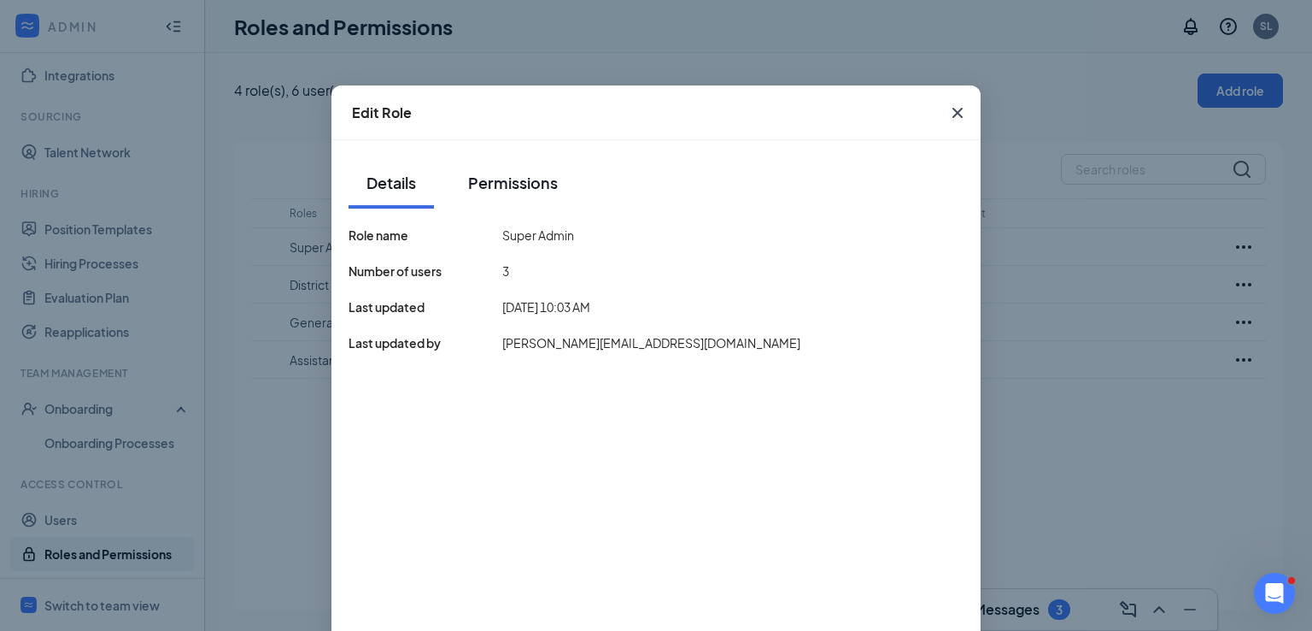
click at [477, 202] on button "Permissions" at bounding box center [513, 182] width 124 height 51
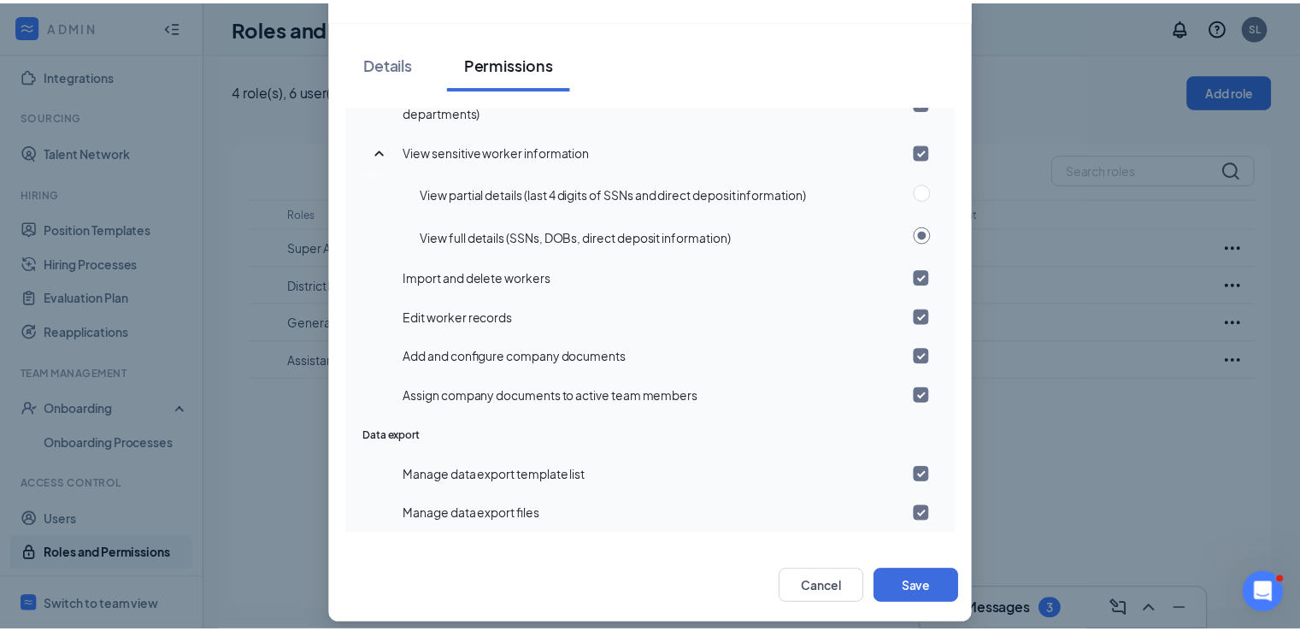
scroll to position [133, 0]
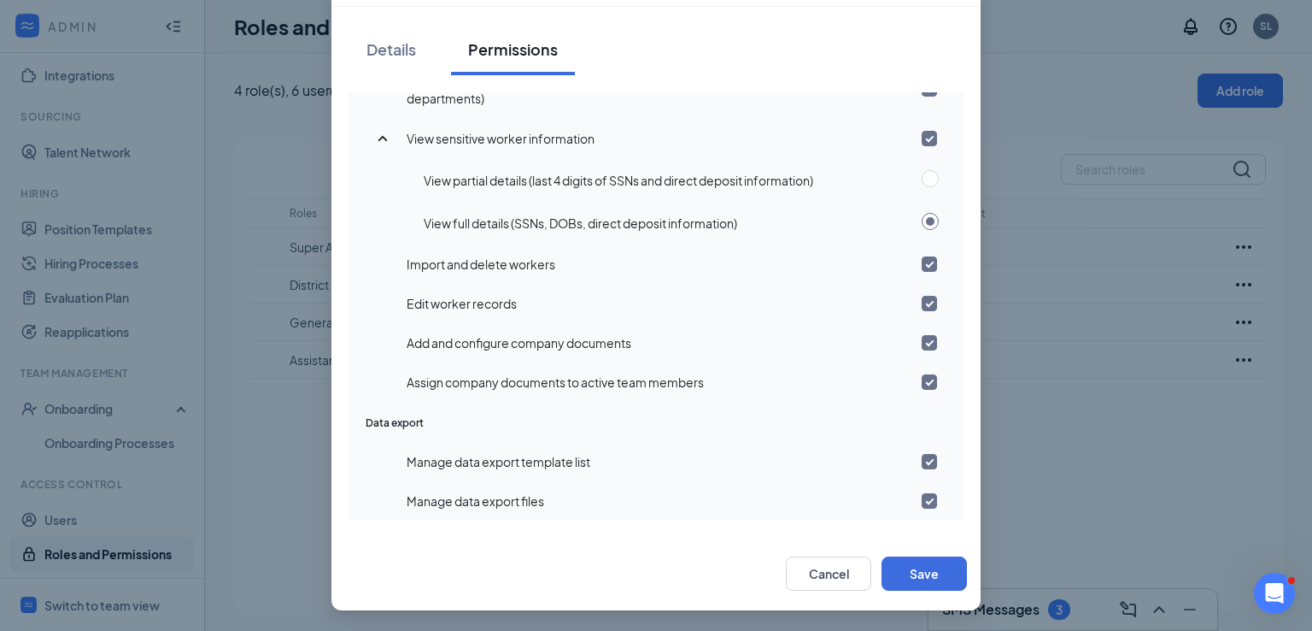
click at [1066, 424] on div "Edit Role Details Permissions Account management Create and manage users View s…" at bounding box center [656, 315] width 1312 height 631
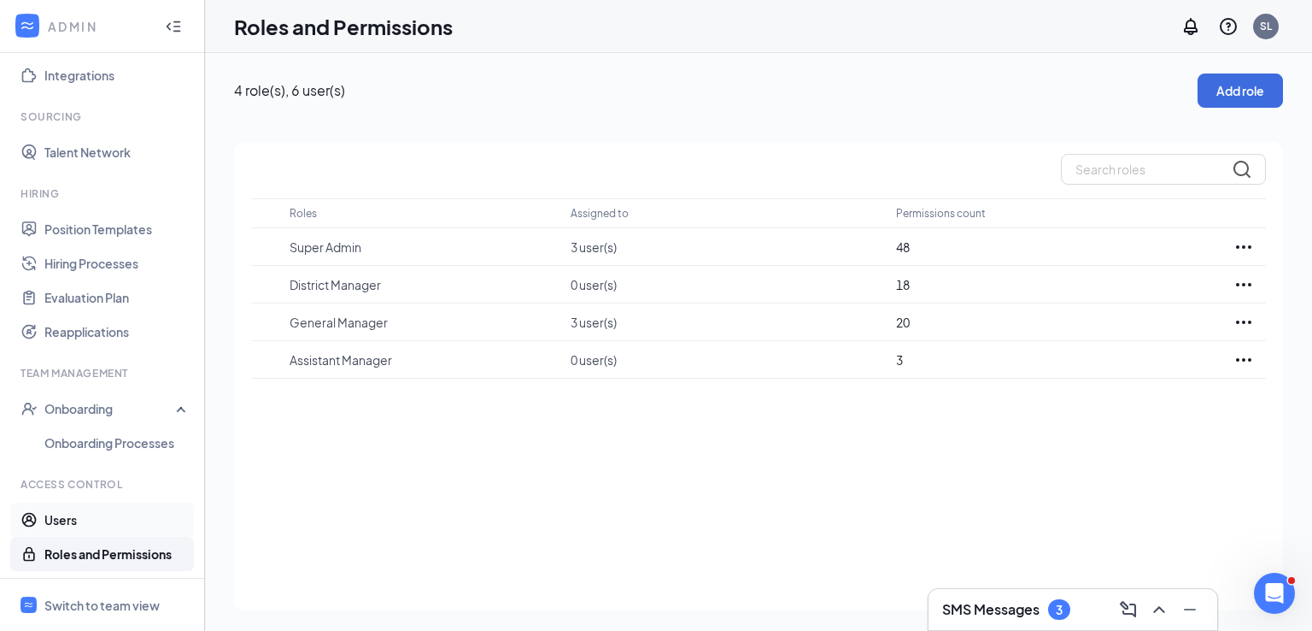
click at [61, 513] on link "Users" at bounding box center [117, 519] width 146 height 34
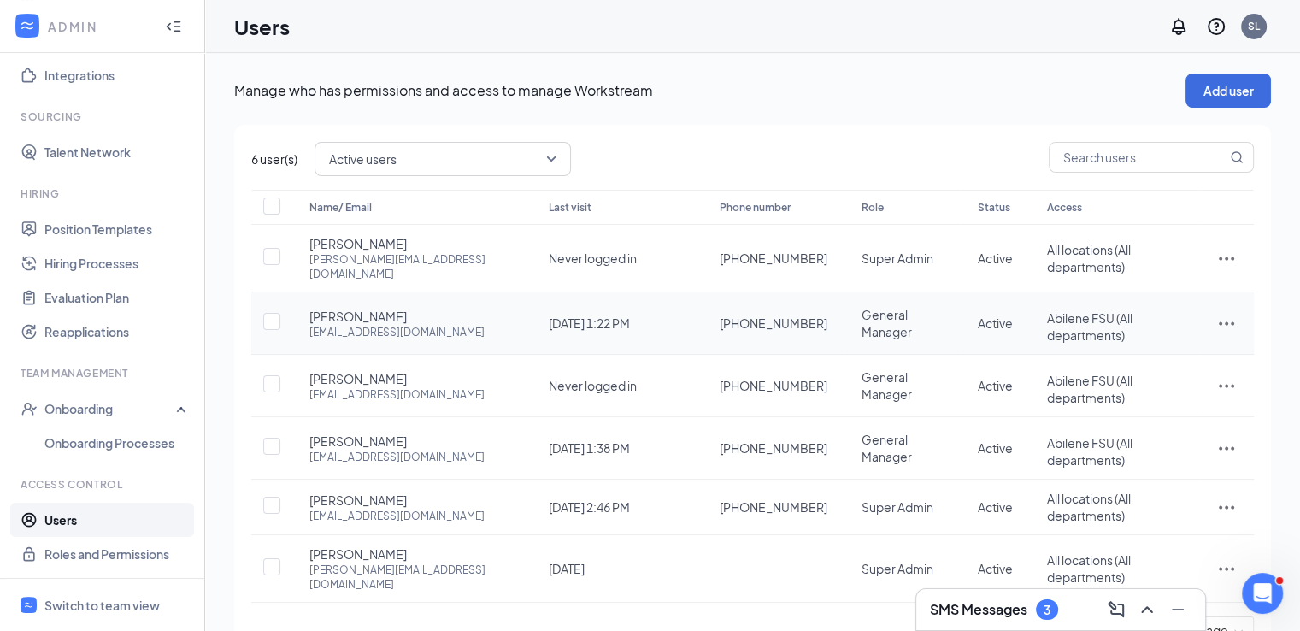
click at [1232, 322] on icon "ActionsIcon" at bounding box center [1225, 323] width 15 height 3
click at [1148, 344] on span "Edit user" at bounding box center [1140, 339] width 49 height 15
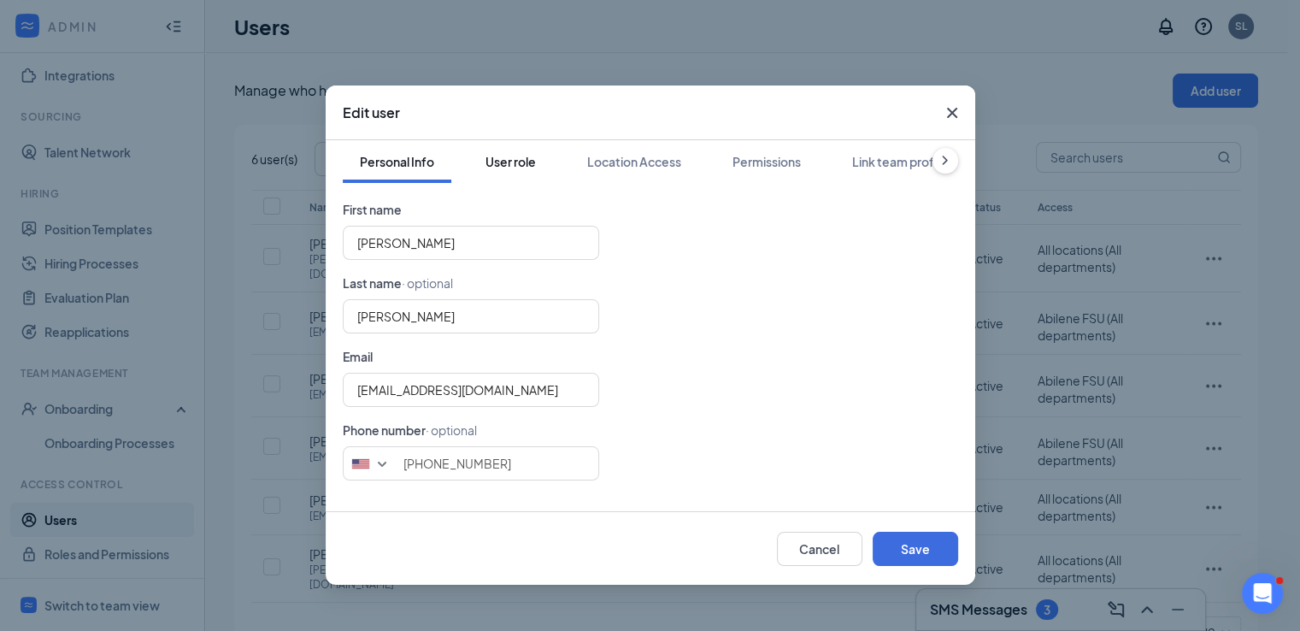
click at [534, 158] on div "User role" at bounding box center [510, 161] width 50 height 17
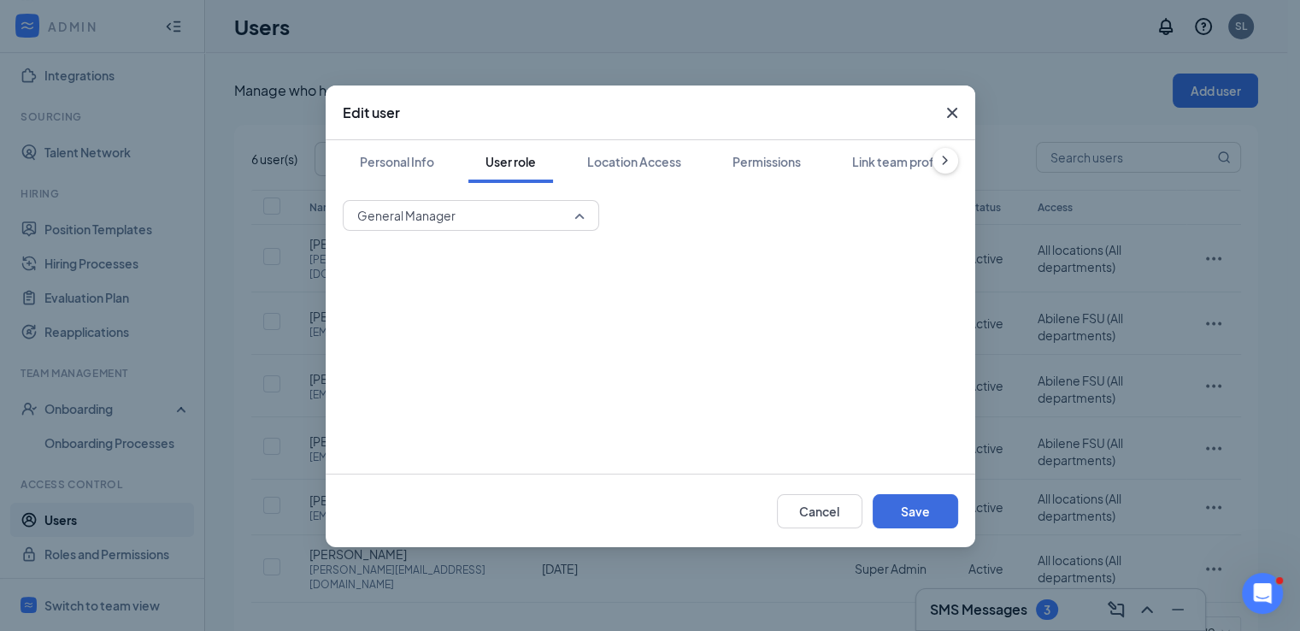
click at [531, 212] on span "General Manager" at bounding box center [463, 215] width 212 height 26
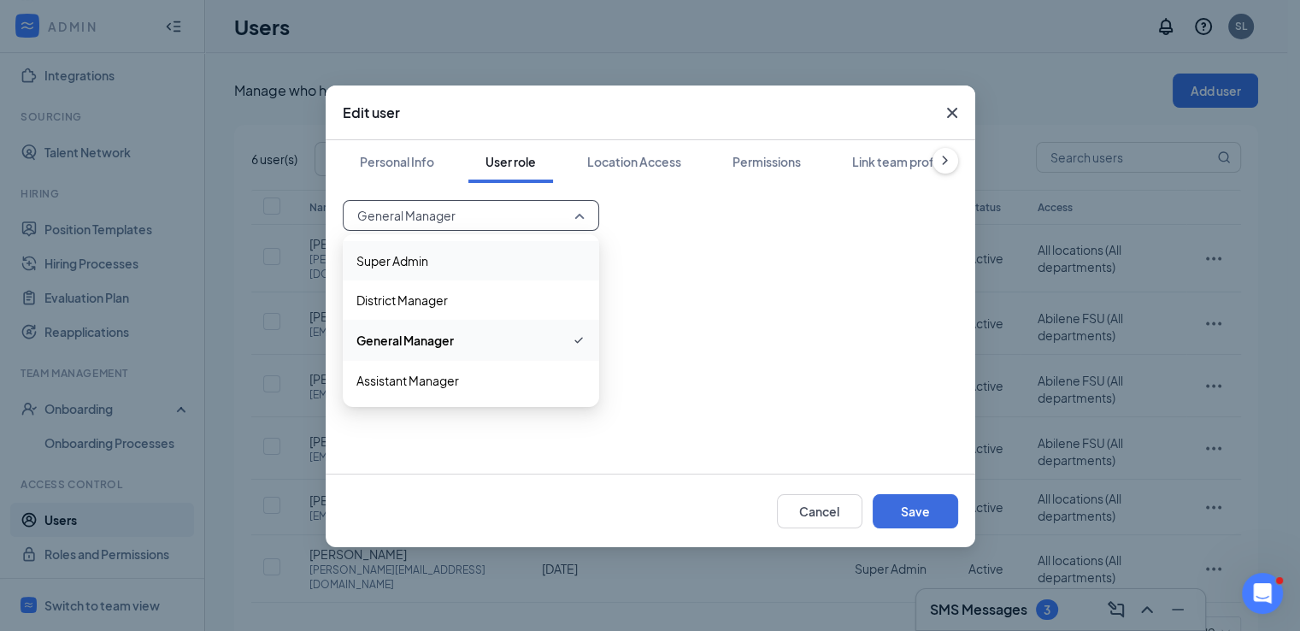
click at [495, 267] on span "Super Admin" at bounding box center [470, 260] width 229 height 19
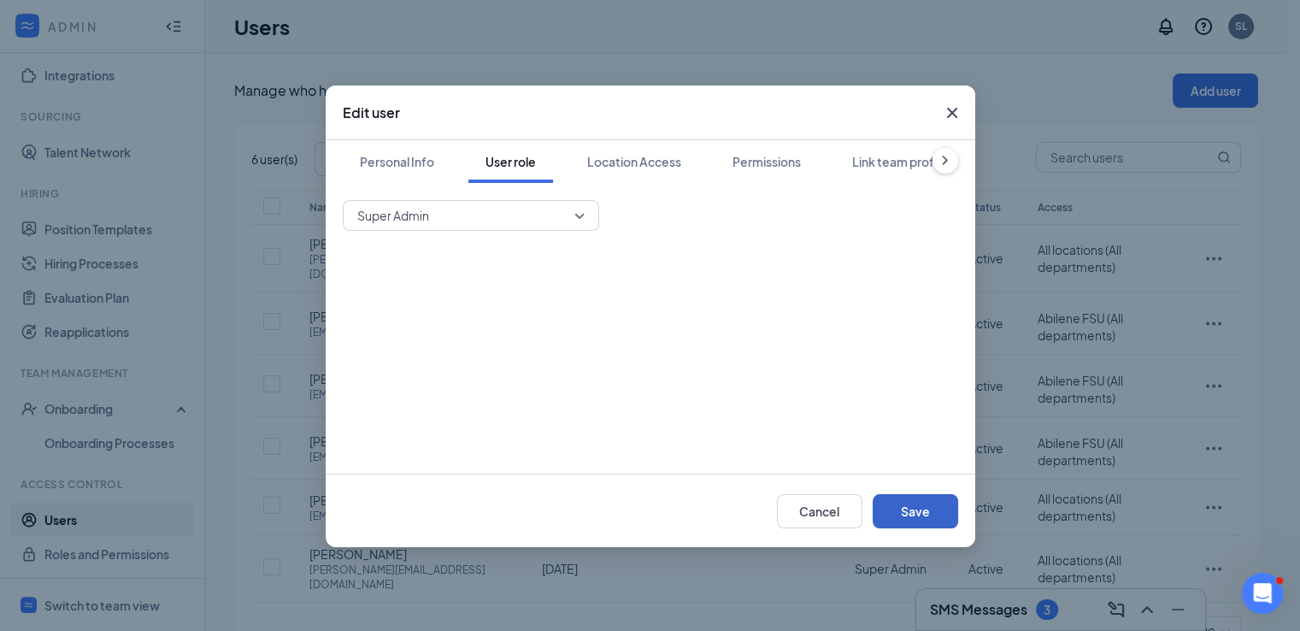
click at [903, 498] on button "Save" at bounding box center [914, 511] width 85 height 34
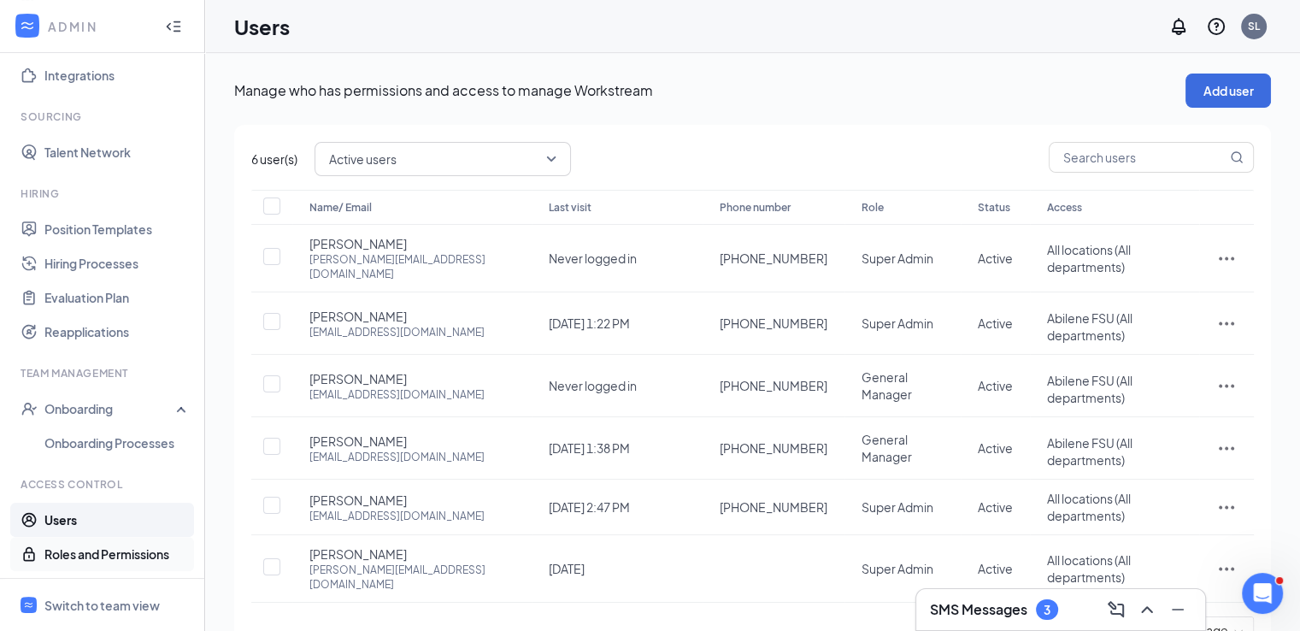
click at [72, 560] on link "Roles and Permissions" at bounding box center [117, 554] width 146 height 34
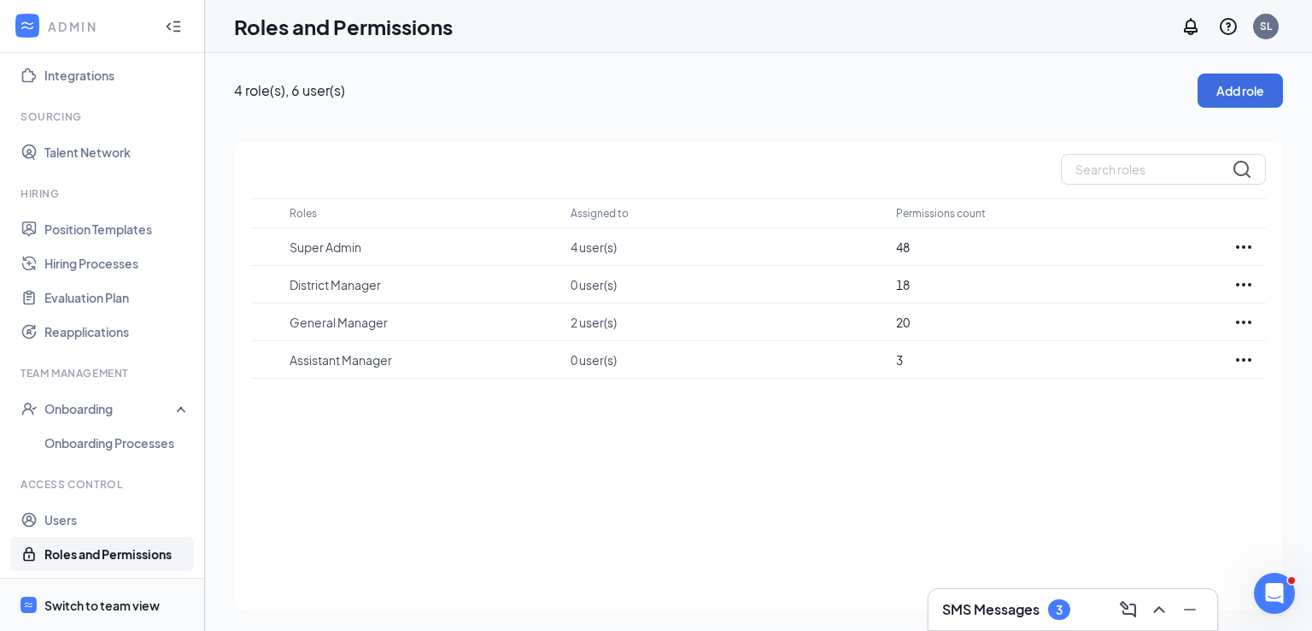
click at [113, 596] on div "Switch to team view" at bounding box center [101, 604] width 115 height 17
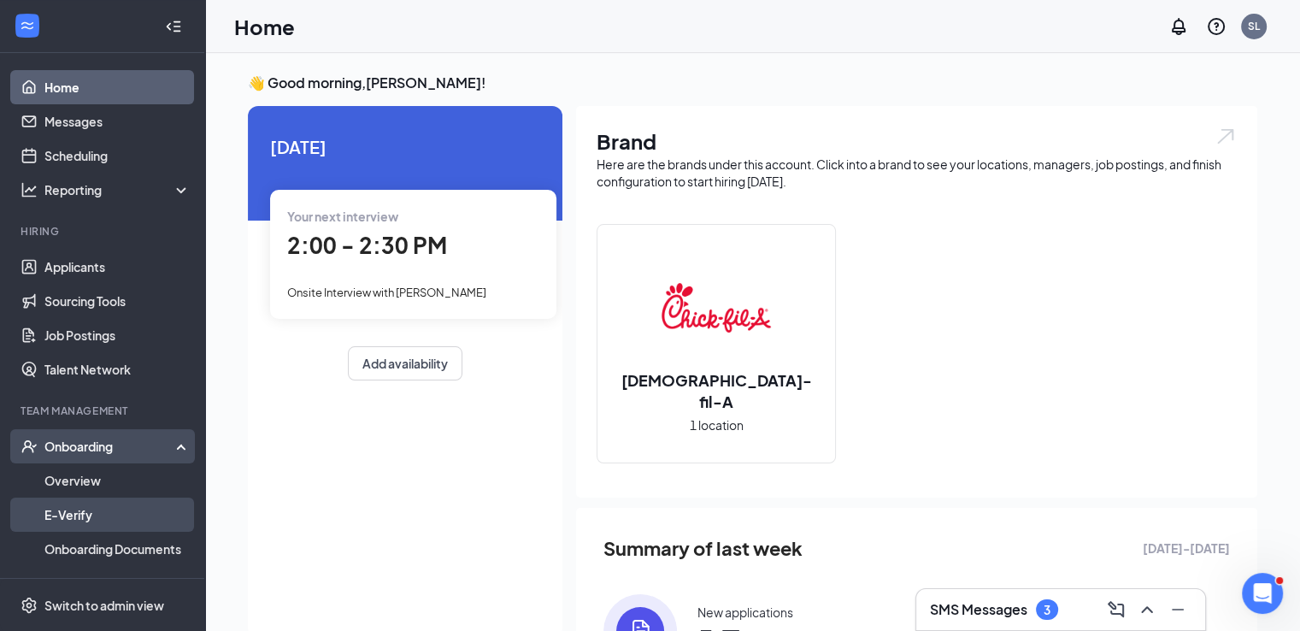
click at [71, 501] on link "E-Verify" at bounding box center [117, 514] width 146 height 34
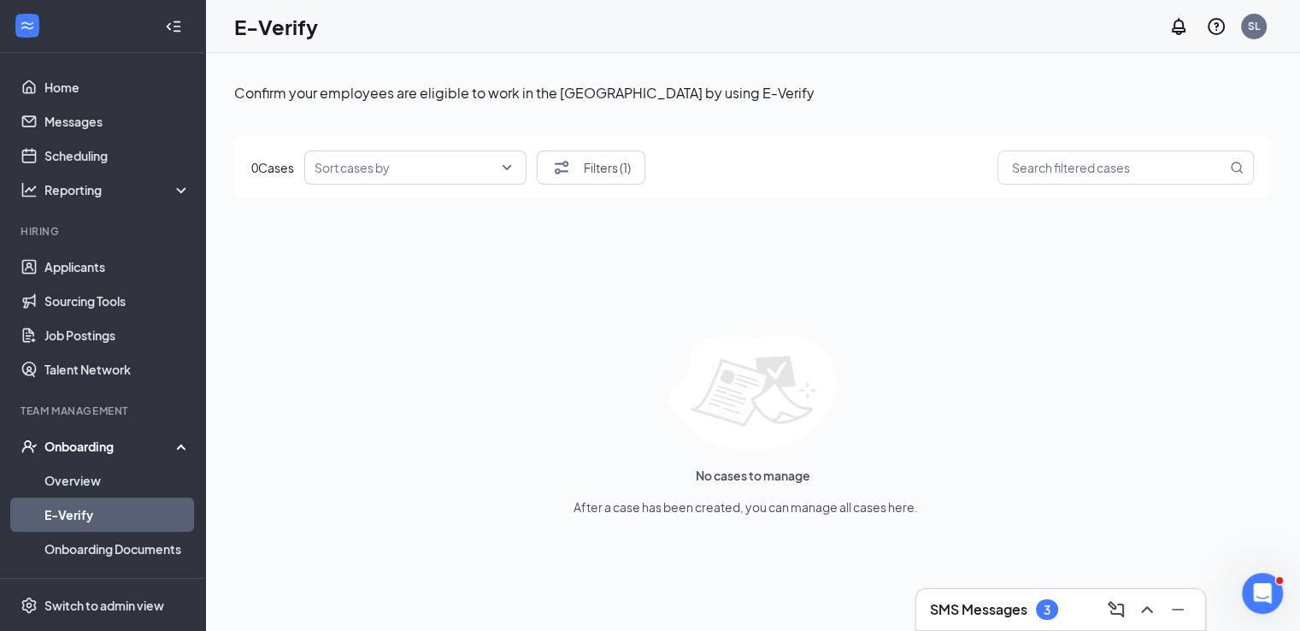
click at [284, 170] on span "0 Cases" at bounding box center [272, 167] width 43 height 17
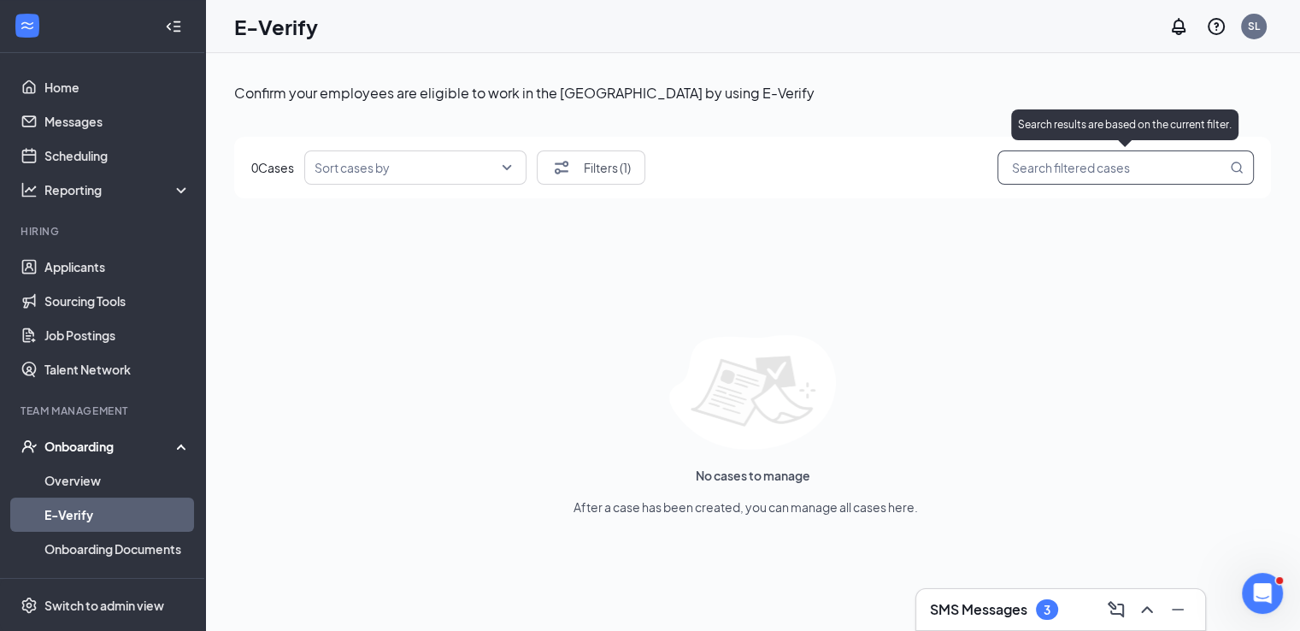
click at [1074, 172] on input "search" at bounding box center [1116, 167] width 219 height 21
click at [1236, 174] on icon "MagnifyingGlass" at bounding box center [1236, 168] width 14 height 14
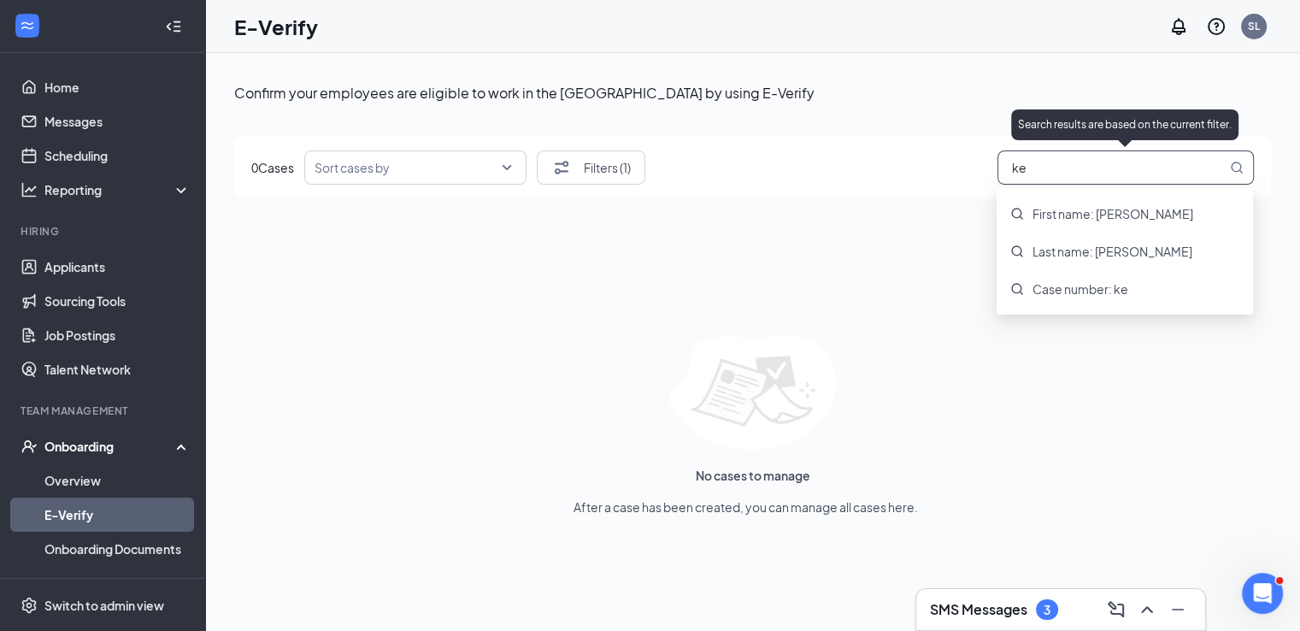
type input "k"
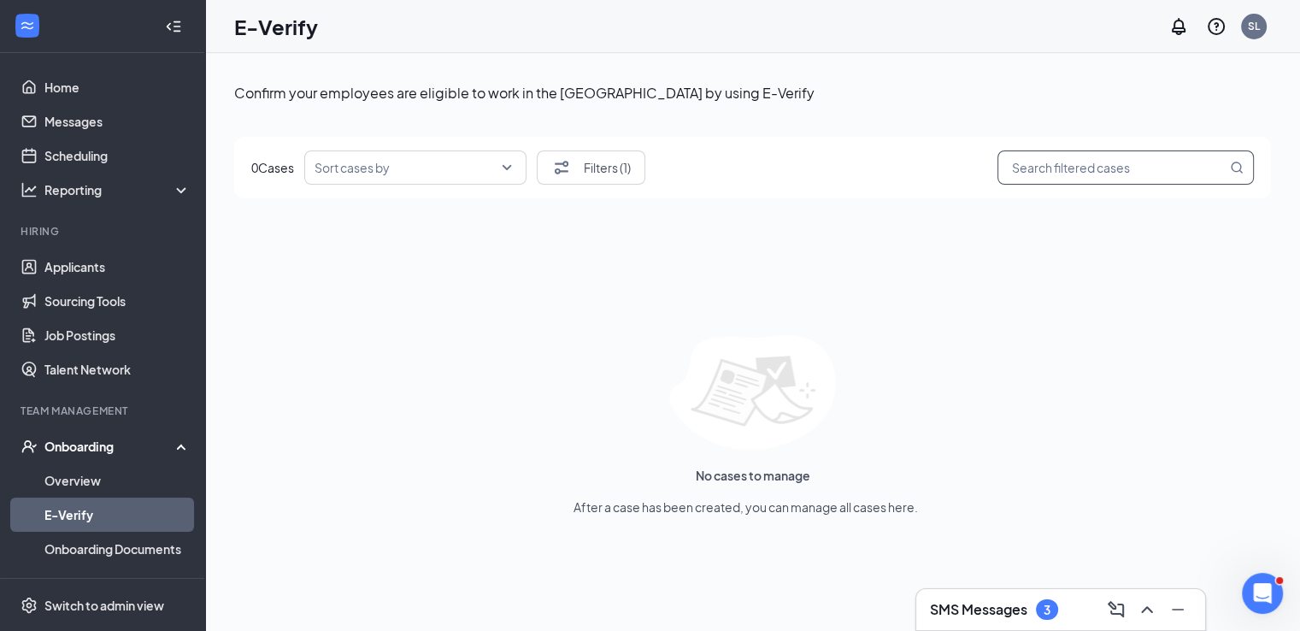
click at [1007, 212] on div "Confirm your employees are eligible to work in the [GEOGRAPHIC_DATA] by using E…" at bounding box center [752, 379] width 1036 height 613
click at [87, 483] on link "Overview" at bounding box center [117, 480] width 146 height 34
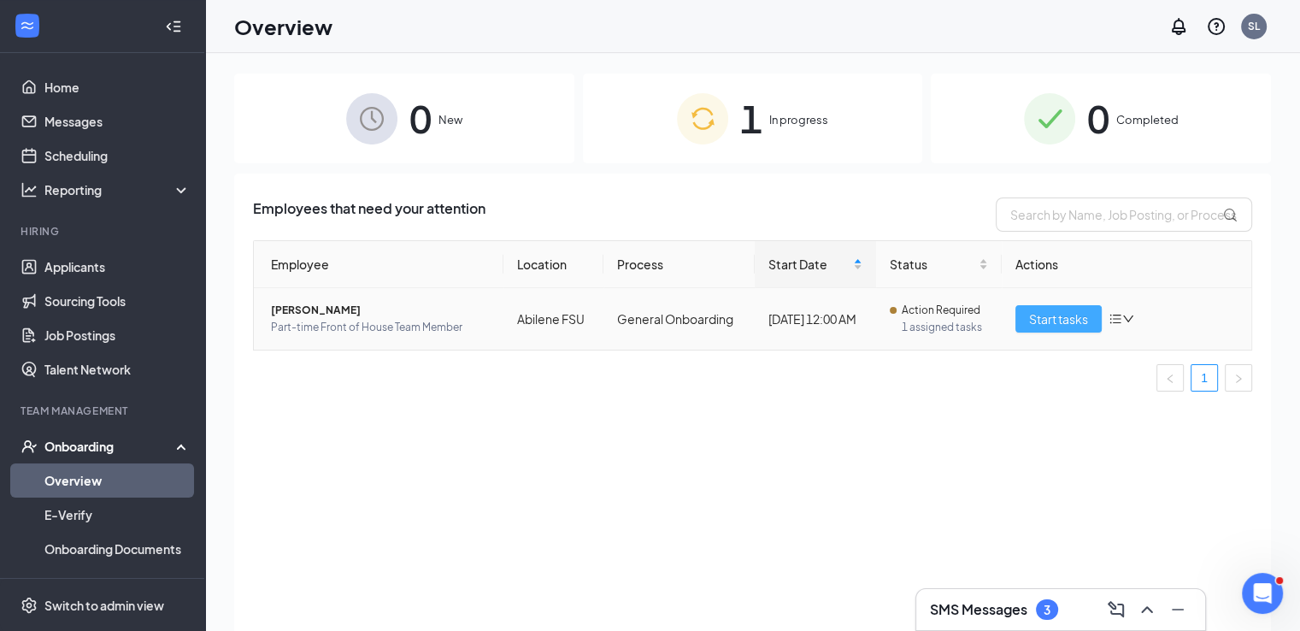
click at [1041, 315] on span "Start tasks" at bounding box center [1058, 318] width 59 height 19
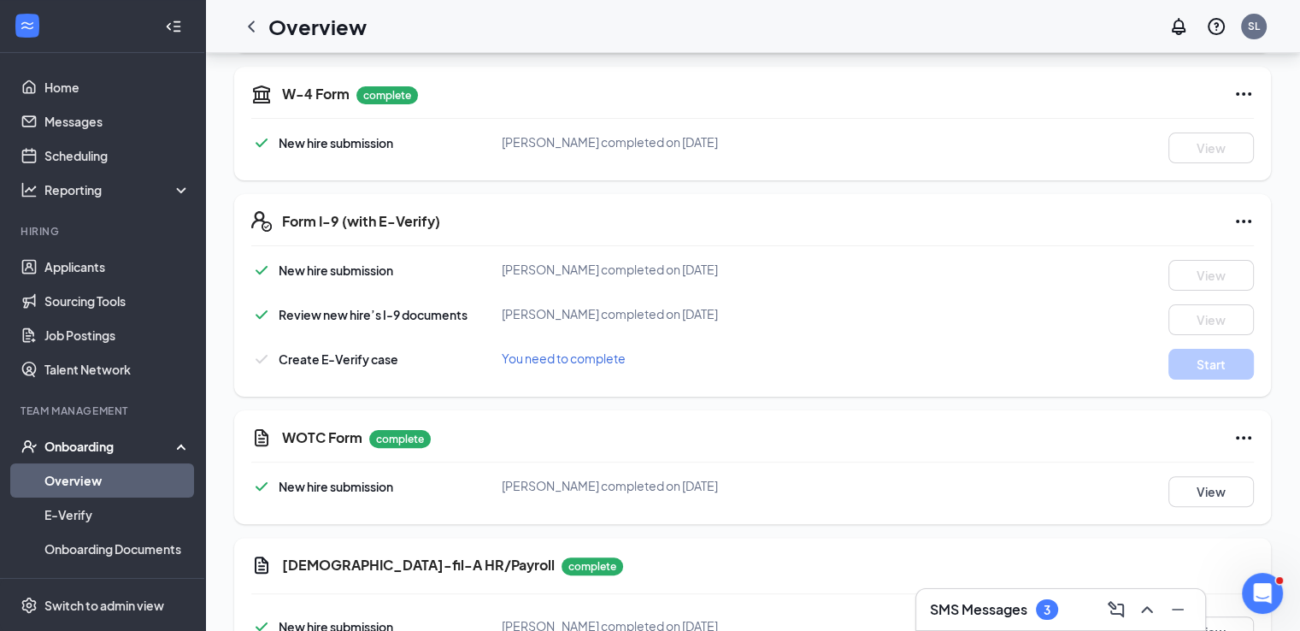
scroll to position [381, 0]
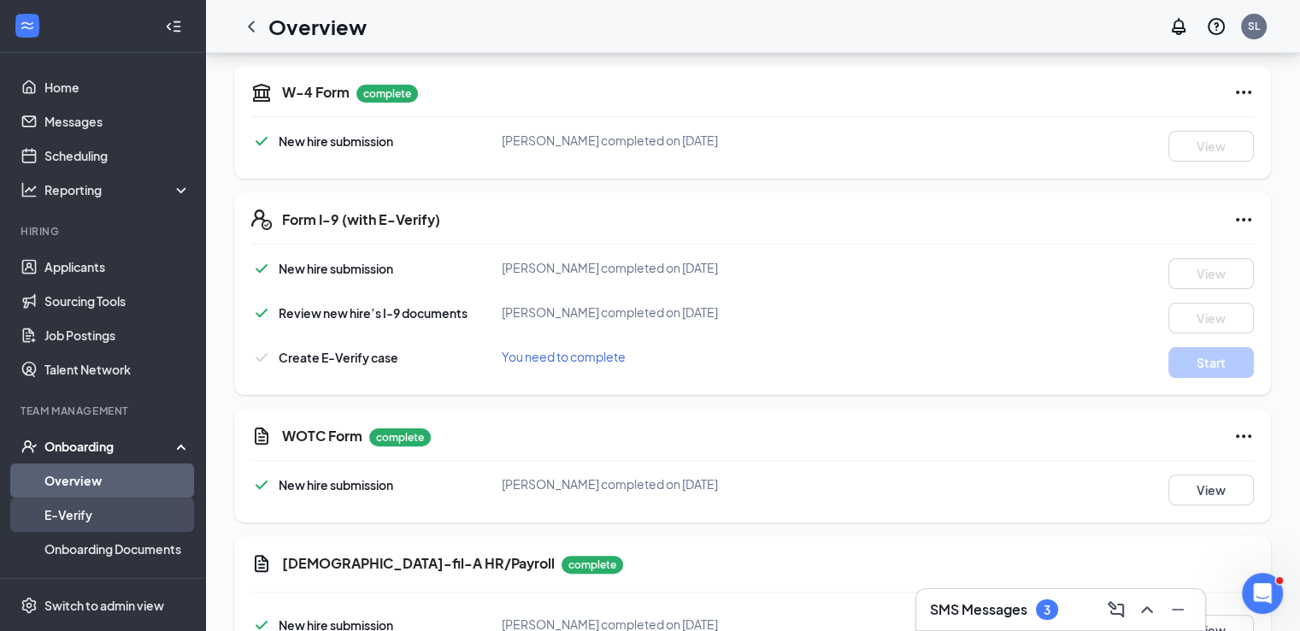
click at [106, 507] on link "E-Verify" at bounding box center [117, 514] width 146 height 34
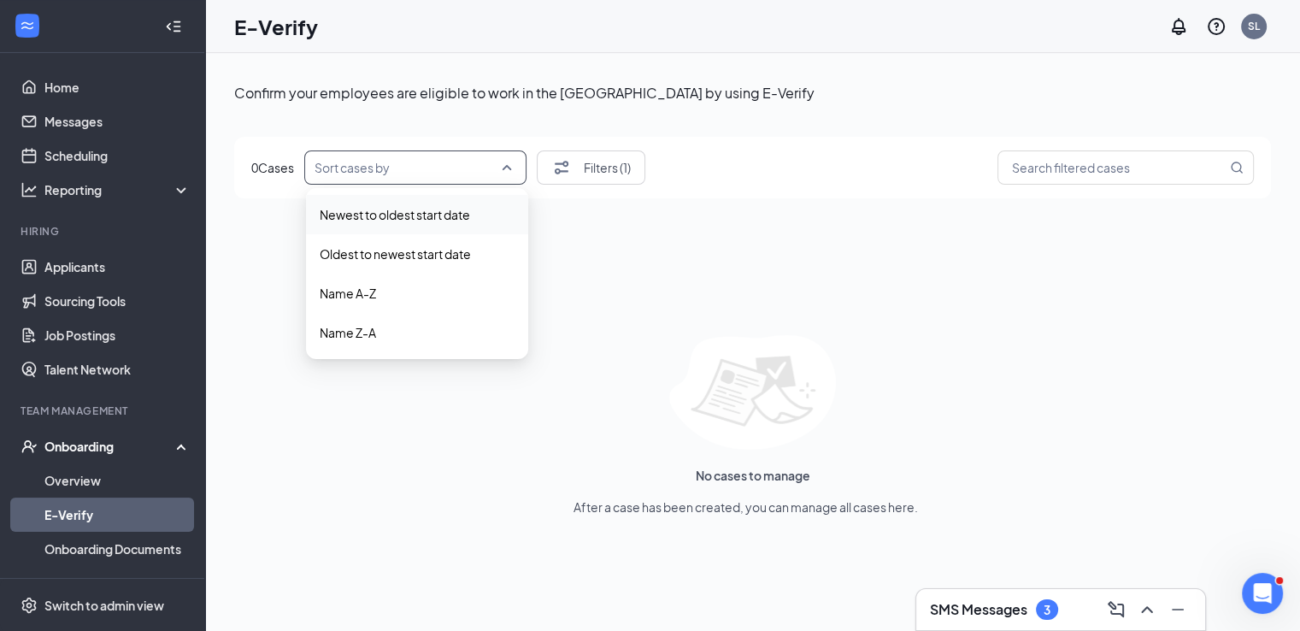
click at [451, 169] on input "search" at bounding box center [409, 167] width 190 height 32
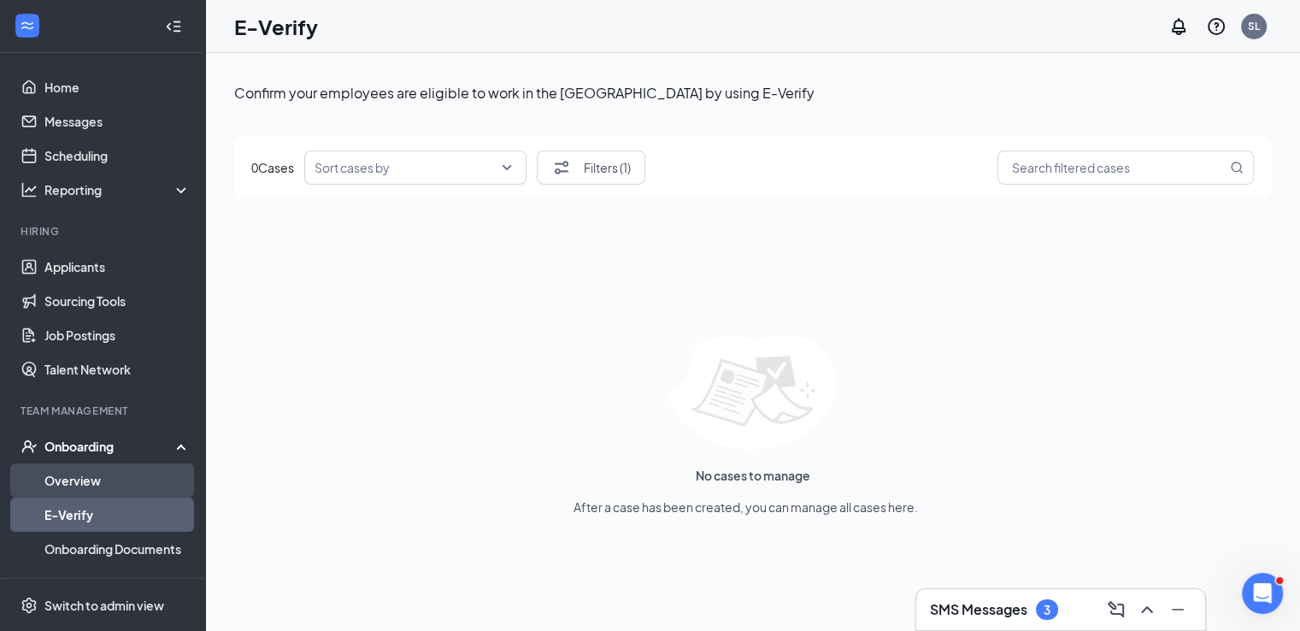
click at [94, 472] on link "Overview" at bounding box center [117, 480] width 146 height 34
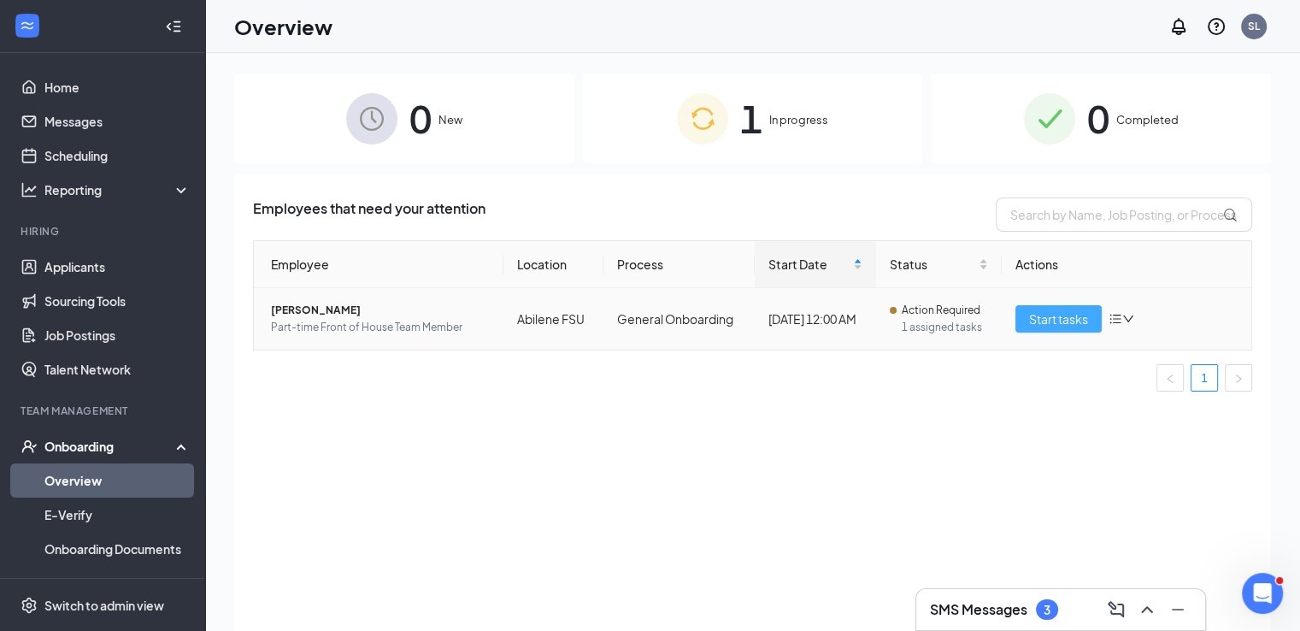
click at [1043, 329] on button "Start tasks" at bounding box center [1058, 318] width 86 height 27
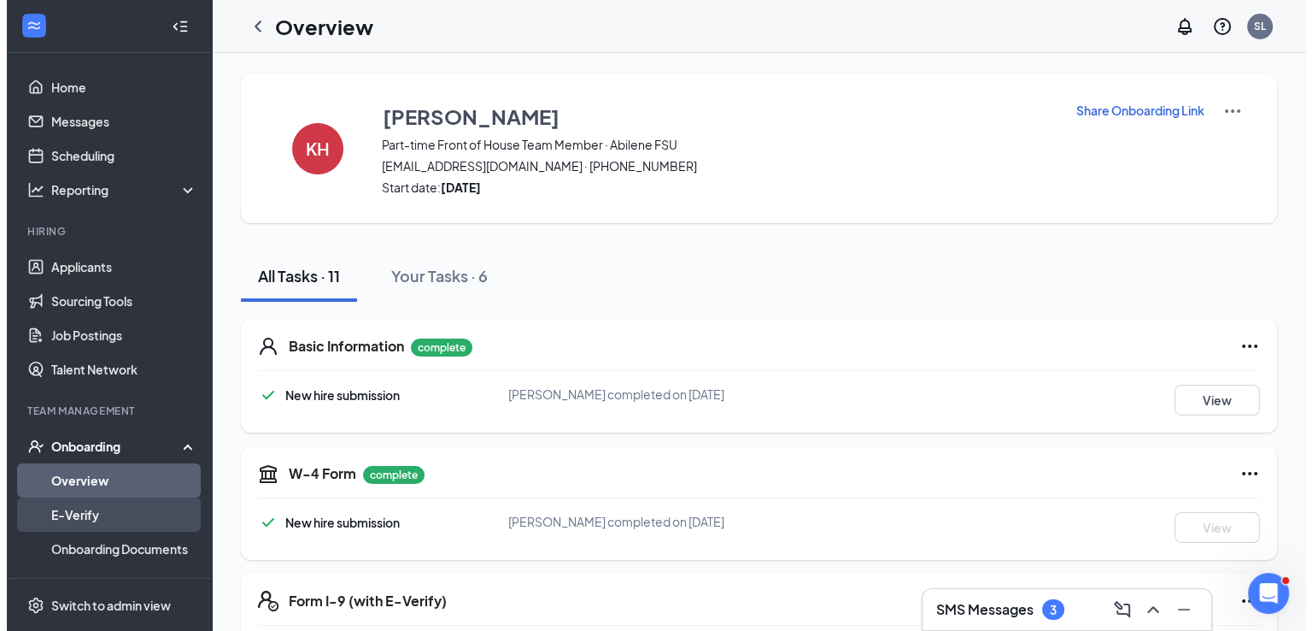
scroll to position [132, 0]
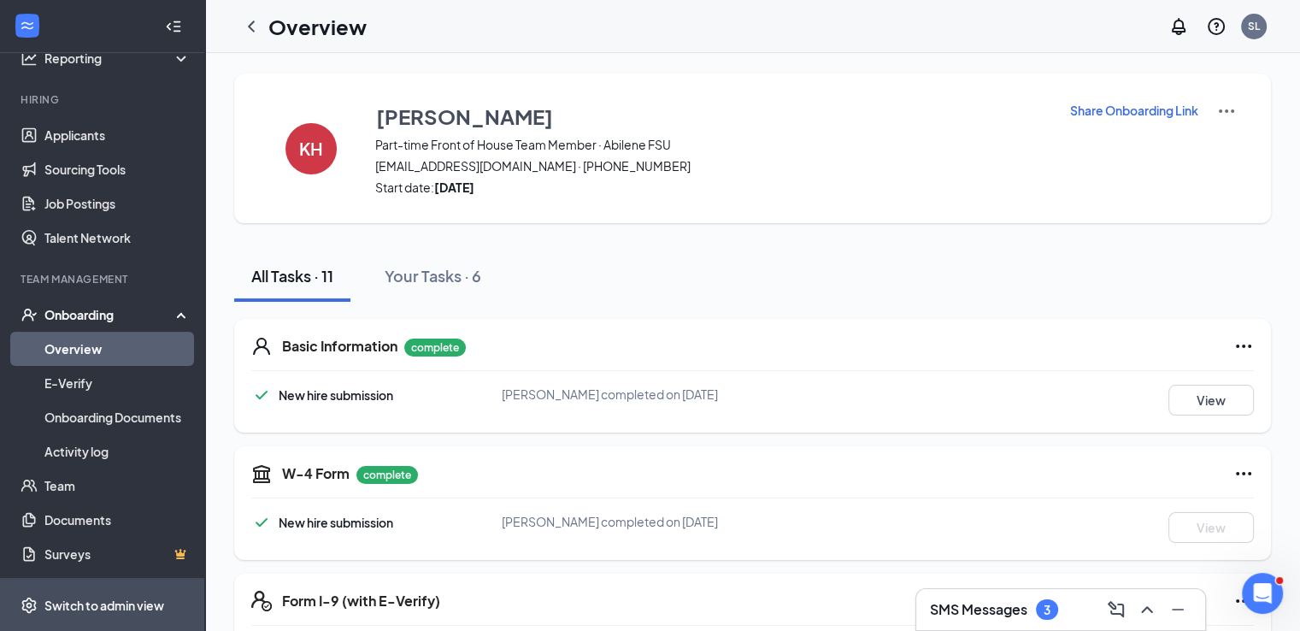
click at [99, 600] on div "Switch to admin view" at bounding box center [104, 604] width 120 height 17
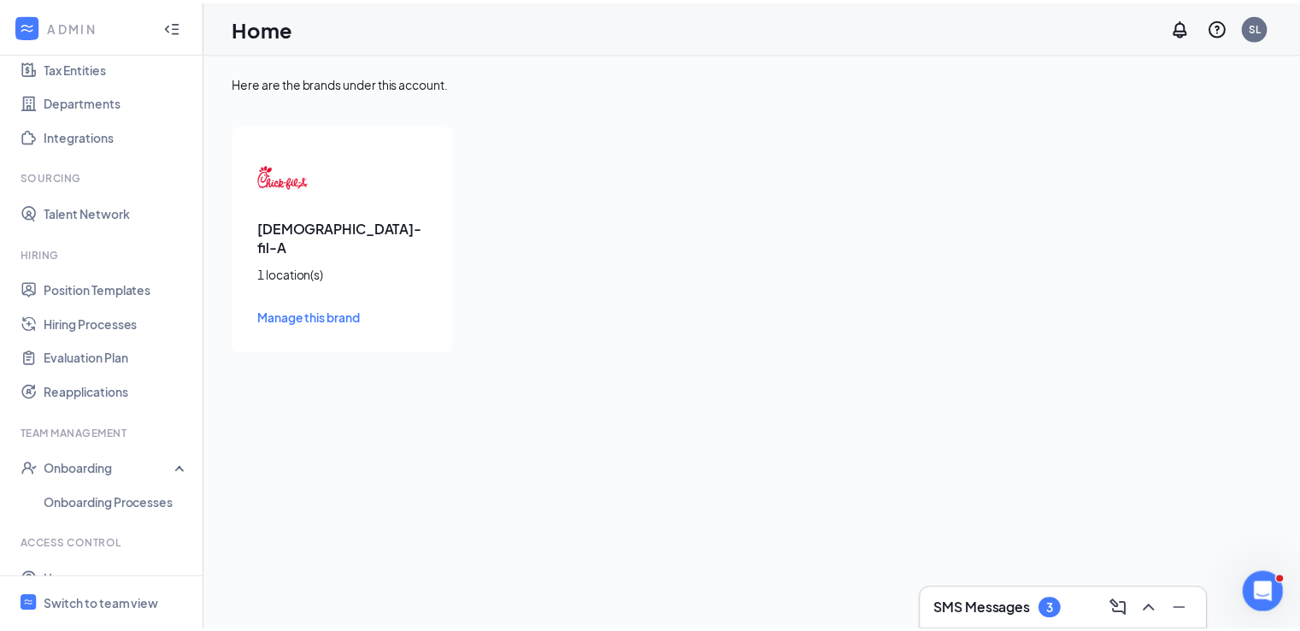
scroll to position [191, 0]
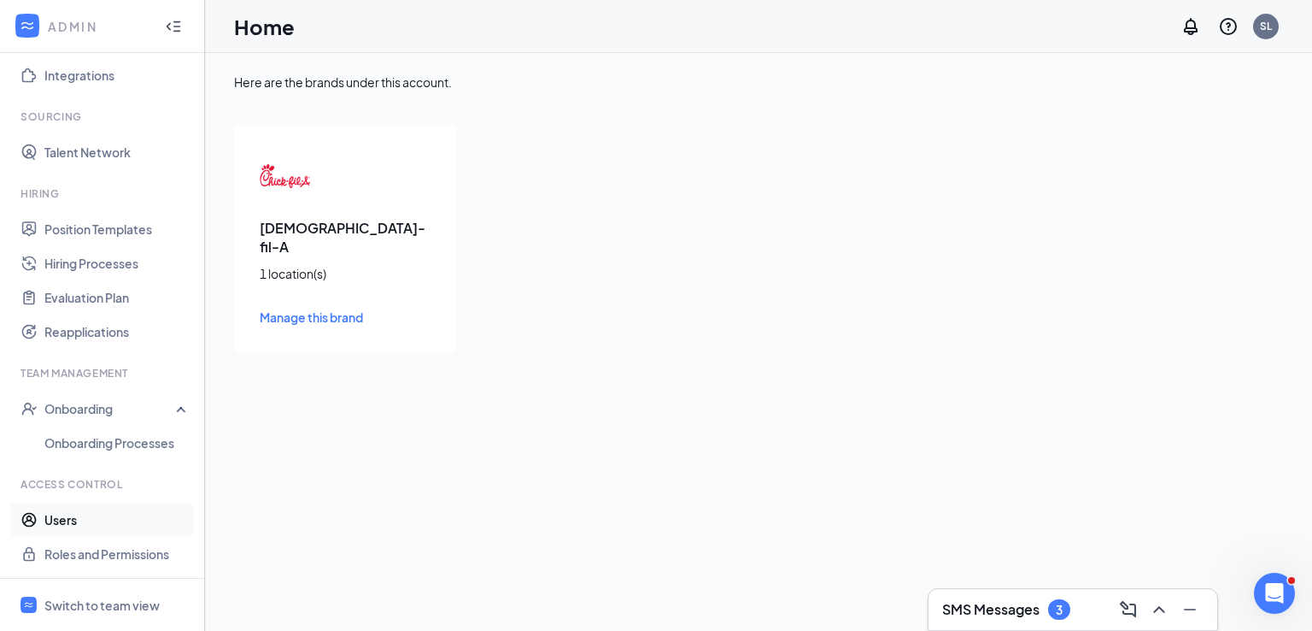
click at [71, 521] on link "Users" at bounding box center [117, 519] width 146 height 34
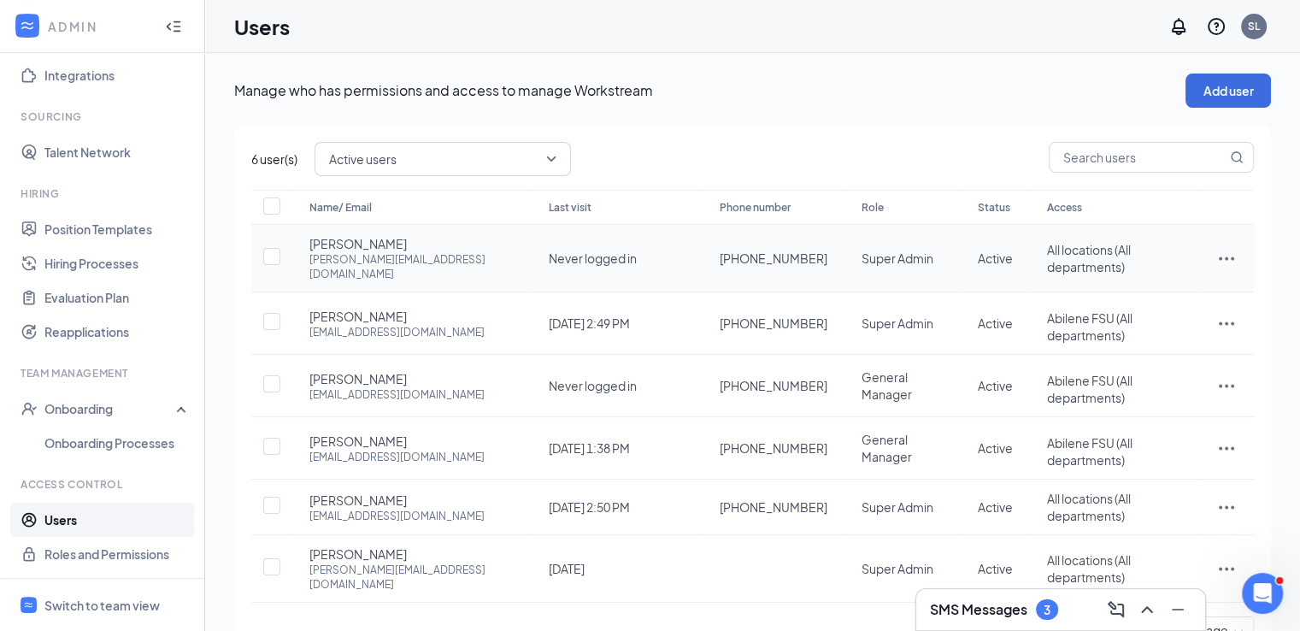
click at [1221, 248] on icon "ActionsIcon" at bounding box center [1226, 258] width 21 height 21
click at [899, 369] on span "General Manager" at bounding box center [886, 385] width 50 height 32
click at [1221, 375] on icon "ActionsIcon" at bounding box center [1226, 385] width 21 height 21
click at [1146, 386] on span "Edit user" at bounding box center [1140, 391] width 49 height 15
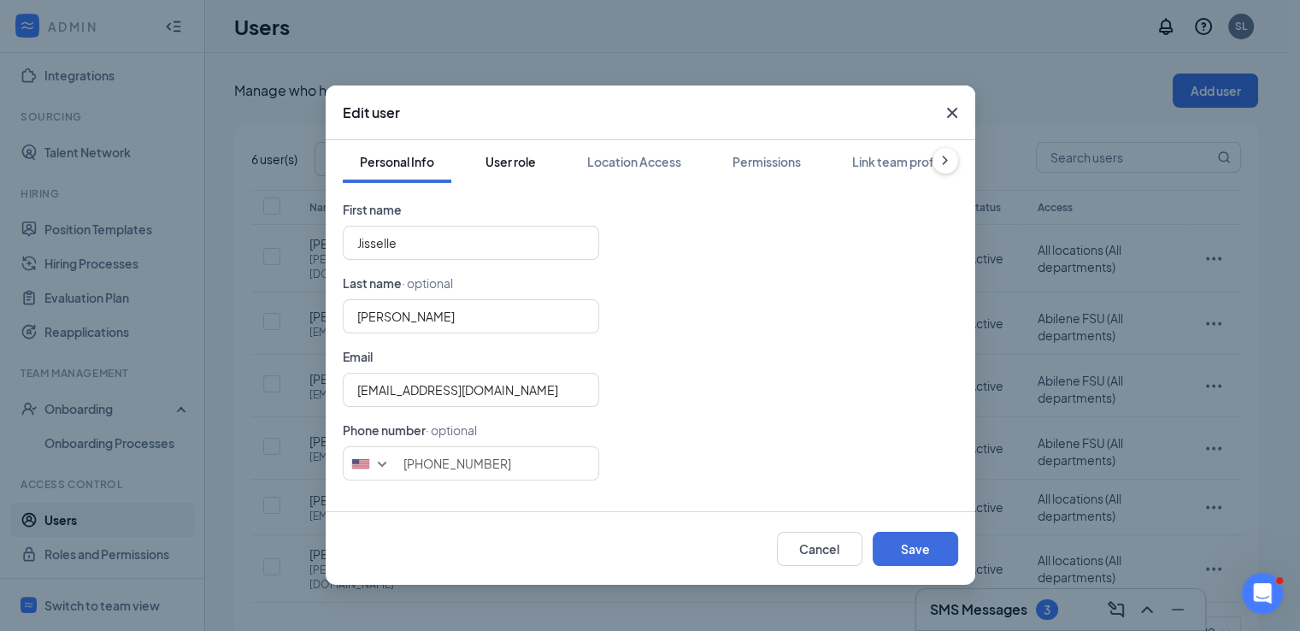
click at [520, 155] on div "User role" at bounding box center [510, 161] width 50 height 17
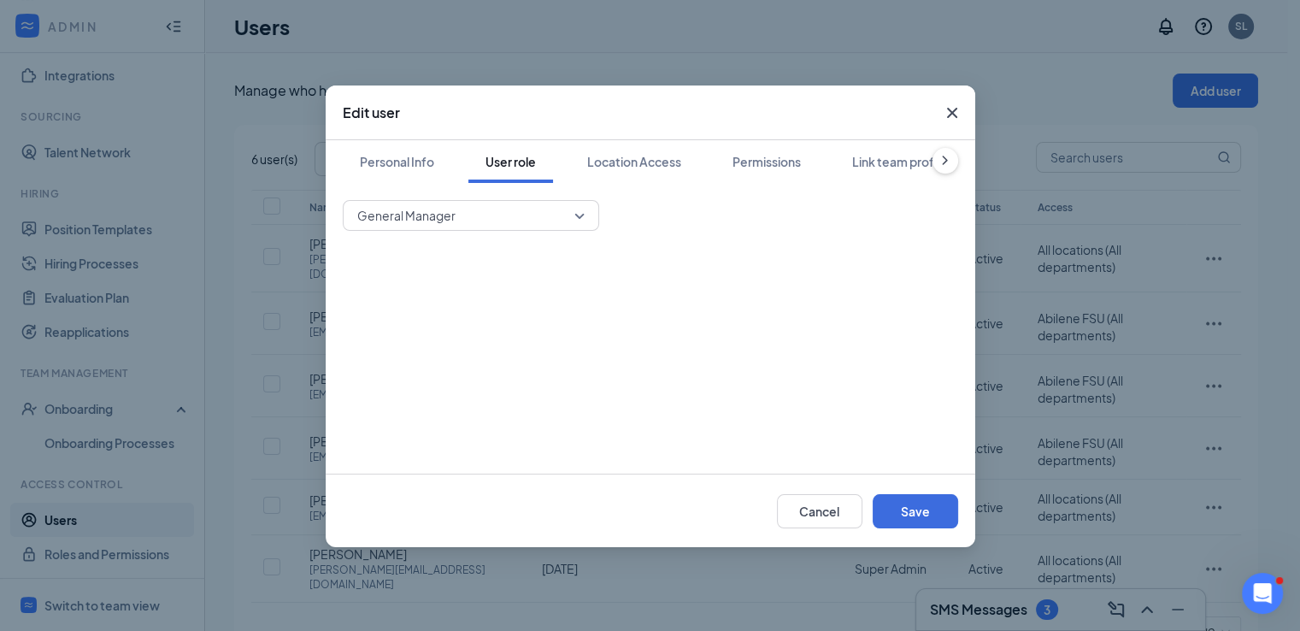
click at [502, 219] on span "General Manager" at bounding box center [463, 215] width 212 height 26
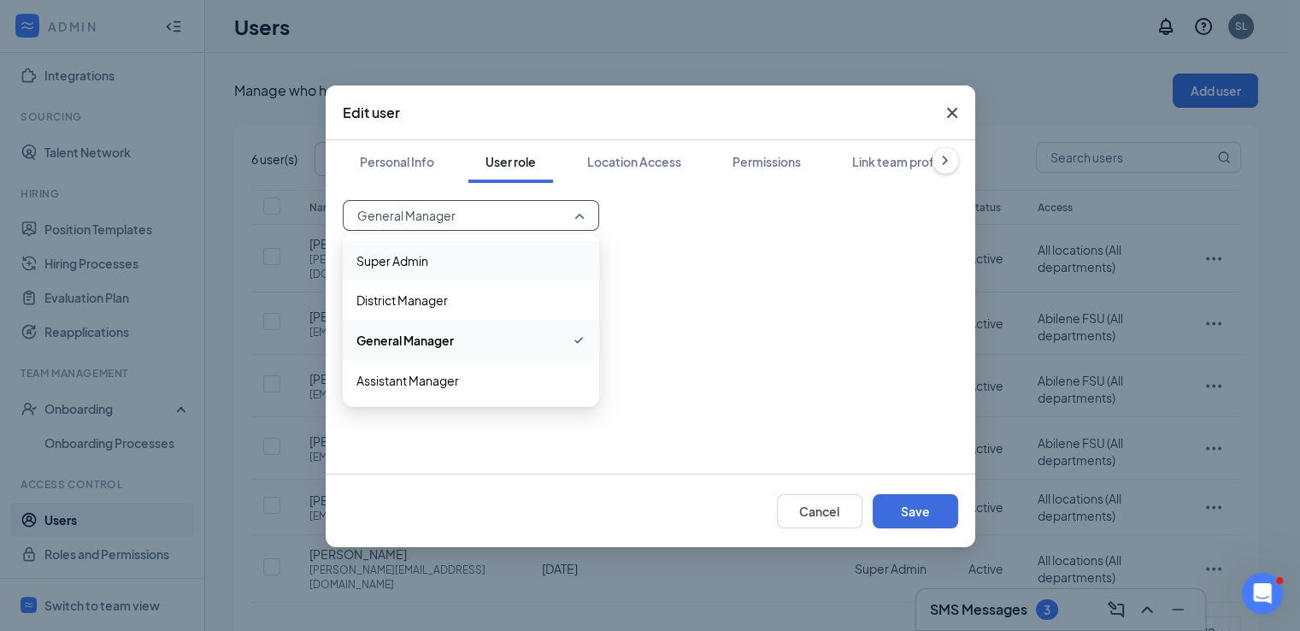
click at [495, 256] on span "Super Admin" at bounding box center [470, 260] width 229 height 19
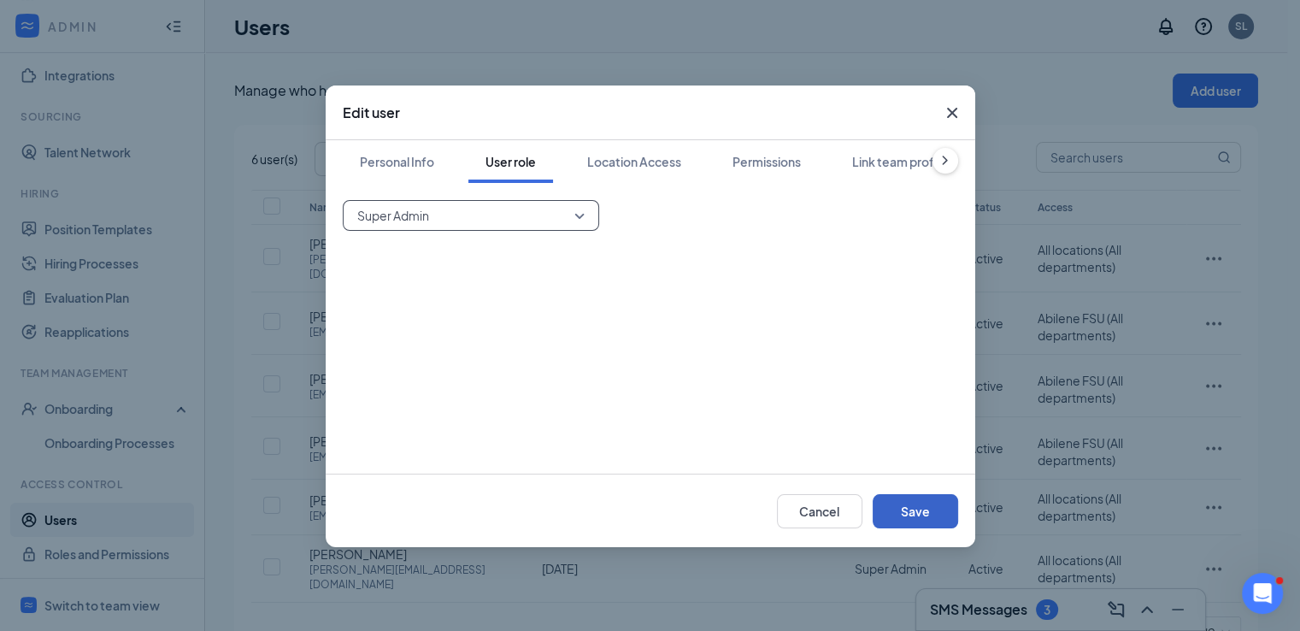
click at [890, 496] on button "Save" at bounding box center [914, 511] width 85 height 34
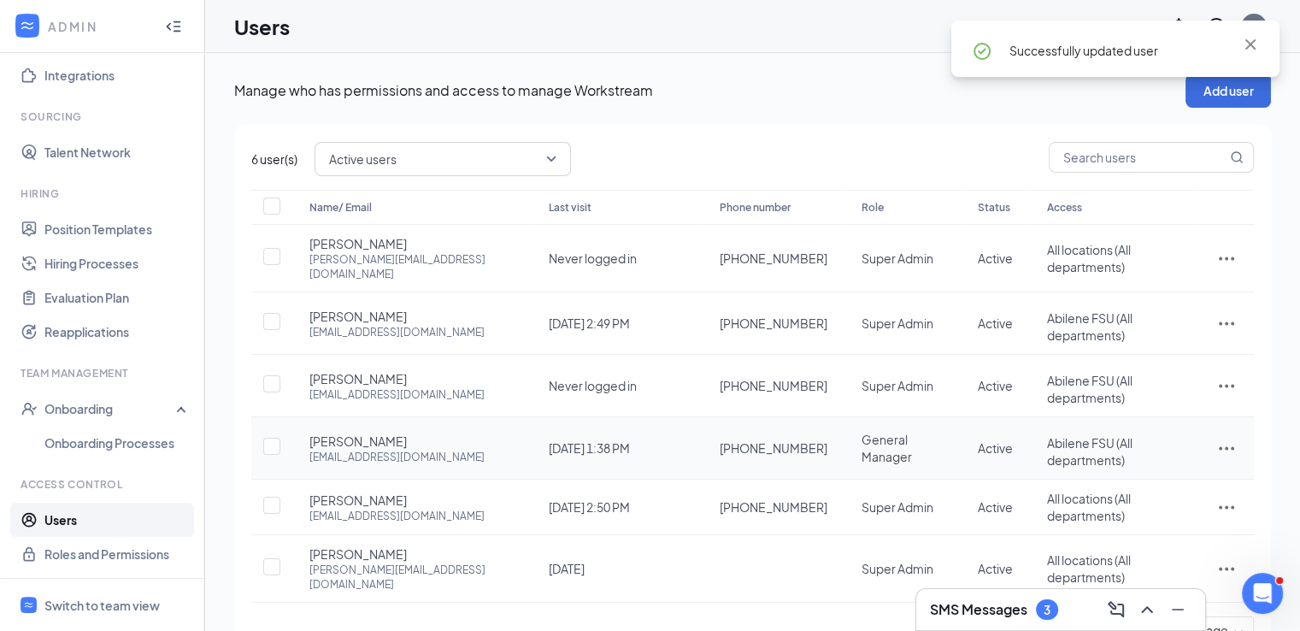
click at [1230, 447] on icon "ActionsIcon" at bounding box center [1225, 448] width 15 height 3
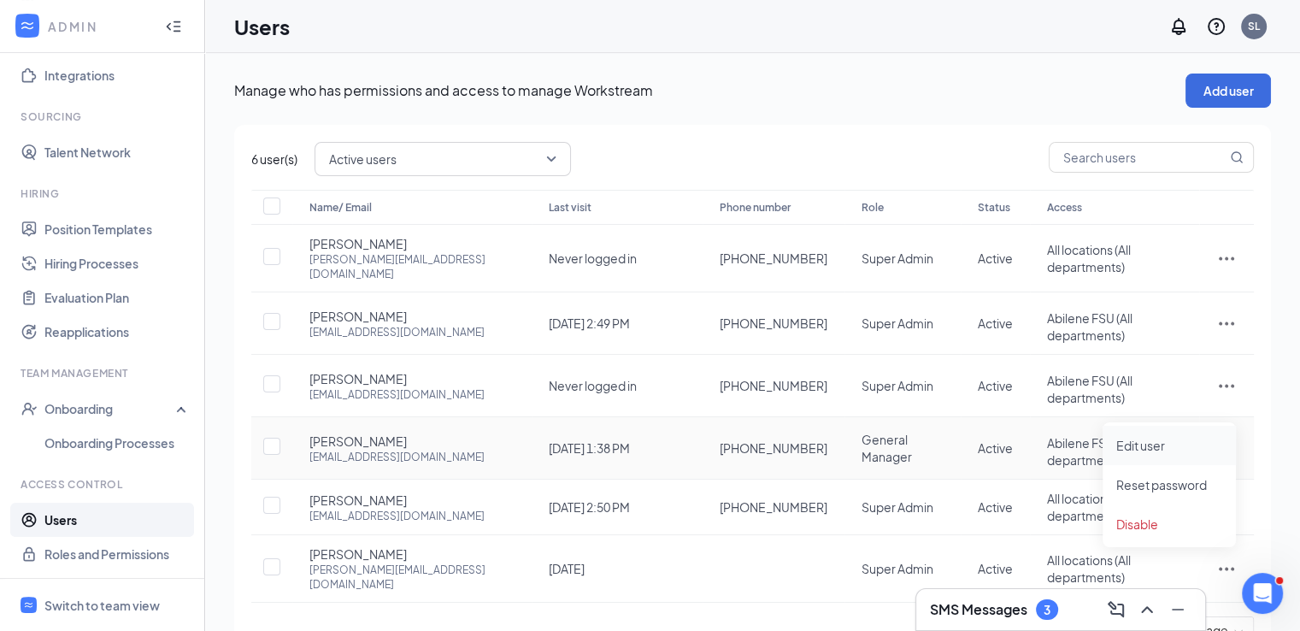
click at [1143, 441] on span "Edit user" at bounding box center [1140, 444] width 49 height 15
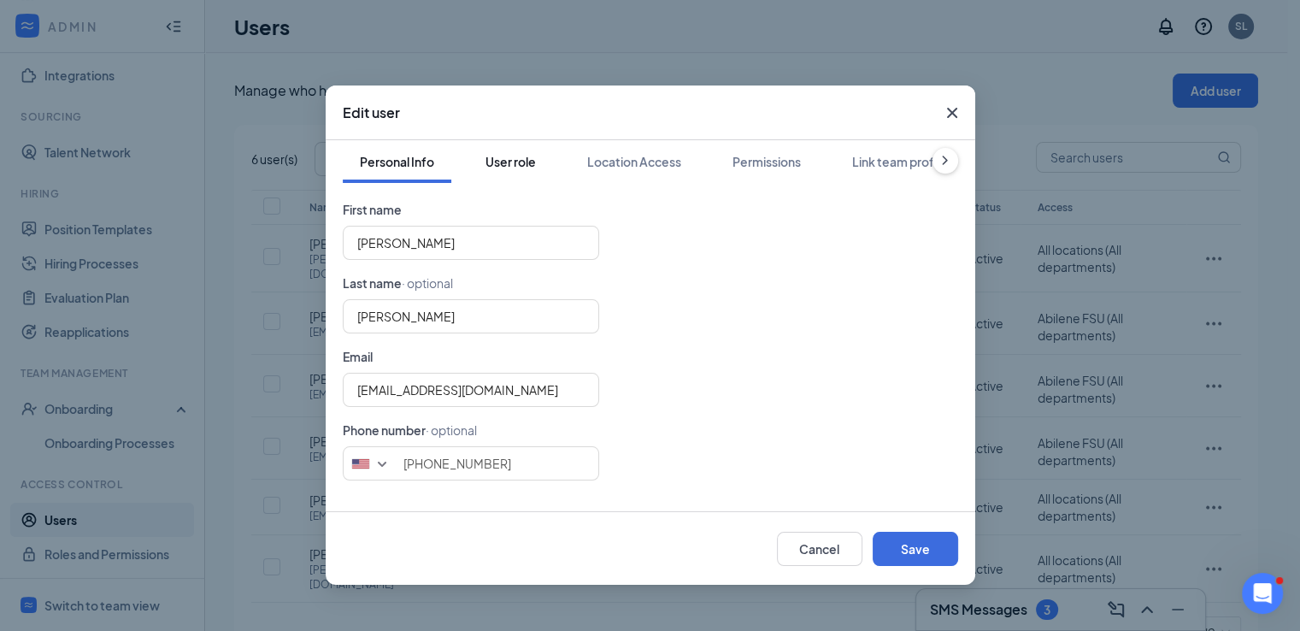
click at [521, 172] on button "User role" at bounding box center [510, 161] width 85 height 43
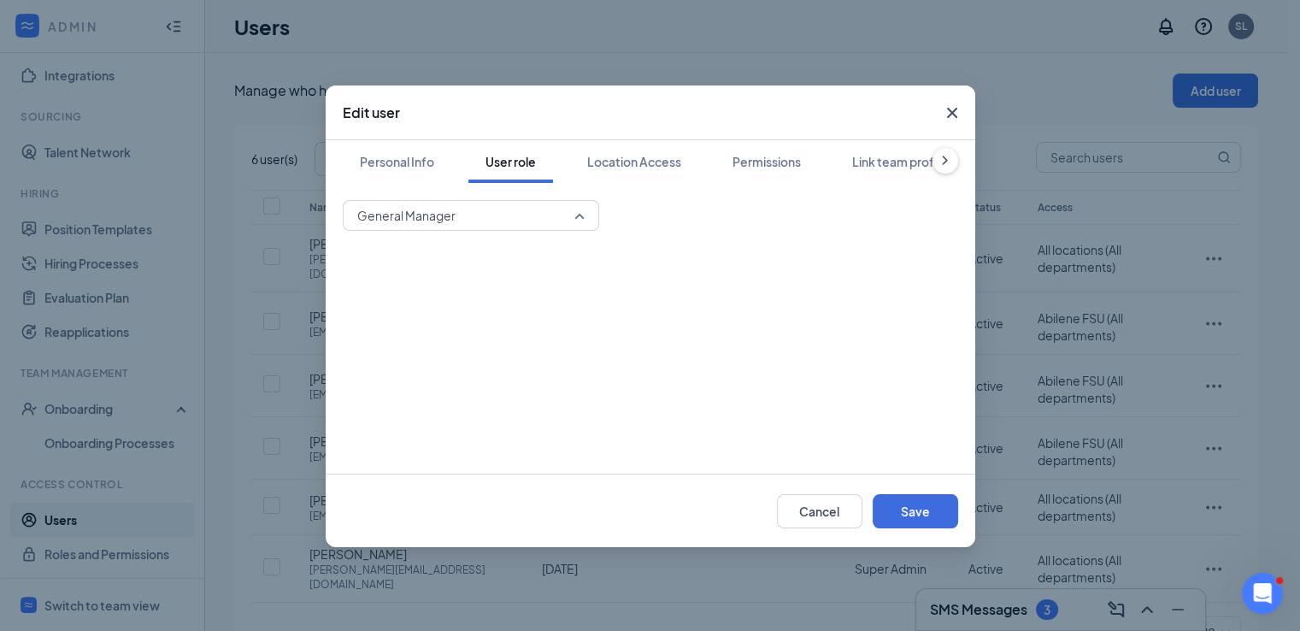
click at [517, 223] on span "General Manager" at bounding box center [463, 215] width 212 height 26
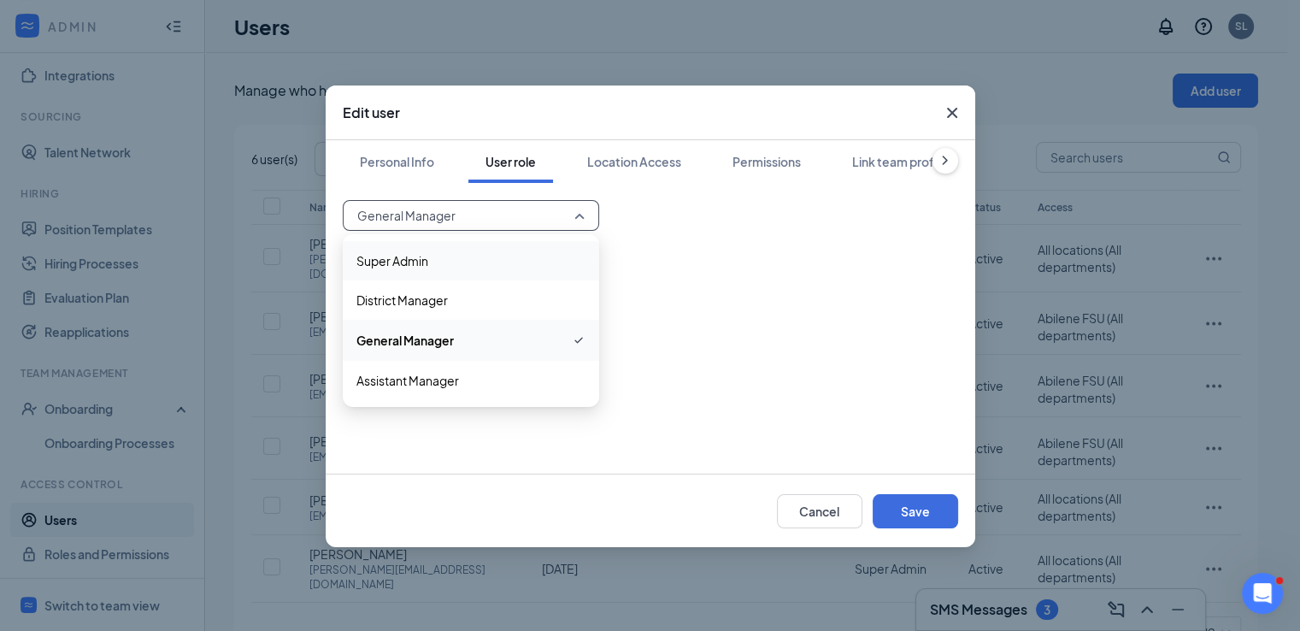
click at [490, 271] on div "Super Admin" at bounding box center [471, 260] width 256 height 39
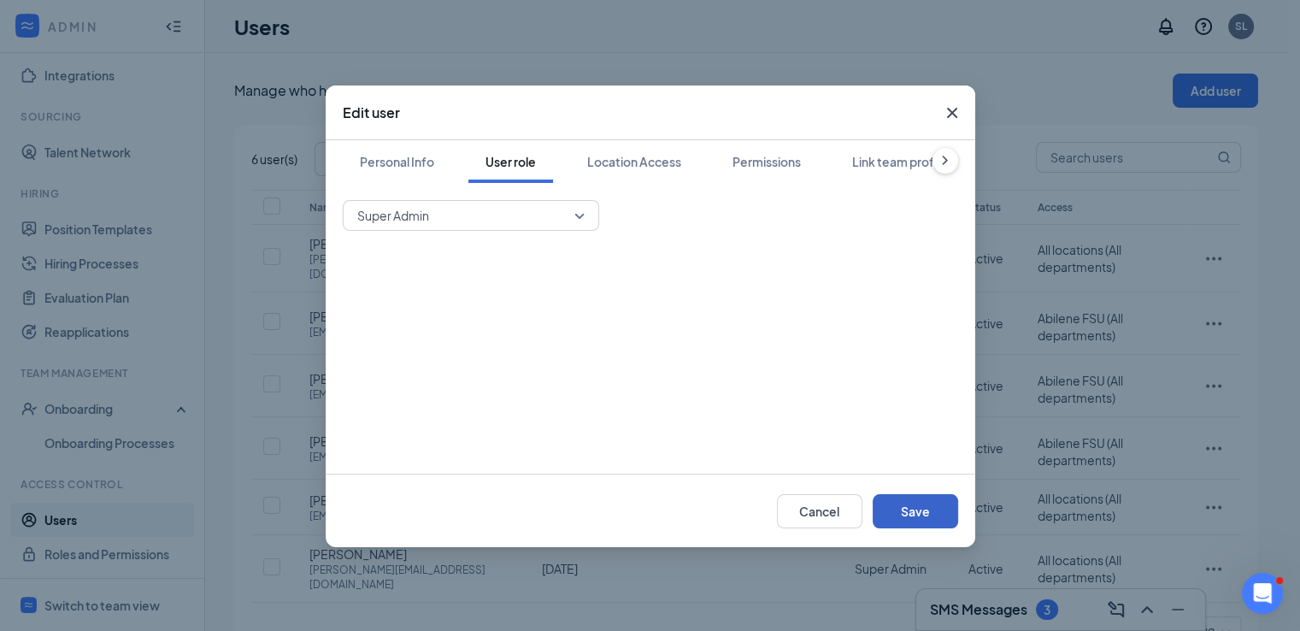
click at [910, 506] on button "Save" at bounding box center [914, 511] width 85 height 34
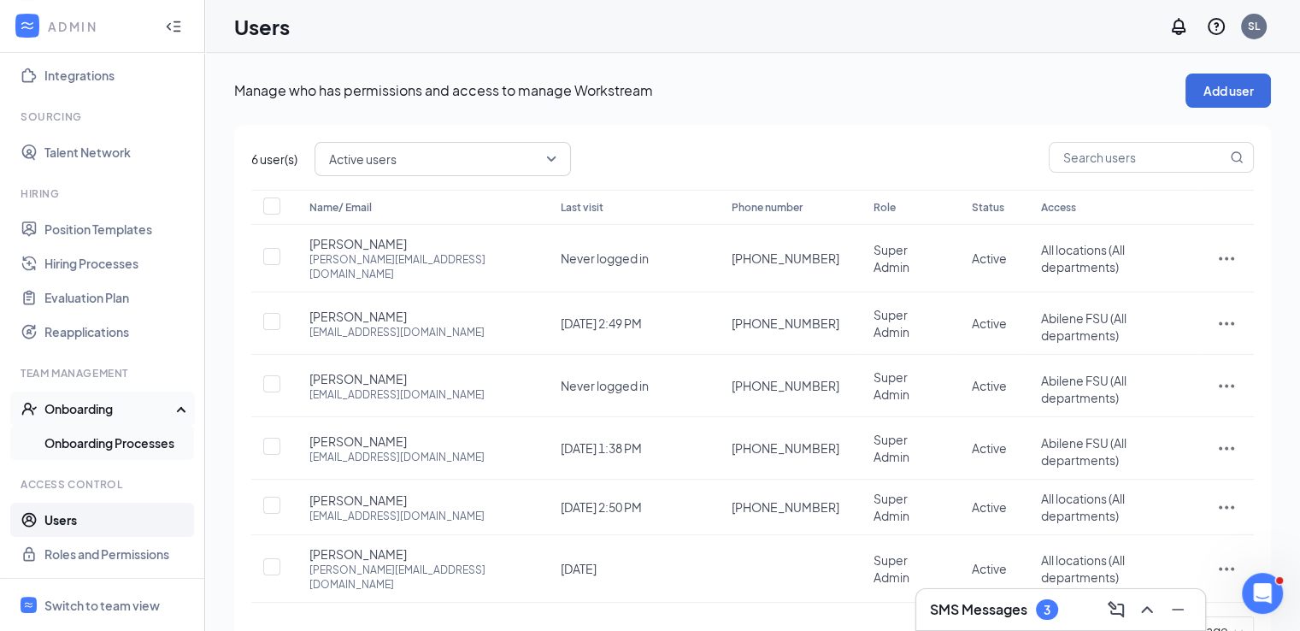
click at [134, 436] on link "Onboarding Processes" at bounding box center [117, 442] width 146 height 34
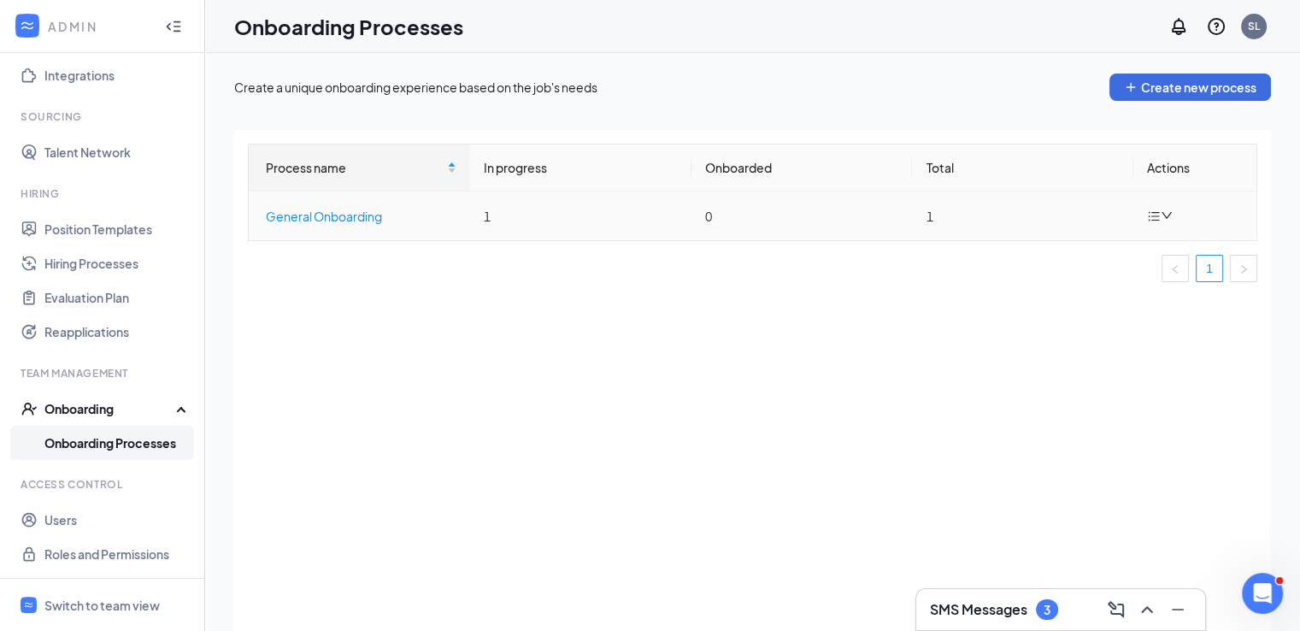
click at [396, 218] on div "General Onboarding" at bounding box center [361, 216] width 191 height 19
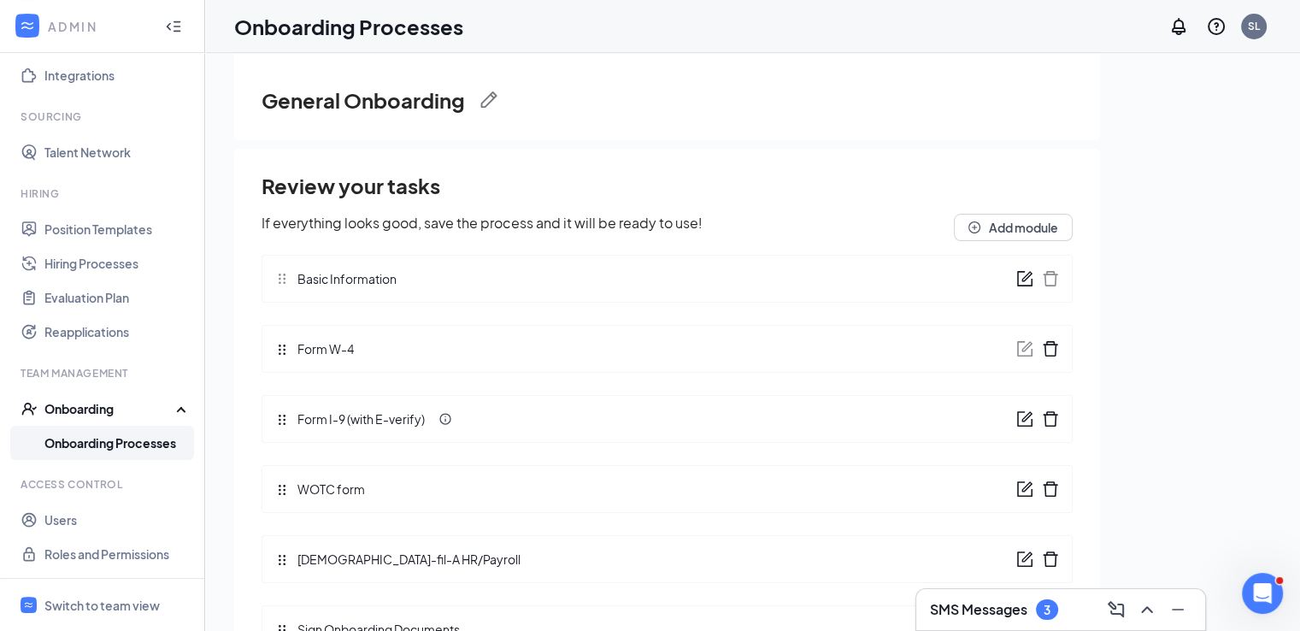
scroll to position [77, 0]
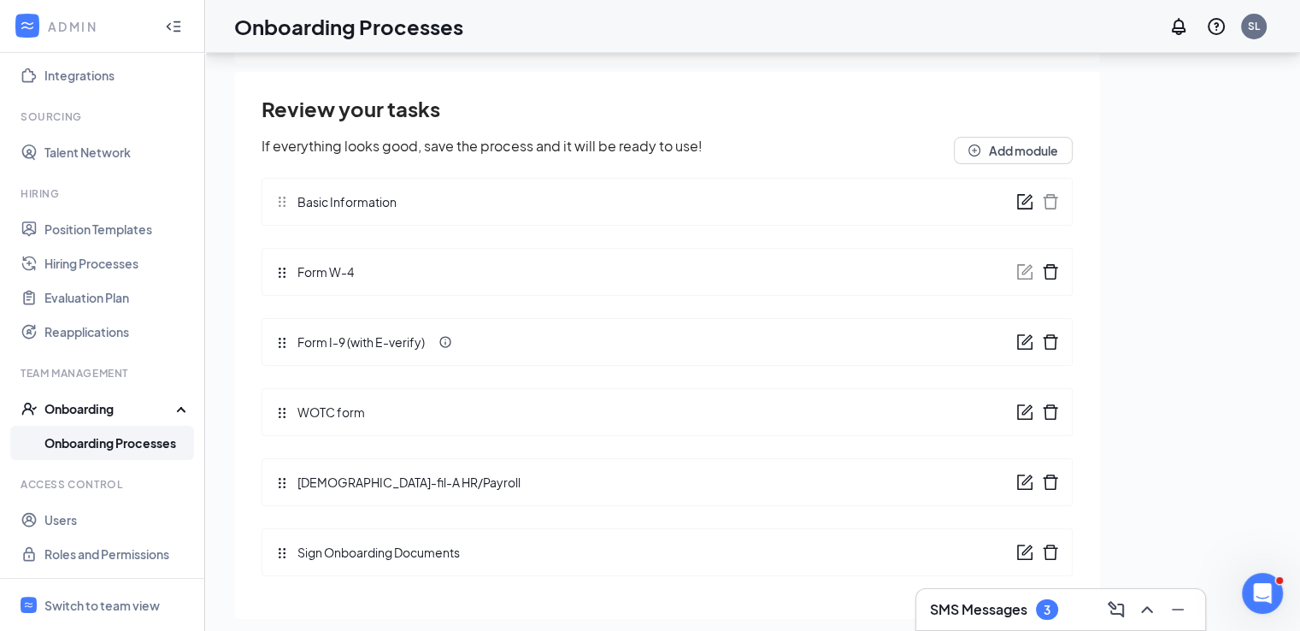
click at [1017, 348] on icon "form" at bounding box center [1024, 341] width 15 height 15
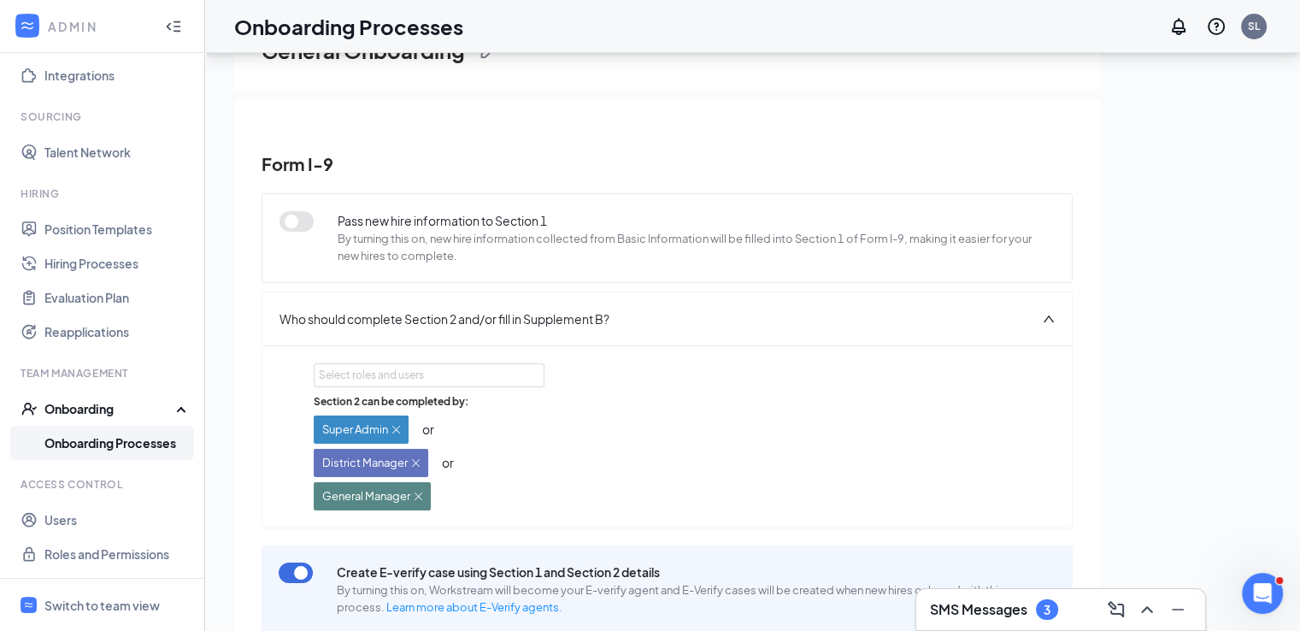
scroll to position [0, 0]
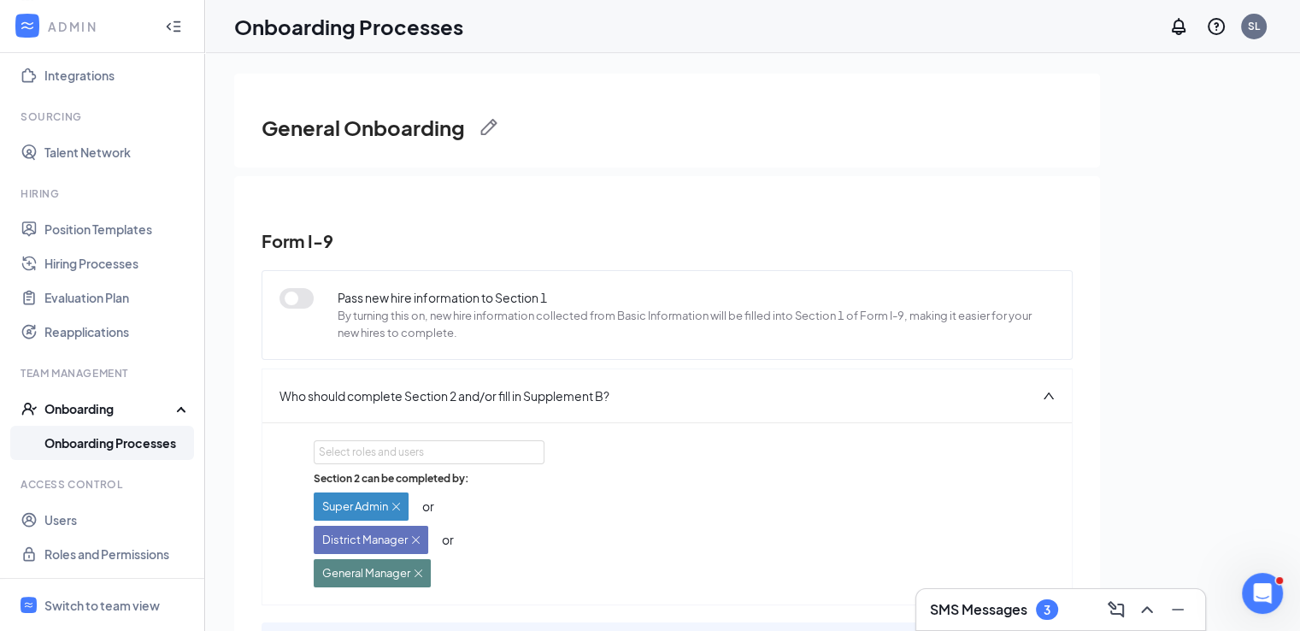
click at [455, 404] on div "Who should complete Section 2 and/or fill in Supplement B?" at bounding box center [666, 395] width 809 height 53
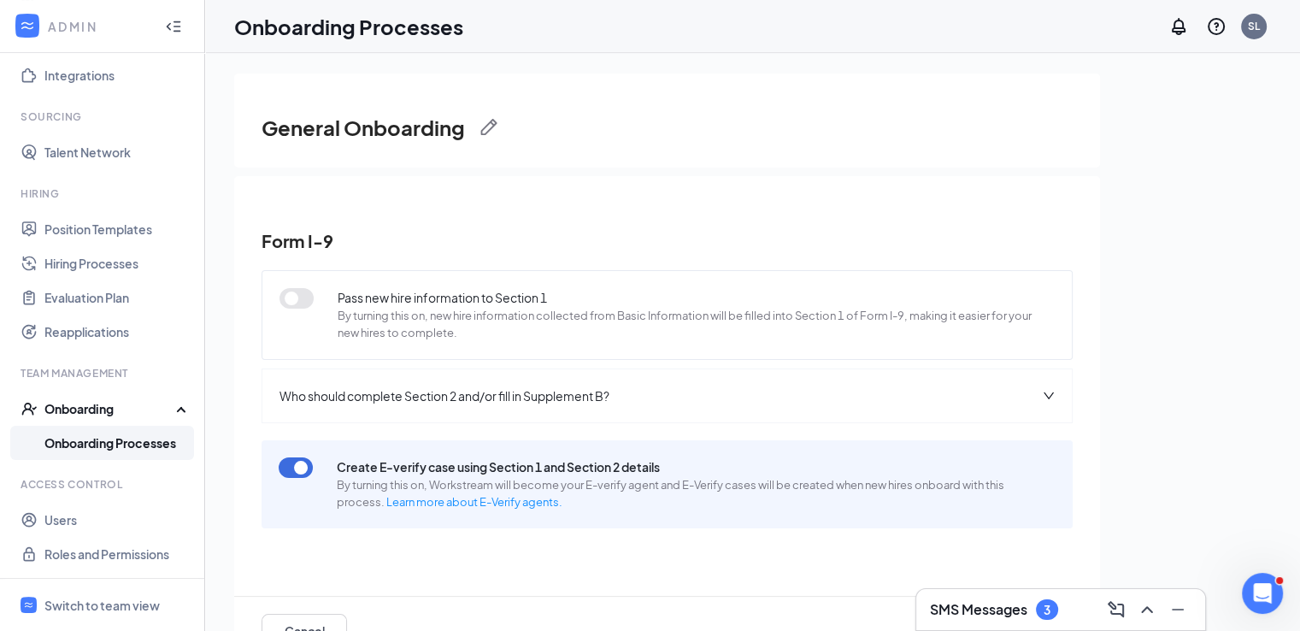
click at [455, 404] on div "Who should complete Section 2 and/or fill in Supplement B?" at bounding box center [666, 395] width 809 height 53
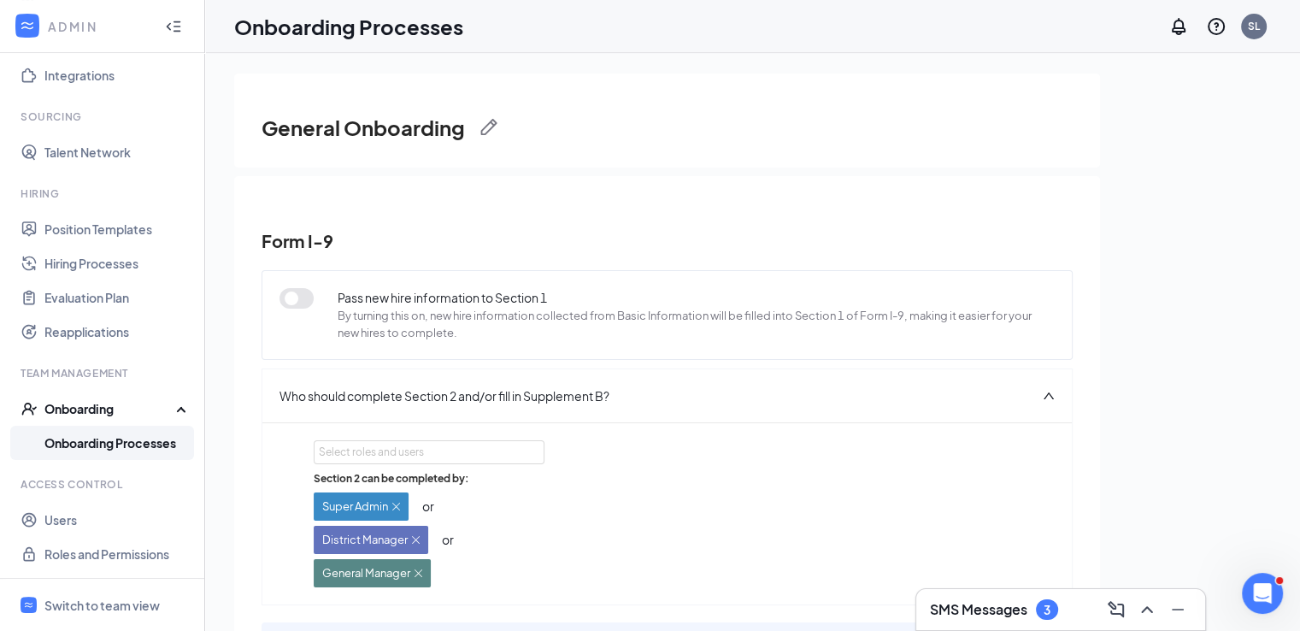
scroll to position [118, 0]
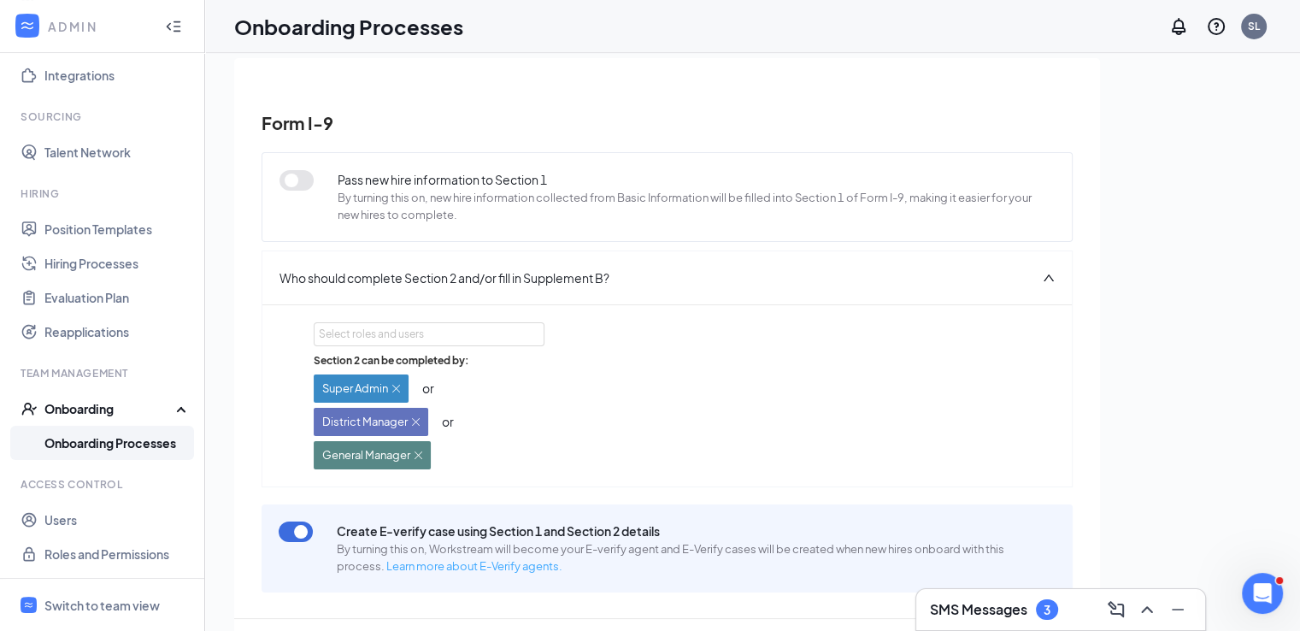
click at [426, 566] on link "Learn more about E-Verify agents." at bounding box center [474, 566] width 176 height 14
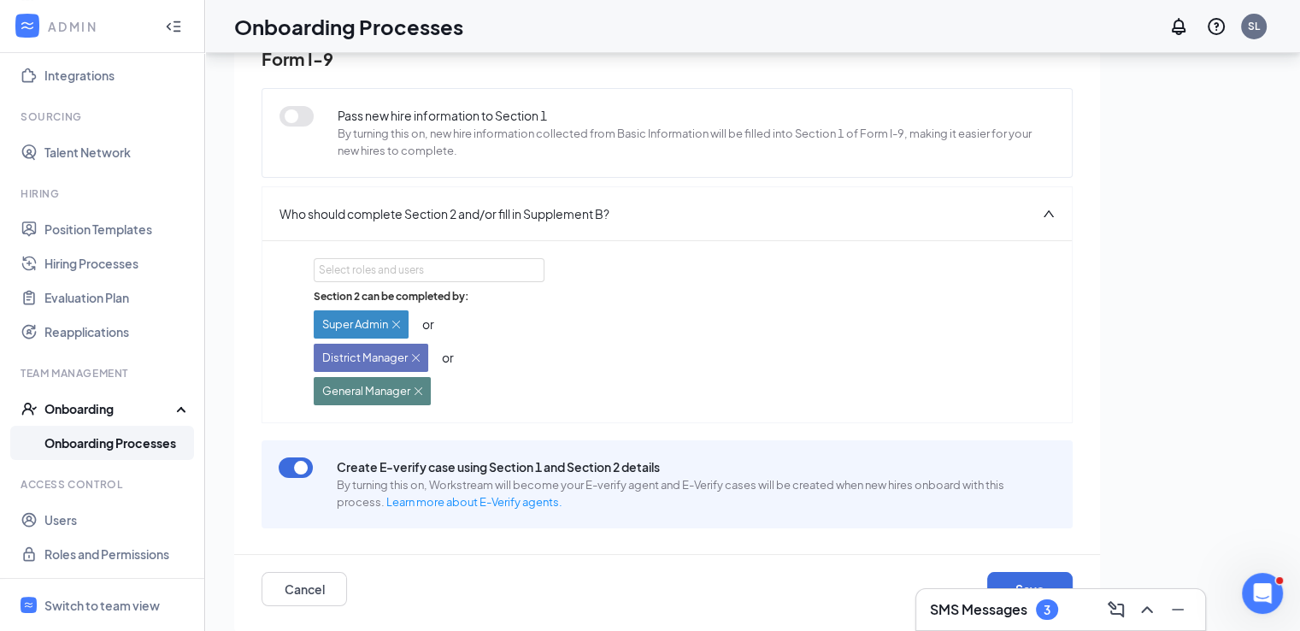
scroll to position [77, 0]
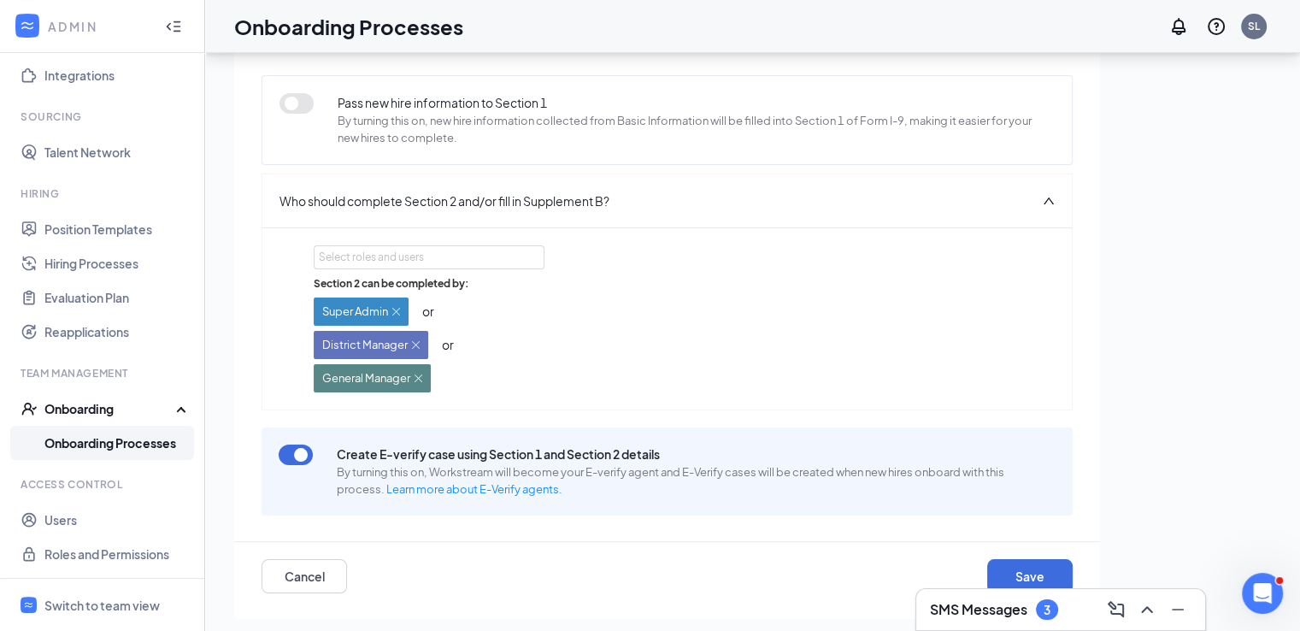
click at [302, 456] on button "button" at bounding box center [296, 454] width 34 height 21
click at [926, 206] on div "Who should complete Section 2 and/or fill in Supplement B?" at bounding box center [666, 200] width 809 height 53
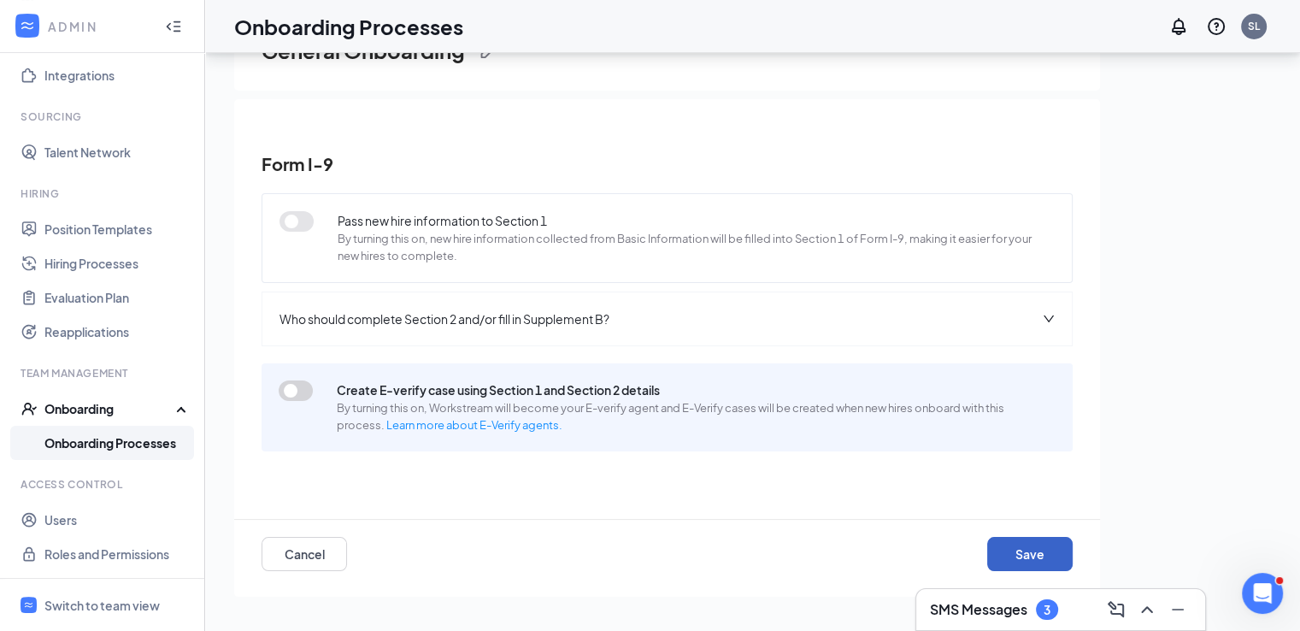
click at [1042, 547] on button "Save" at bounding box center [1029, 554] width 85 height 34
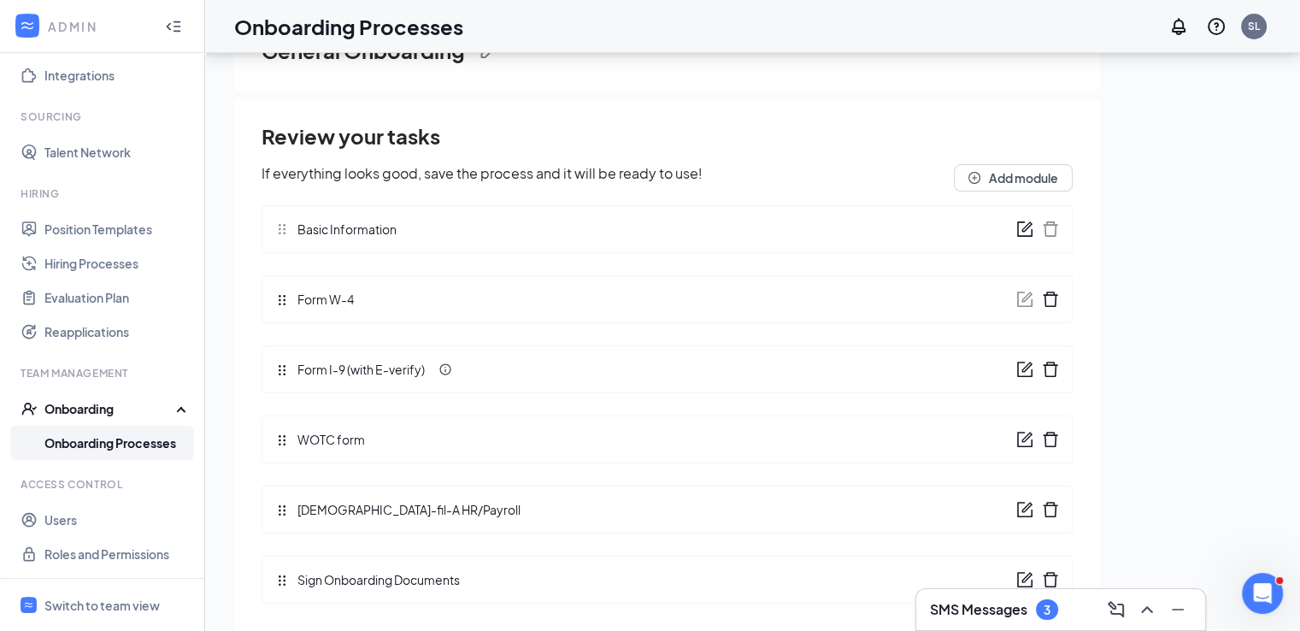
click at [1016, 371] on icon "form" at bounding box center [1024, 369] width 17 height 17
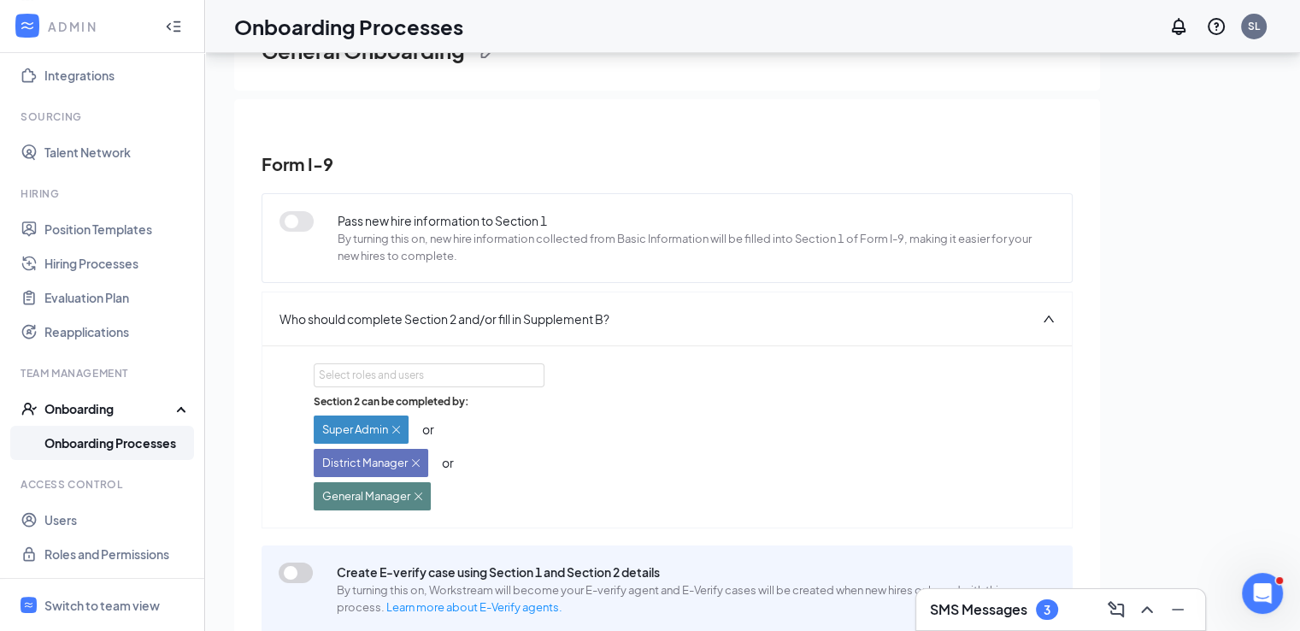
click at [549, 324] on span "Who should complete Section 2 and/or fill in Supplement B?" at bounding box center [444, 318] width 330 height 19
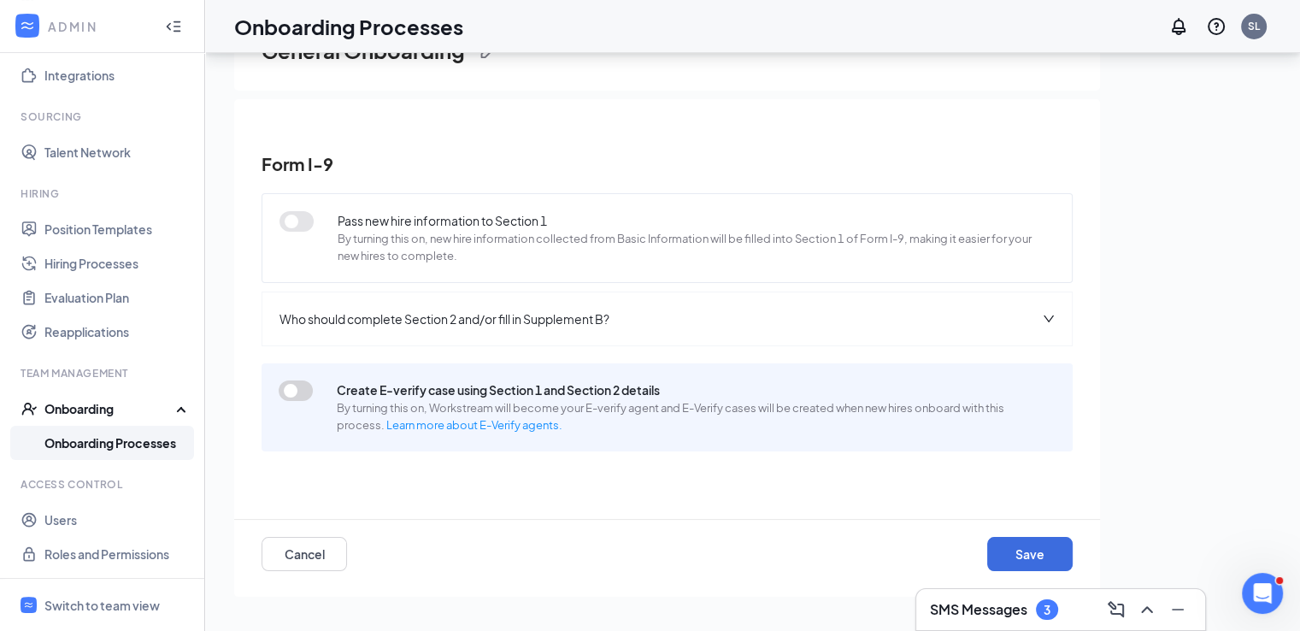
click at [486, 302] on div "Who should complete Section 2 and/or fill in Supplement B?" at bounding box center [666, 318] width 809 height 53
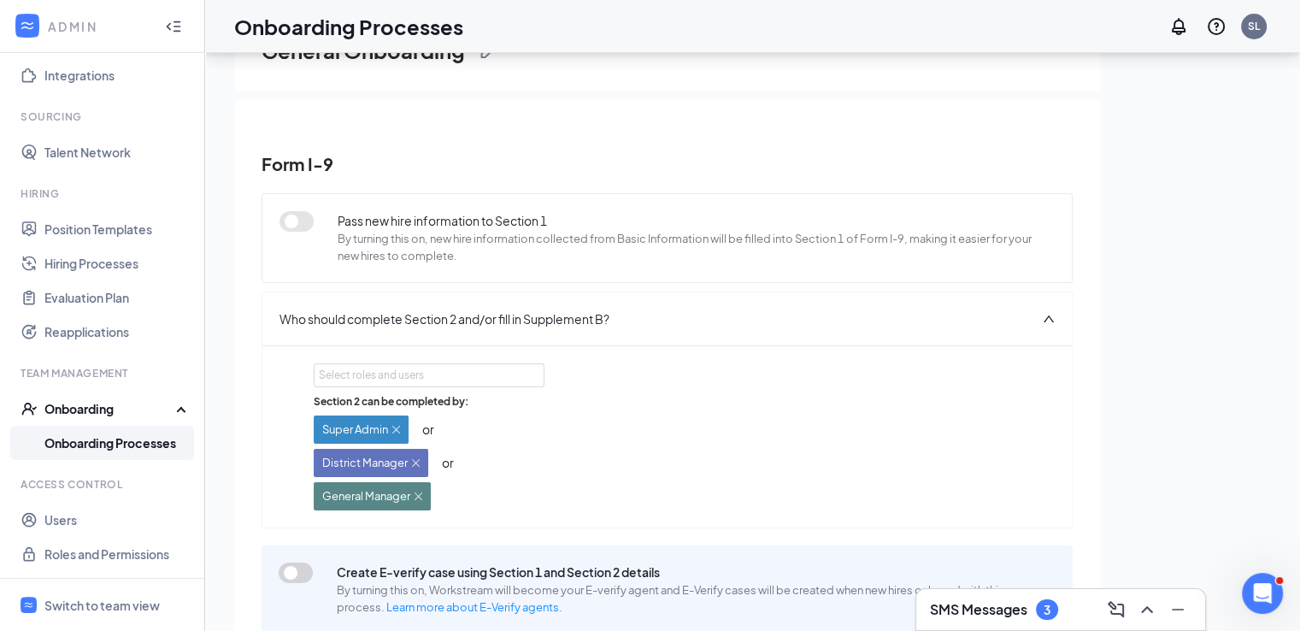
click at [396, 429] on img at bounding box center [396, 429] width 8 height 8
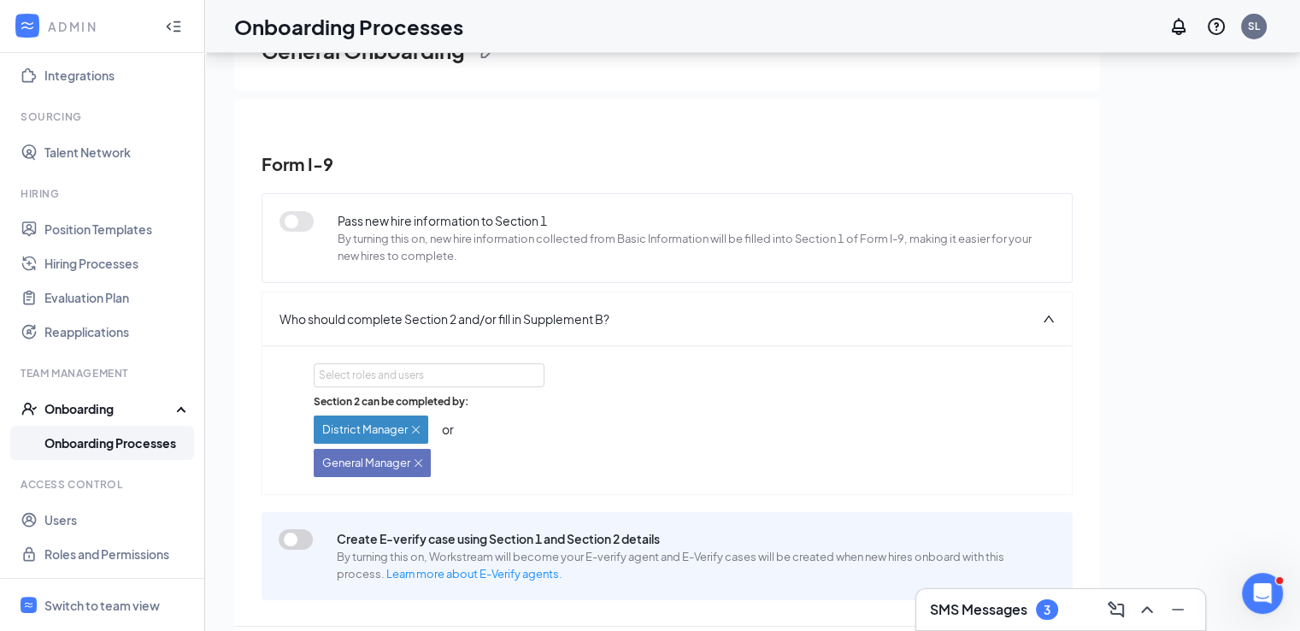
click at [417, 425] on img at bounding box center [416, 429] width 8 height 8
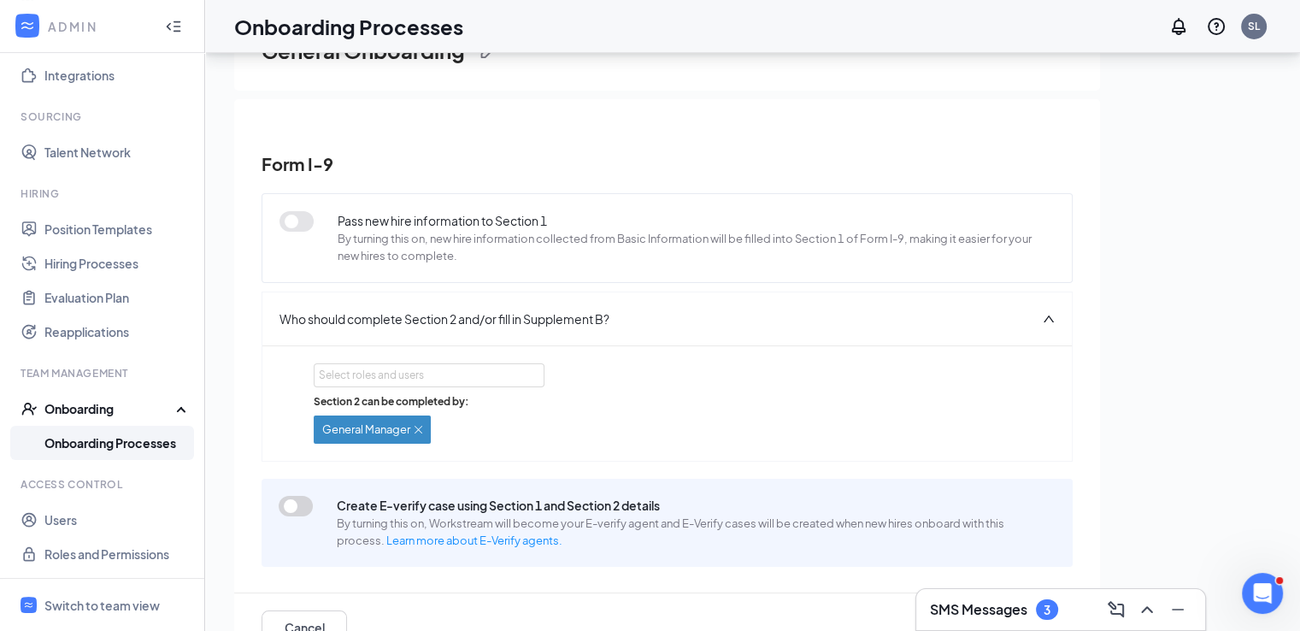
click at [417, 425] on img at bounding box center [418, 429] width 8 height 8
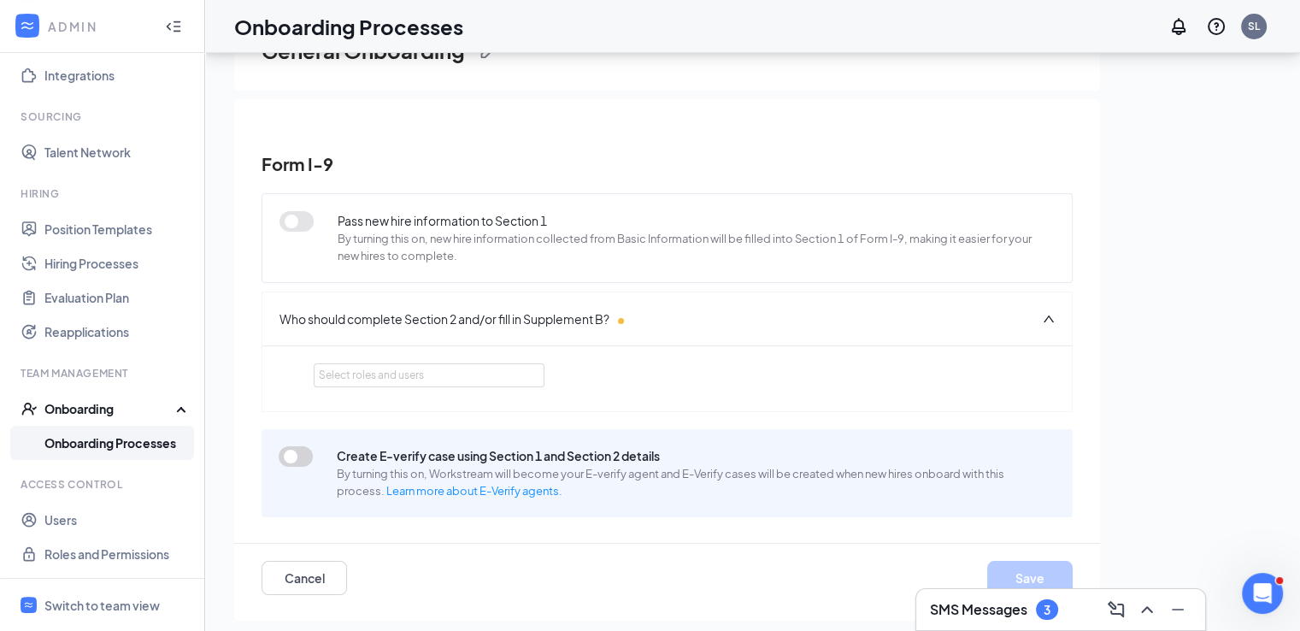
click at [864, 322] on div "Who should complete Section 2 and/or fill in Supplement B?" at bounding box center [666, 318] width 809 height 53
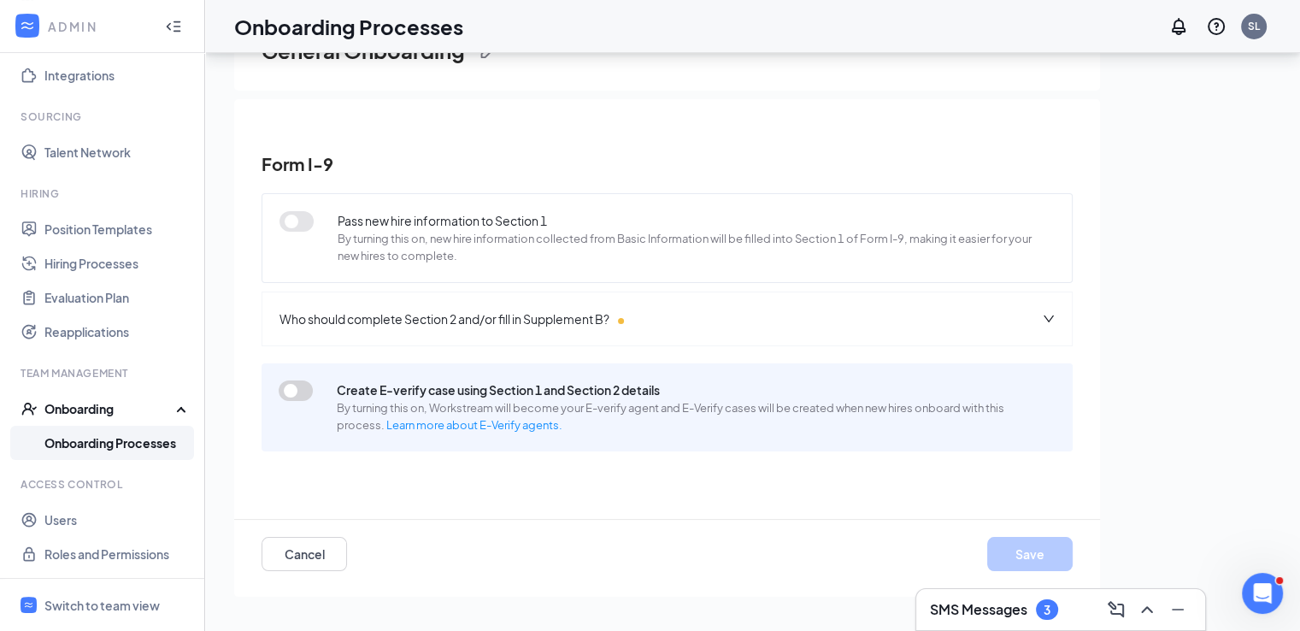
click at [367, 311] on span "Who should complete Section 2 and/or fill in Supplement B?" at bounding box center [451, 318] width 344 height 19
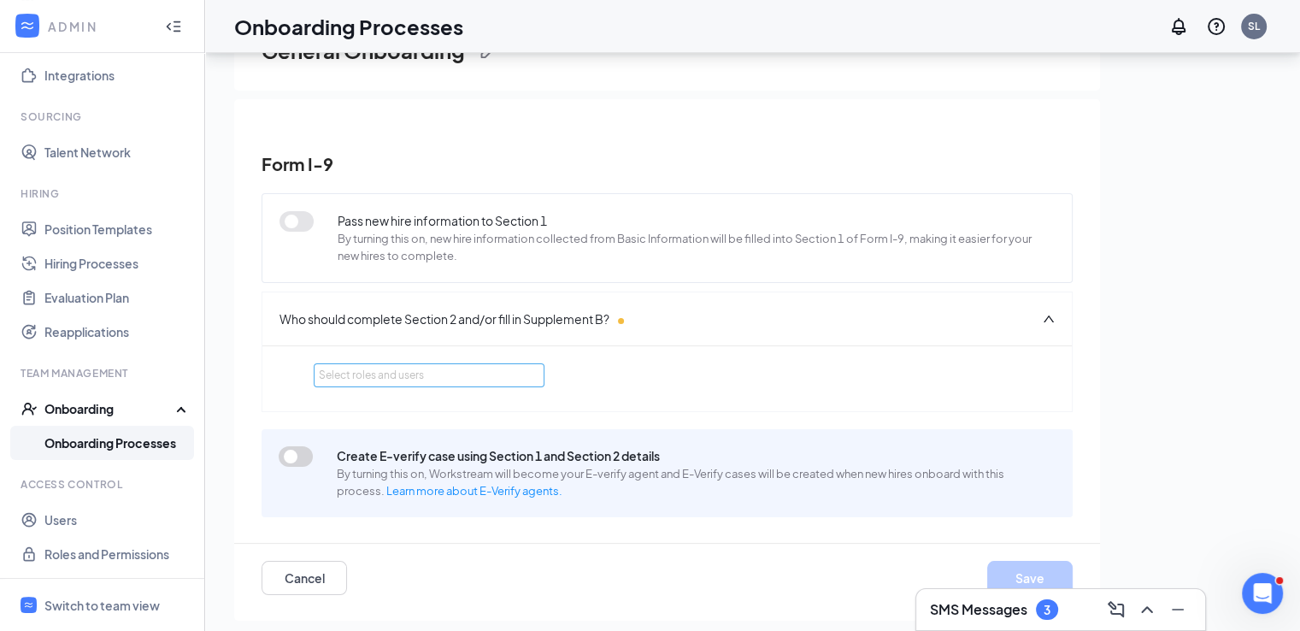
click at [426, 372] on div "Select roles and users" at bounding box center [424, 375] width 211 height 17
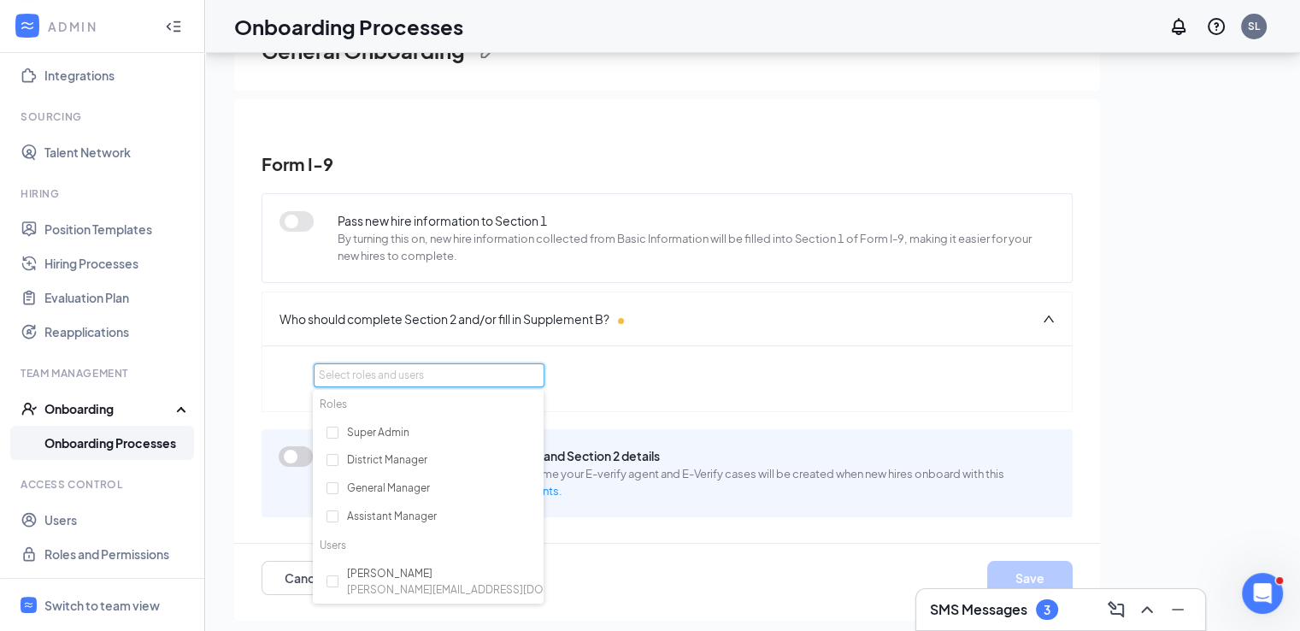
click at [274, 374] on div "Select roles and users" at bounding box center [666, 378] width 809 height 31
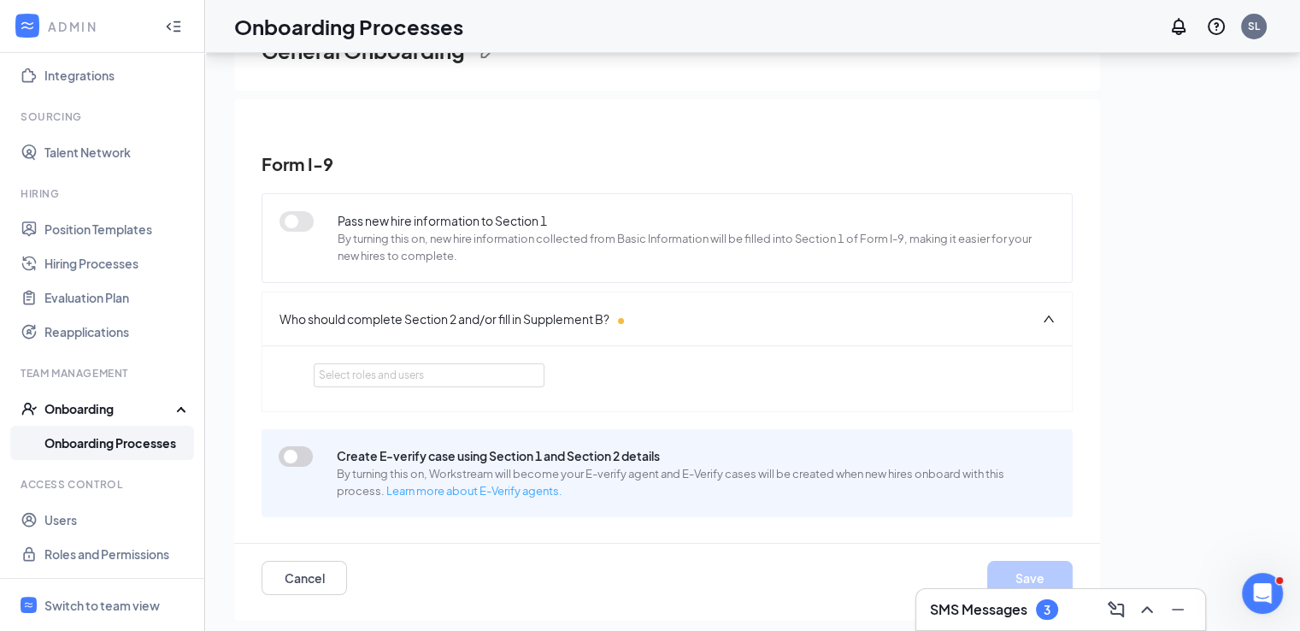
click at [437, 493] on link "Learn more about E-Verify agents." at bounding box center [474, 491] width 176 height 14
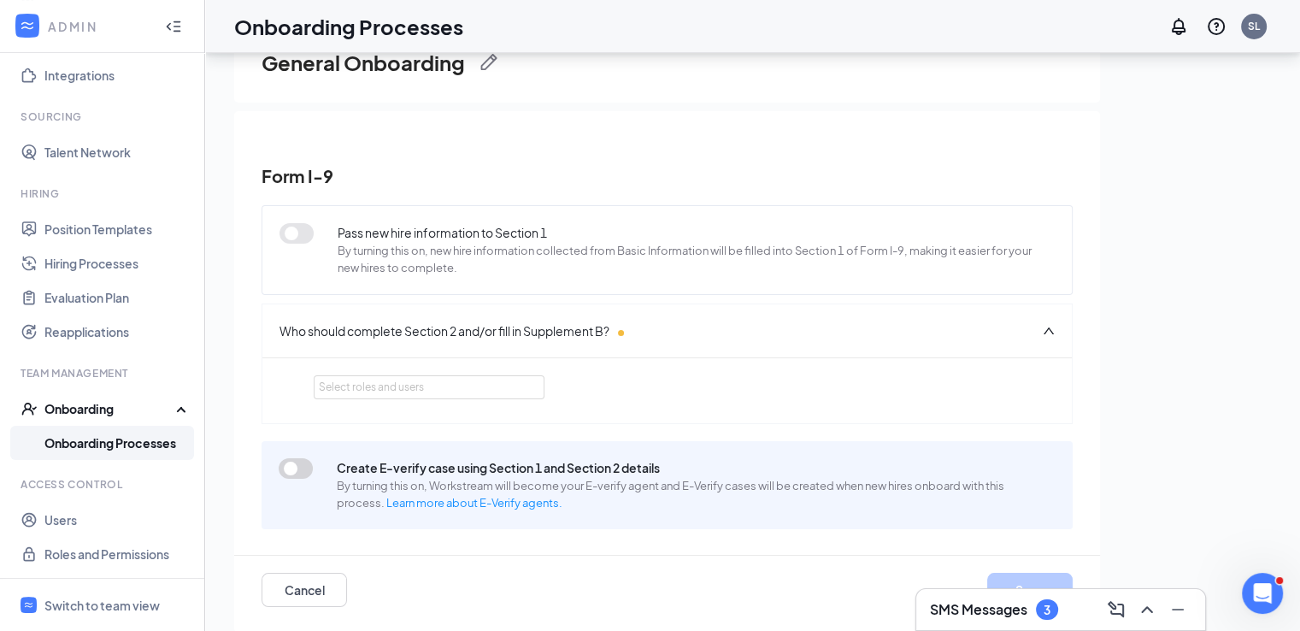
scroll to position [77, 0]
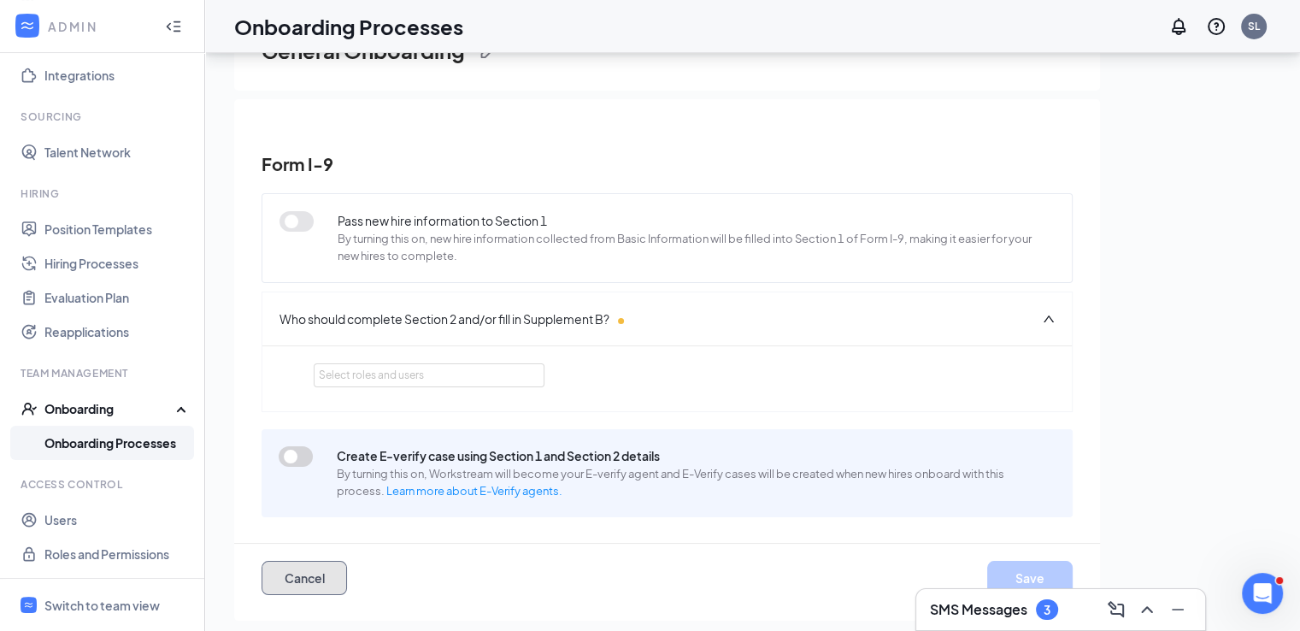
click at [338, 576] on button "Cancel" at bounding box center [303, 577] width 85 height 34
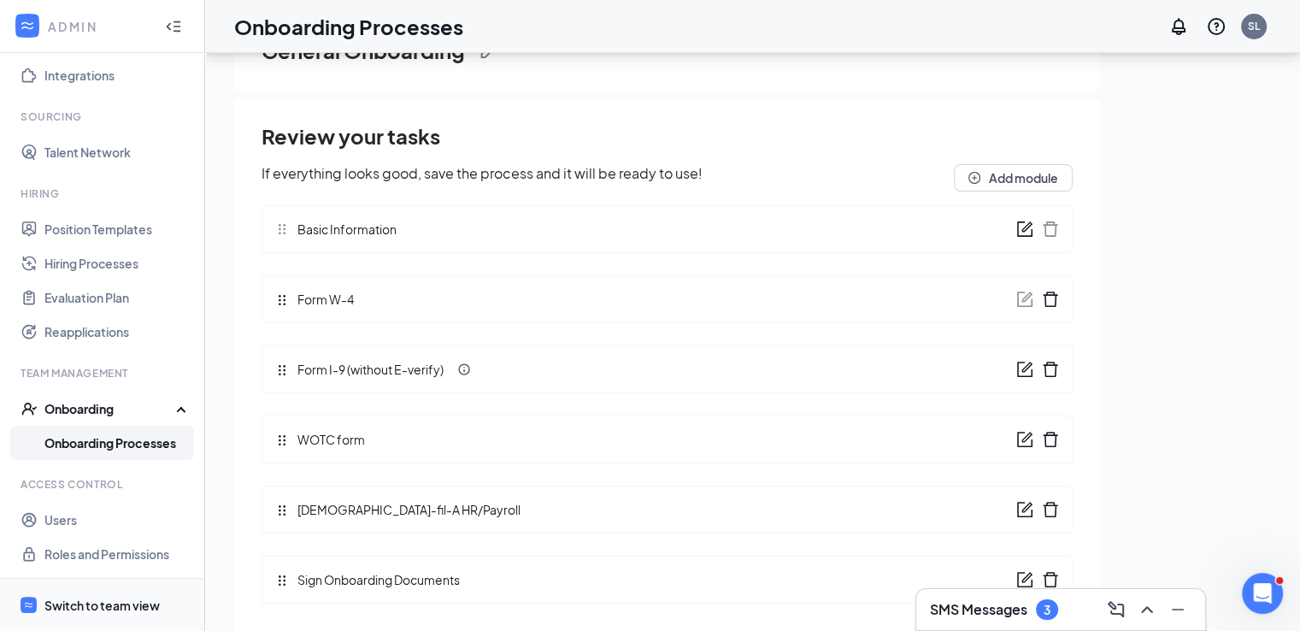
click at [111, 619] on span "Switch to team view" at bounding box center [117, 604] width 146 height 52
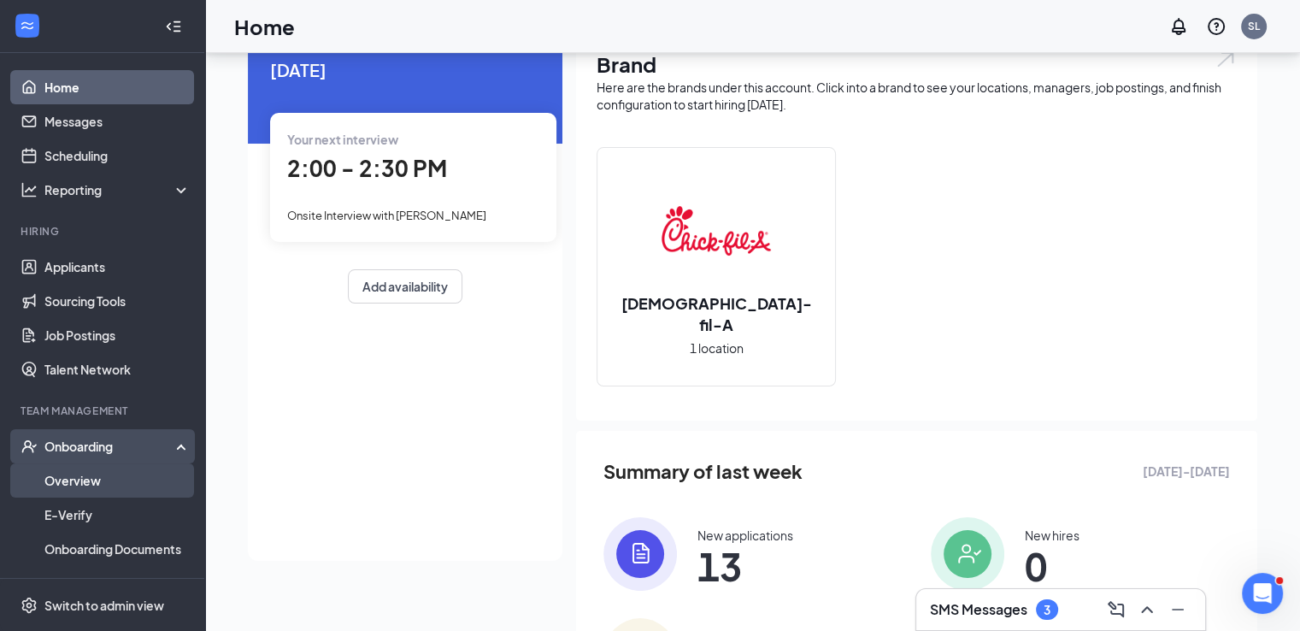
click at [83, 478] on link "Overview" at bounding box center [117, 480] width 146 height 34
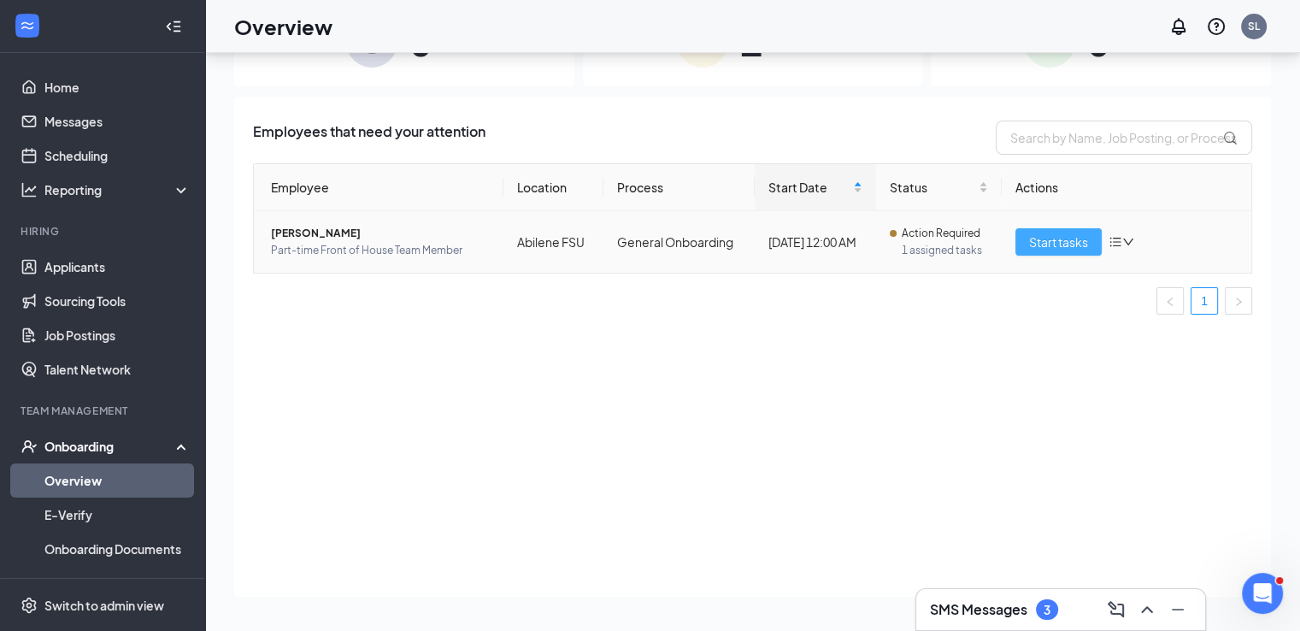
click at [1041, 246] on span "Start tasks" at bounding box center [1058, 241] width 59 height 19
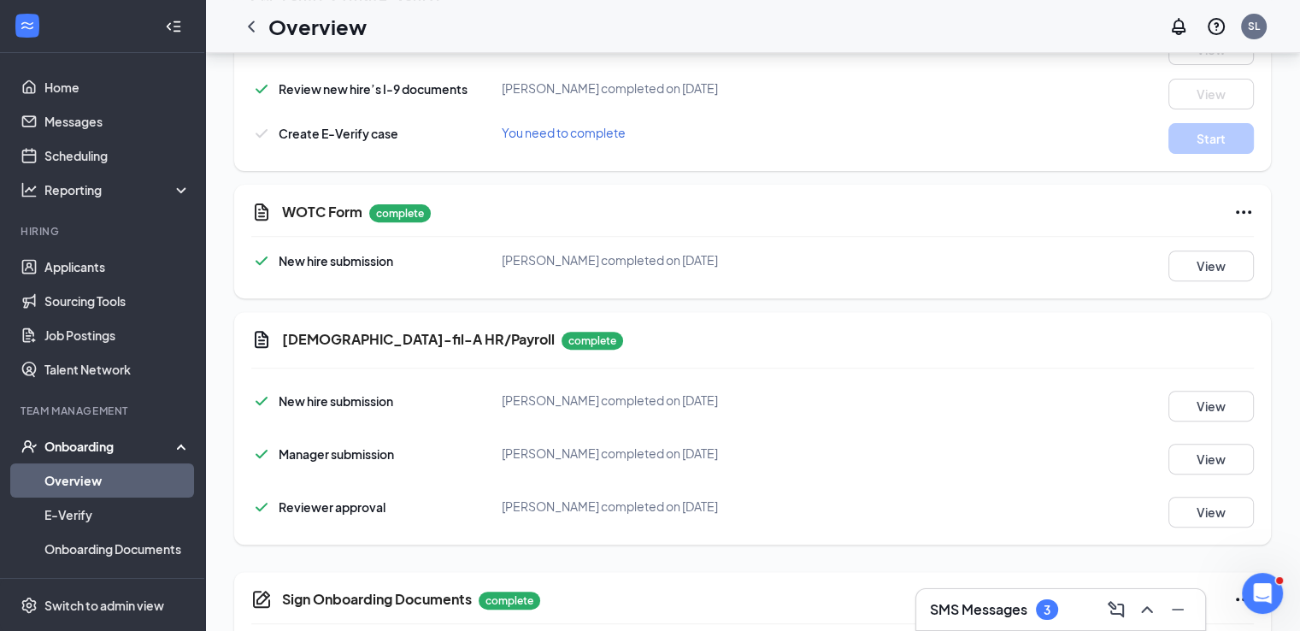
scroll to position [756, 0]
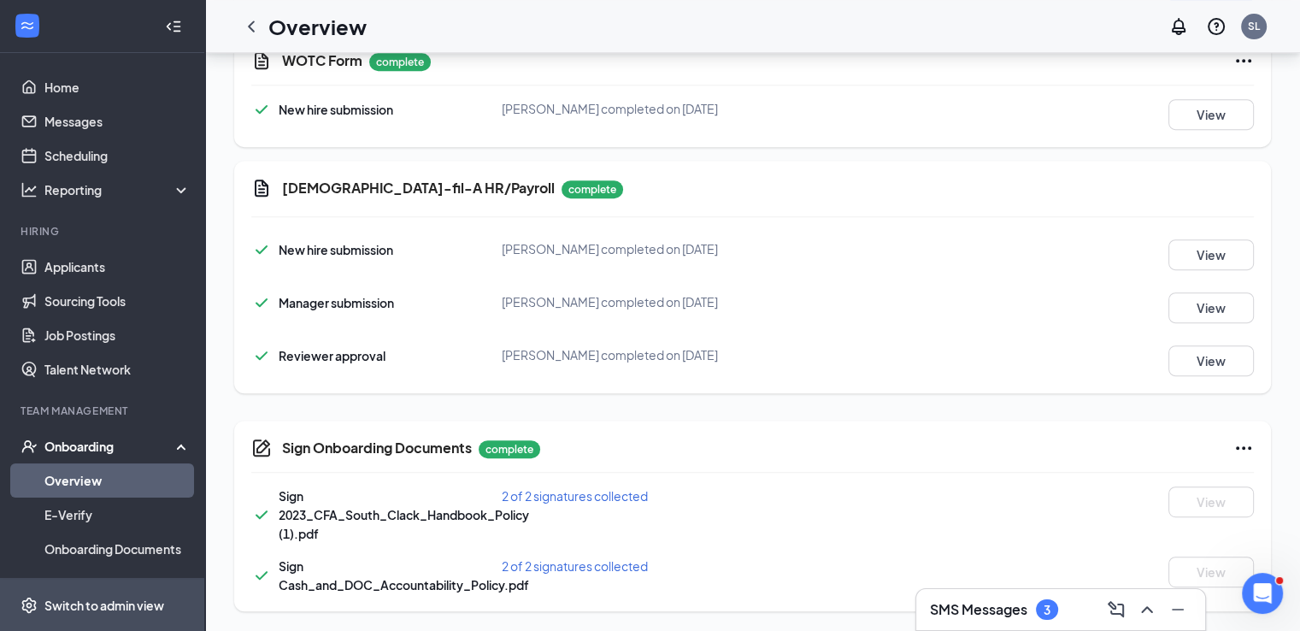
click at [120, 596] on div "Switch to admin view" at bounding box center [104, 604] width 120 height 17
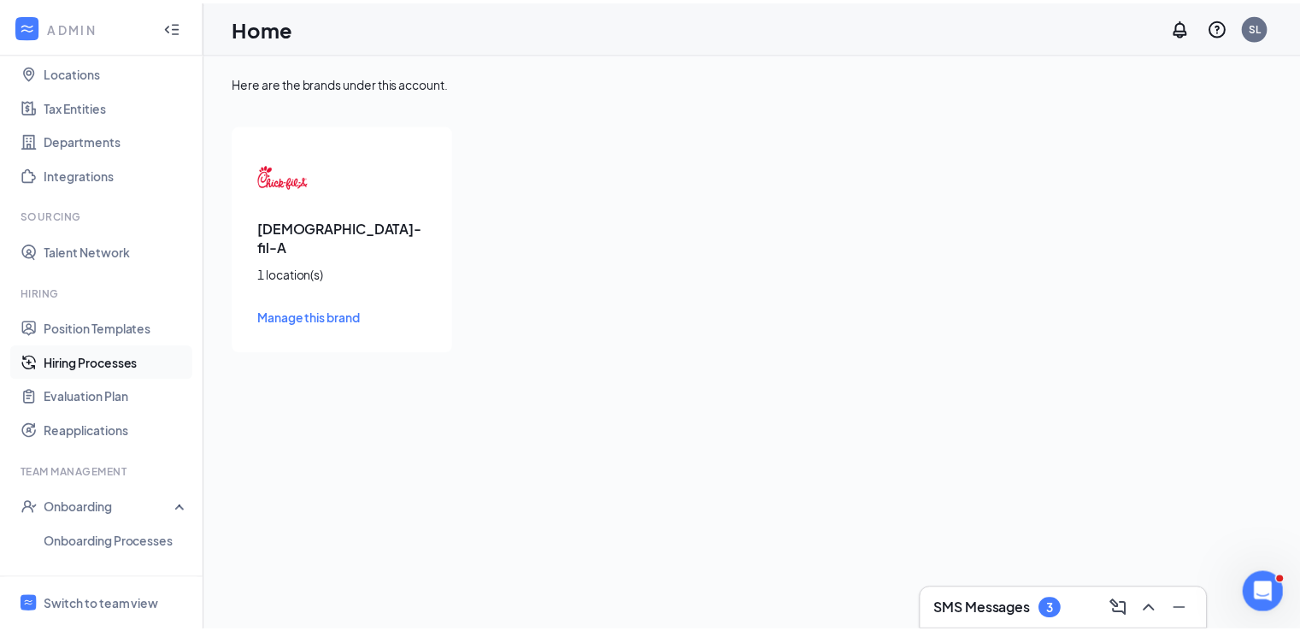
scroll to position [128, 0]
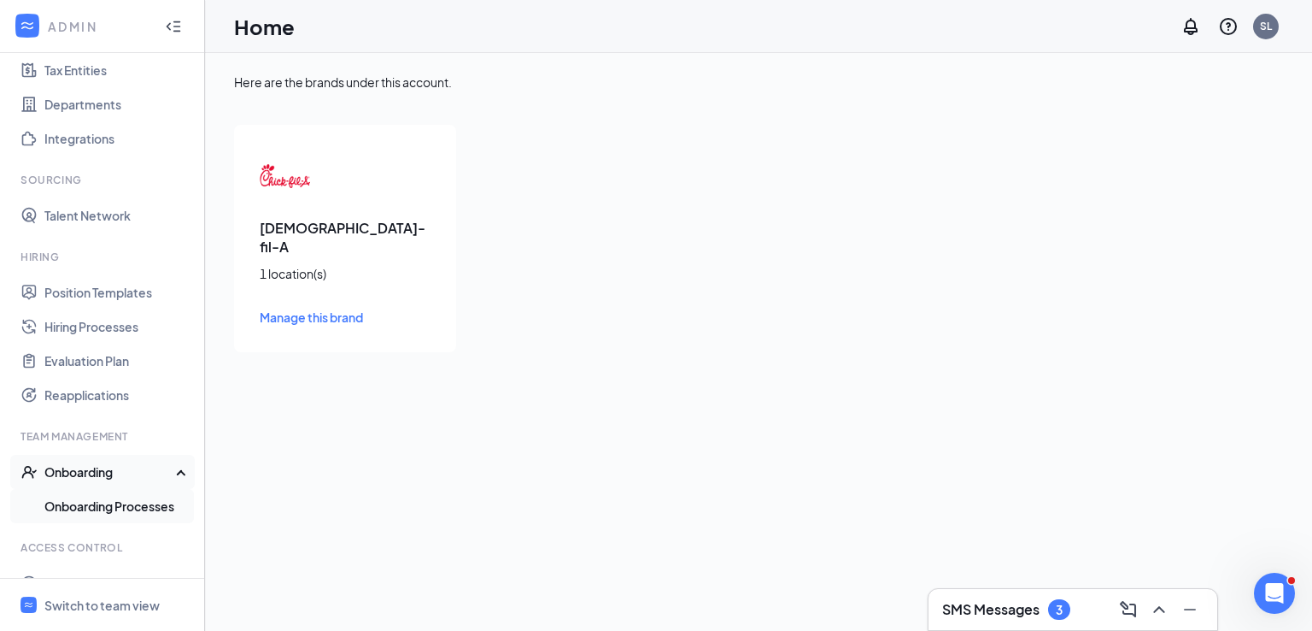
click at [85, 498] on link "Onboarding Processes" at bounding box center [117, 506] width 146 height 34
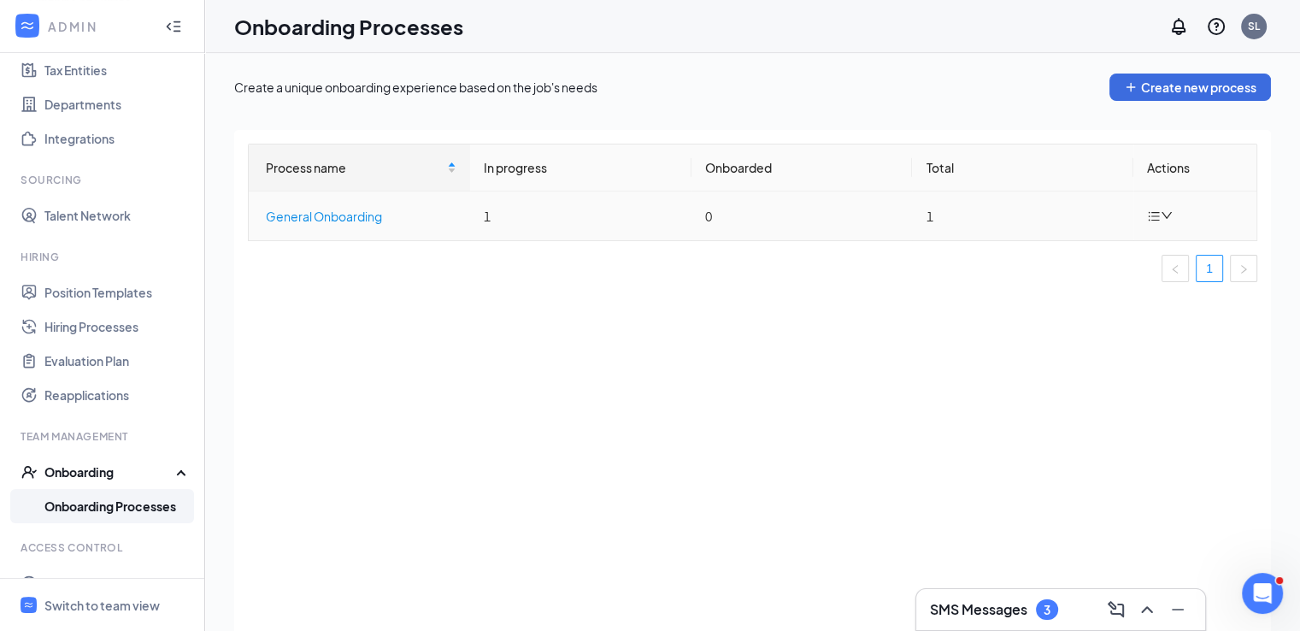
click at [373, 217] on div "General Onboarding" at bounding box center [361, 216] width 191 height 19
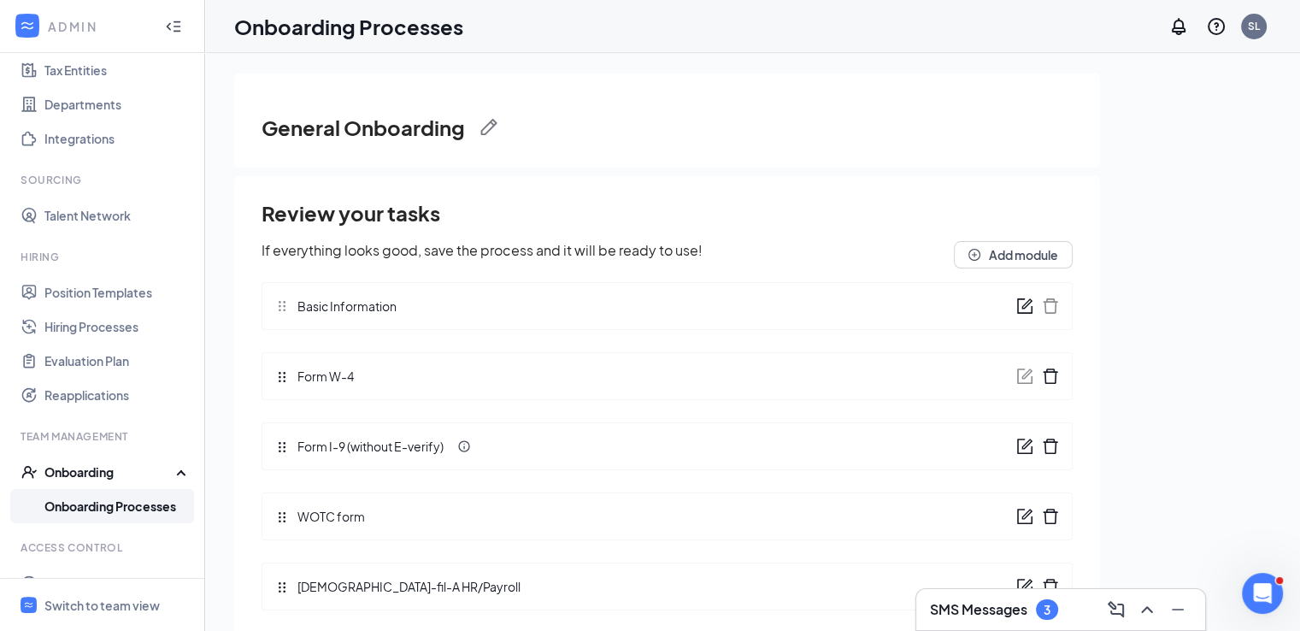
click at [1021, 445] on icon "form" at bounding box center [1026, 443] width 10 height 10
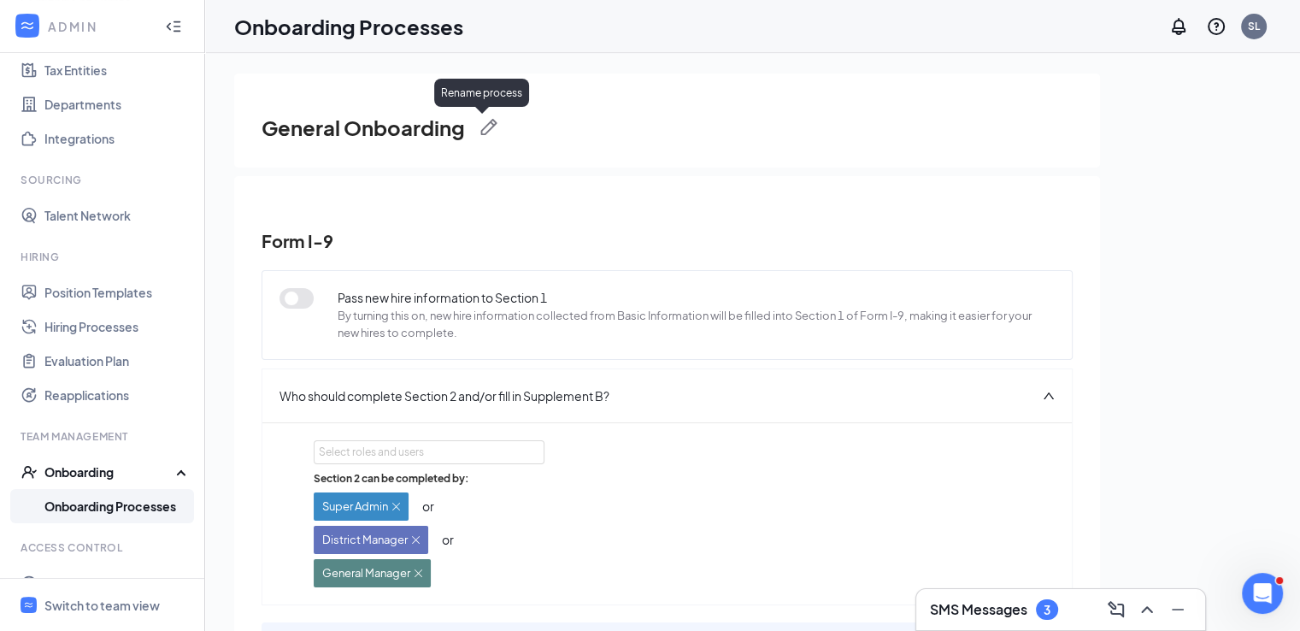
click at [484, 133] on img at bounding box center [488, 127] width 17 height 17
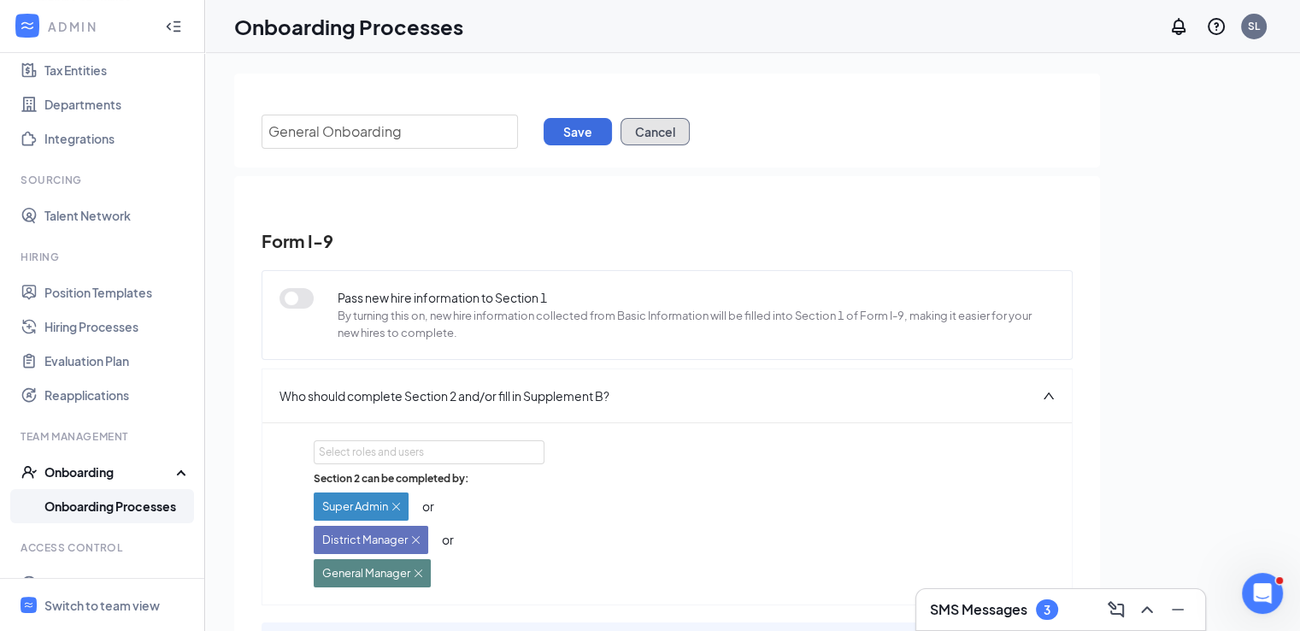
click at [656, 144] on button "Cancel" at bounding box center [654, 131] width 69 height 27
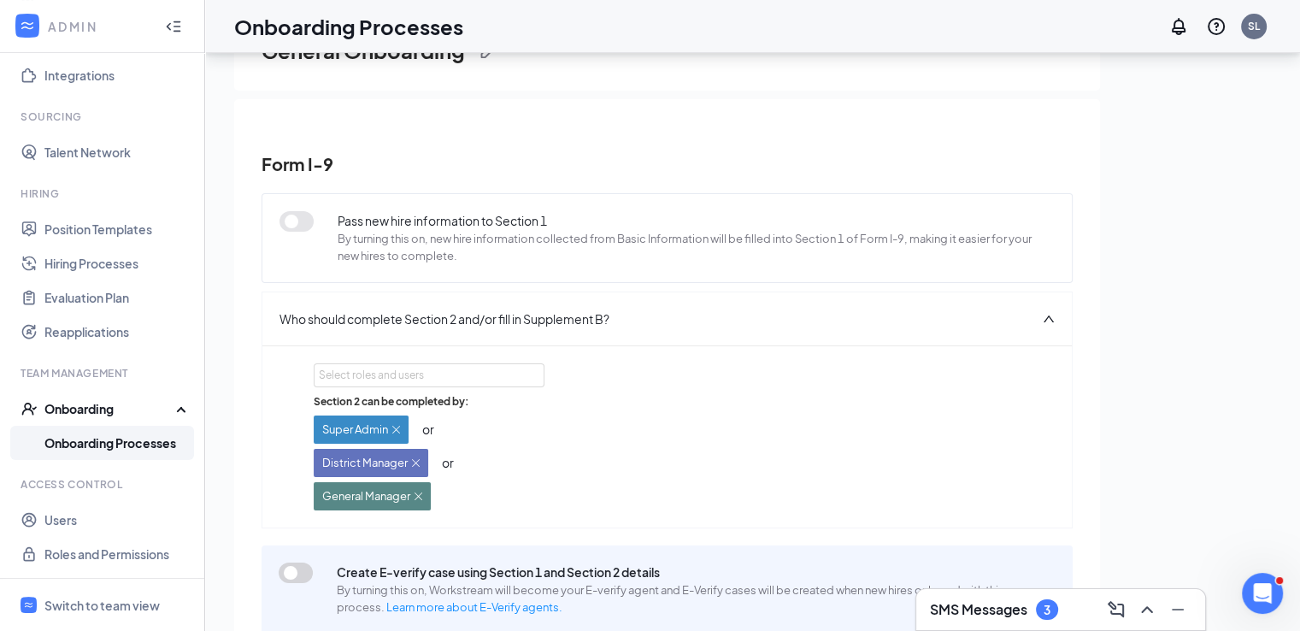
click at [116, 443] on link "Onboarding Processes" at bounding box center [117, 442] width 146 height 34
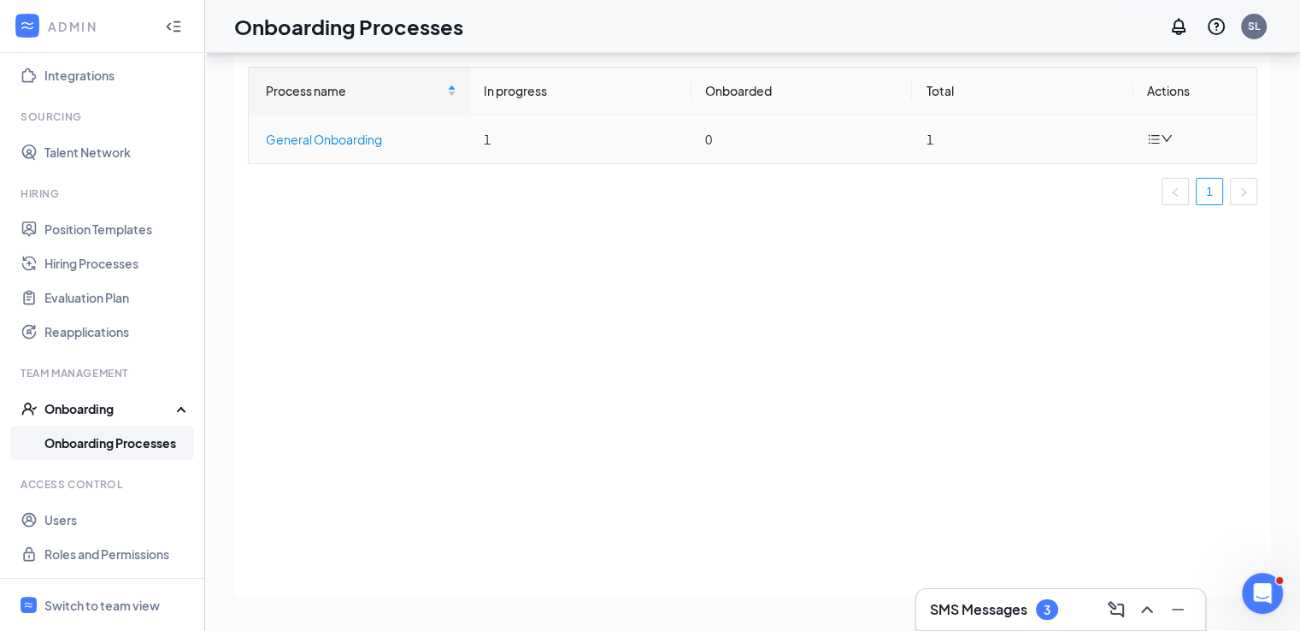
click at [379, 147] on div "General Onboarding" at bounding box center [361, 139] width 191 height 19
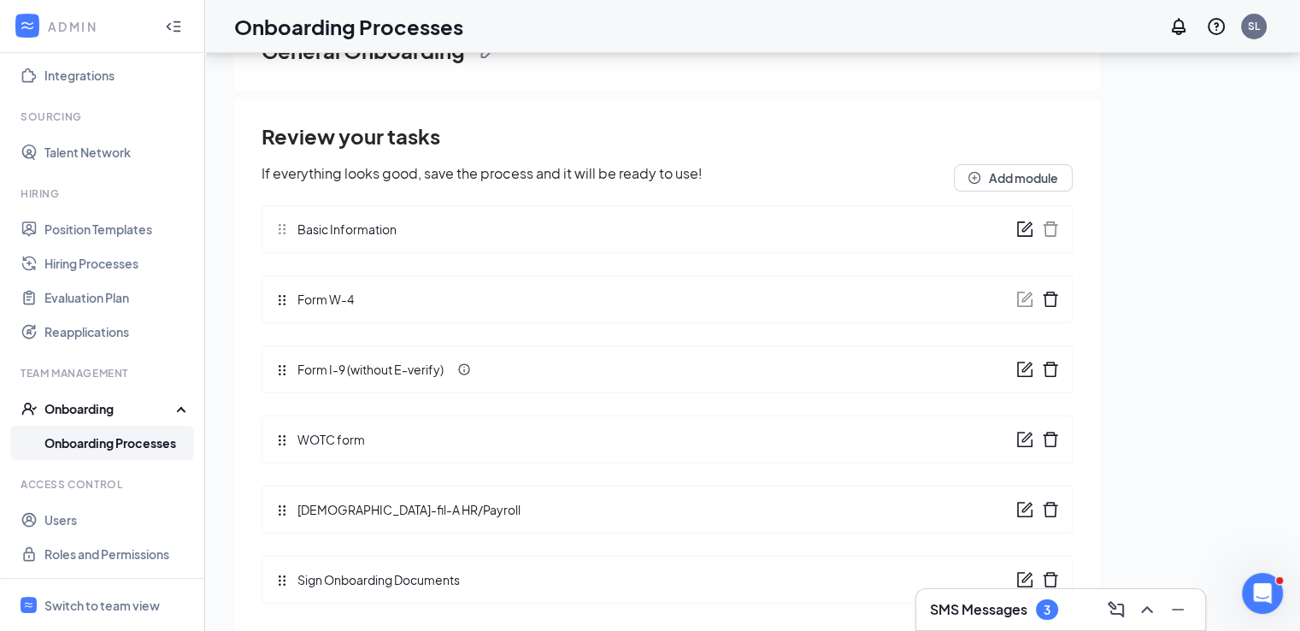
click at [1016, 376] on icon "form" at bounding box center [1024, 369] width 17 height 17
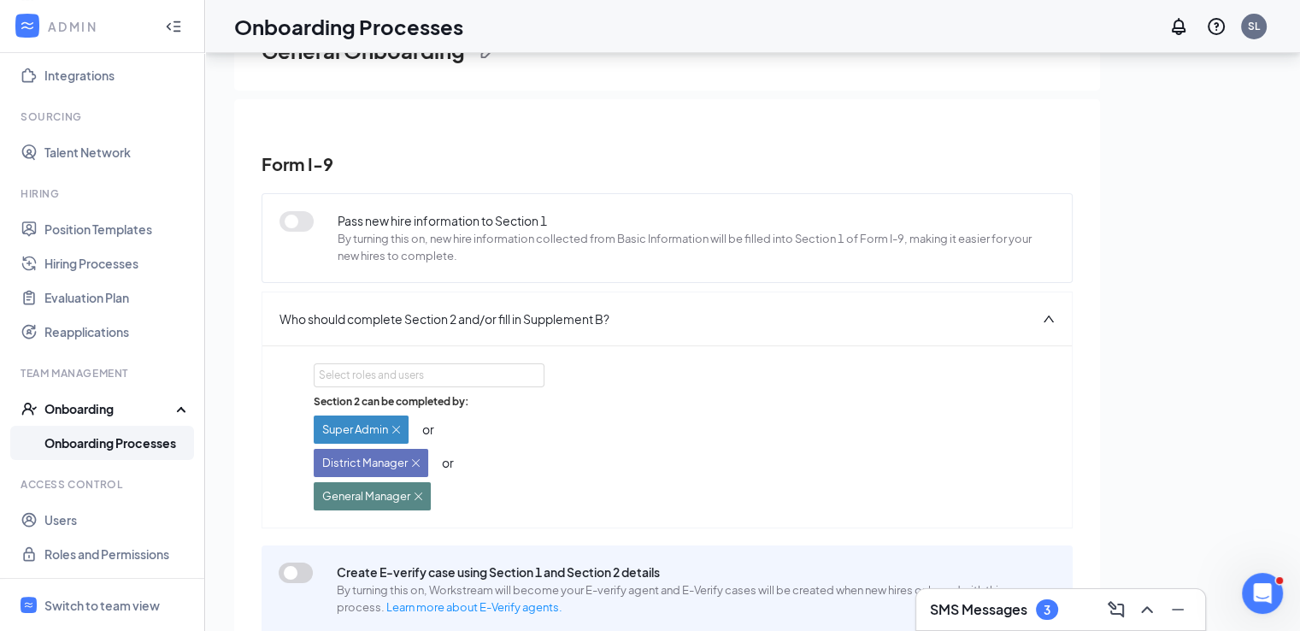
scroll to position [118, 0]
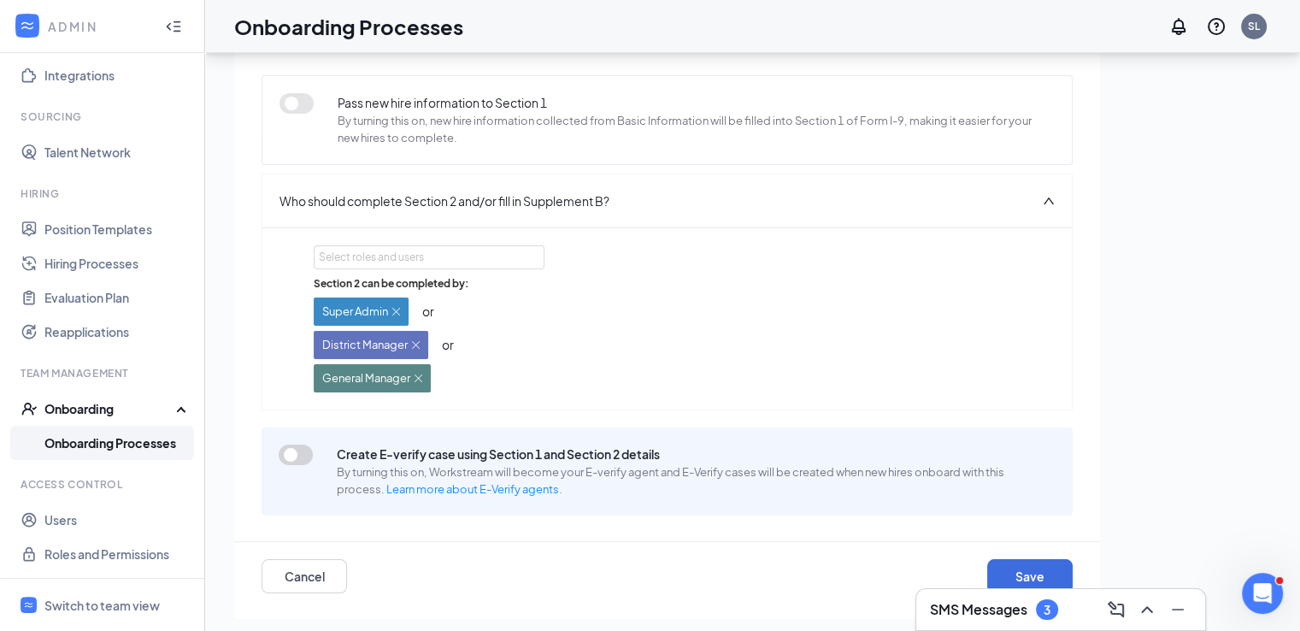
click at [512, 199] on span "Who should complete Section 2 and/or fill in Supplement B?" at bounding box center [444, 200] width 330 height 19
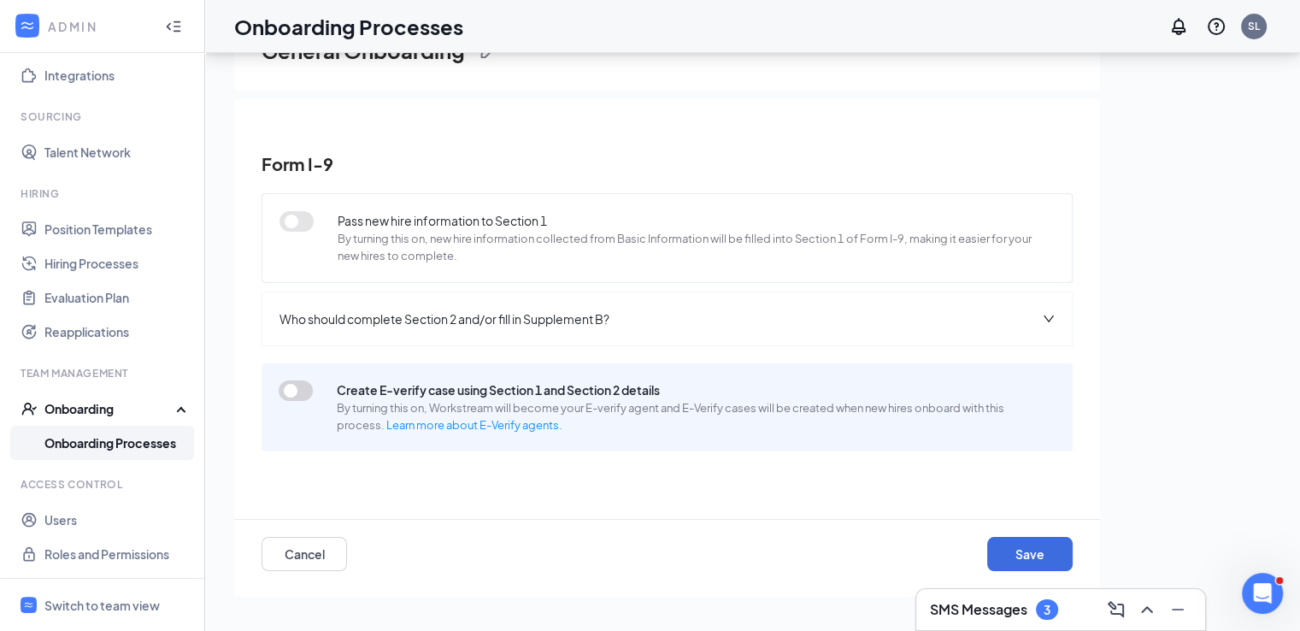
click at [537, 316] on span "Who should complete Section 2 and/or fill in Supplement B?" at bounding box center [444, 318] width 330 height 19
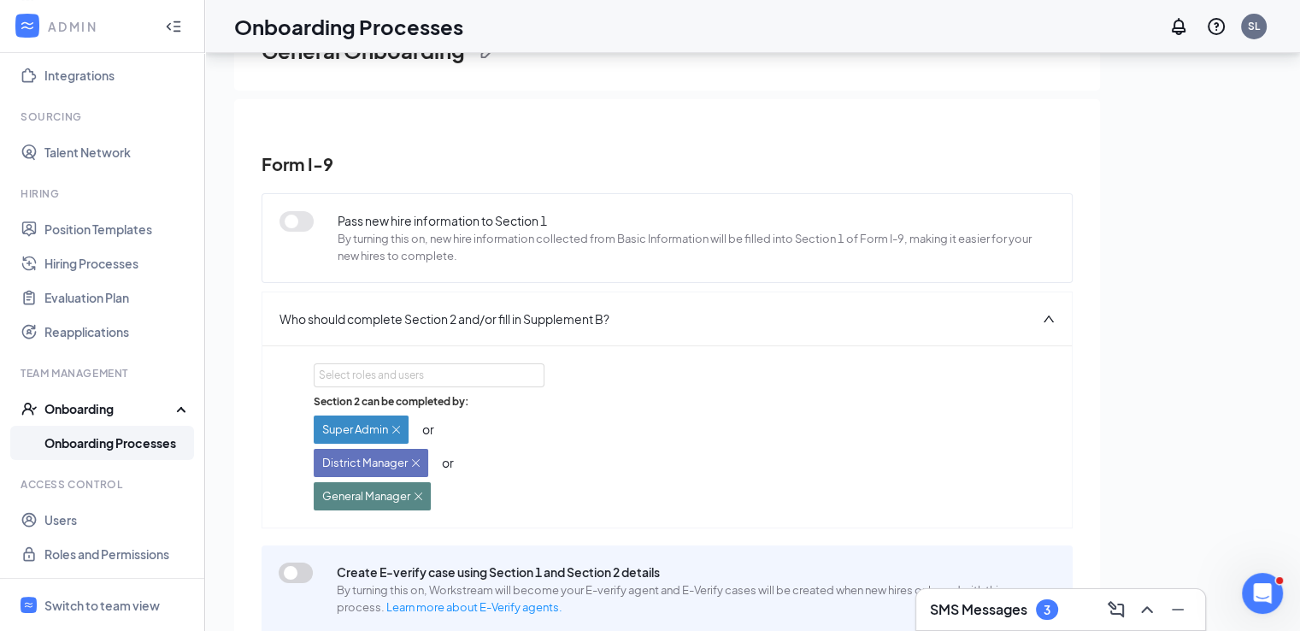
click at [399, 317] on span "Who should complete Section 2 and/or fill in Supplement B?" at bounding box center [444, 318] width 330 height 19
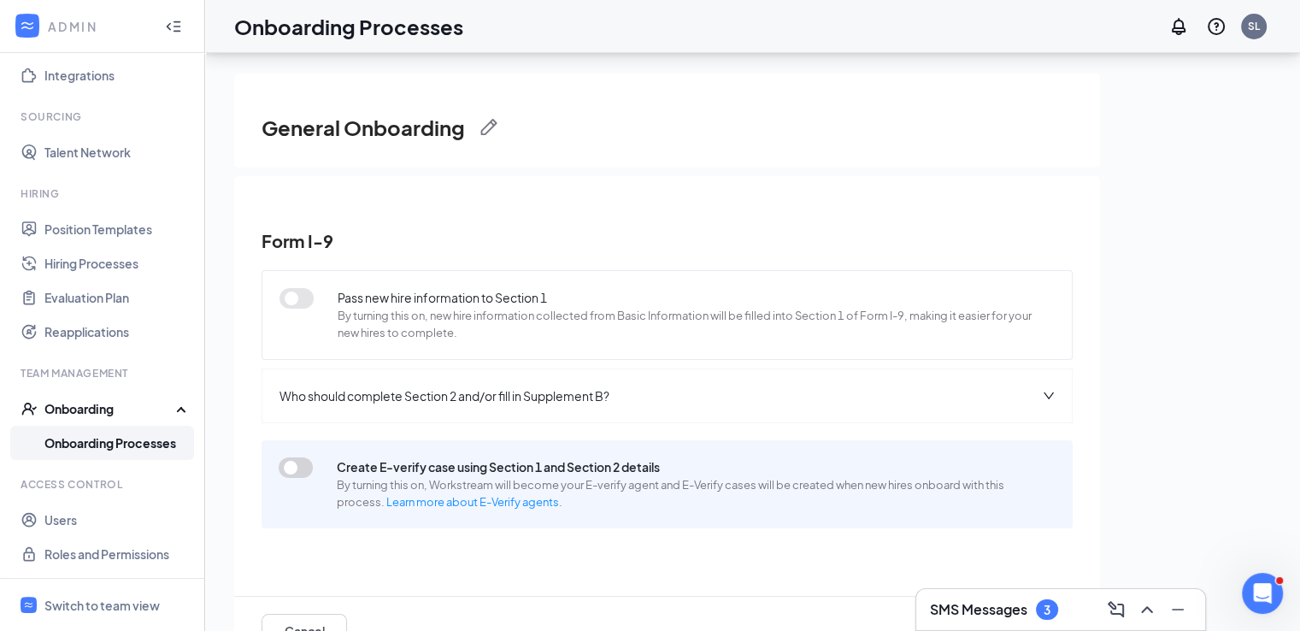
scroll to position [77, 0]
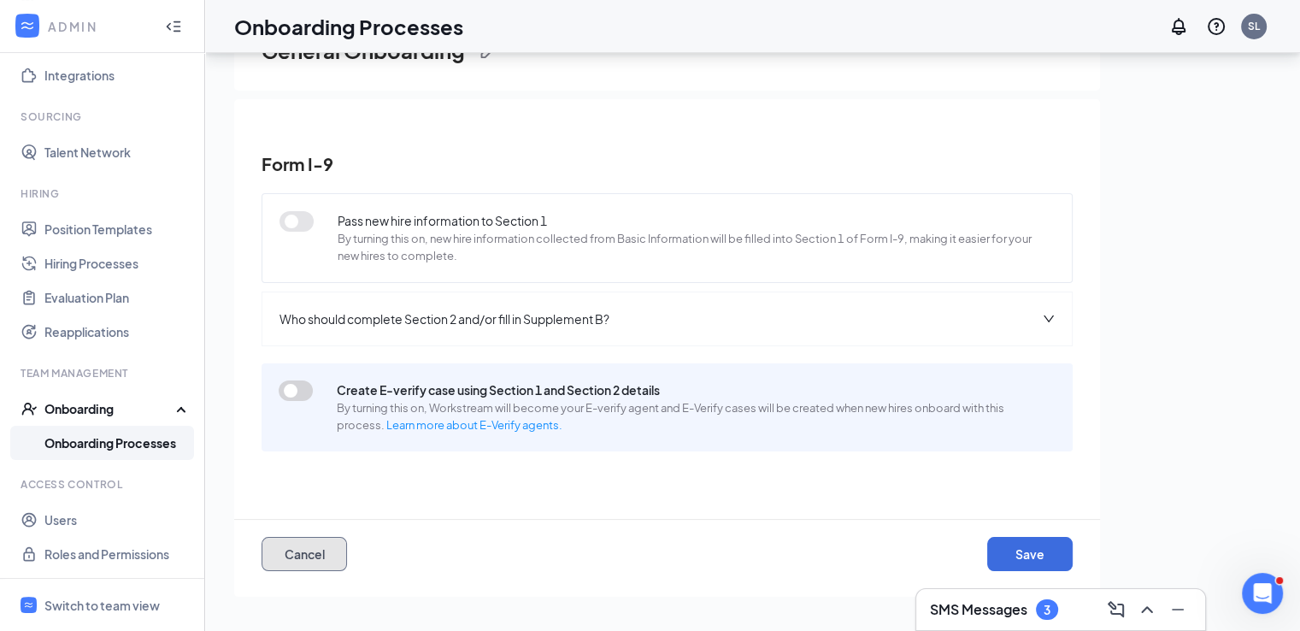
click at [311, 546] on button "Cancel" at bounding box center [303, 554] width 85 height 34
